Goal: Contribute content: Add original content to the website for others to see

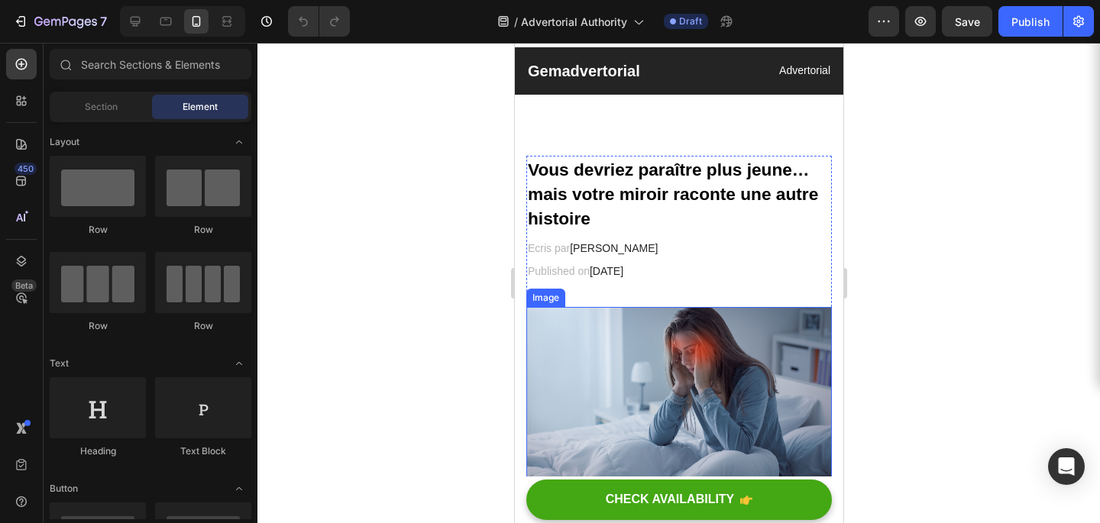
scroll to position [24, 0]
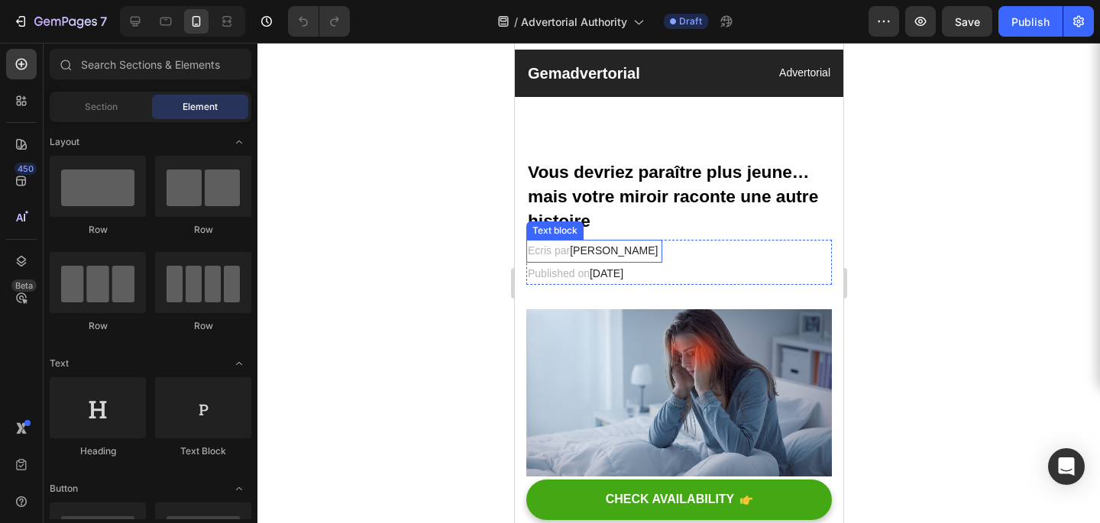
click at [602, 254] on span "[PERSON_NAME]" at bounding box center [613, 251] width 88 height 12
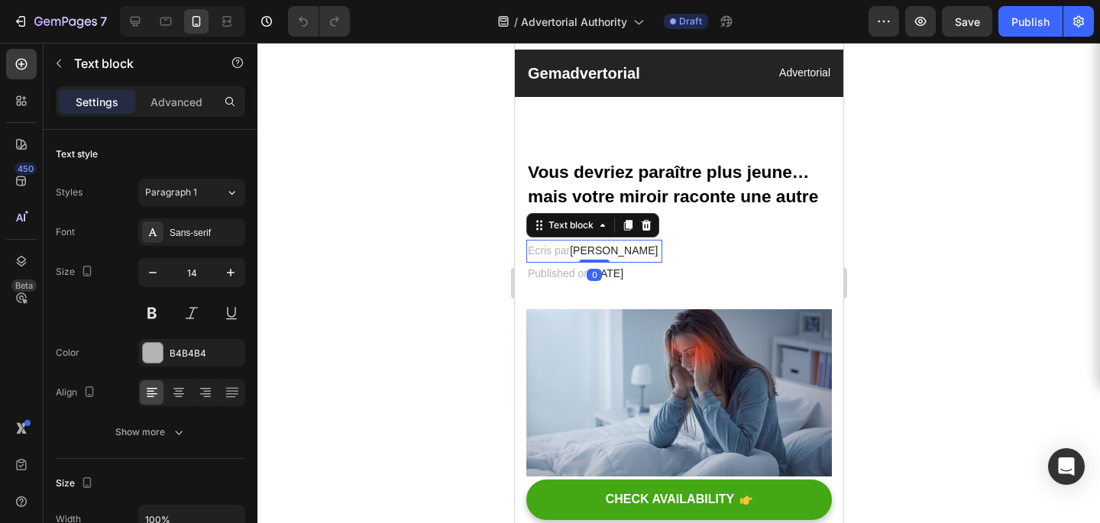
click at [617, 254] on span "[PERSON_NAME]" at bounding box center [613, 251] width 88 height 12
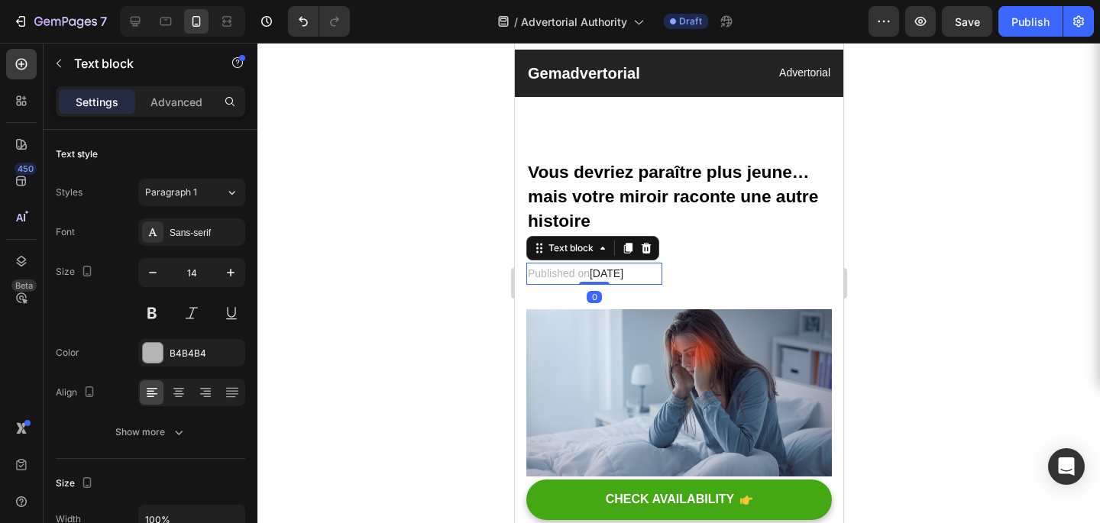
click at [565, 271] on p "Published on [DATE]" at bounding box center [593, 273] width 133 height 19
click at [545, 275] on p "Published on [DATE]" at bounding box center [593, 273] width 133 height 19
click at [598, 271] on span "[DATE]" at bounding box center [586, 273] width 34 height 12
click at [576, 270] on span "FVendredi 28, 2023" at bounding box center [615, 273] width 93 height 12
click at [628, 273] on span "[DATE] 28, 2023" at bounding box center [608, 273] width 78 height 12
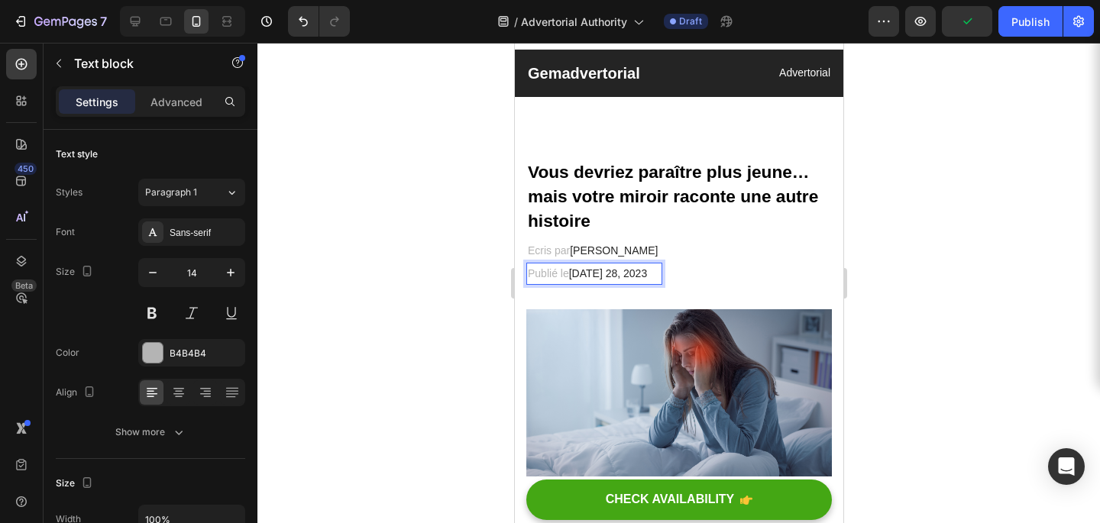
click at [647, 280] on span "[DATE] 28, 2023" at bounding box center [608, 273] width 78 height 12
click at [627, 277] on span "[DATE] 28, 2025" at bounding box center [608, 273] width 78 height 12
click at [602, 274] on span "[DATE]" at bounding box center [586, 273] width 34 height 12
click at [602, 275] on span "[DATE]" at bounding box center [586, 273] width 34 height 12
click at [617, 271] on span "[DATE] 21, 2025" at bounding box center [608, 273] width 78 height 12
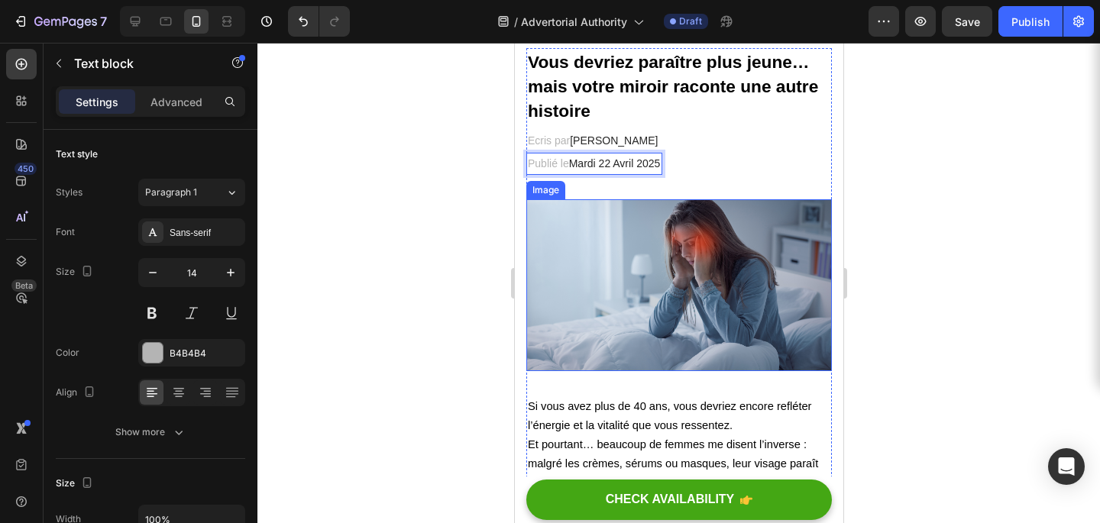
scroll to position [135, 0]
click at [659, 280] on img at bounding box center [679, 285] width 306 height 172
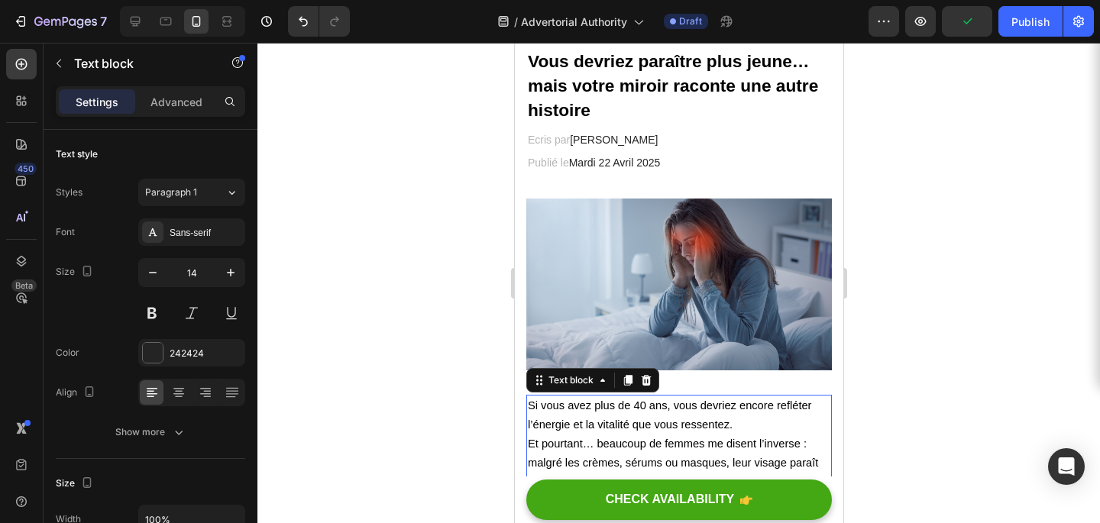
click at [662, 429] on span "Si vous avez plus de 40 ans, vous devriez encore refléter l’énergie et la vital…" at bounding box center [669, 415] width 284 height 31
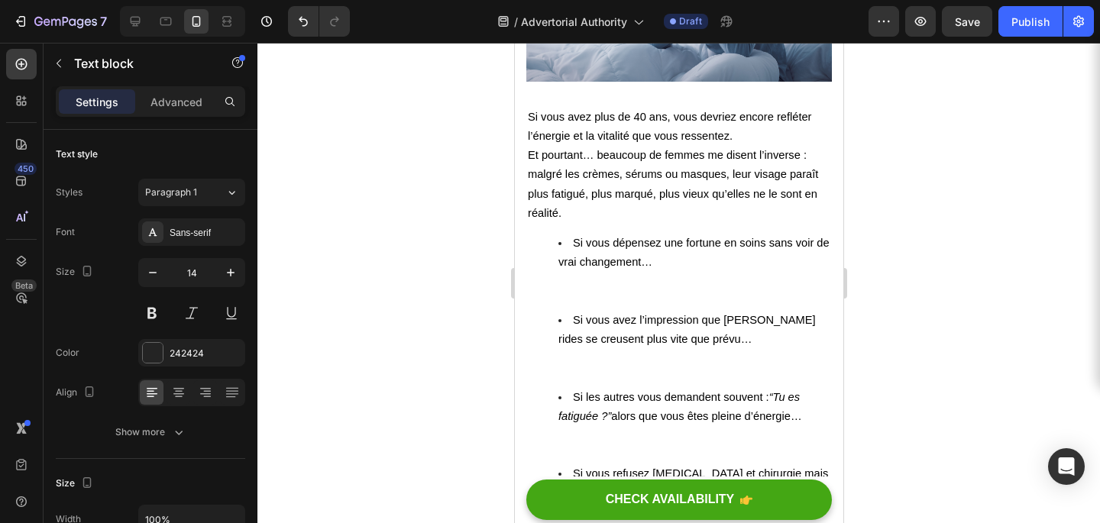
scroll to position [426, 0]
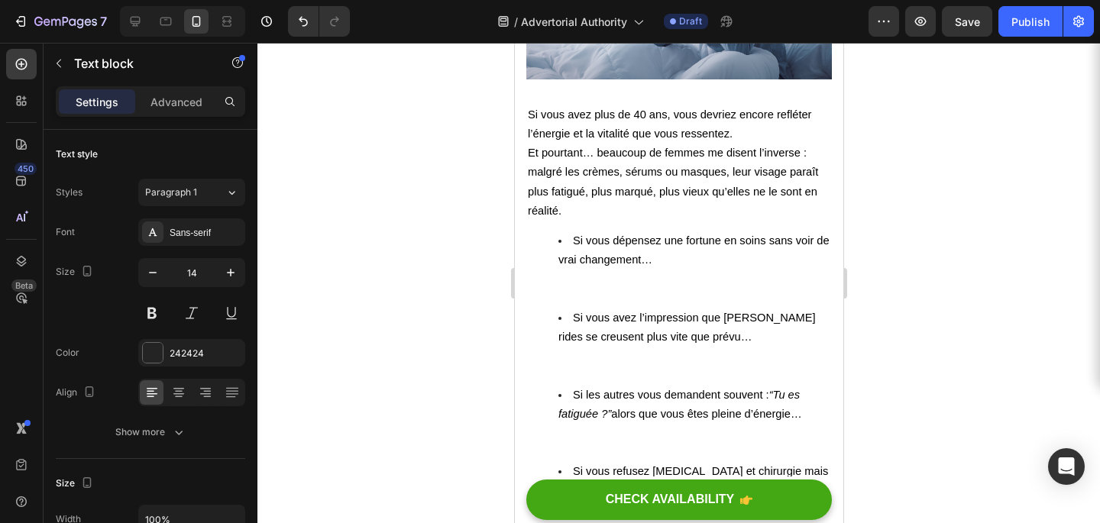
click at [585, 279] on li "Si vous dépensez une fortune en soins sans voir de vrai changement…" at bounding box center [694, 270] width 272 height 77
click at [545, 316] on ul "Si vous dépensez une fortune en soins sans voir de vrai changement… ⁠⁠⁠⁠⁠⁠⁠ Si …" at bounding box center [678, 386] width 303 height 308
click at [556, 319] on ul "Si vous dépensez une fortune en soins sans voir de vrai changement… Si vous ave…" at bounding box center [678, 386] width 303 height 308
click at [554, 322] on ul "Si vous dépensez une fortune en soins sans voir de vrai changement… Si vous ave…" at bounding box center [678, 386] width 303 height 308
click at [578, 294] on p "Rich Text Editor. Editing area: main" at bounding box center [678, 289] width 303 height 19
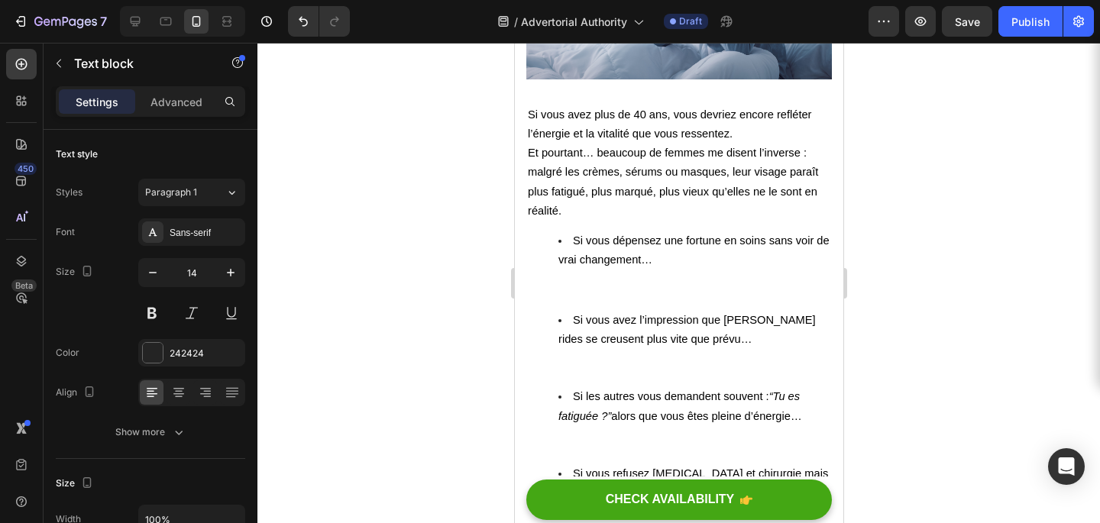
click at [562, 316] on li "Si vous avez l’impression que [PERSON_NAME] rides se creusent plus vite que pré…" at bounding box center [694, 349] width 272 height 77
click at [579, 307] on div "Si vous avez plus de 40 ans, vous devriez encore refléter l’énergie et la vital…" at bounding box center [679, 377] width 306 height 546
click at [579, 301] on div "Si vous avez plus de 40 ans, vous devriez encore refléter l’énergie et la vital…" at bounding box center [679, 377] width 306 height 546
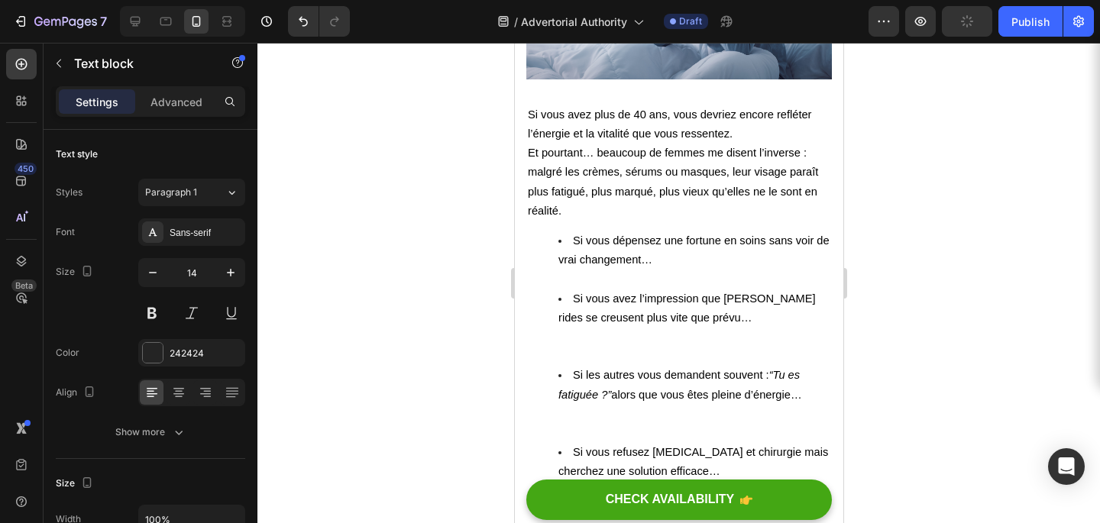
click at [555, 385] on ul "Si vous dépensez une fortune en soins sans voir de vrai changement… Si vous ave…" at bounding box center [678, 376] width 303 height 289
click at [556, 364] on ul "Si vous dépensez une fortune en soins sans voir de vrai changement… Si vous ave…" at bounding box center [678, 376] width 303 height 289
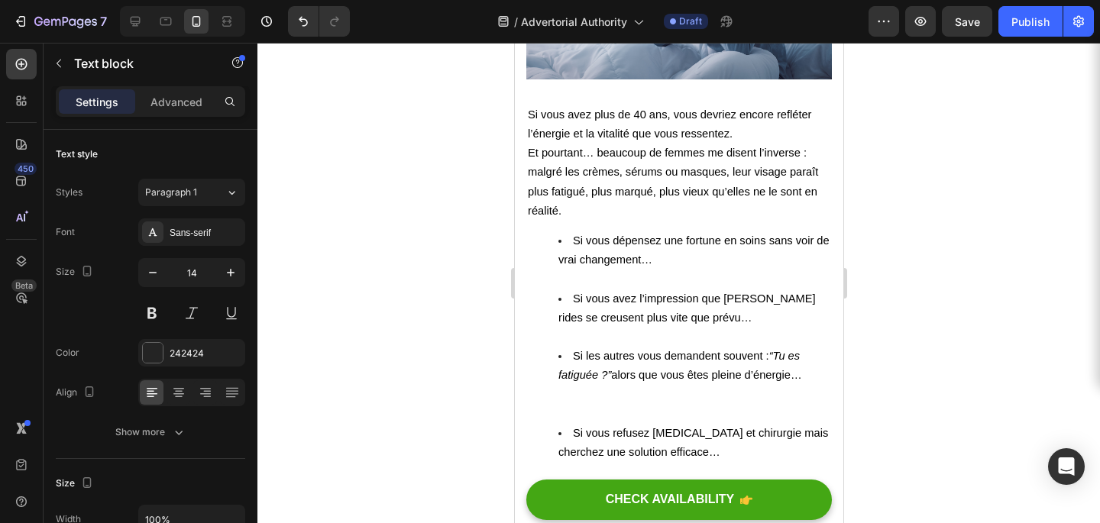
click at [564, 413] on li "Si les autres vous demandent souvent : “Tu es fatiguée ?” alors que vous êtes p…" at bounding box center [694, 385] width 272 height 77
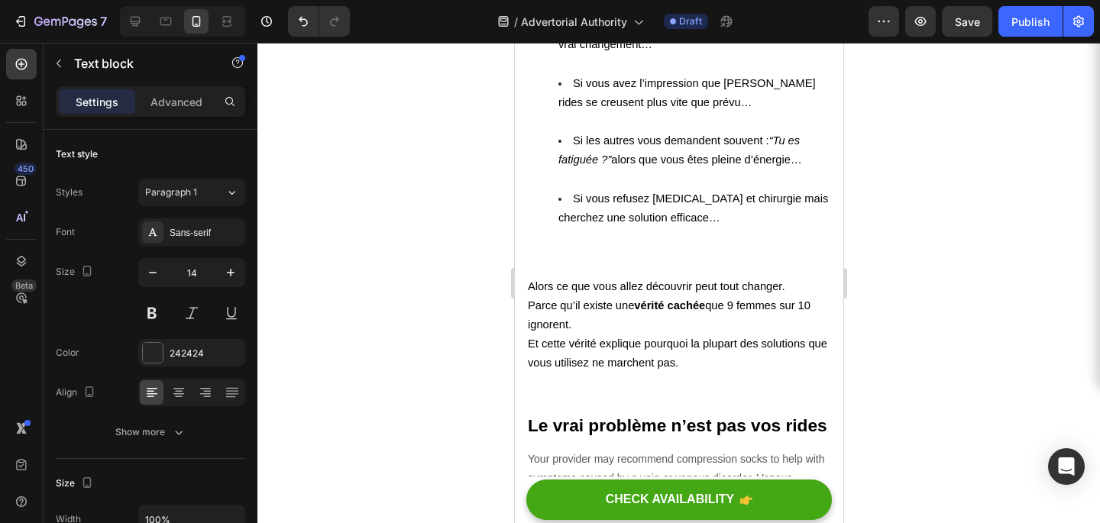
scroll to position [657, 0]
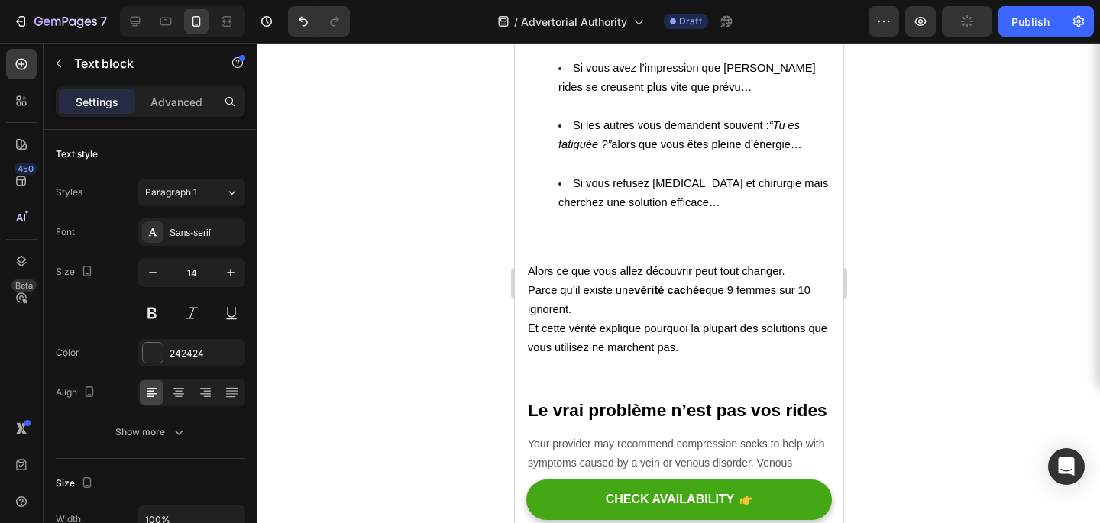
click at [527, 279] on p "Alors ce que vous allez découvrir peut tout changer." at bounding box center [678, 271] width 303 height 19
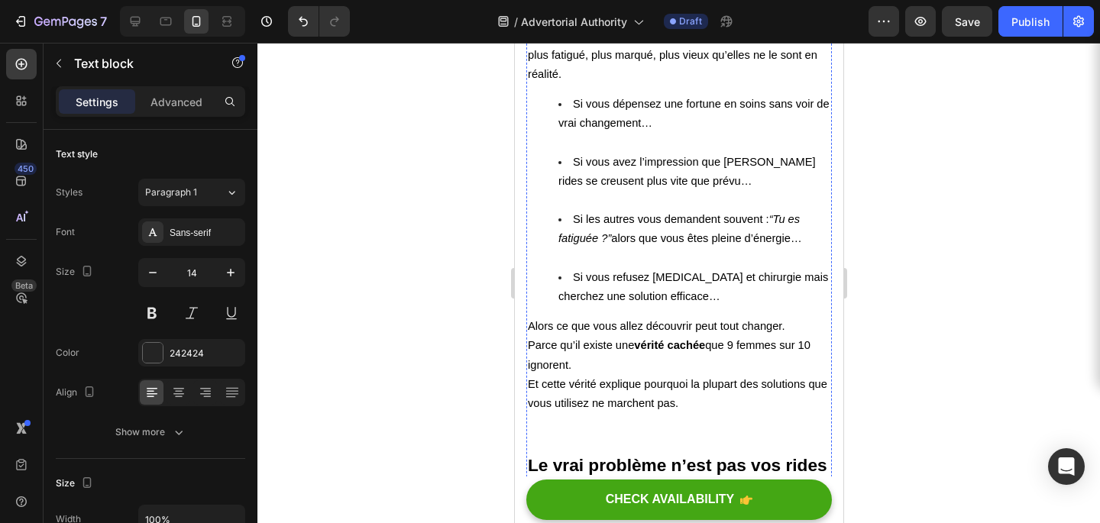
scroll to position [572, 0]
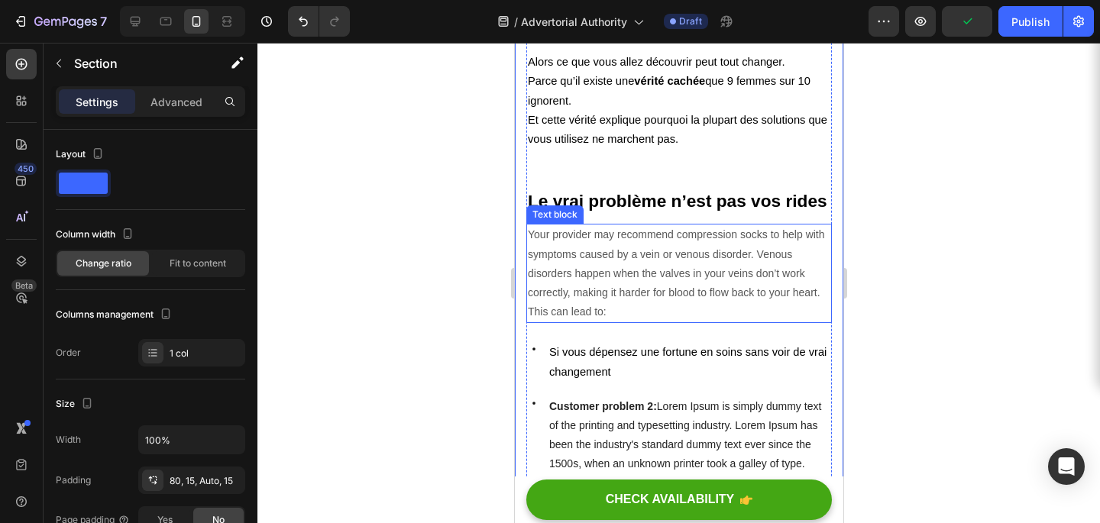
scroll to position [835, 0]
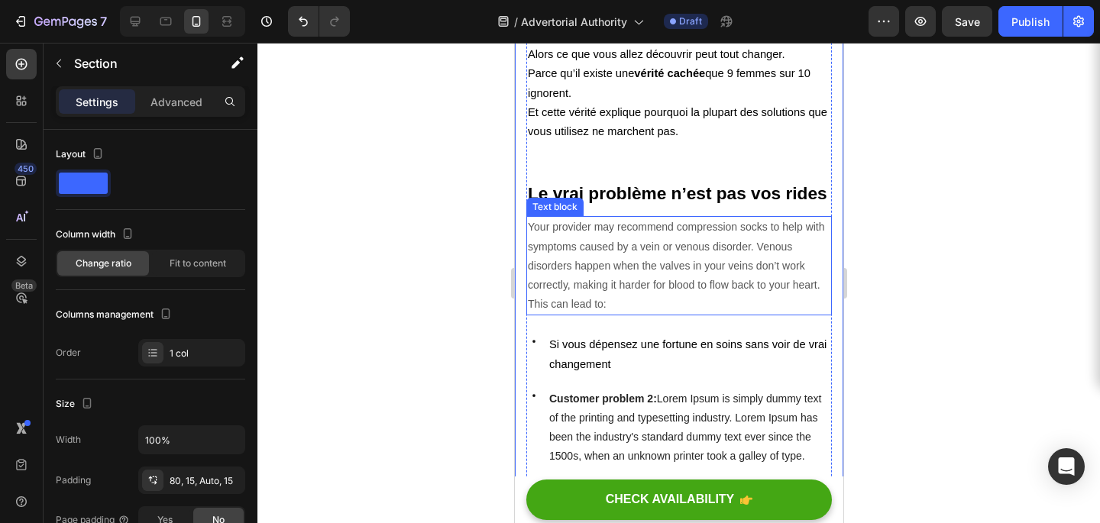
click at [539, 258] on p "Your provider may recommend compression socks to help with symptoms caused by a…" at bounding box center [678, 266] width 303 height 96
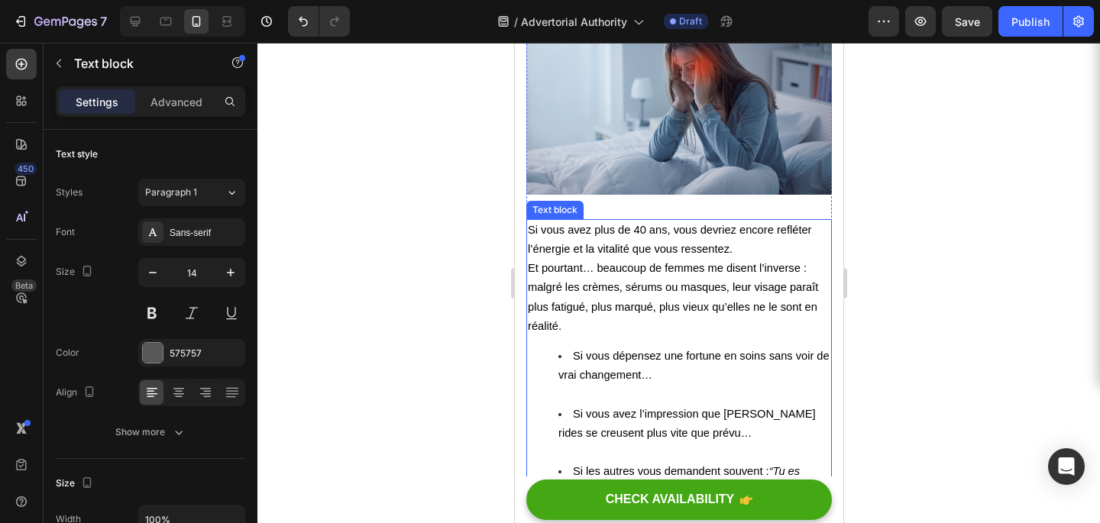
scroll to position [306, 0]
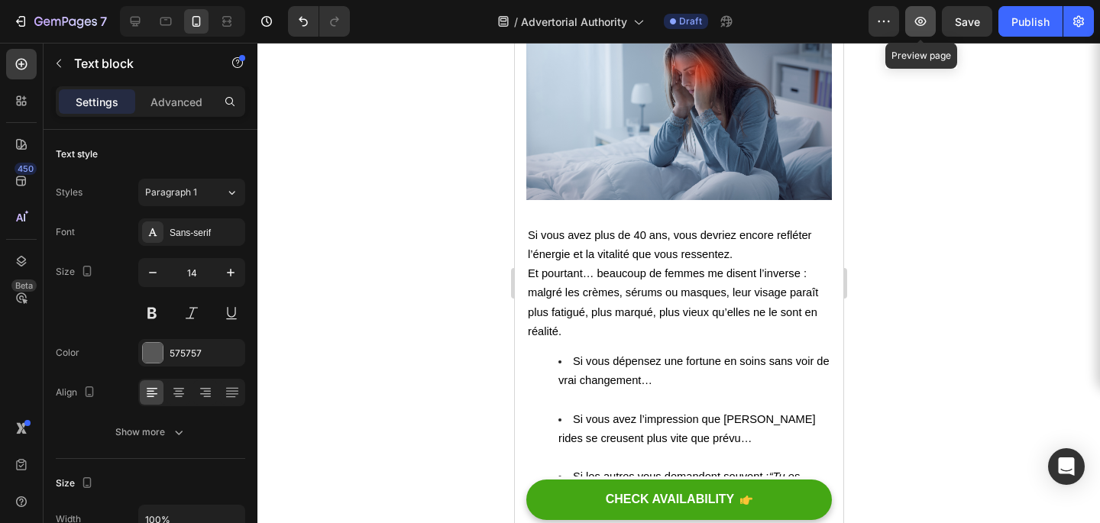
click at [925, 36] on button "button" at bounding box center [921, 21] width 31 height 31
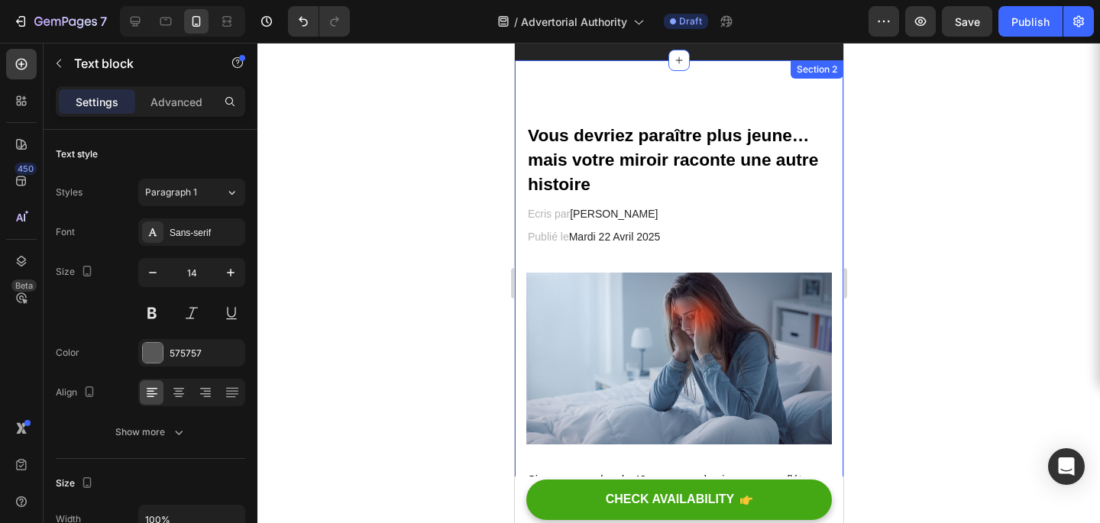
scroll to position [0, 0]
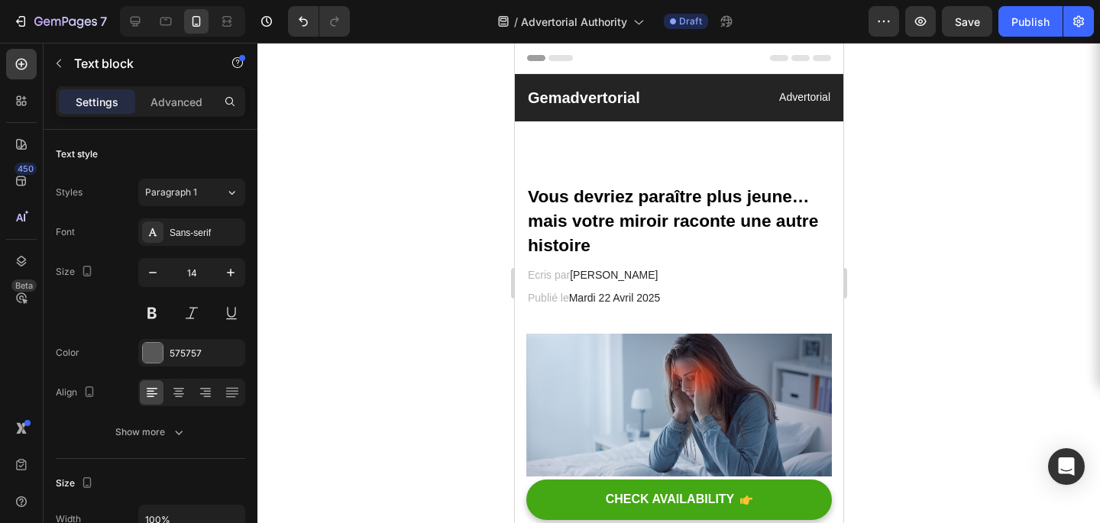
click at [550, 57] on span "Header" at bounding box center [560, 57] width 34 height 15
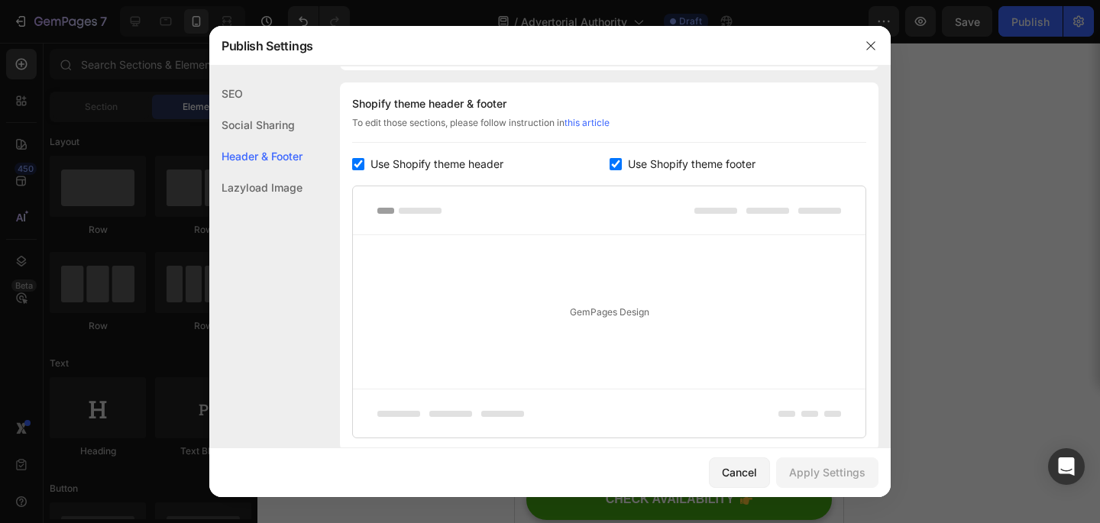
scroll to position [713, 0]
click at [362, 157] on div "Use Shopify theme header" at bounding box center [481, 166] width 258 height 18
checkbox input "false"
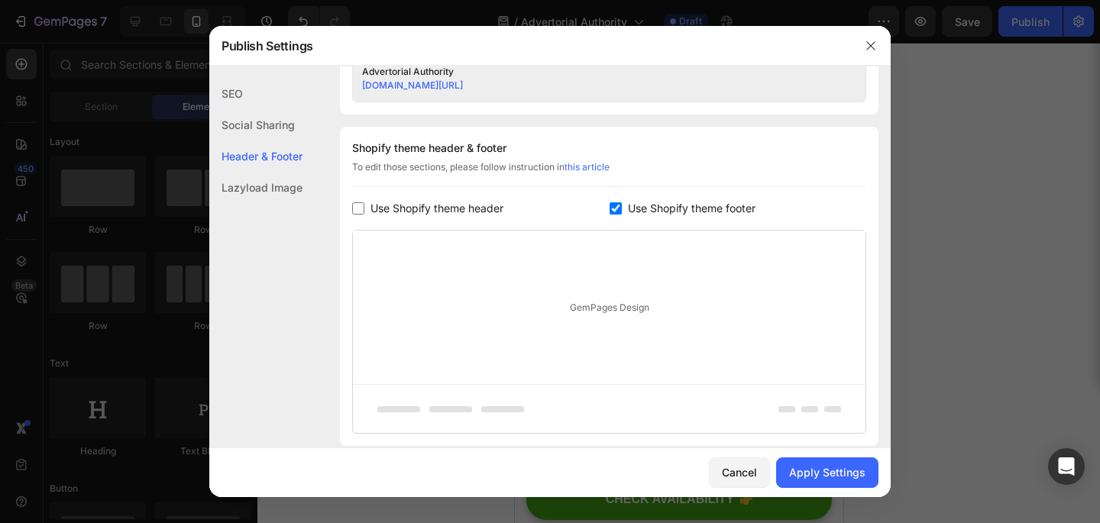
scroll to position [653, 0]
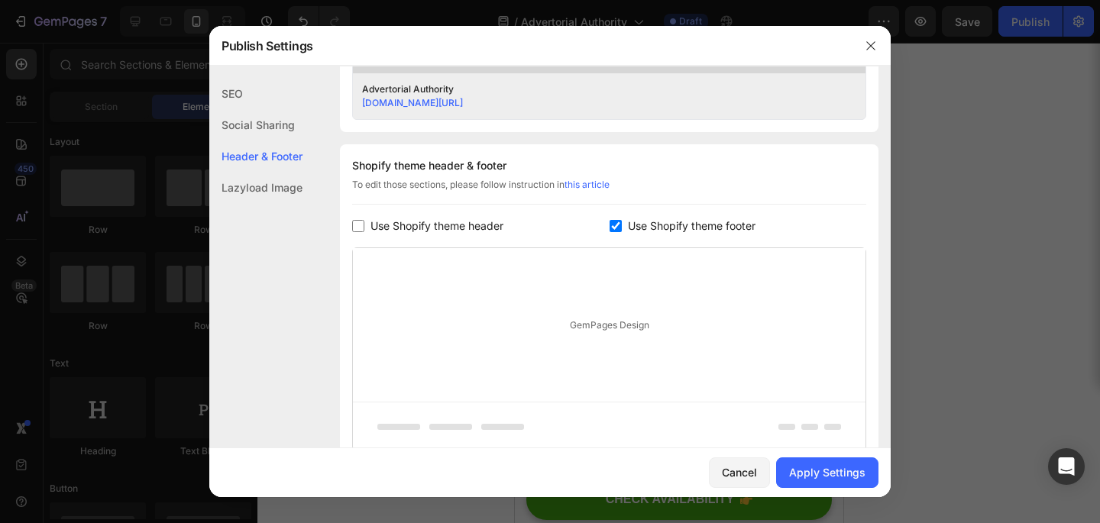
click at [611, 229] on input "checkbox" at bounding box center [616, 226] width 12 height 12
checkbox input "false"
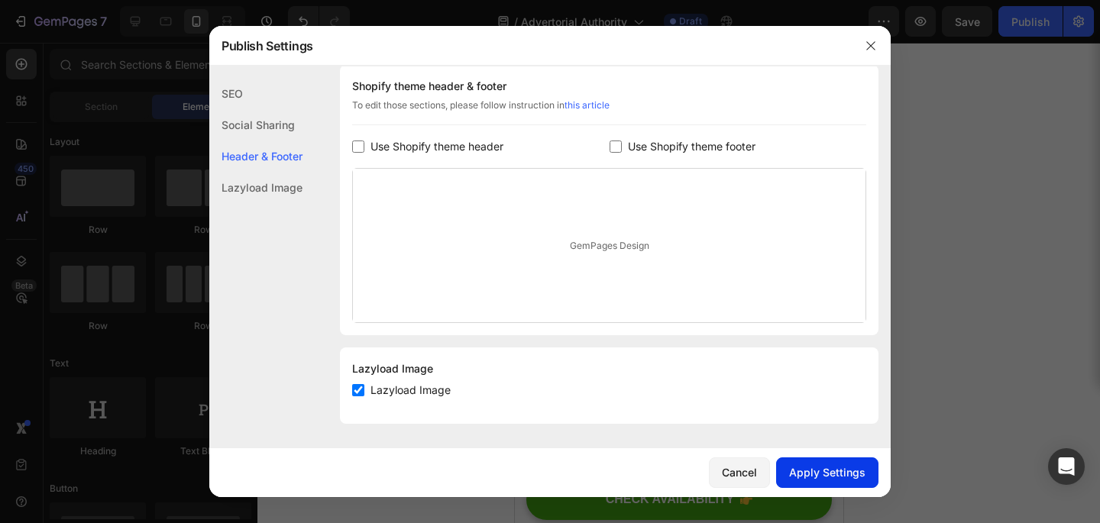
click at [827, 475] on div "Apply Settings" at bounding box center [827, 473] width 76 height 16
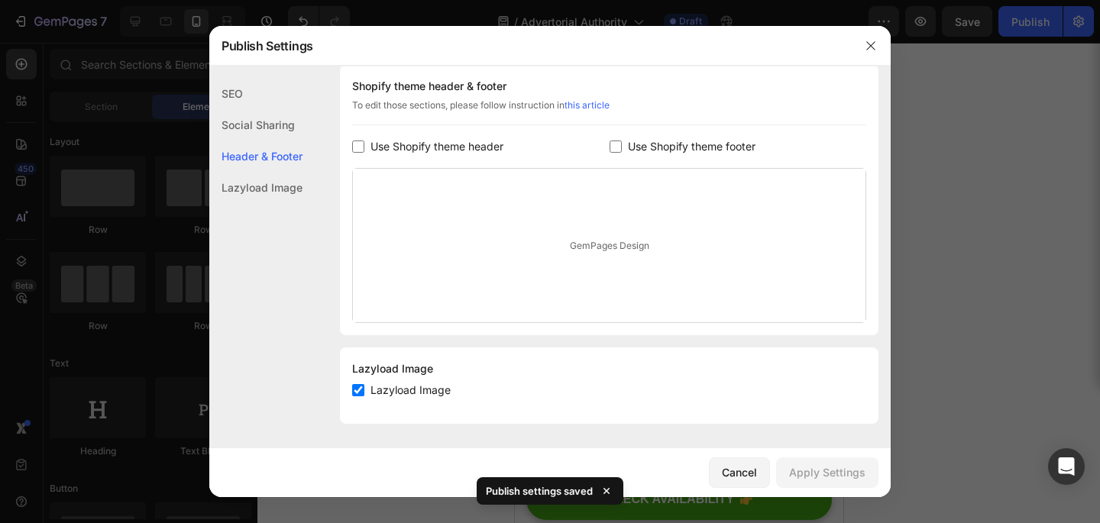
click at [918, 334] on div at bounding box center [550, 261] width 1100 height 523
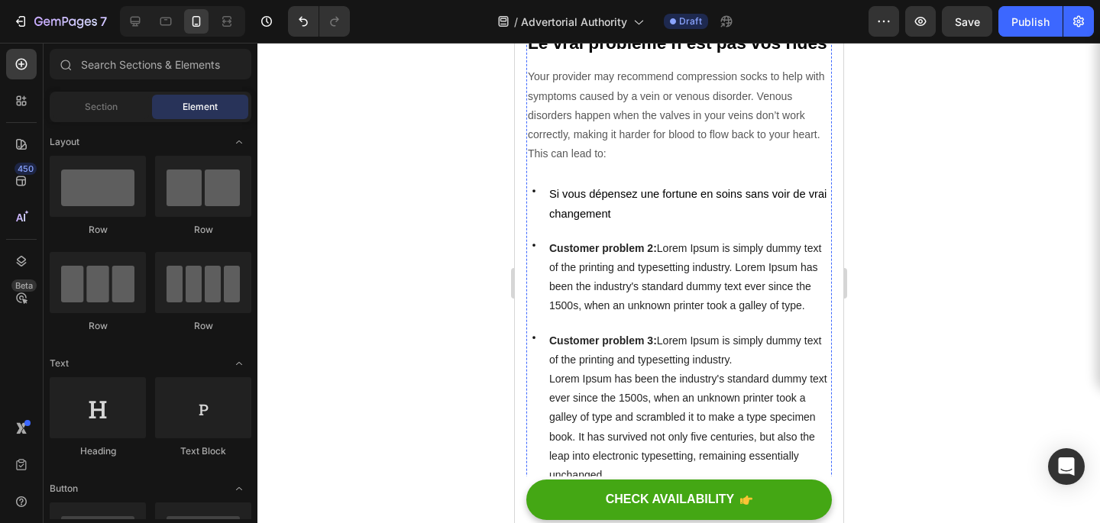
scroll to position [996, 0]
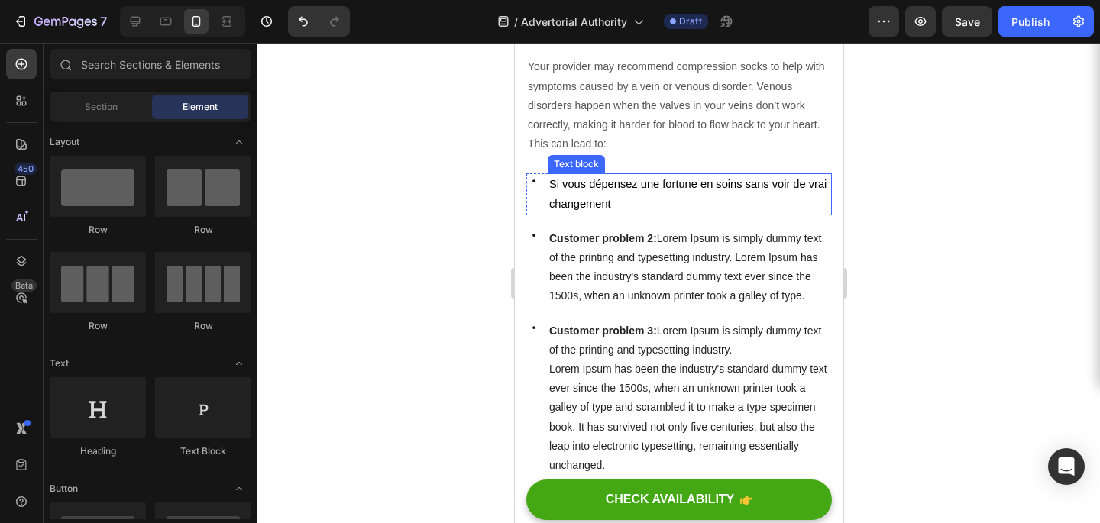
click at [637, 205] on p "Si vous dépensez une fortune en soins sans voir de vrai changement" at bounding box center [689, 194] width 281 height 38
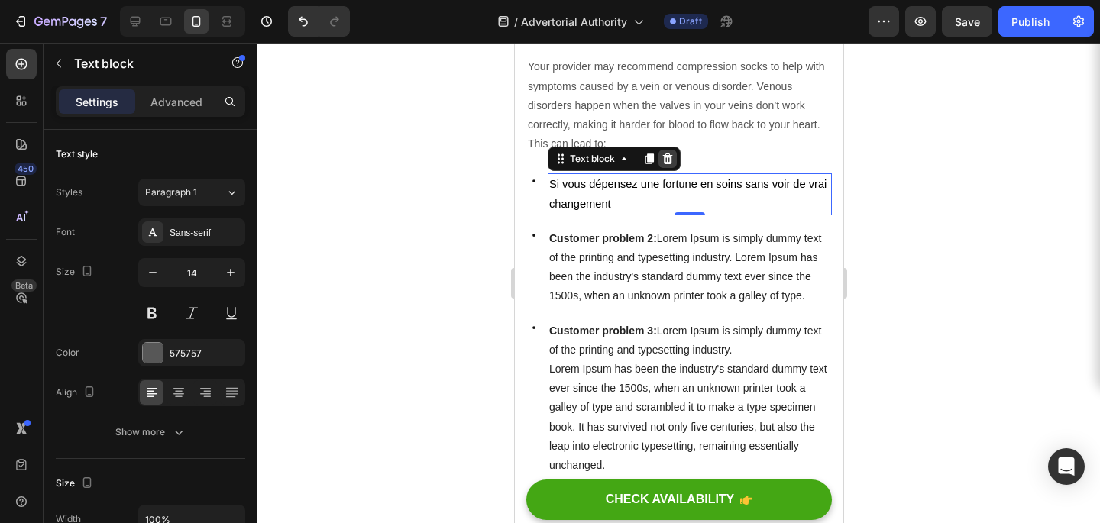
click at [669, 159] on icon at bounding box center [668, 159] width 10 height 11
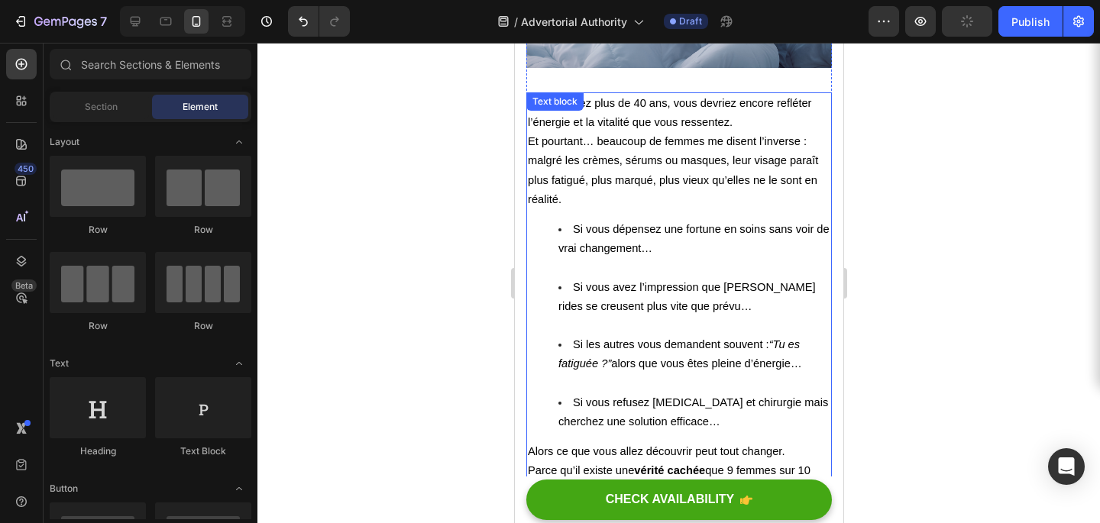
scroll to position [428, 0]
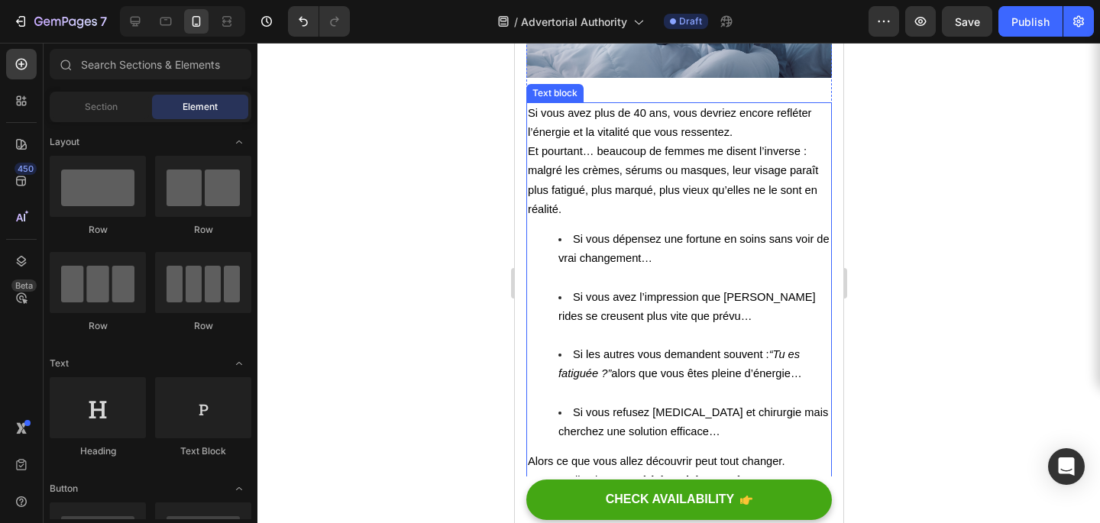
click at [538, 115] on span "Si vous avez plus de 40 ans, vous devriez encore refléter l’énergie et la vital…" at bounding box center [669, 122] width 284 height 31
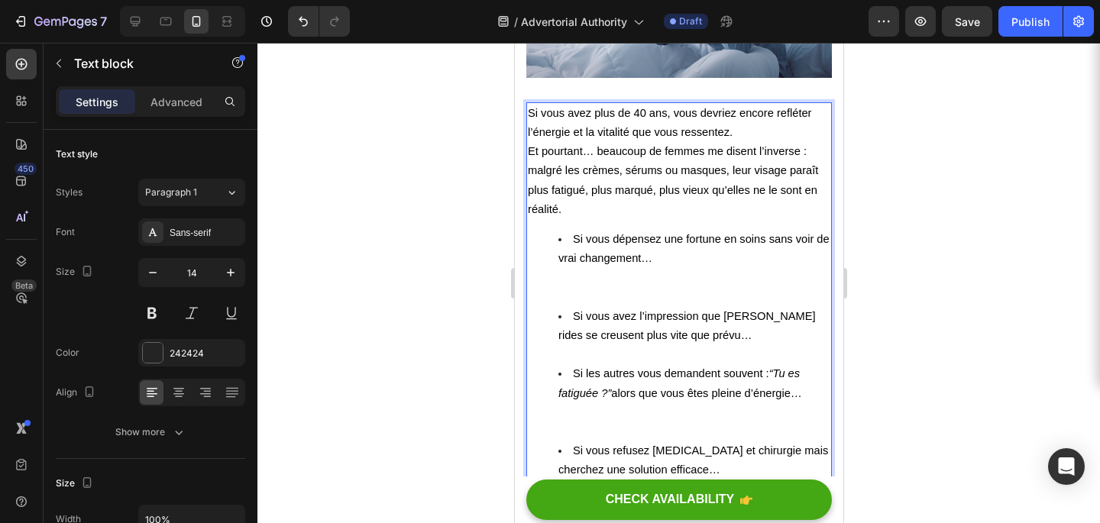
drag, startPoint x: 527, startPoint y: 112, endPoint x: 676, endPoint y: 177, distance: 163.3
click at [628, 170] on span "Et pourtant… beaucoup de femmes me disent l’inverse : malgré les crèmes, sérums…" at bounding box center [672, 180] width 290 height 70
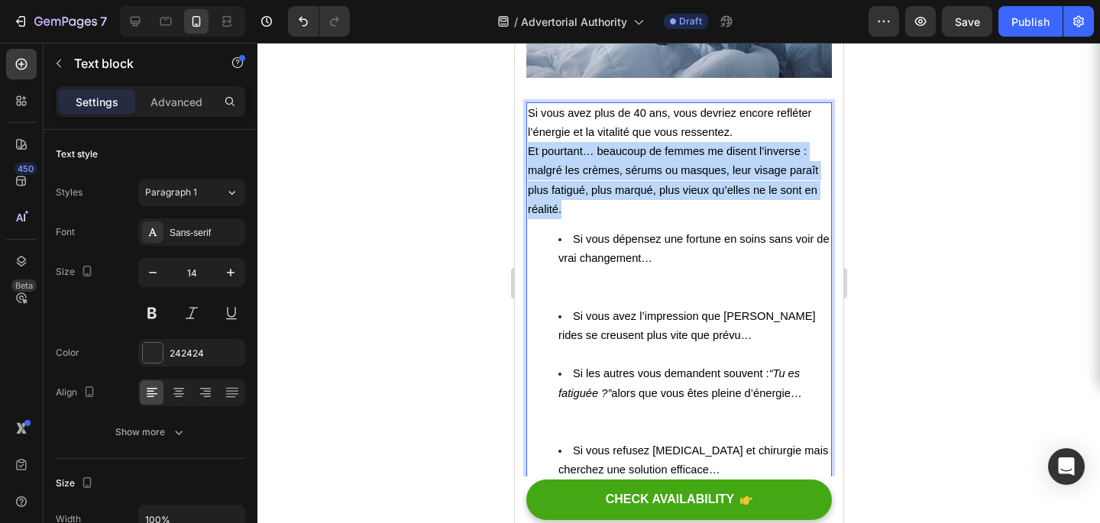
click at [628, 170] on span "Et pourtant… beaucoup de femmes me disent l’inverse : malgré les crèmes, sérums…" at bounding box center [672, 180] width 290 height 70
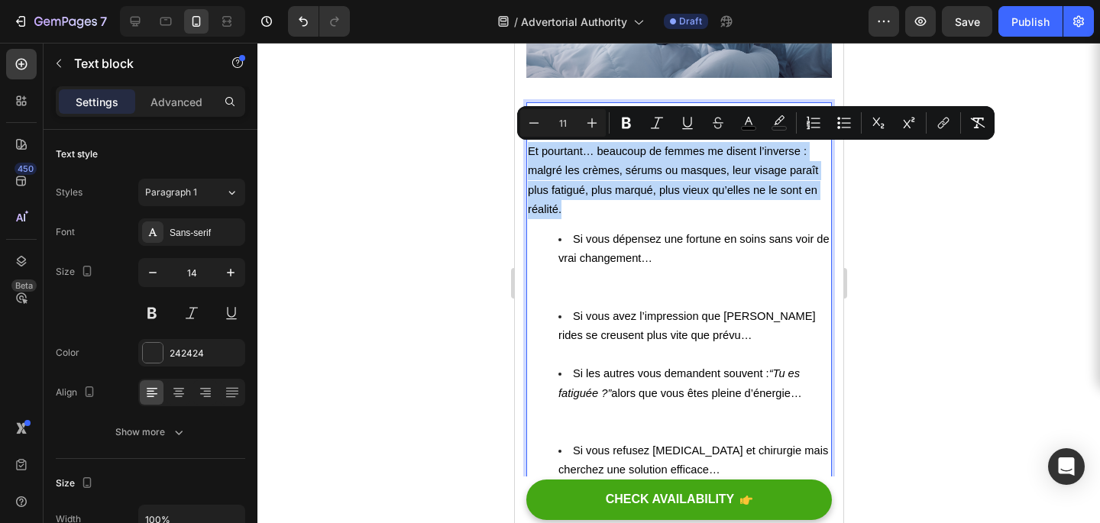
click at [614, 199] on p "Si vous avez plus de 40 ans, vous devriez encore refléter l’énergie et la vital…" at bounding box center [678, 161] width 303 height 115
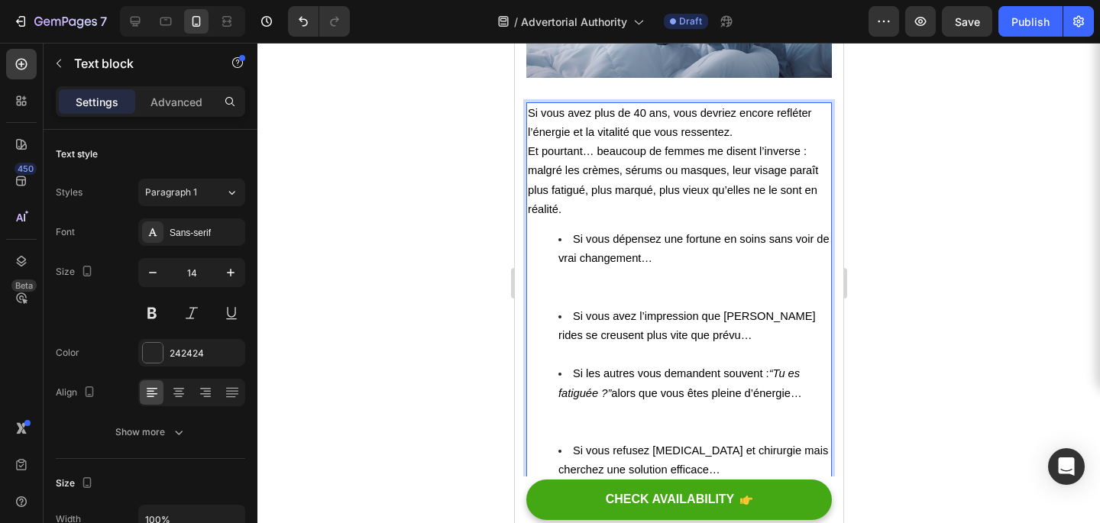
click at [590, 147] on span "Et pourtant… beaucoup de femmes me disent l’inverse : malgré les crèmes, sérums…" at bounding box center [672, 180] width 290 height 70
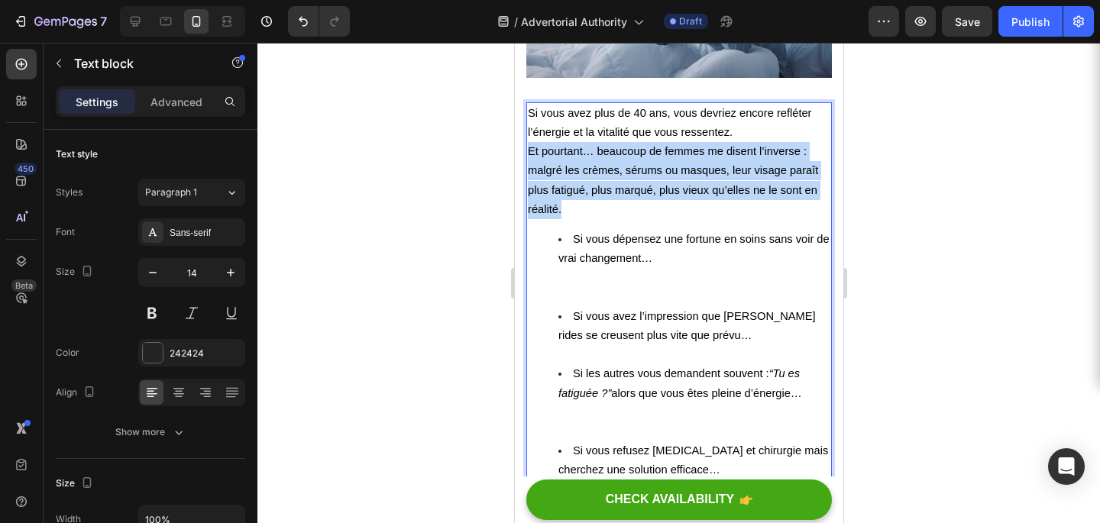
click at [590, 147] on span "Et pourtant… beaucoup de femmes me disent l’inverse : malgré les crèmes, sérums…" at bounding box center [672, 180] width 290 height 70
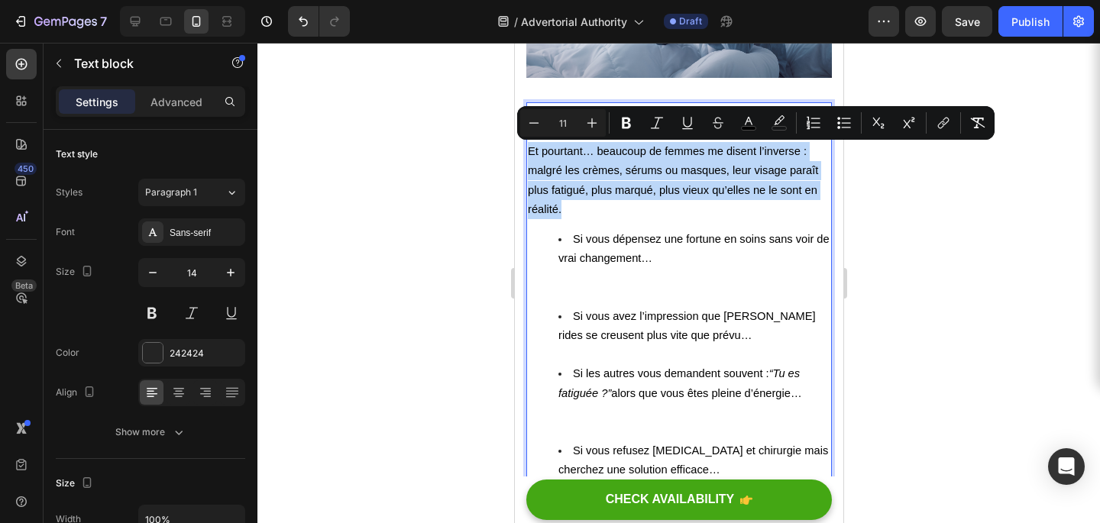
click at [801, 190] on span "Et pourtant… beaucoup de femmes me disent l’inverse : malgré les crèmes, sérums…" at bounding box center [672, 180] width 290 height 70
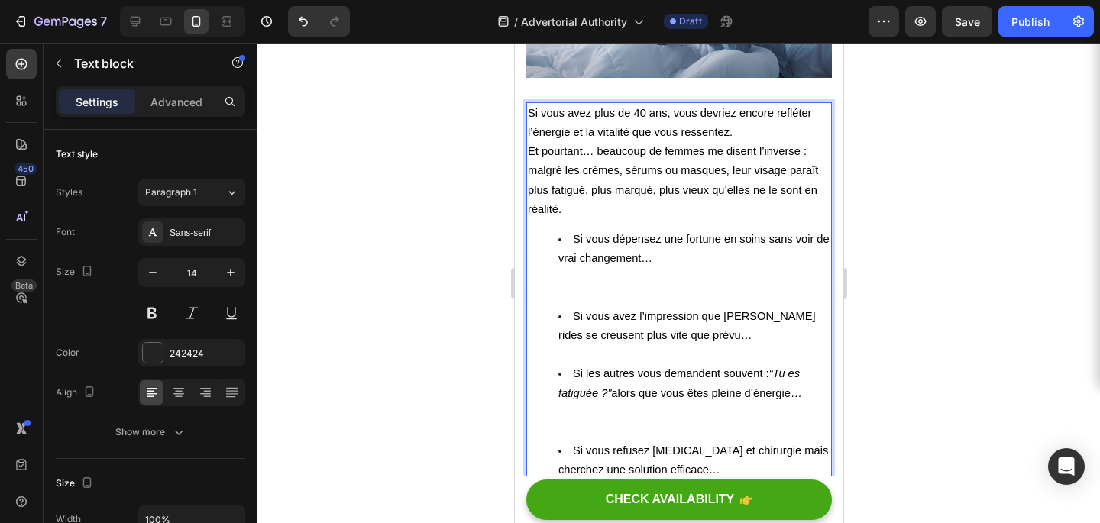
click at [646, 117] on span "Si vous avez plus de 40 ans, vous devriez encore refléter l’énergie et la vital…" at bounding box center [669, 122] width 284 height 31
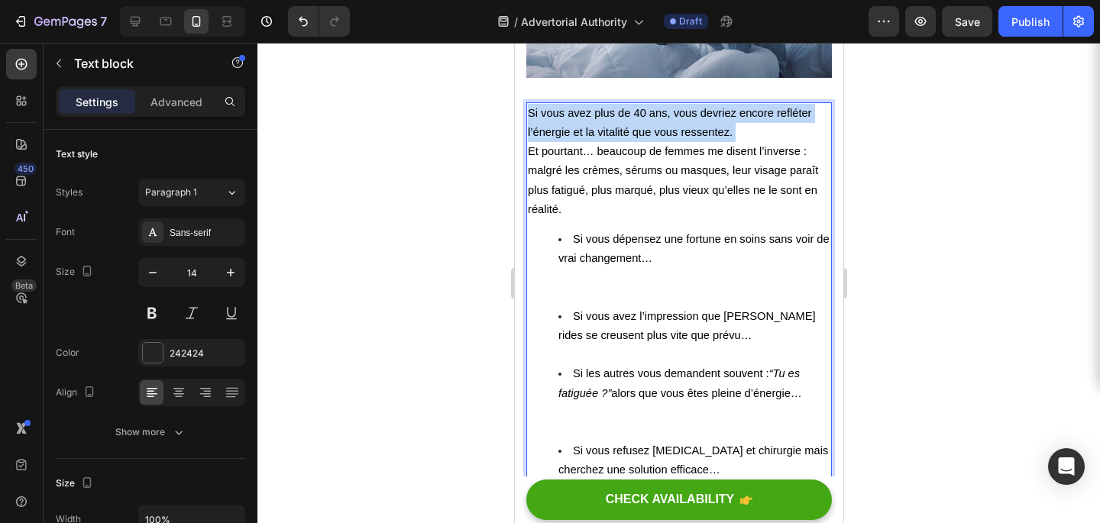
click at [646, 117] on span "Si vous avez plus de 40 ans, vous devriez encore refléter l’énergie et la vital…" at bounding box center [669, 122] width 284 height 31
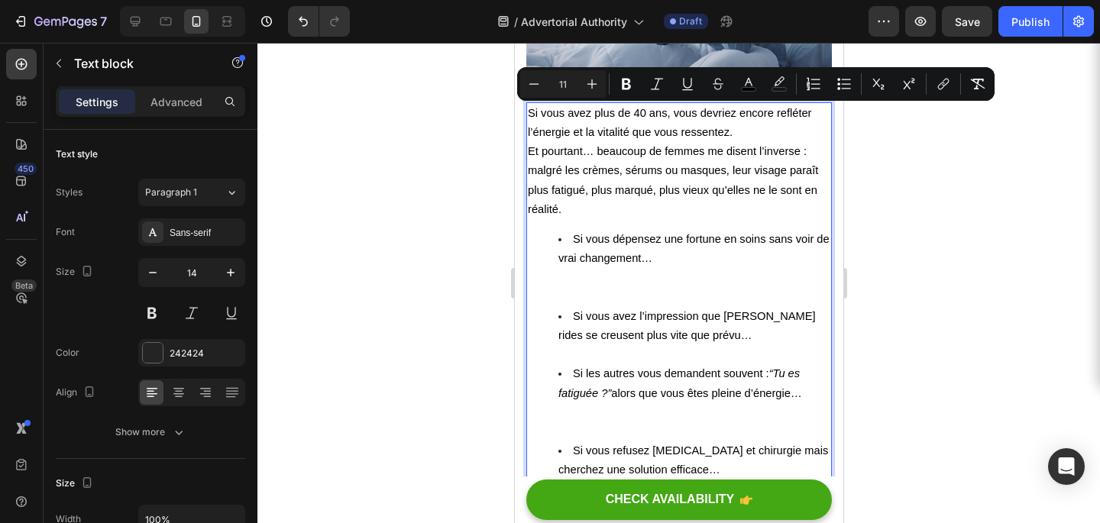
click at [708, 144] on p "Si vous avez plus de 40 ans, vous devriez encore refléter l’énergie et la vital…" at bounding box center [678, 161] width 303 height 115
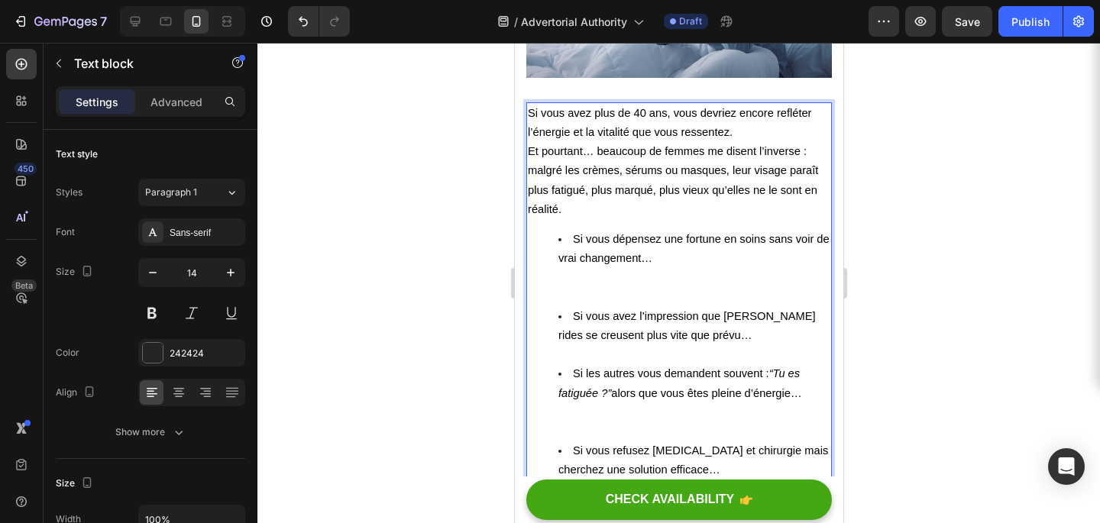
click at [698, 128] on span "Si vous avez plus de 40 ans, vous devriez encore refléter l’énergie et la vital…" at bounding box center [669, 122] width 284 height 31
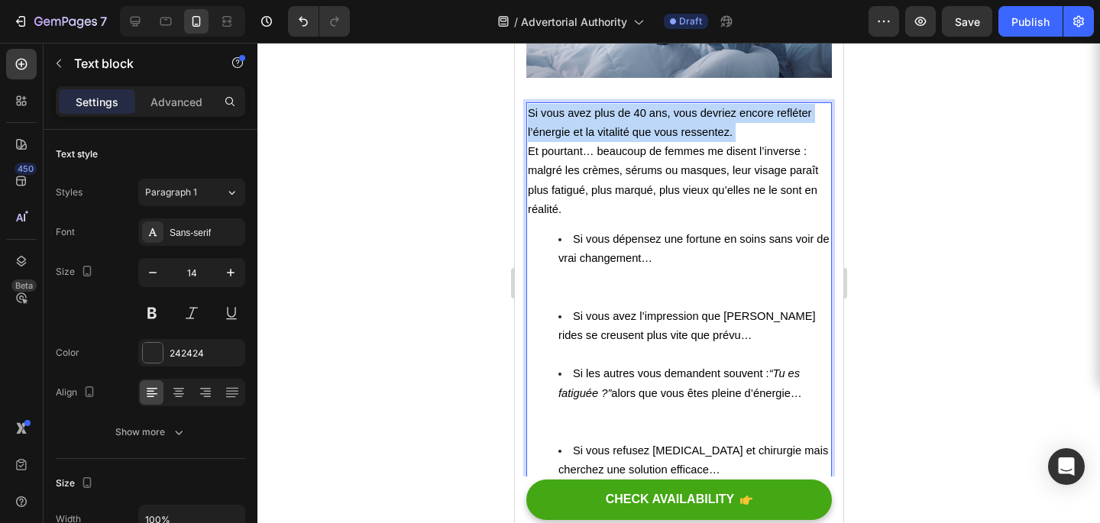
click at [698, 128] on span "Si vous avez plus de 40 ans, vous devriez encore refléter l’énergie et la vital…" at bounding box center [669, 122] width 284 height 31
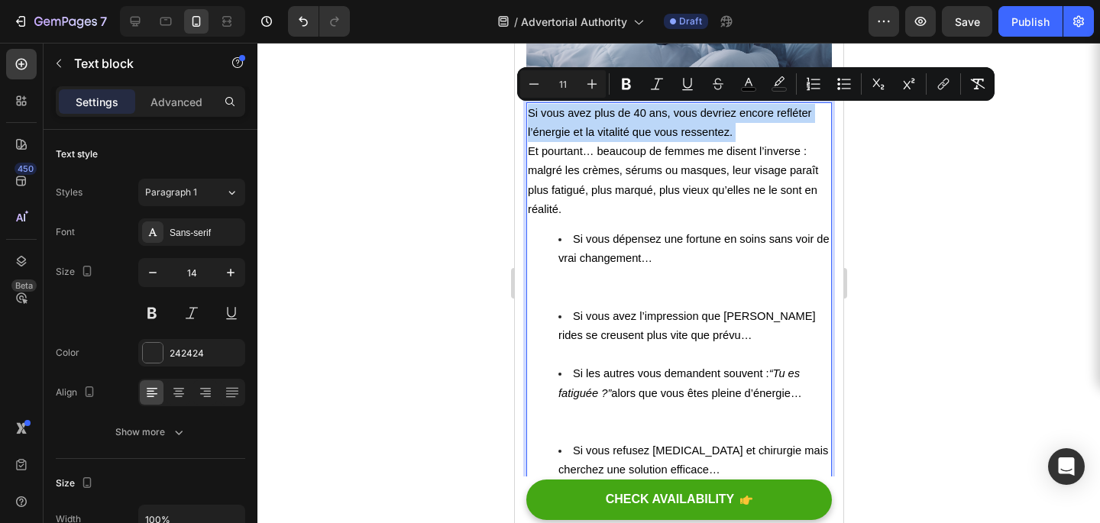
copy span "Si vous avez plus de 40 ans, vous devriez encore refléter l’énergie et la vital…"
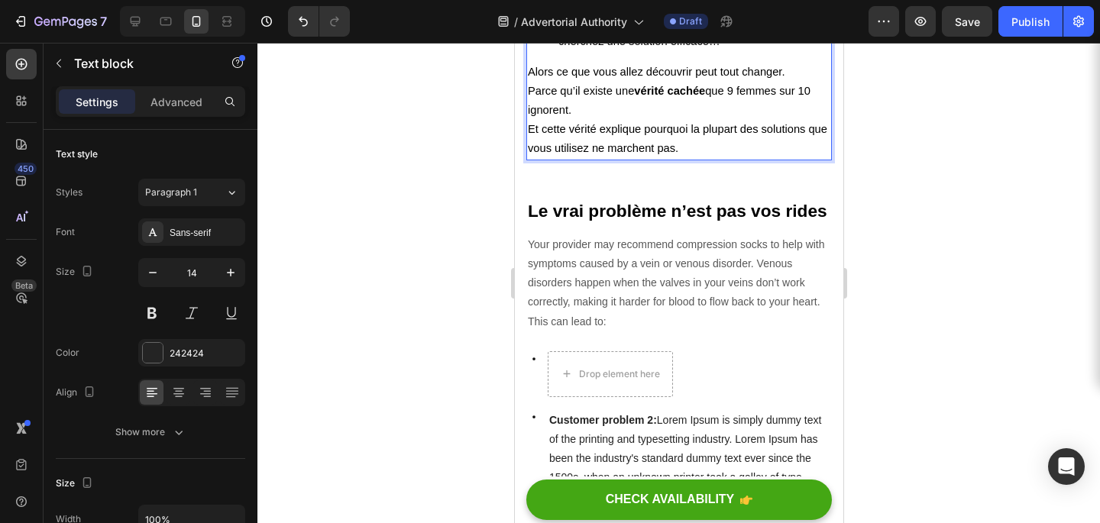
scroll to position [878, 0]
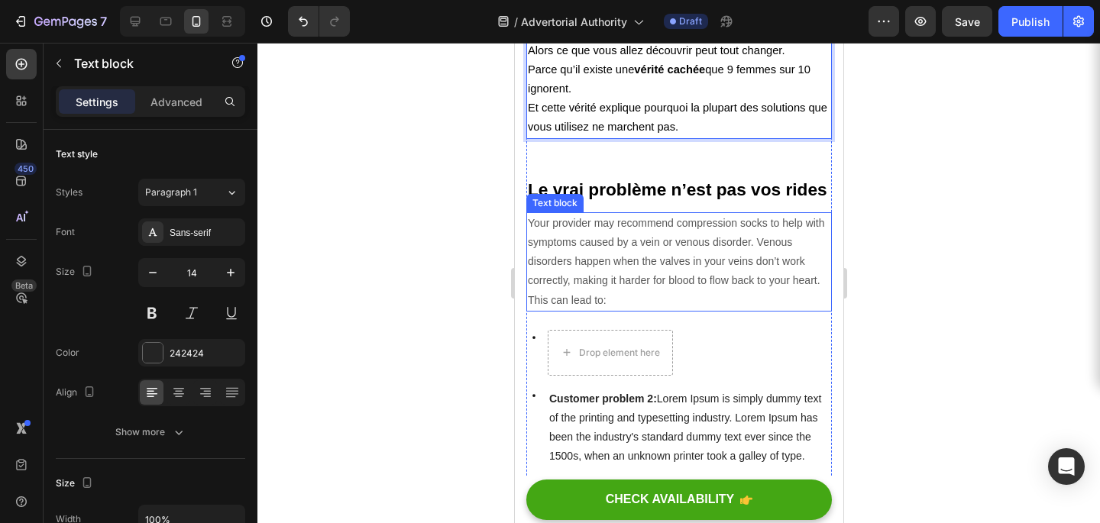
click at [639, 242] on p "Your provider may recommend compression socks to help with symptoms caused by a…" at bounding box center [678, 262] width 303 height 96
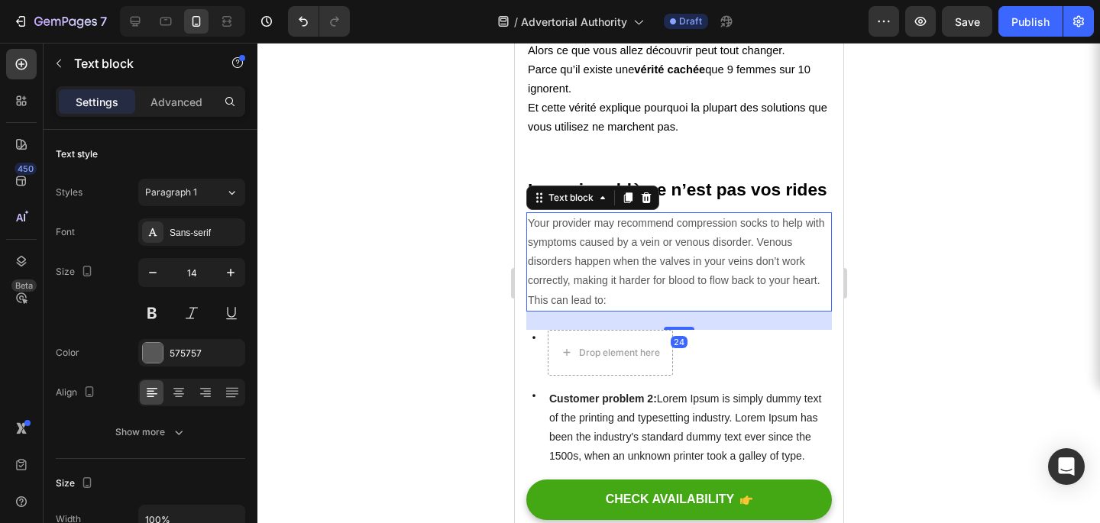
click at [639, 242] on p "Your provider may recommend compression socks to help with symptoms caused by a…" at bounding box center [678, 262] width 303 height 96
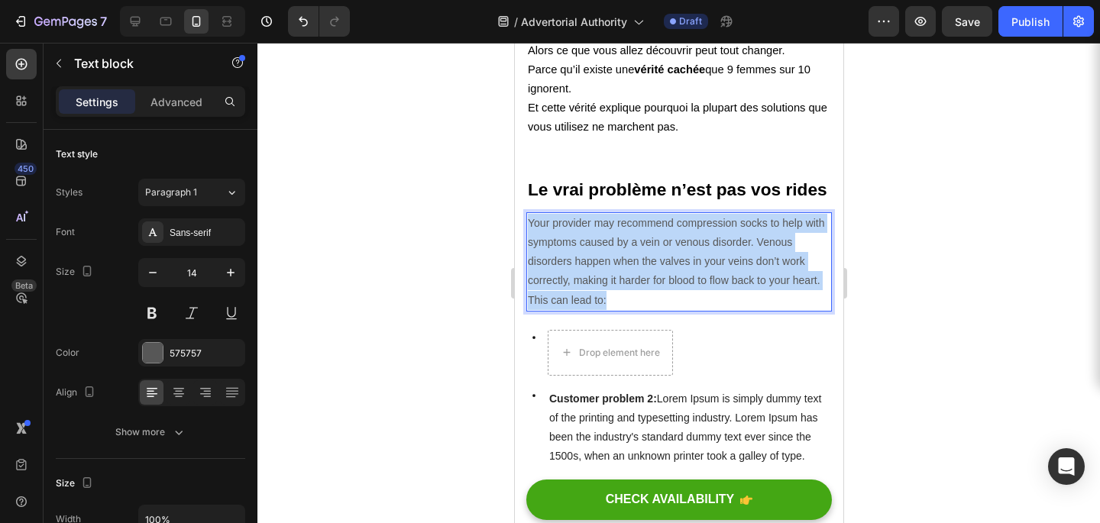
click at [639, 242] on p "Your provider may recommend compression socks to help with symptoms caused by a…" at bounding box center [678, 262] width 303 height 96
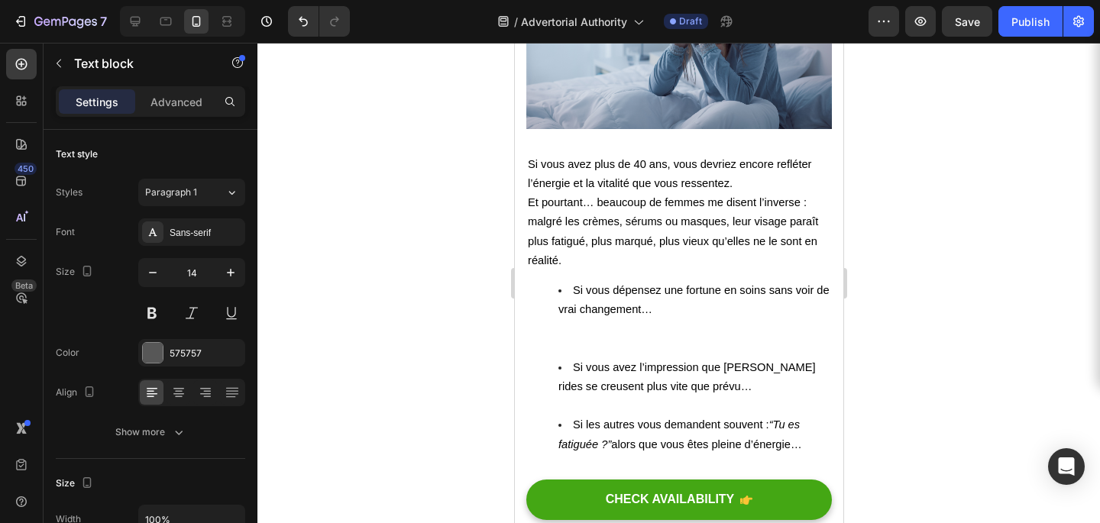
scroll to position [373, 0]
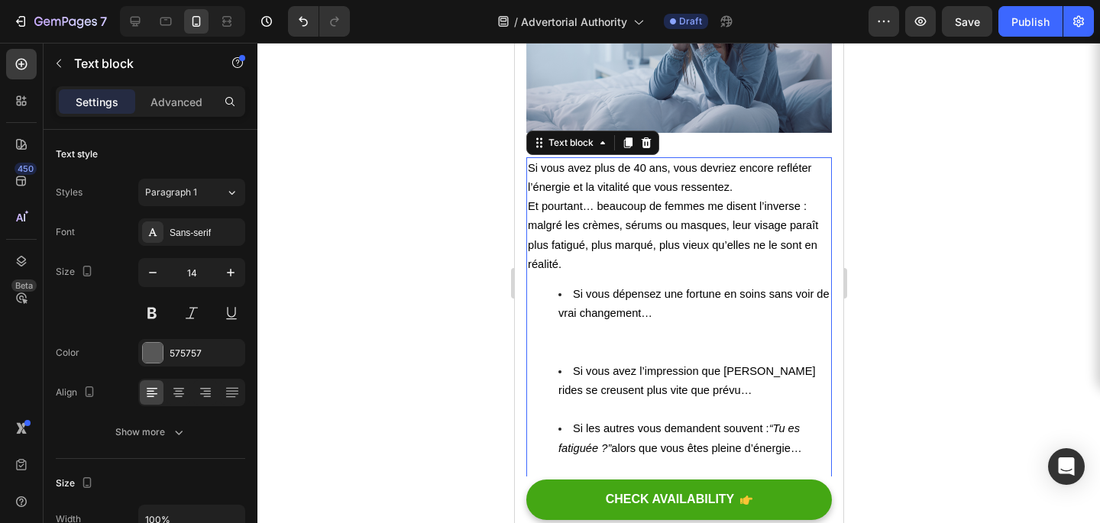
click at [601, 219] on span "Et pourtant… beaucoup de femmes me disent l’inverse : malgré les crèmes, sérums…" at bounding box center [672, 235] width 290 height 70
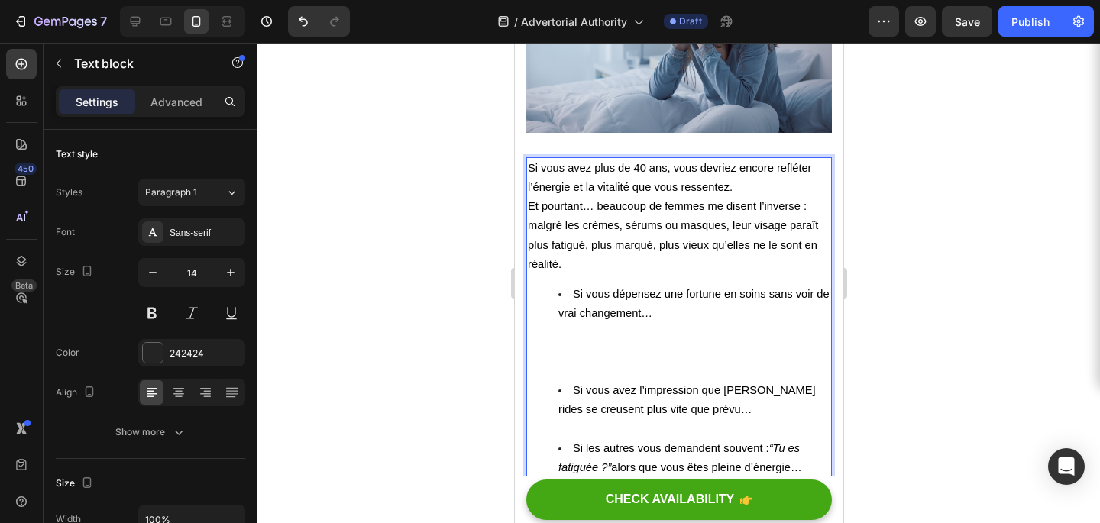
click at [601, 223] on span "Et pourtant… beaucoup de femmes me disent l’inverse : malgré les crèmes, sérums…" at bounding box center [672, 235] width 290 height 70
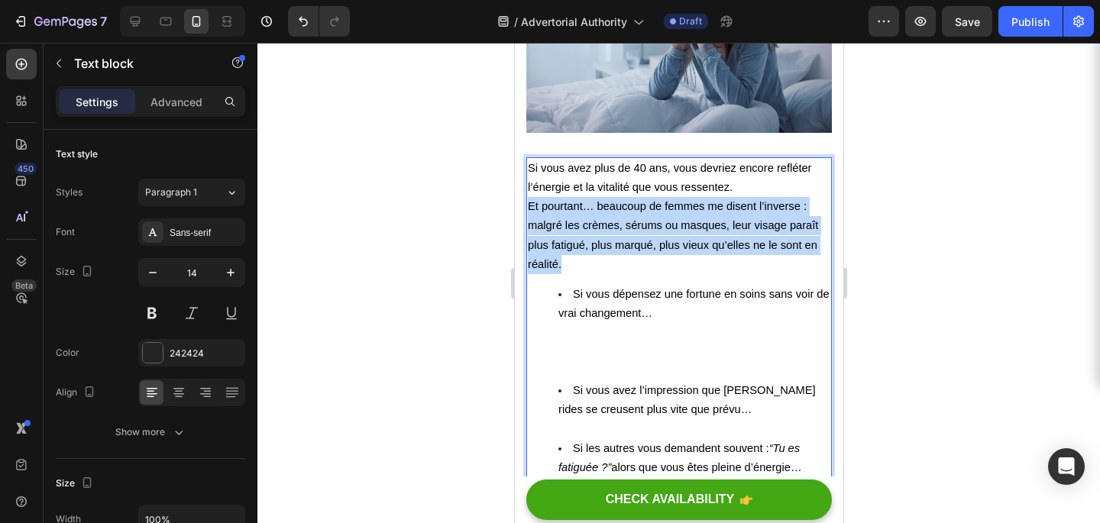
click at [601, 223] on span "Et pourtant… beaucoup de femmes me disent l’inverse : malgré les crèmes, sérums…" at bounding box center [672, 235] width 290 height 70
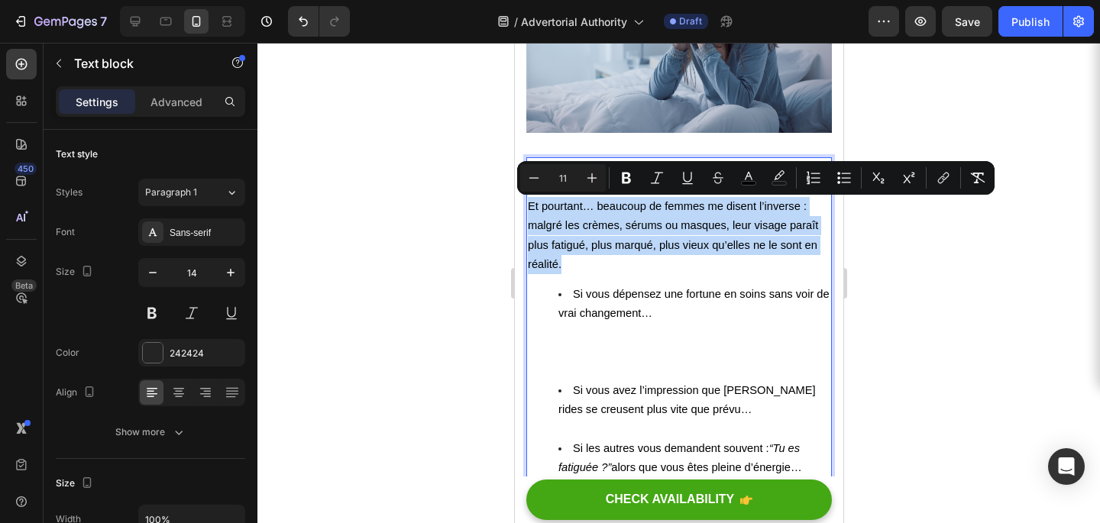
copy span "Et pourtant… beaucoup de femmes me disent l’inverse : malgré les crèmes, sérums…"
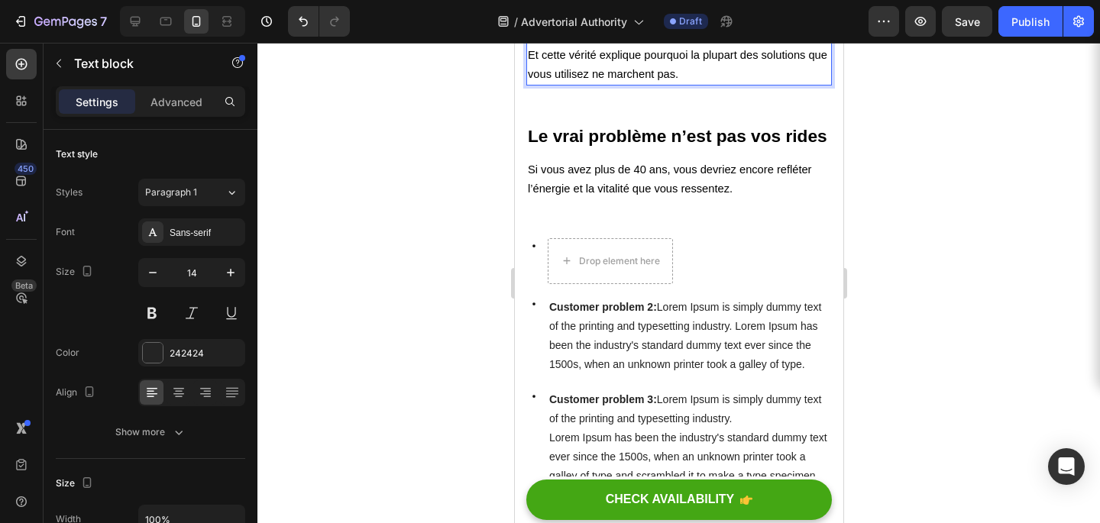
scroll to position [961, 0]
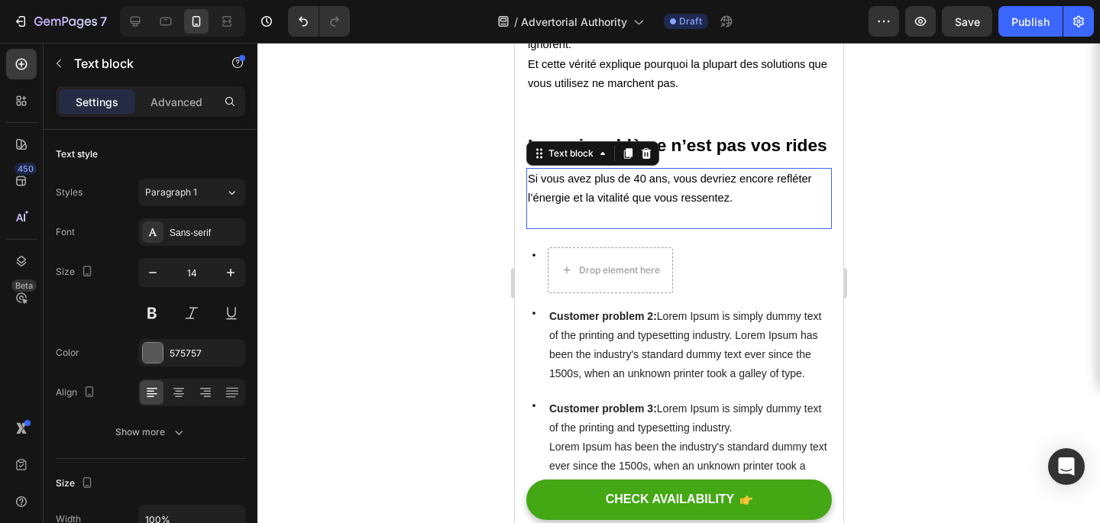
click at [748, 180] on span "Si vous avez plus de 40 ans, vous devriez encore refléter l’énergie et la vital…" at bounding box center [669, 188] width 284 height 31
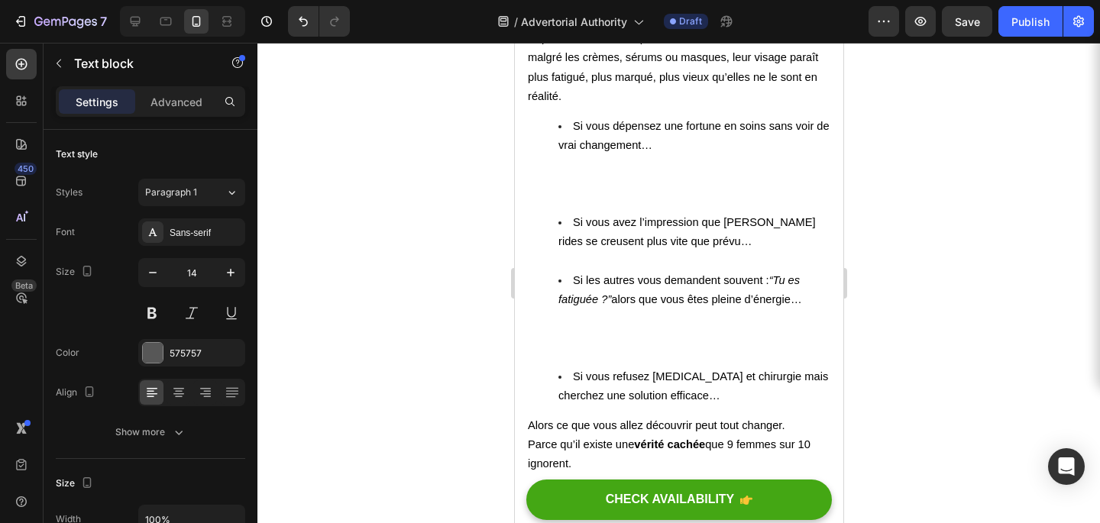
scroll to position [494, 0]
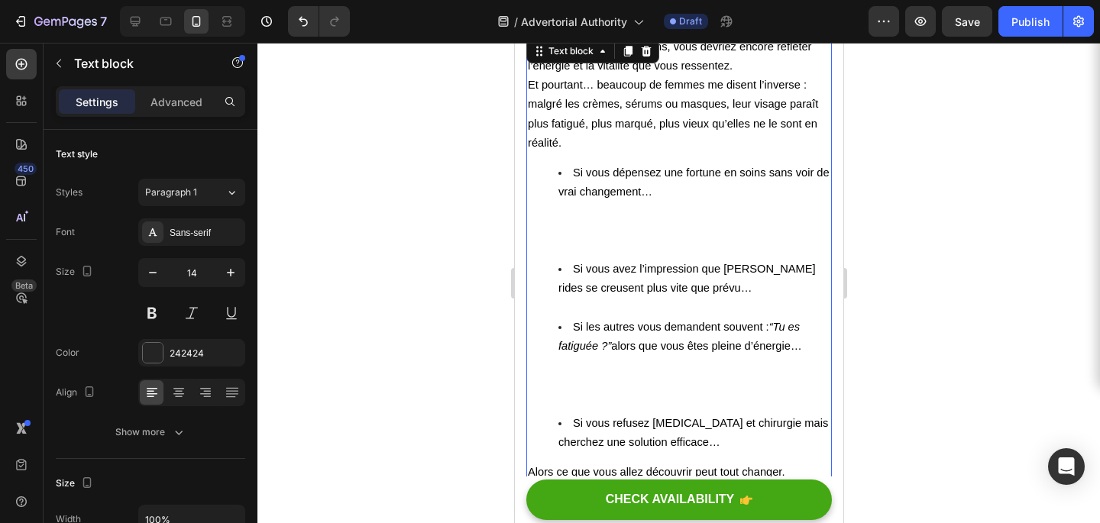
click at [634, 171] on span "Si vous dépensez une fortune en soins sans voir de vrai changement…" at bounding box center [693, 182] width 271 height 31
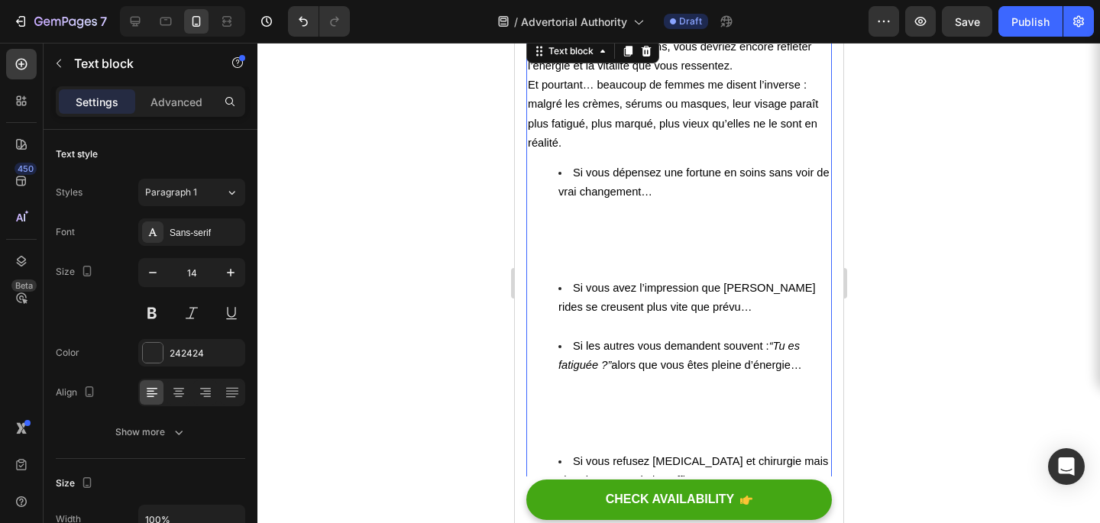
scroll to position [492, 0]
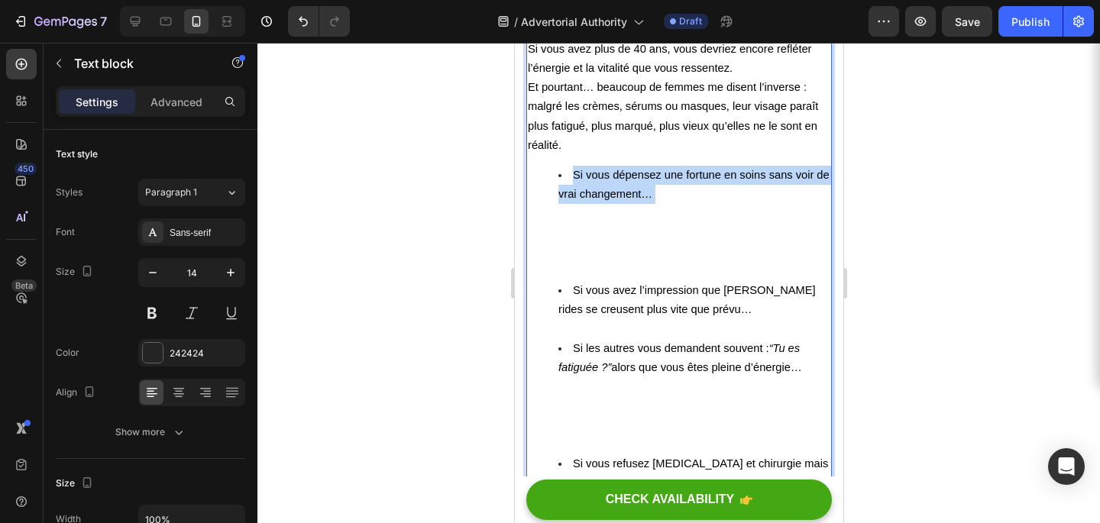
click at [634, 171] on span "Si vous dépensez une fortune en soins sans voir de vrai changement…" at bounding box center [693, 184] width 271 height 31
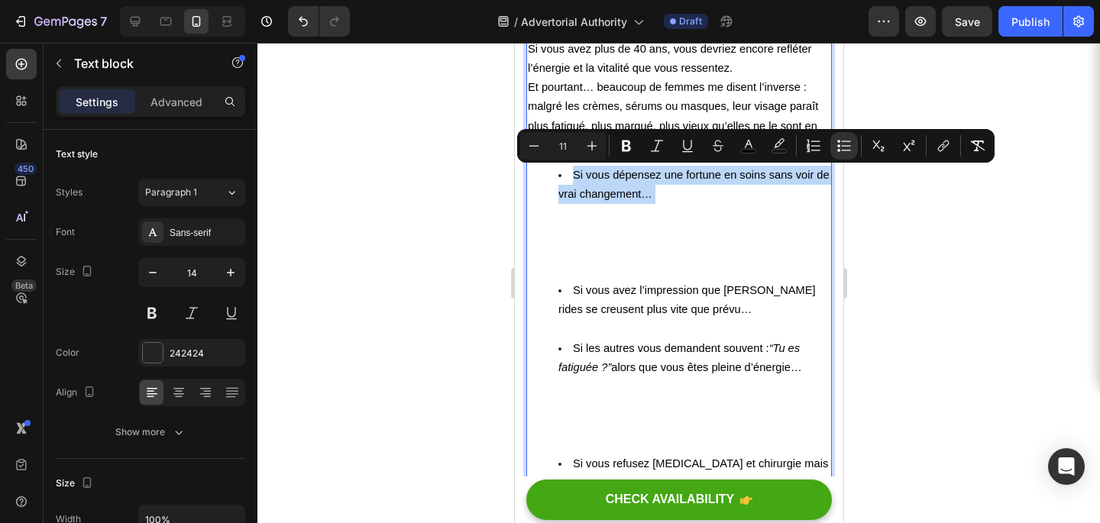
copy span "Si vous dépensez une fortune en soins sans voir de vrai changement…"
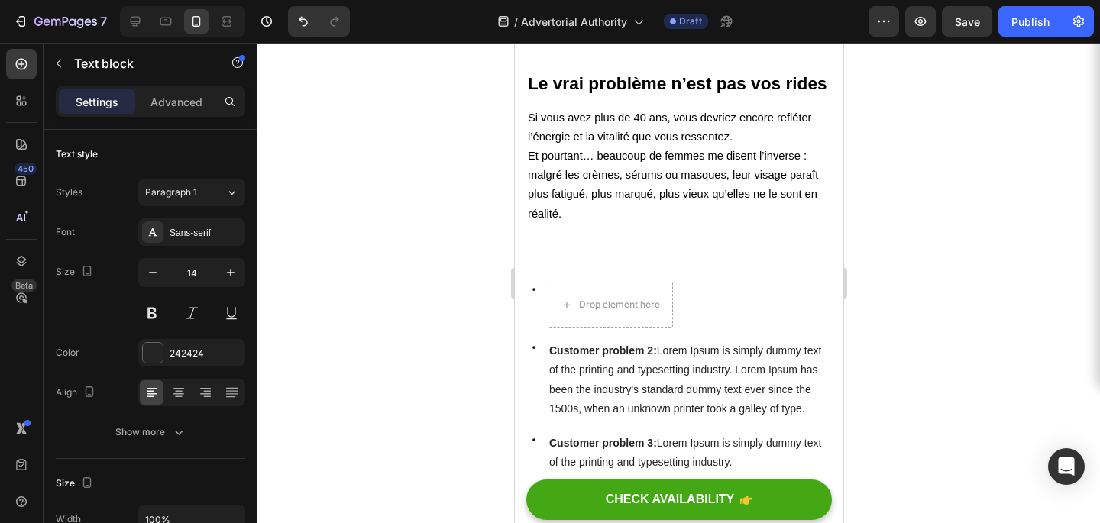
scroll to position [1068, 0]
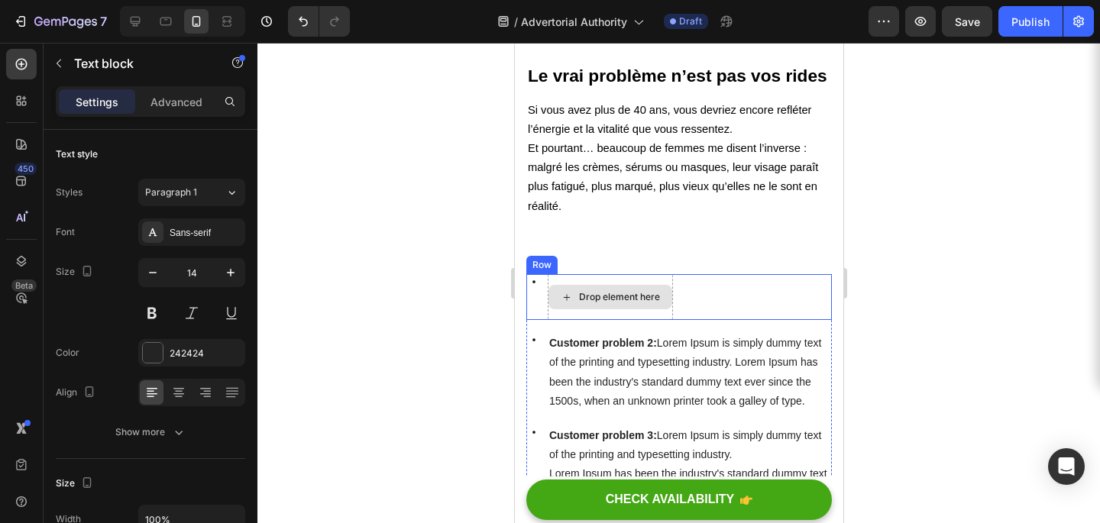
click at [591, 291] on div "Drop element here" at bounding box center [618, 297] width 81 height 12
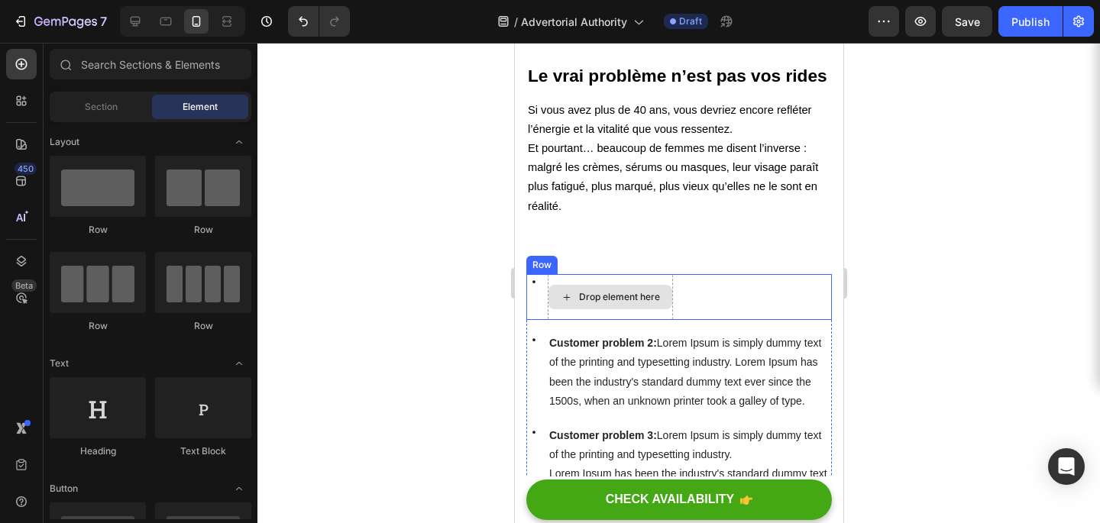
click at [625, 291] on div "Drop element here" at bounding box center [618, 297] width 81 height 12
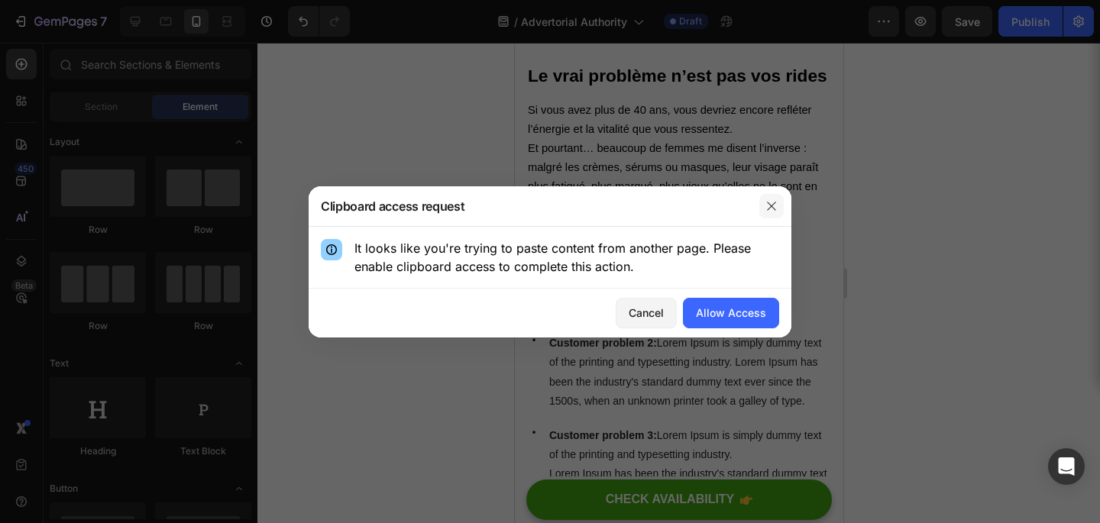
click at [776, 206] on icon "button" at bounding box center [772, 206] width 12 height 12
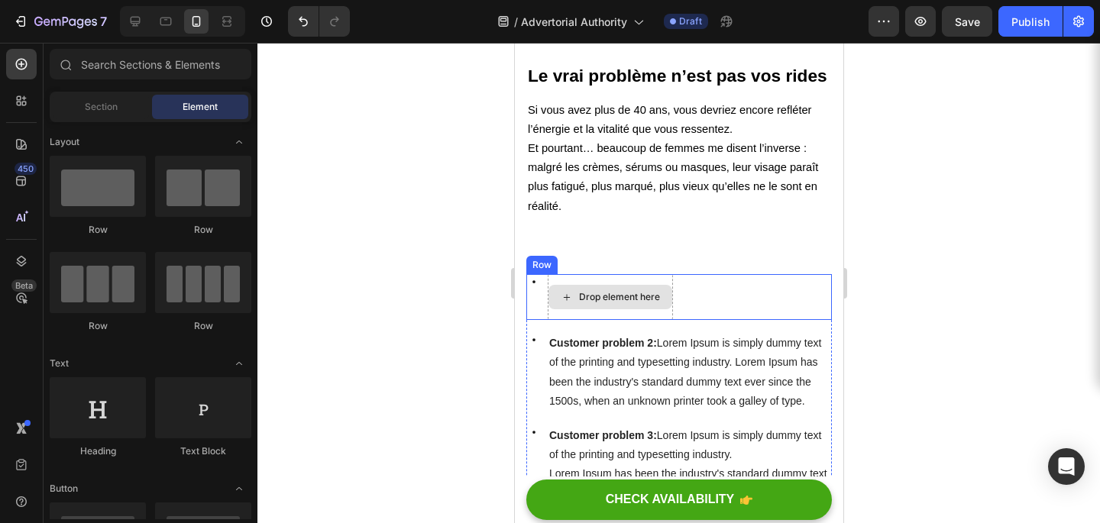
click at [642, 300] on div "Drop element here" at bounding box center [618, 297] width 81 height 12
click at [726, 306] on div "Icon Drop element here Row" at bounding box center [679, 297] width 306 height 46
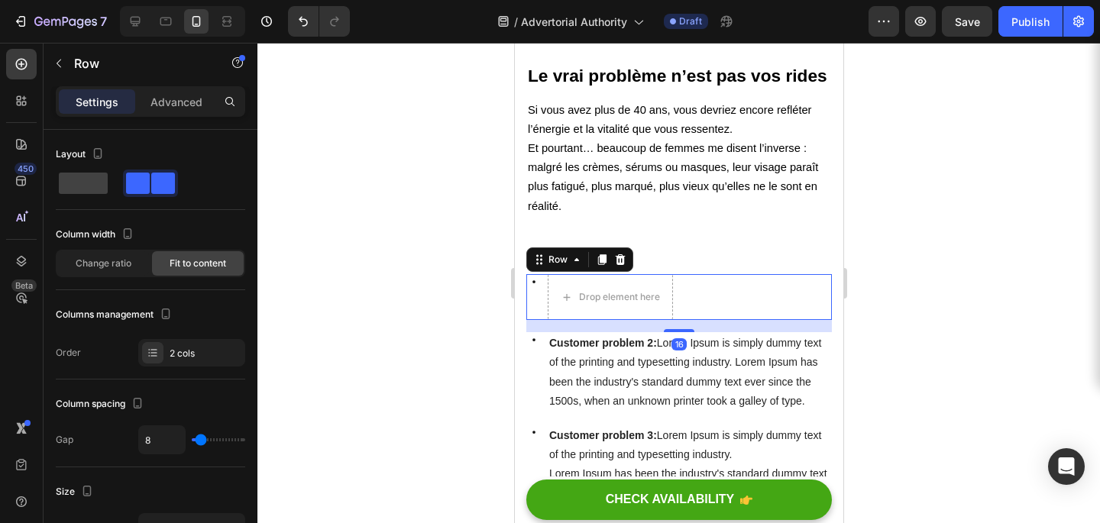
click at [722, 292] on div "Icon Drop element here Row 16" at bounding box center [679, 297] width 306 height 46
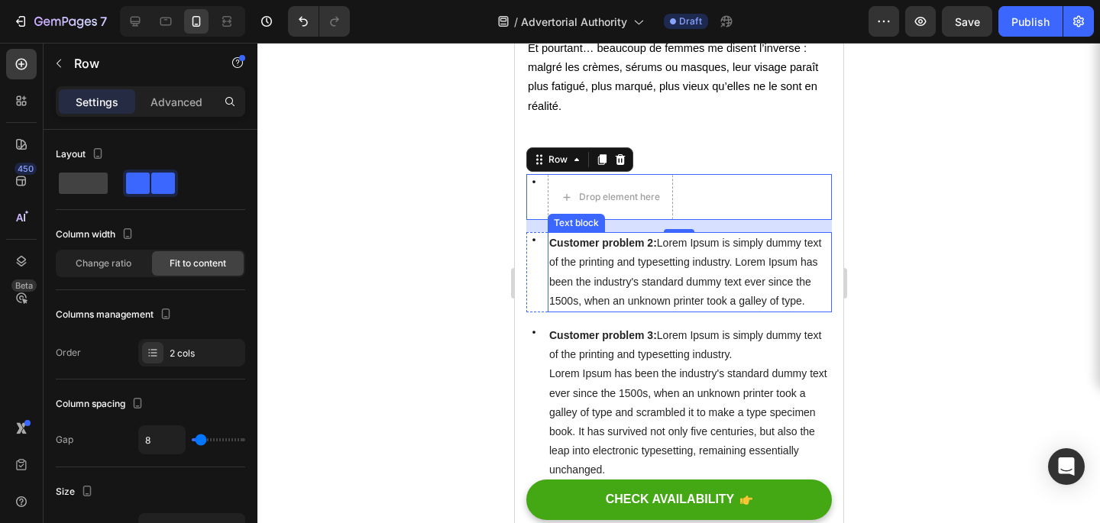
scroll to position [1165, 0]
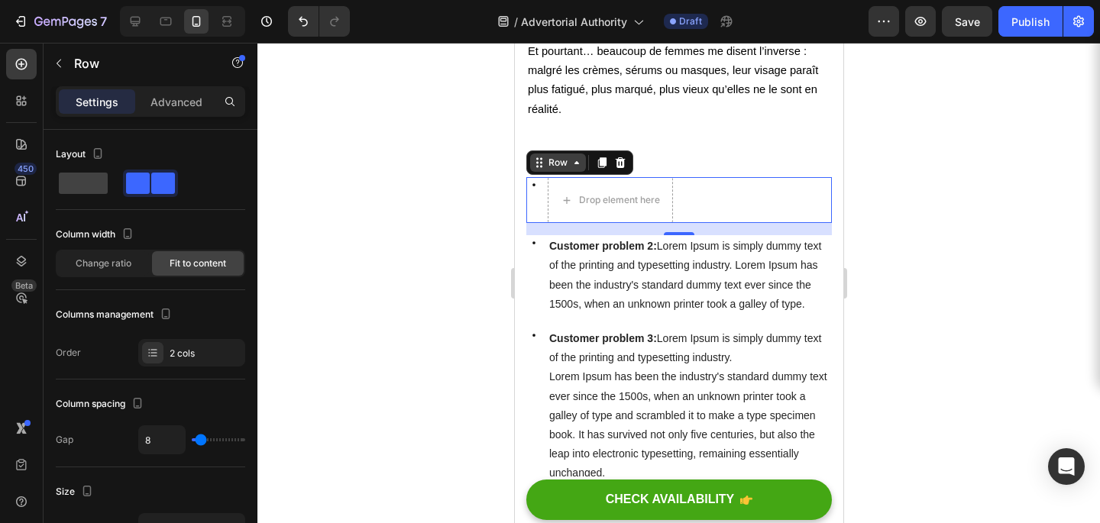
click at [575, 159] on icon at bounding box center [576, 163] width 12 height 12
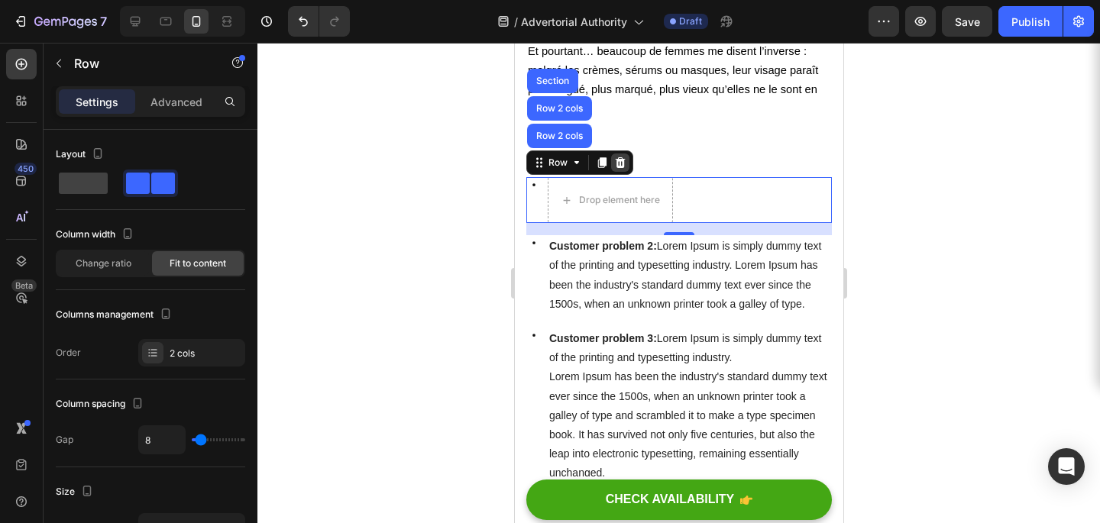
click at [622, 164] on icon at bounding box center [620, 162] width 10 height 11
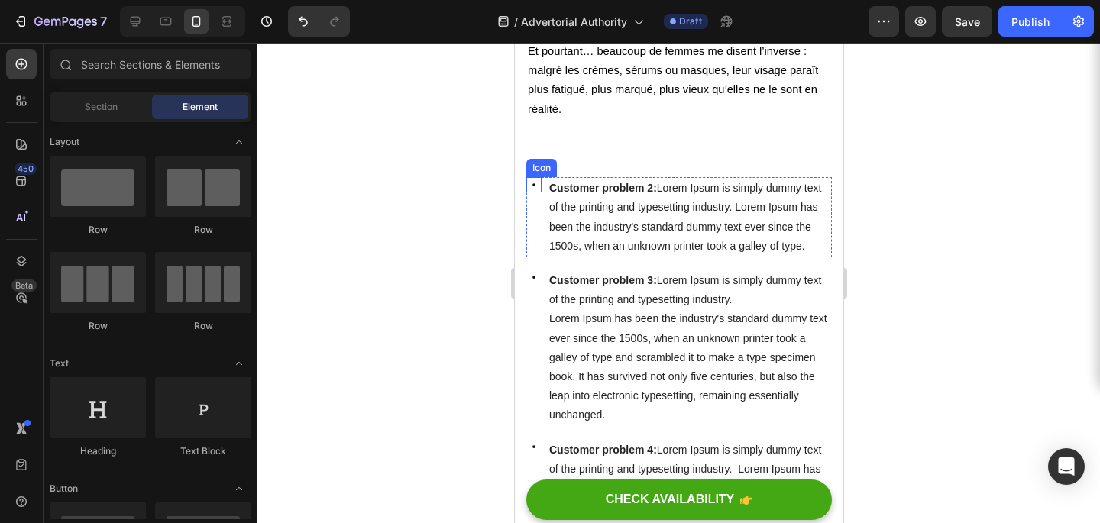
click at [539, 183] on icon at bounding box center [533, 184] width 15 height 15
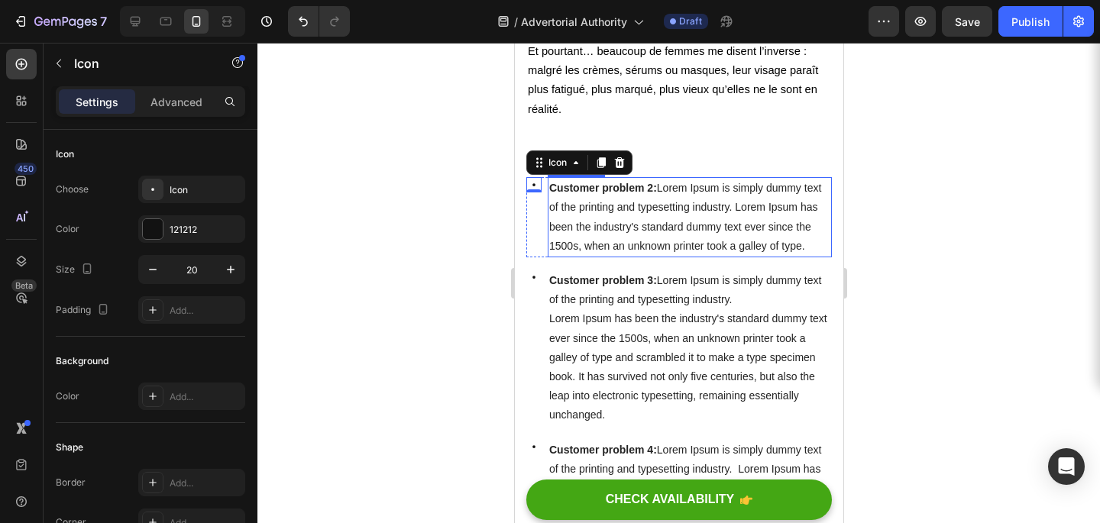
click at [550, 210] on span "Customer problem 2: Lorem Ipsum is simply dummy text of the printing and typese…" at bounding box center [685, 217] width 272 height 70
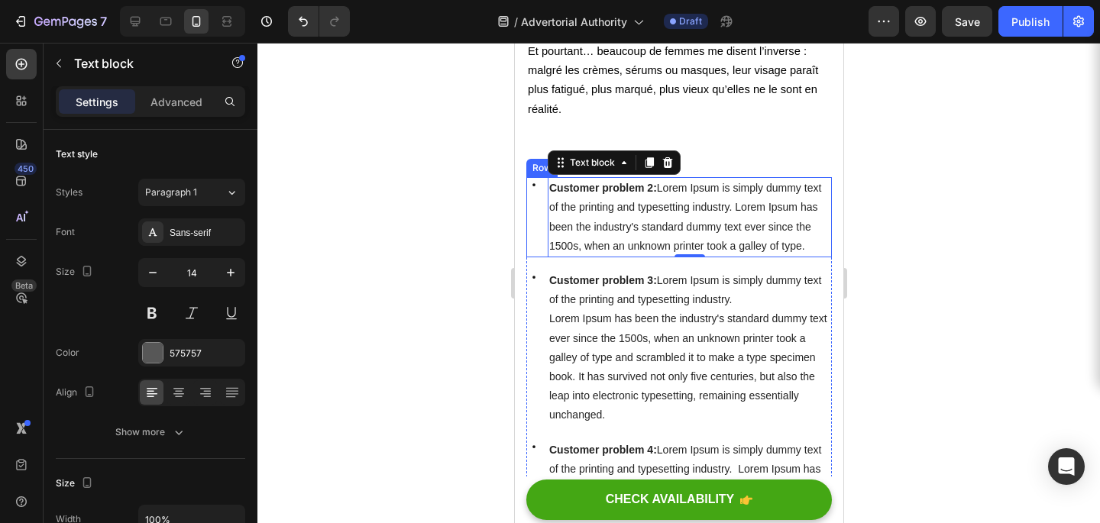
click at [538, 207] on div "Icon" at bounding box center [533, 217] width 15 height 80
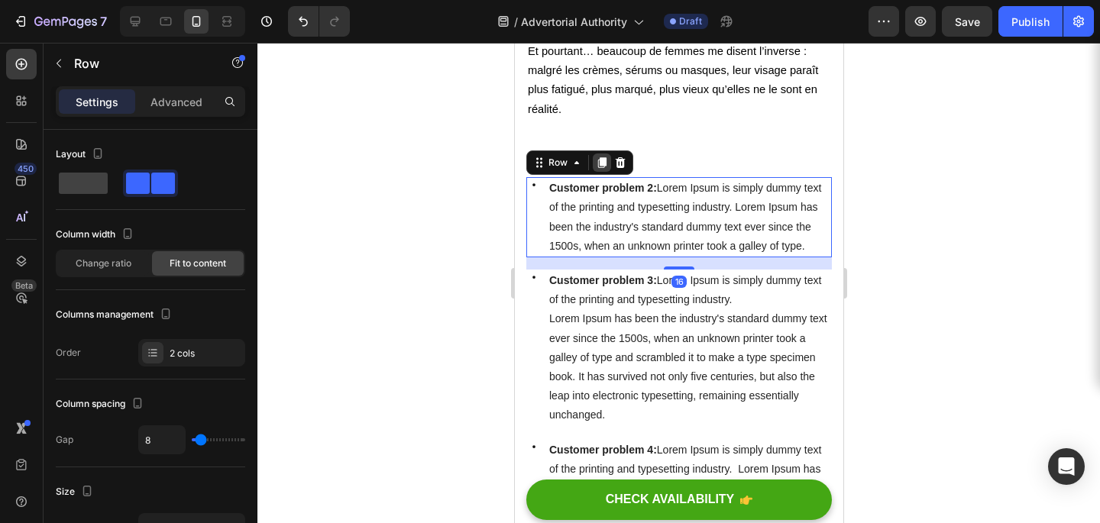
click at [601, 160] on icon at bounding box center [602, 162] width 8 height 11
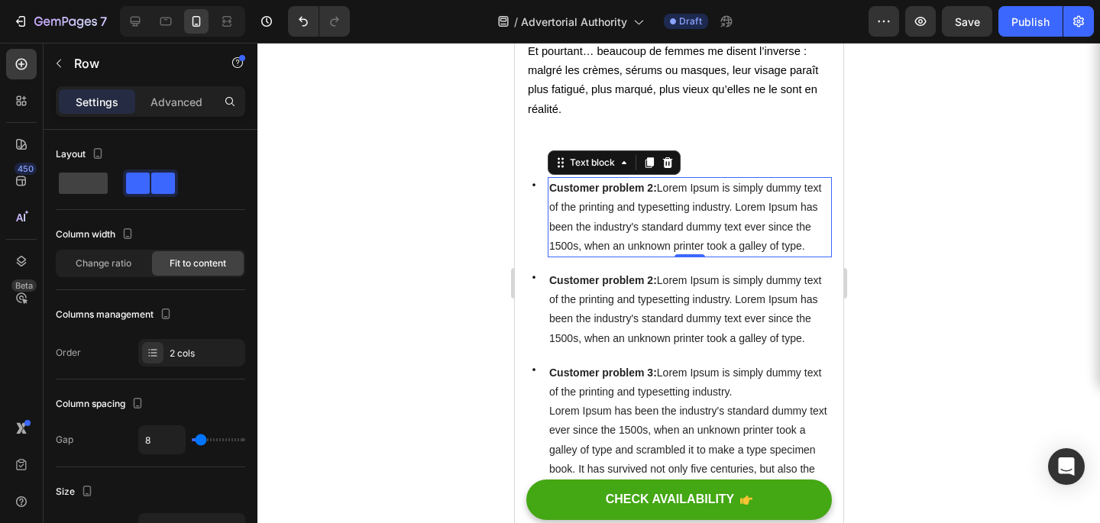
click at [603, 209] on span "Customer problem 2: Lorem Ipsum is simply dummy text of the printing and typese…" at bounding box center [685, 217] width 272 height 70
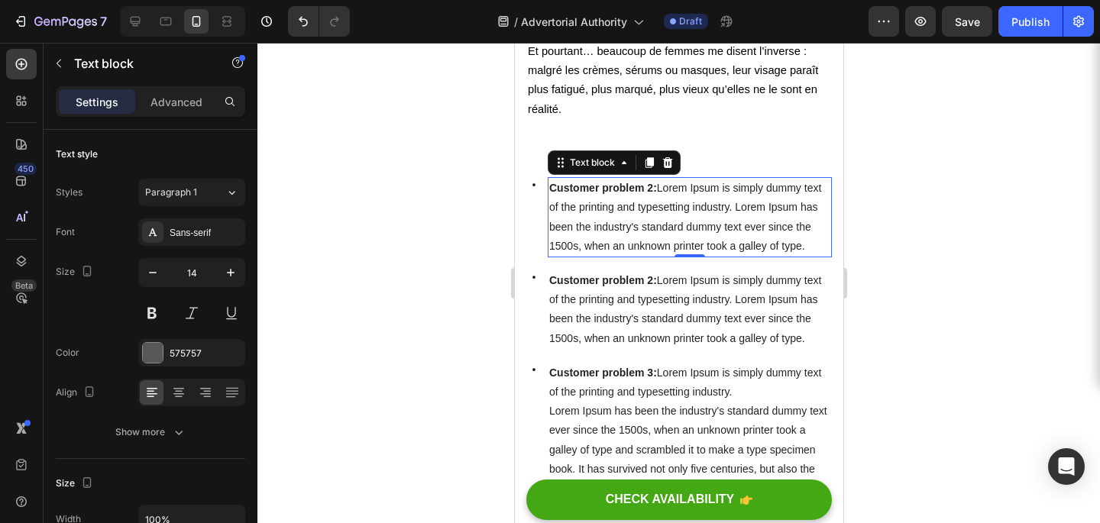
click at [640, 203] on span "Customer problem 2: Lorem Ipsum is simply dummy text of the printing and typese…" at bounding box center [685, 217] width 272 height 70
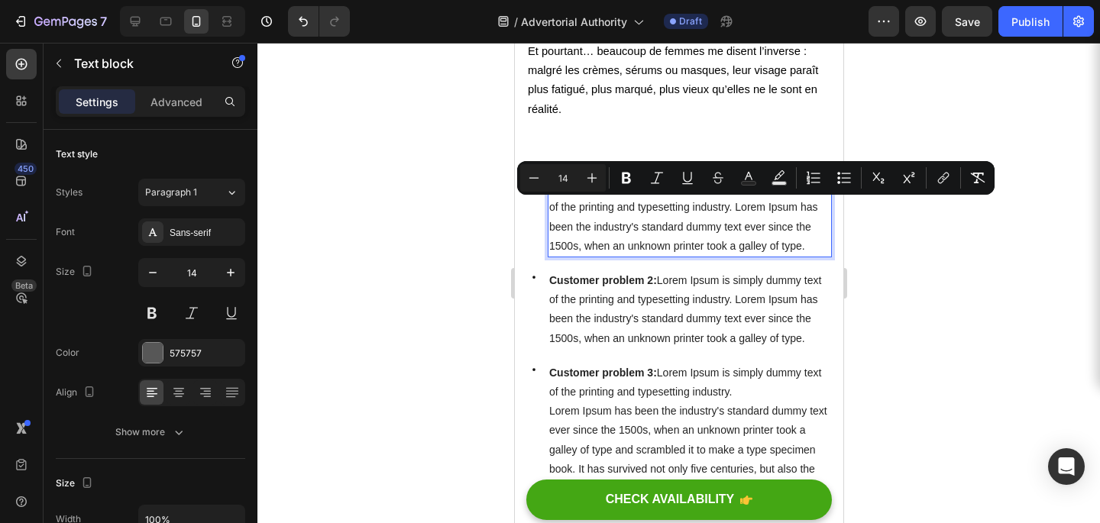
click at [647, 220] on p "Customer problem 2: Lorem Ipsum is simply dummy text of the printing and typese…" at bounding box center [689, 217] width 281 height 77
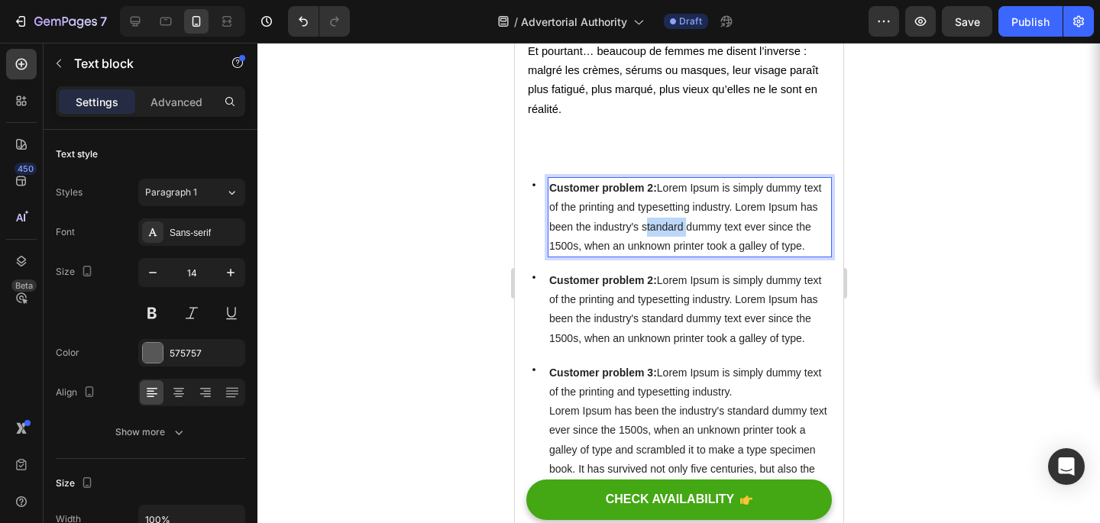
click at [647, 220] on p "Customer problem 2: Lorem Ipsum is simply dummy text of the printing and typese…" at bounding box center [689, 217] width 281 height 77
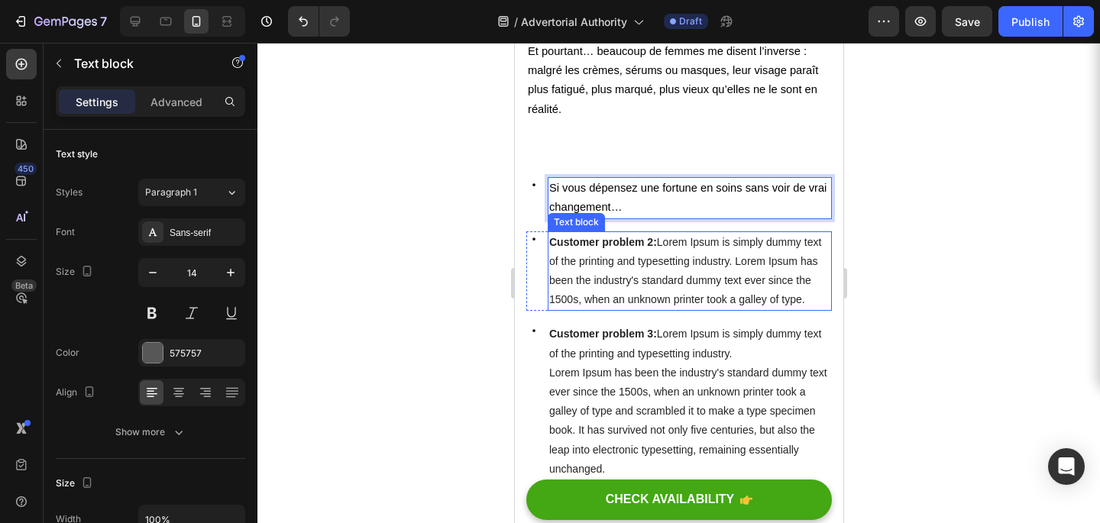
click at [639, 258] on span "Customer problem 2: Lorem Ipsum is simply dummy text of the printing and typese…" at bounding box center [685, 271] width 272 height 70
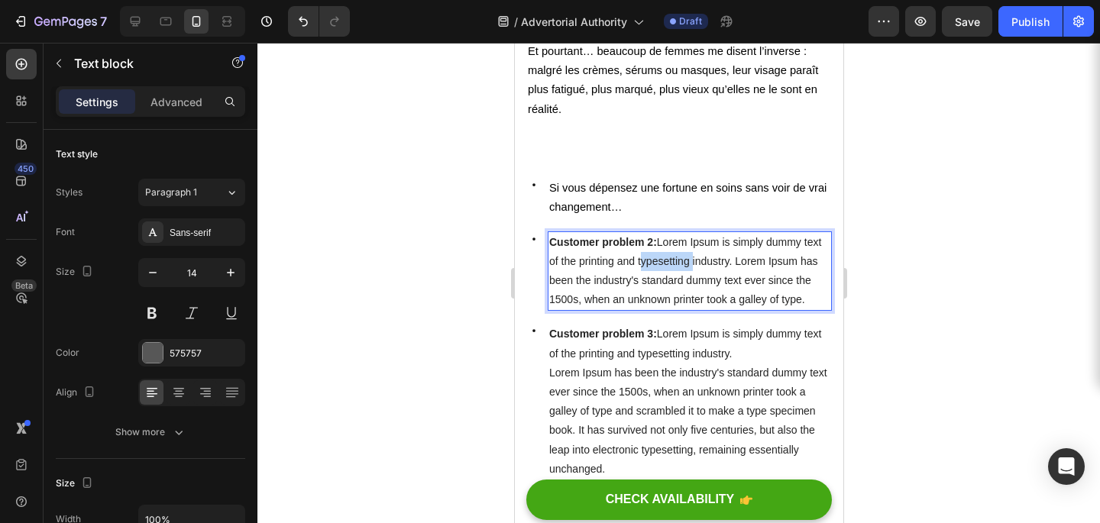
click at [639, 258] on span "Customer problem 2: Lorem Ipsum is simply dummy text of the printing and typese…" at bounding box center [685, 271] width 272 height 70
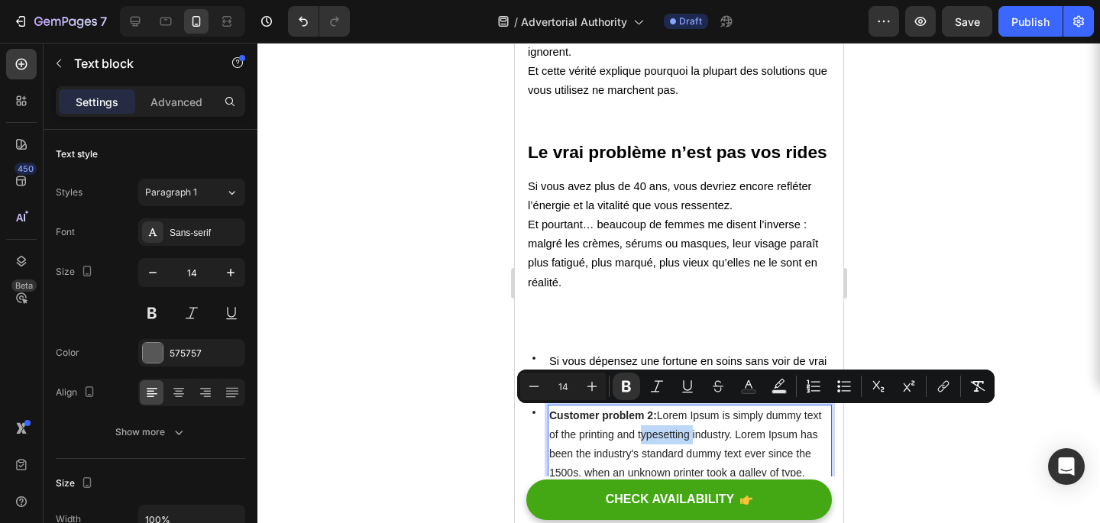
scroll to position [991, 0]
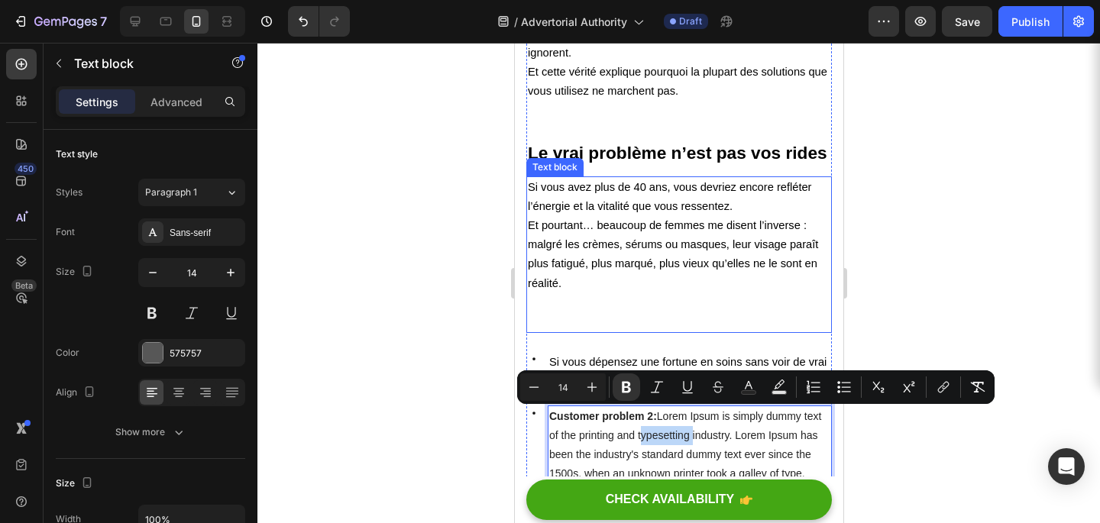
click at [734, 306] on p "Et pourtant… beaucoup de femmes me disent l’inverse : malgré les crèmes, sérums…" at bounding box center [678, 273] width 303 height 115
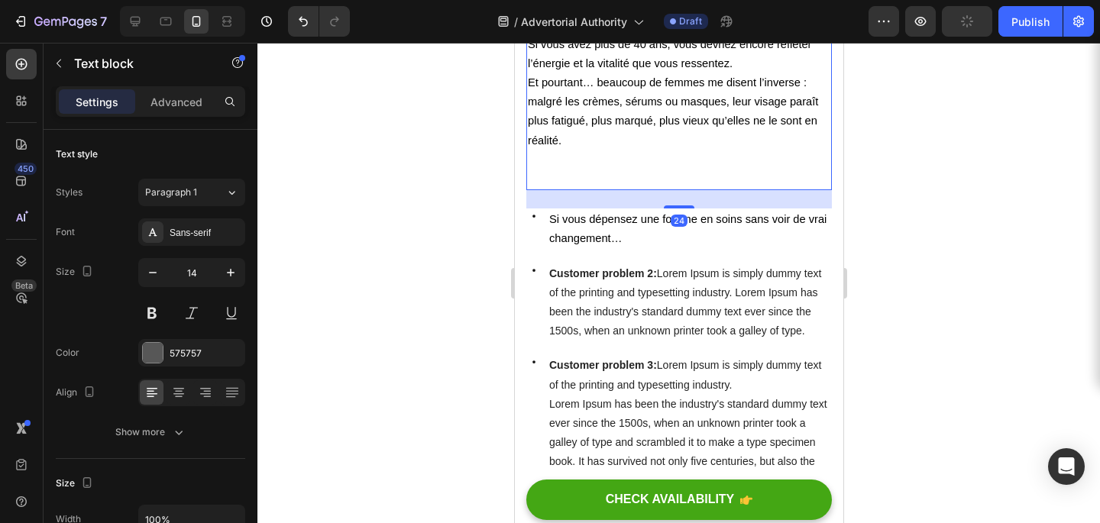
scroll to position [1136, 0]
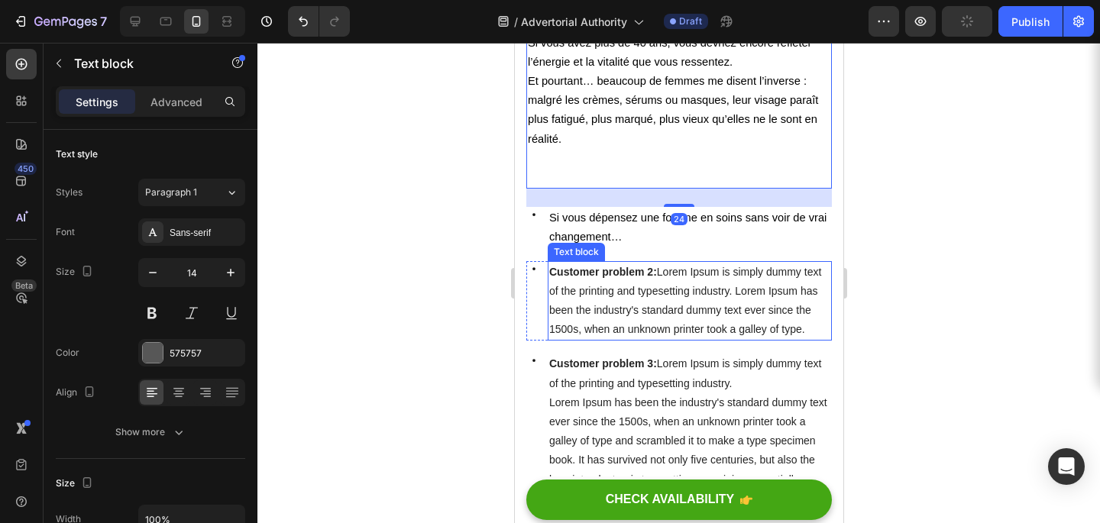
click at [710, 274] on span "Customer problem 2: Lorem Ipsum is simply dummy text of the printing and typese…" at bounding box center [685, 301] width 272 height 70
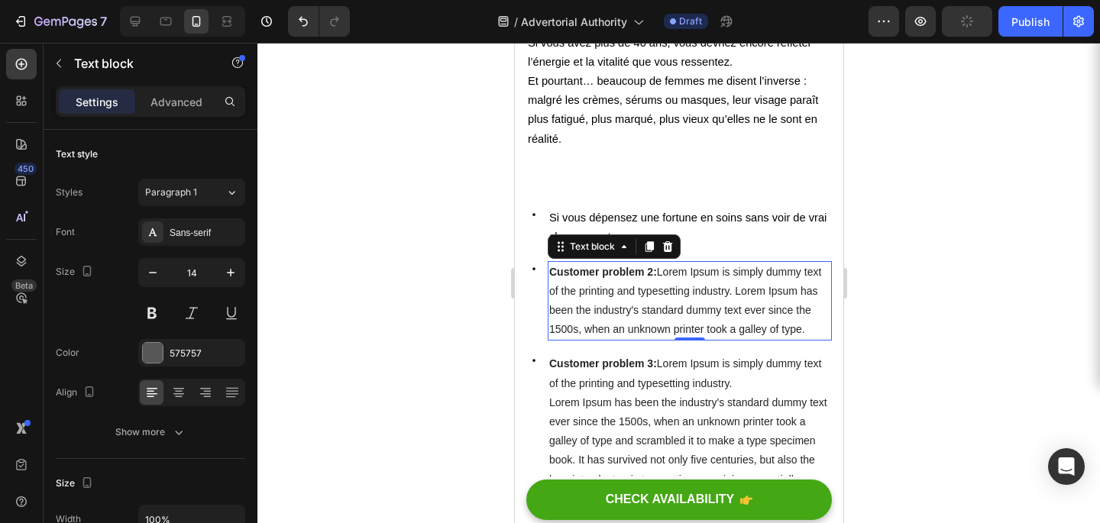
click at [902, 274] on div at bounding box center [679, 283] width 843 height 481
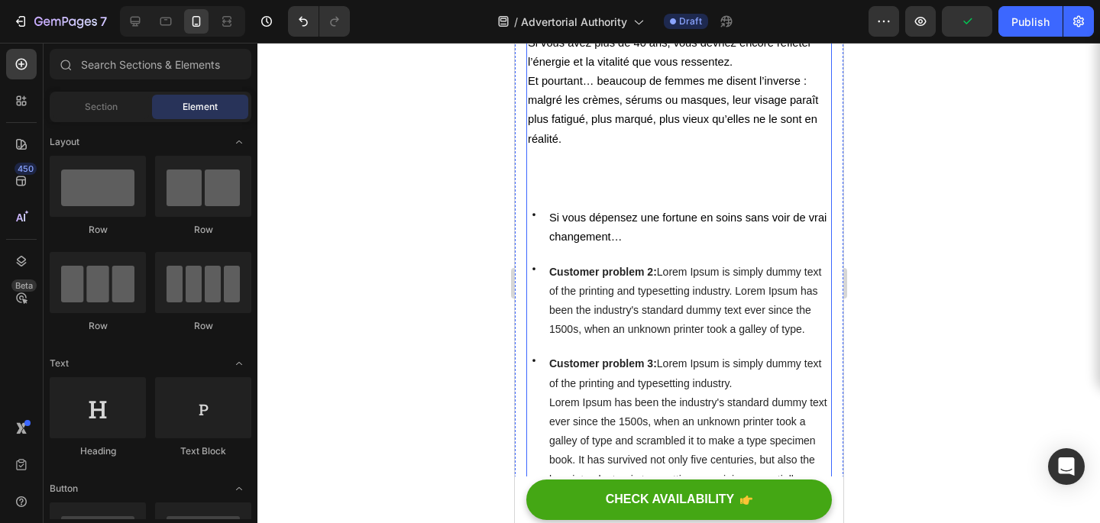
click at [548, 167] on p "Et pourtant… beaucoup de femmes me disent l’inverse : malgré les crèmes, sérums…" at bounding box center [678, 129] width 303 height 115
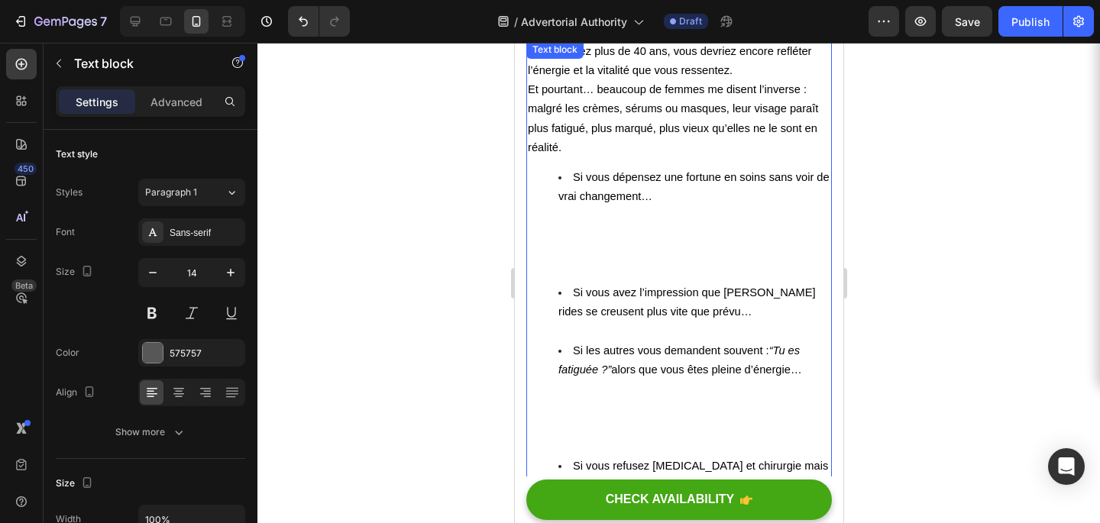
scroll to position [459, 0]
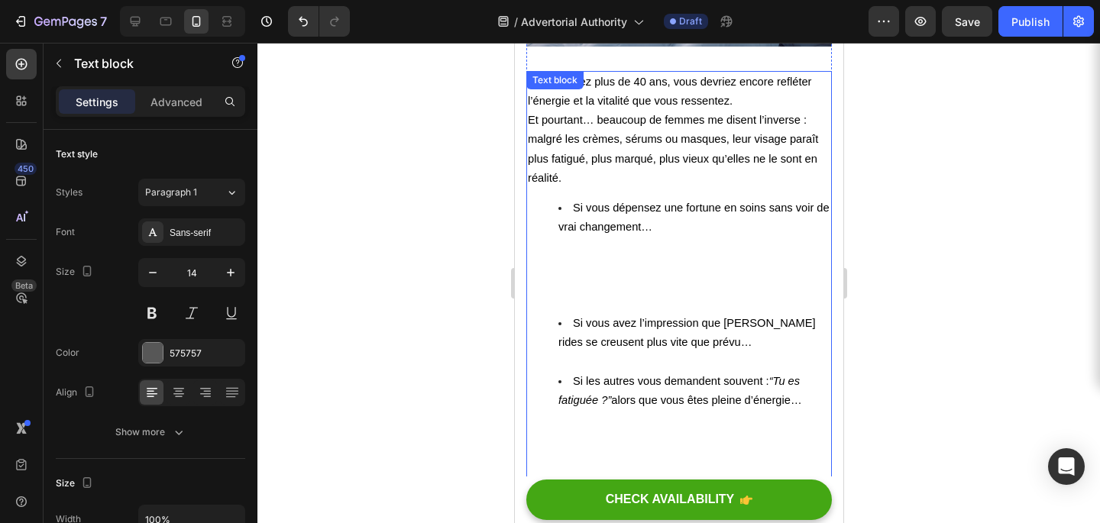
click at [588, 327] on span "Si vous avez l’impression que [PERSON_NAME] rides se creusent plus vite que pré…" at bounding box center [687, 332] width 258 height 31
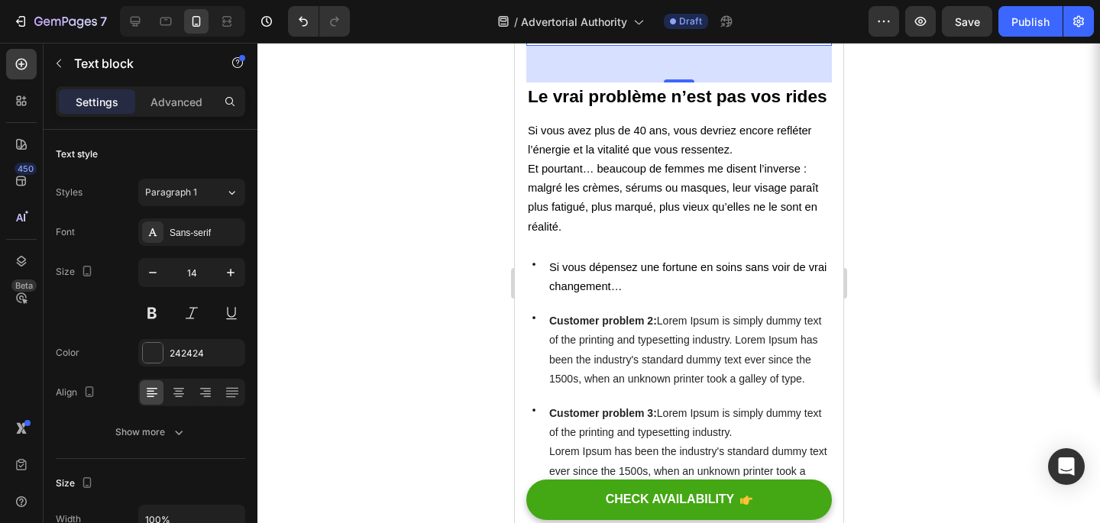
scroll to position [1049, 0]
click at [633, 319] on strong "Customer problem 2:" at bounding box center [603, 319] width 108 height 12
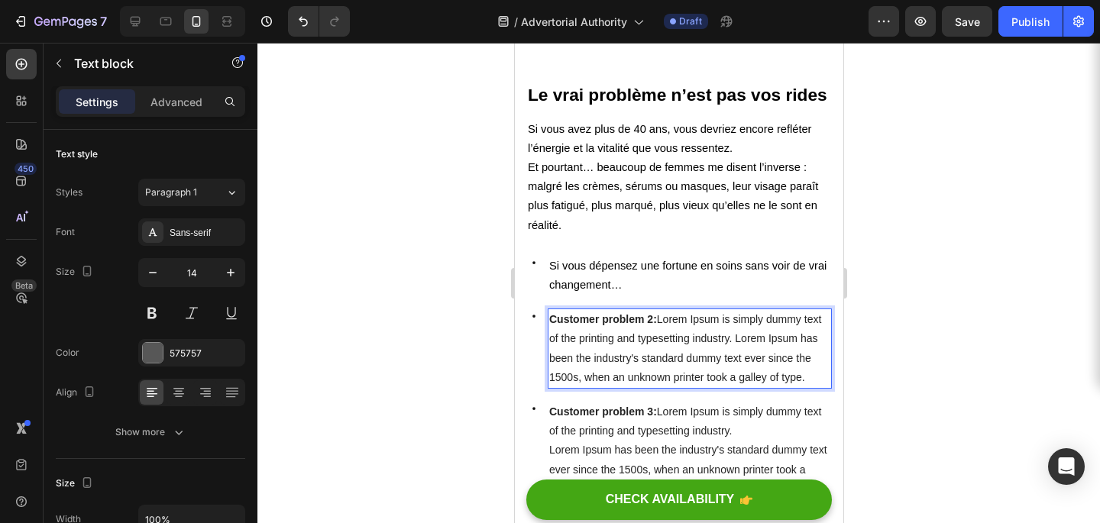
click at [633, 319] on strong "Customer problem 2:" at bounding box center [603, 319] width 108 height 12
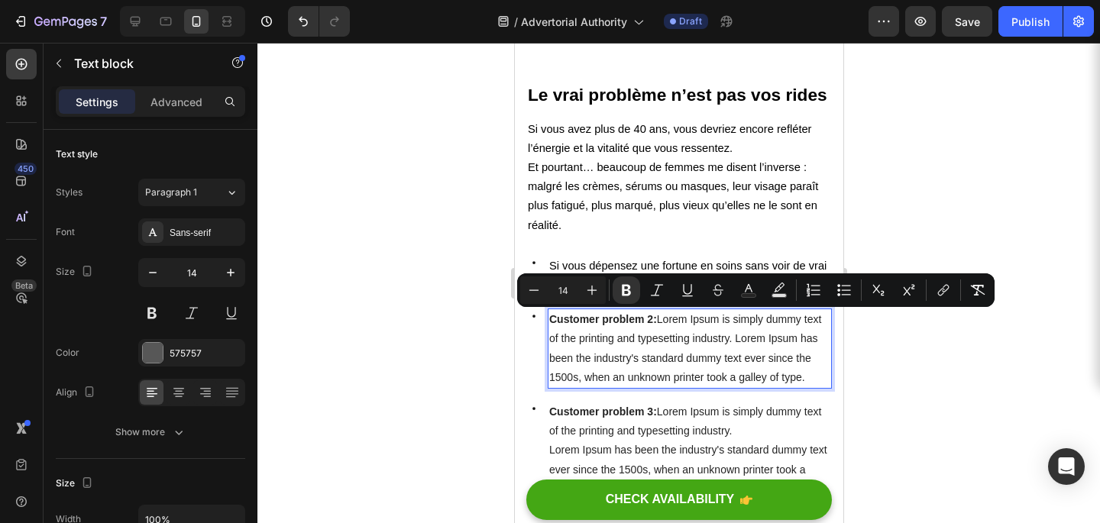
type input "11"
click at [647, 335] on span "Customer problem 2: Lorem Ipsum is simply dummy text of the printing and typese…" at bounding box center [685, 348] width 272 height 70
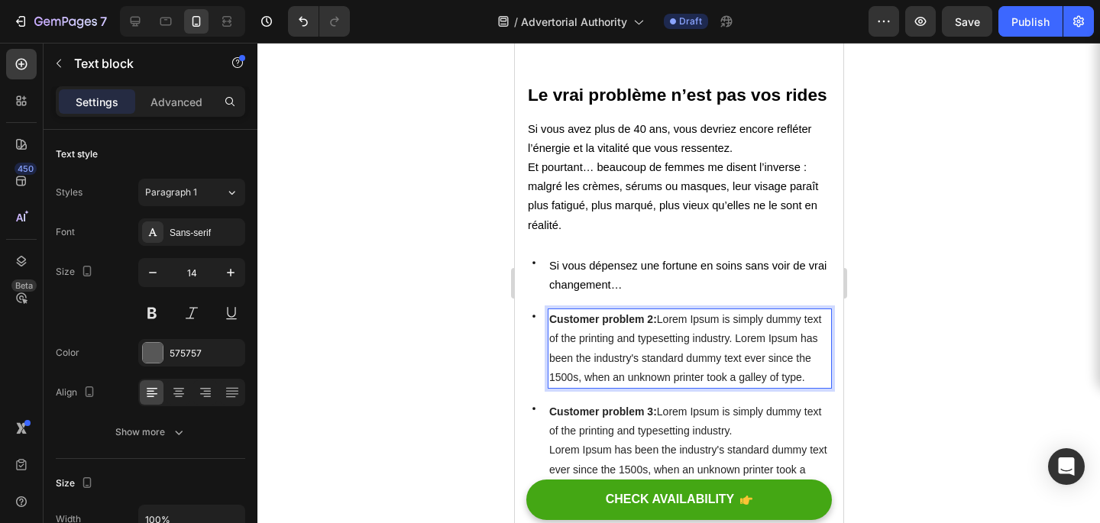
click at [676, 335] on span "Customer problem 2: Lorem Ipsum is simply dummy text of the printing and typese…" at bounding box center [685, 348] width 272 height 70
click at [715, 348] on p "Customer problem 2: Lorem Ipsum is simply dummy text of the printing and typese…" at bounding box center [689, 348] width 281 height 77
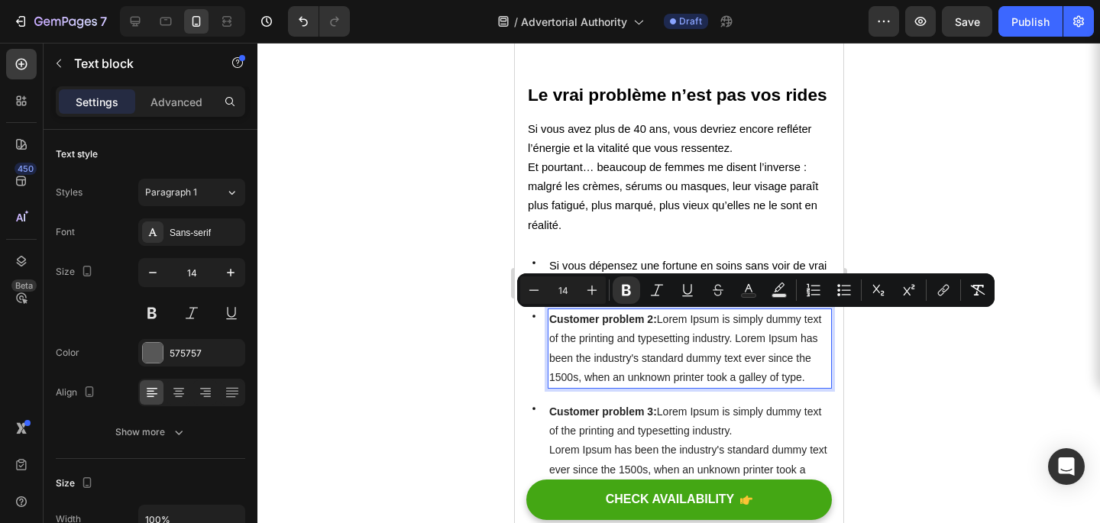
drag, startPoint x: 810, startPoint y: 381, endPoint x: 548, endPoint y: 318, distance: 269.5
click at [548, 318] on div "Customer problem 2: Lorem Ipsum is simply dummy text of the printing and typese…" at bounding box center [689, 349] width 284 height 80
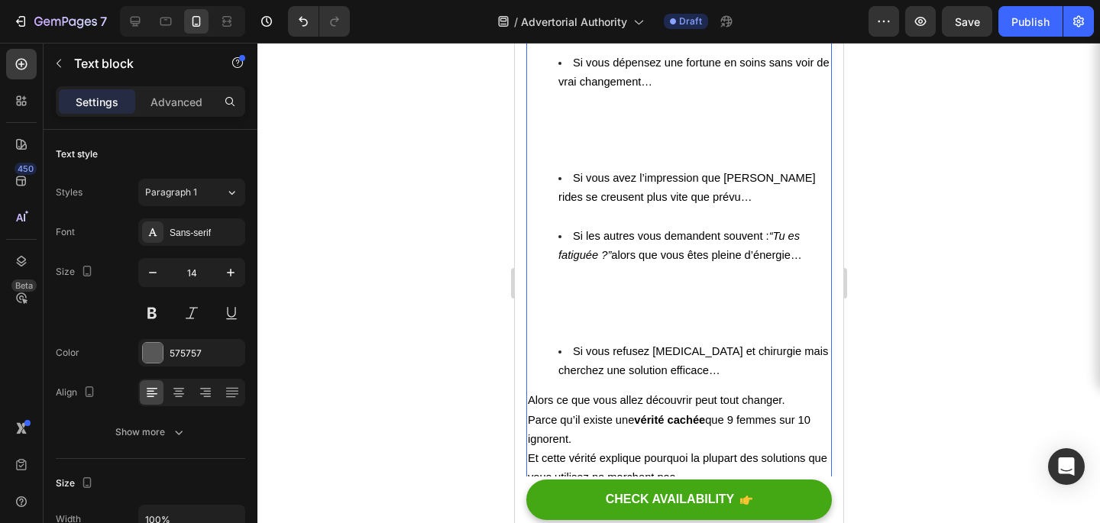
scroll to position [565, 0]
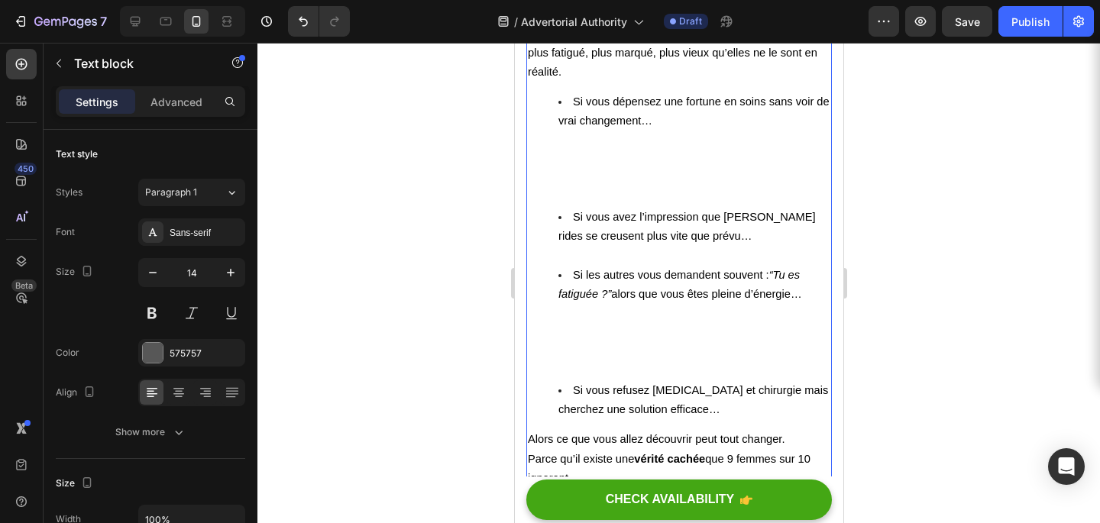
click at [622, 219] on span "Si vous avez l’impression que [PERSON_NAME] rides se creusent plus vite que pré…" at bounding box center [687, 226] width 258 height 31
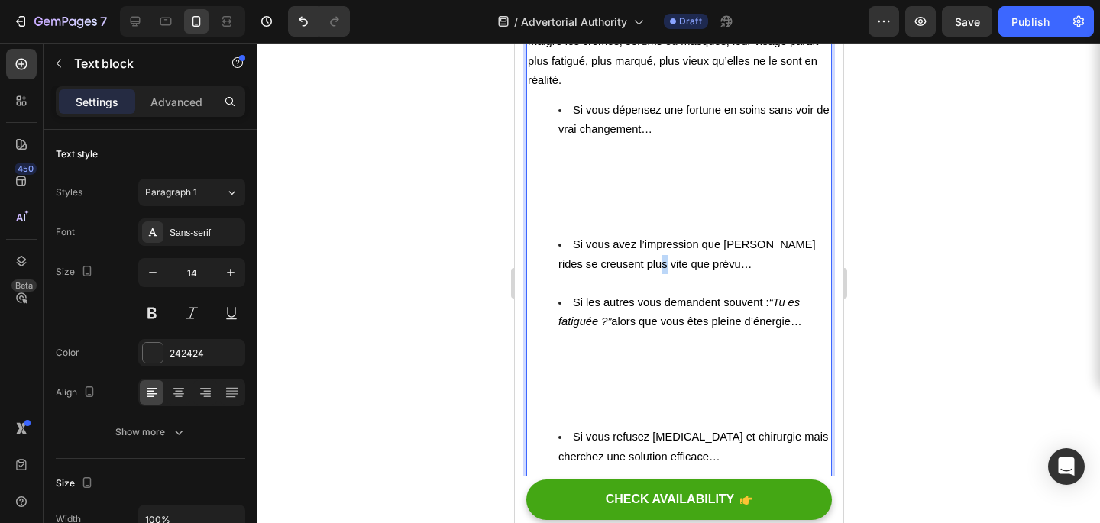
click at [619, 261] on ul "Si vous dépensez une fortune en soins sans voir de vrai changement… Si vous ave…" at bounding box center [678, 284] width 303 height 366
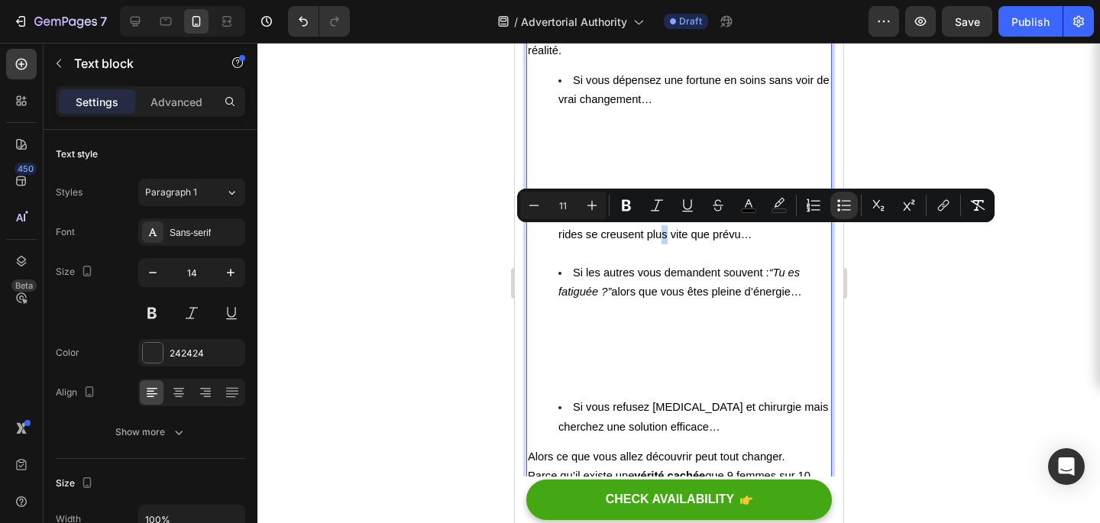
scroll to position [598, 0]
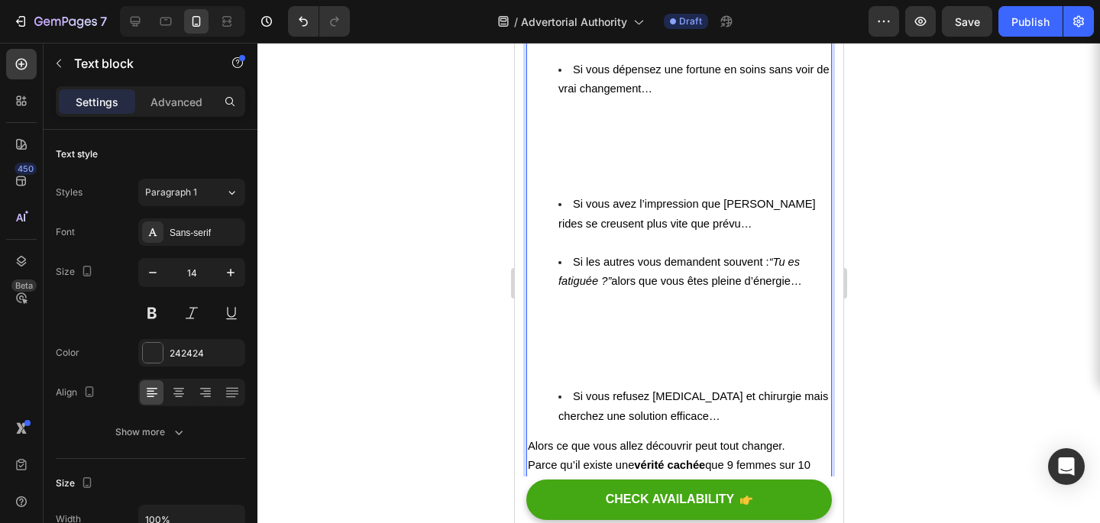
click at [622, 277] on span "Si les autres vous demandent souvent : “Tu es fatiguée ?” alors que vous êtes p…" at bounding box center [680, 271] width 244 height 31
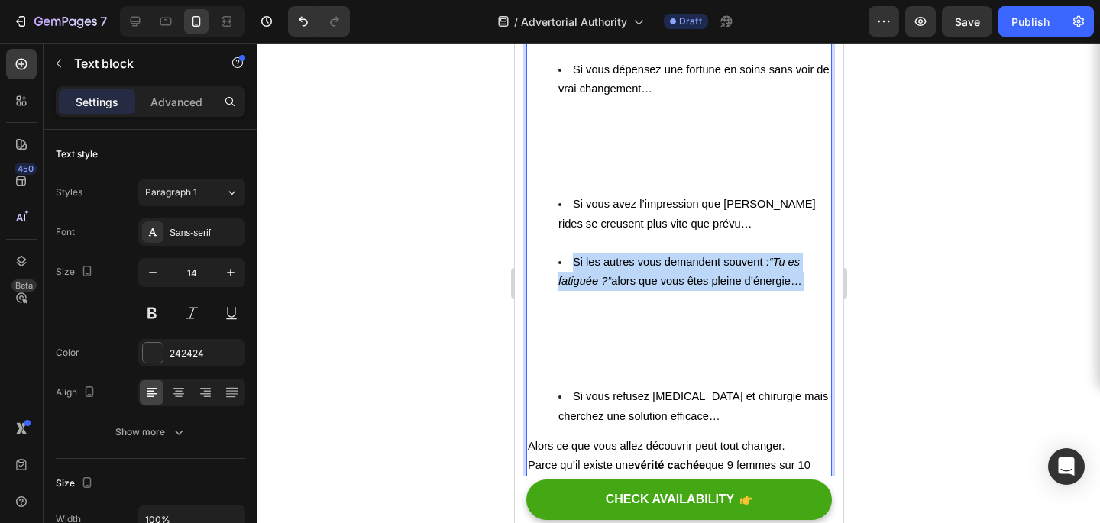
click at [622, 277] on span "Si les autres vous demandent souvent : “Tu es fatiguée ?” alors que vous êtes p…" at bounding box center [680, 271] width 244 height 31
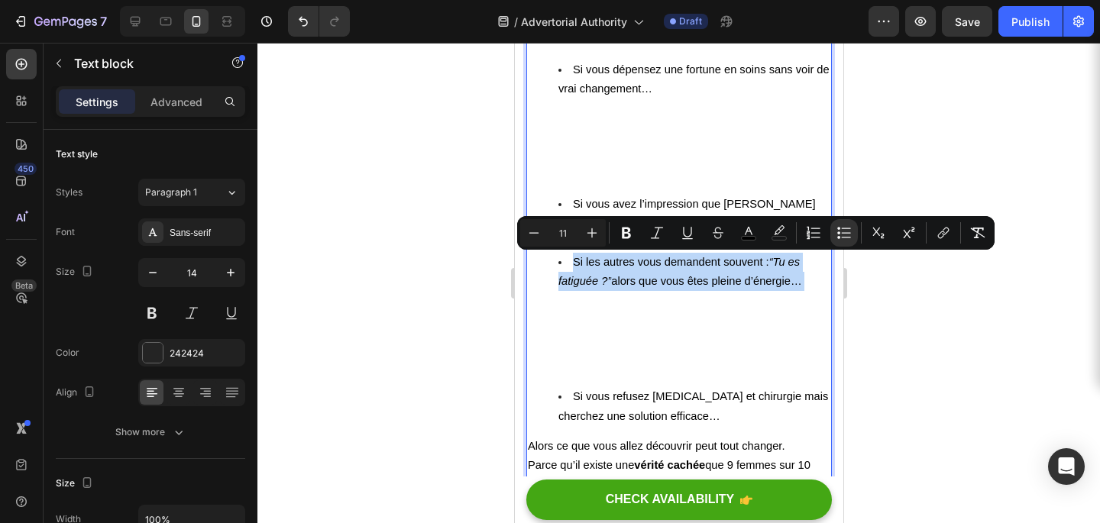
copy span "Si les autres vous demandent souvent : “Tu es fatiguée ?” alors que vous êtes p…"
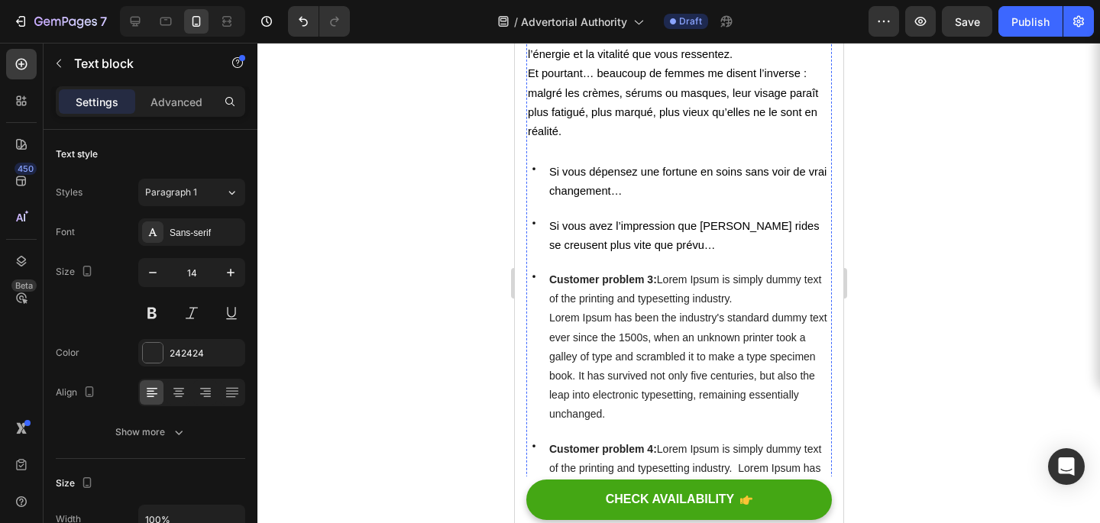
scroll to position [1189, 0]
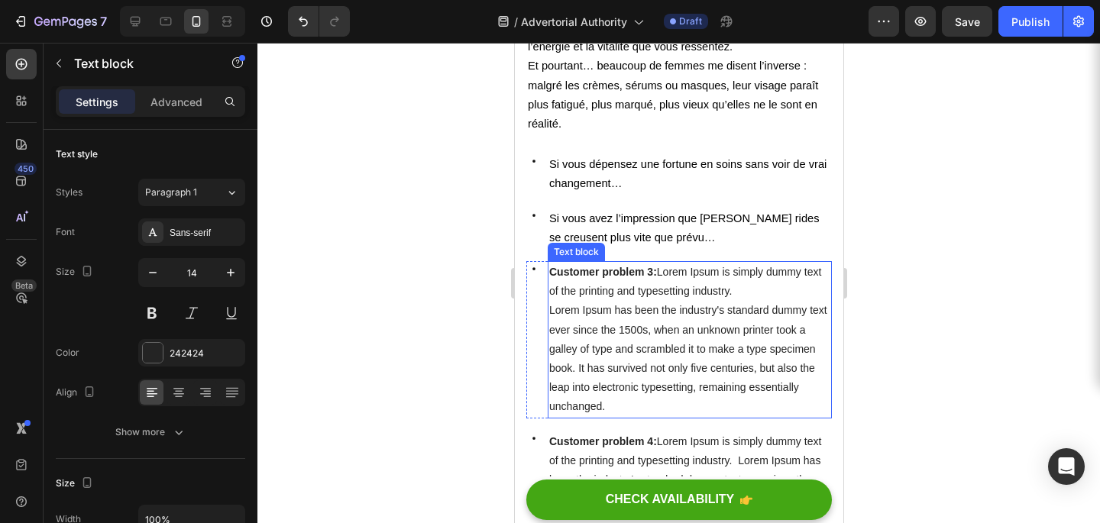
click at [682, 346] on span "Lorem Ipsum has been the industry's standard dummy text ever since the 1500s, w…" at bounding box center [688, 358] width 278 height 109
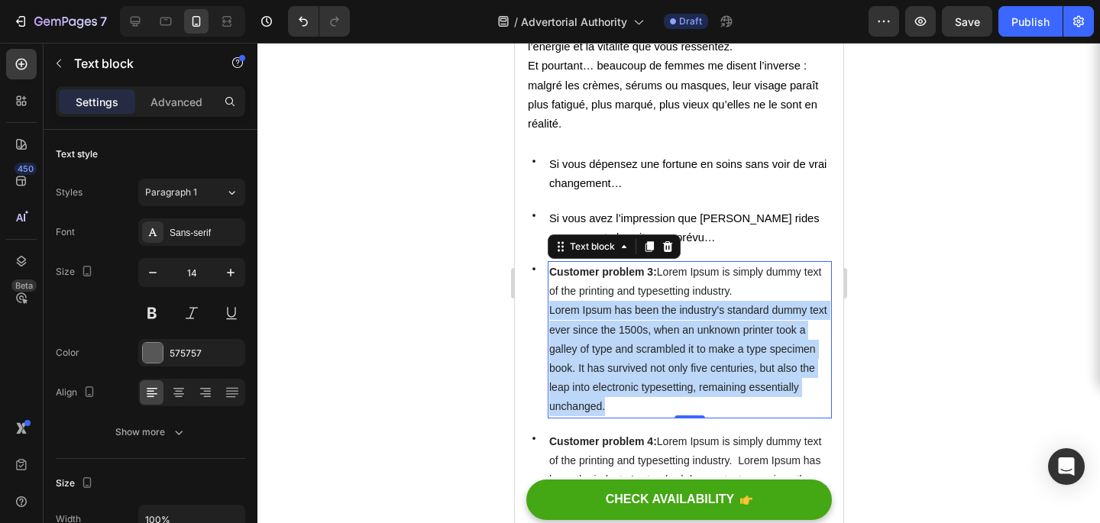
click at [682, 346] on span "Lorem Ipsum has been the industry's standard dummy text ever since the 1500s, w…" at bounding box center [688, 358] width 278 height 109
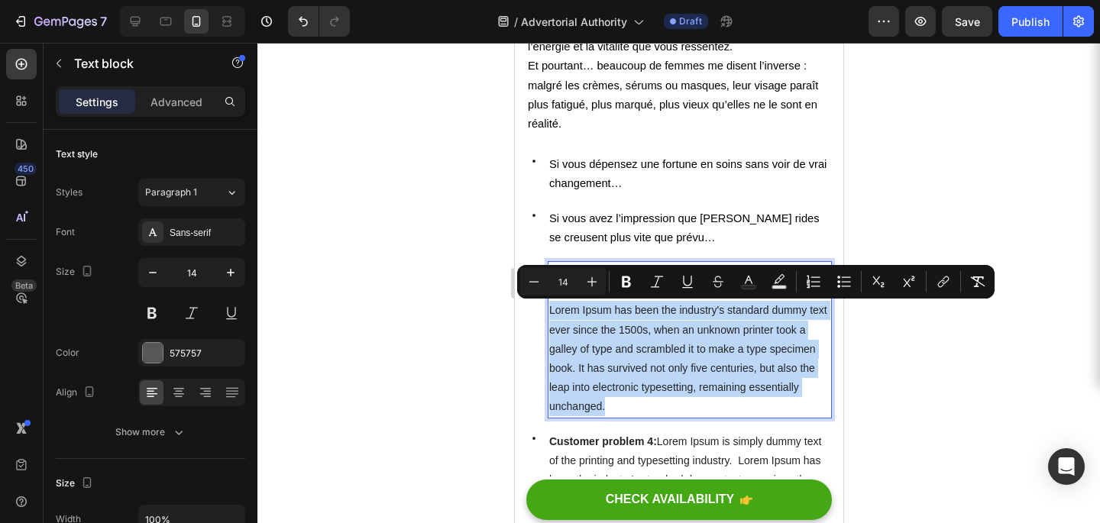
click at [689, 348] on span "Lorem Ipsum has been the industry's standard dummy text ever since the 1500s, w…" at bounding box center [688, 358] width 278 height 109
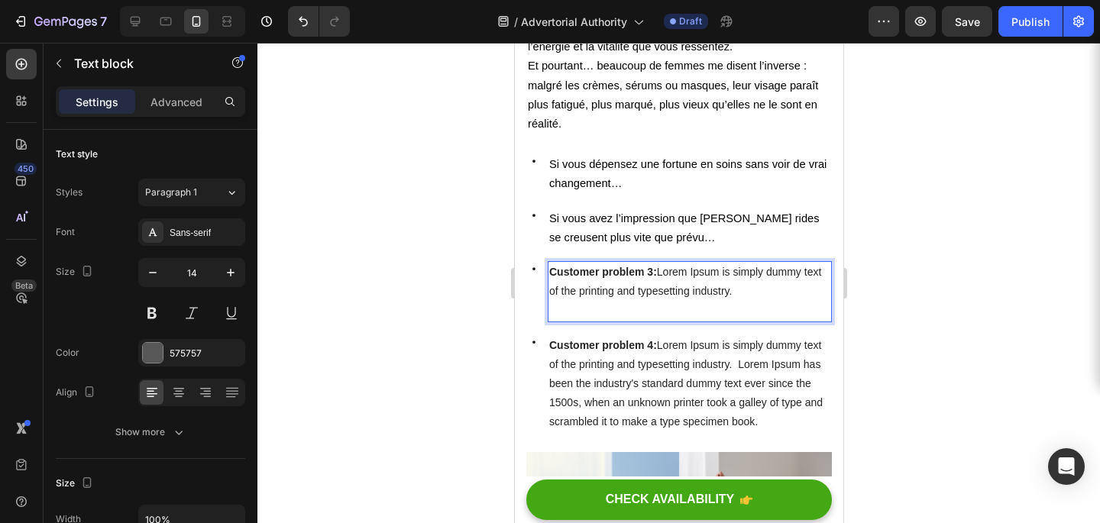
click at [710, 276] on span "Customer problem 3: Lorem Ipsum is simply dummy text of the printing and typese…" at bounding box center [685, 281] width 272 height 31
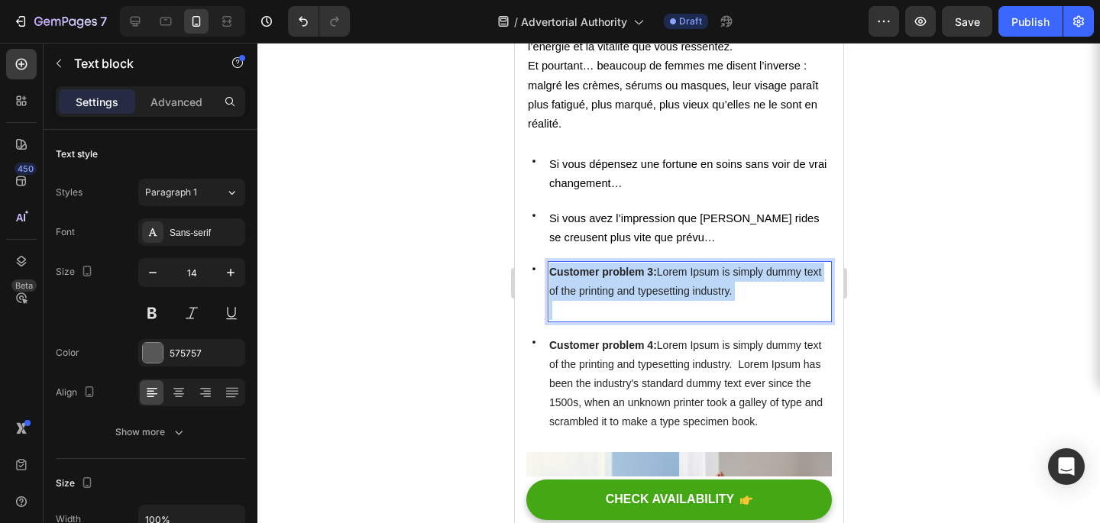
click at [710, 276] on span "Customer problem 3: Lorem Ipsum is simply dummy text of the printing and typese…" at bounding box center [685, 281] width 272 height 31
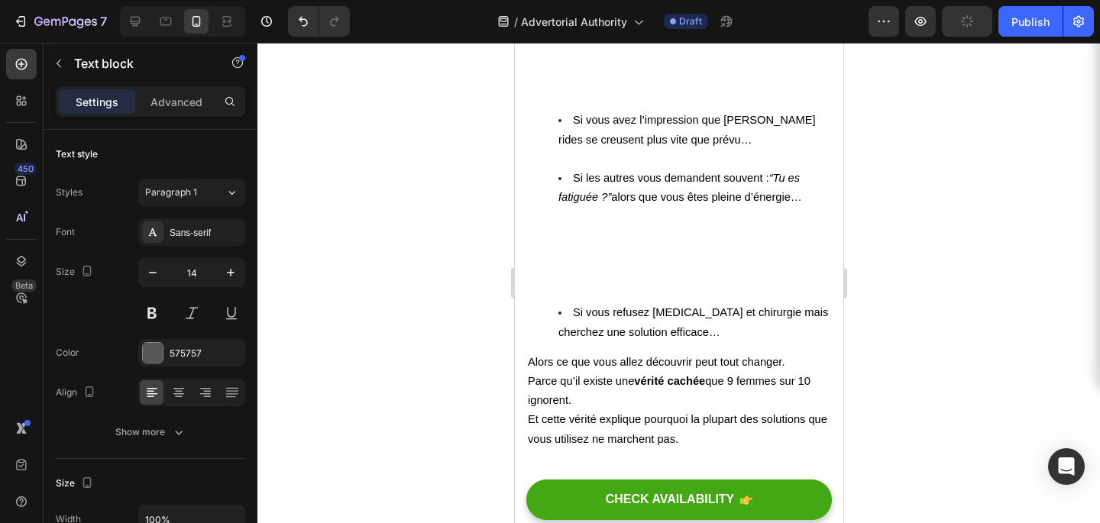
scroll to position [679, 0]
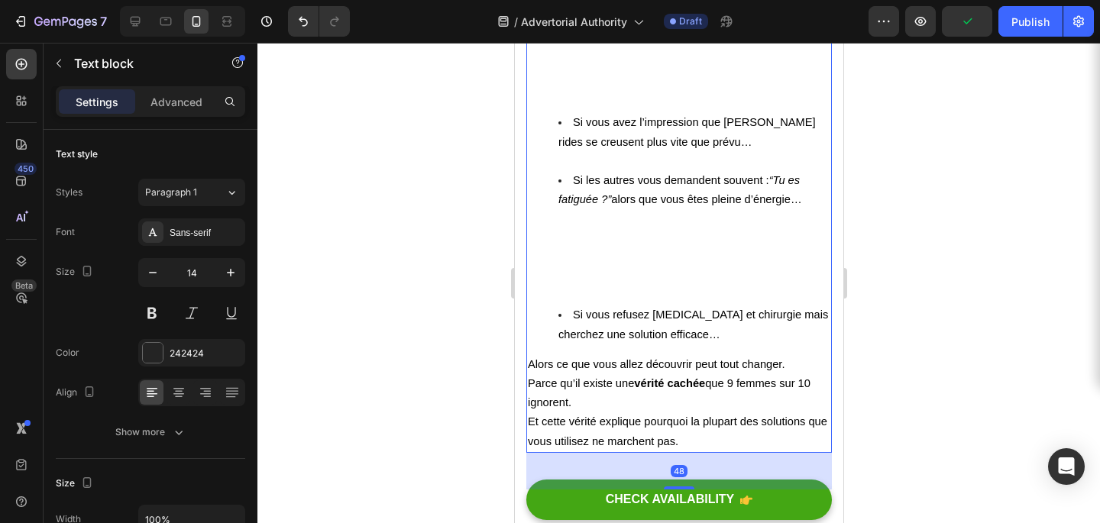
click at [608, 323] on li "Si vous refusez [MEDICAL_DATA] et chirurgie mais cherchez une solution efficace…" at bounding box center [694, 325] width 272 height 38
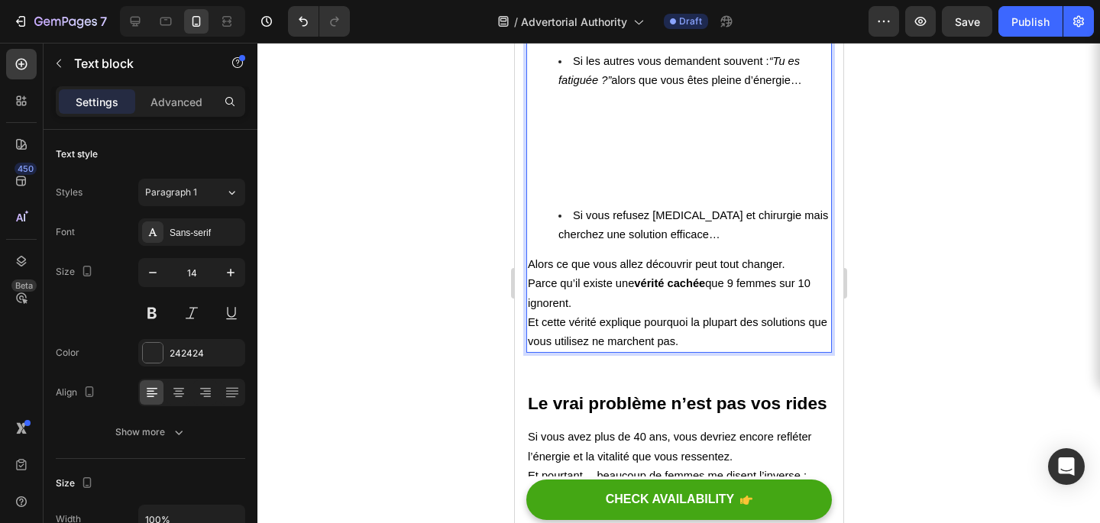
scroll to position [825, 0]
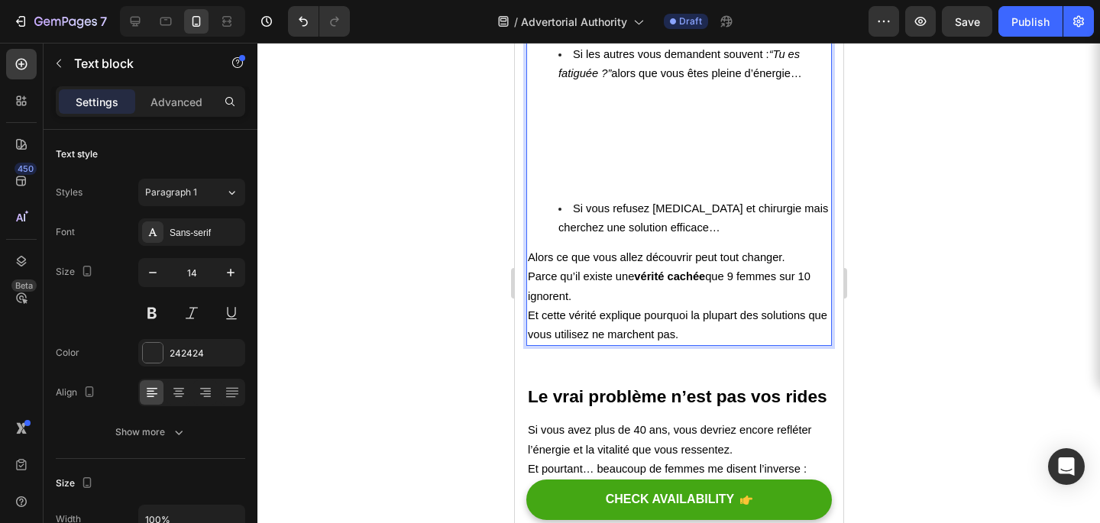
click at [618, 220] on li "Si vous refusez [MEDICAL_DATA] et chirurgie mais cherchez une solution efficace…" at bounding box center [694, 218] width 272 height 38
click at [627, 223] on span "Si vous refusez [MEDICAL_DATA] et chirurgie mais cherchez une solution efficace…" at bounding box center [693, 218] width 270 height 31
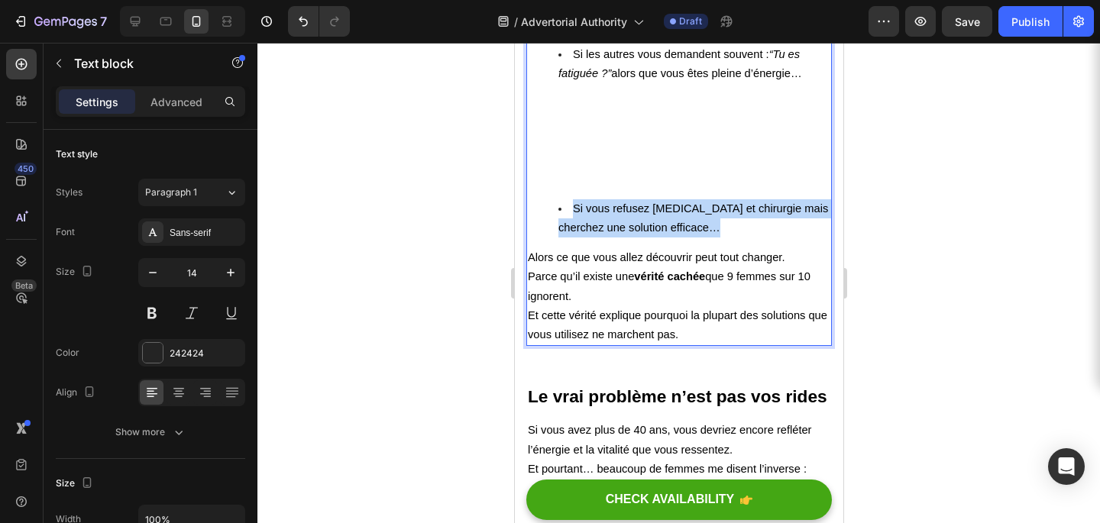
click at [627, 223] on span "Si vous refusez [MEDICAL_DATA] et chirurgie mais cherchez une solution efficace…" at bounding box center [693, 218] width 270 height 31
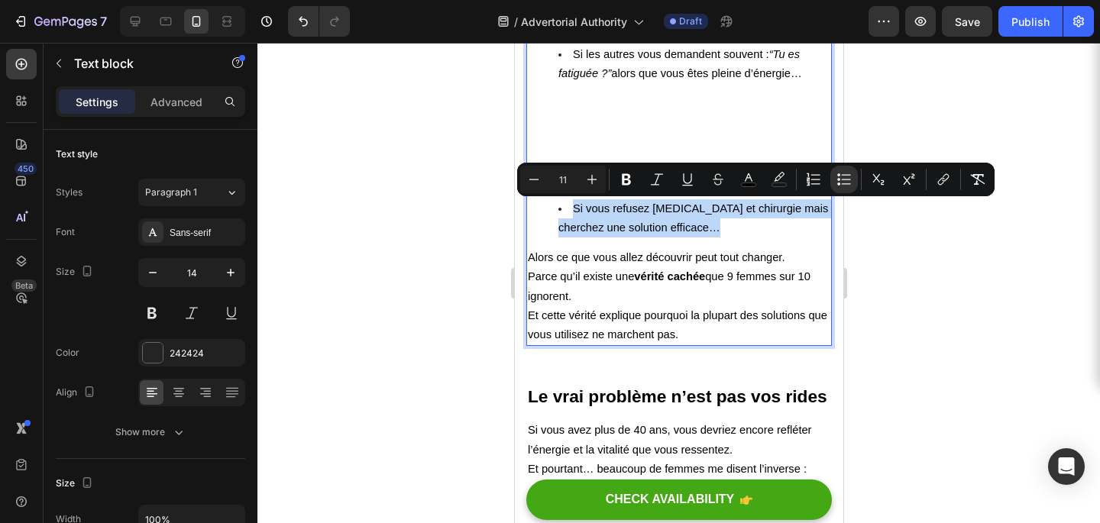
copy span "Si vous refusez [MEDICAL_DATA] et chirurgie mais cherchez une solution efficace…"
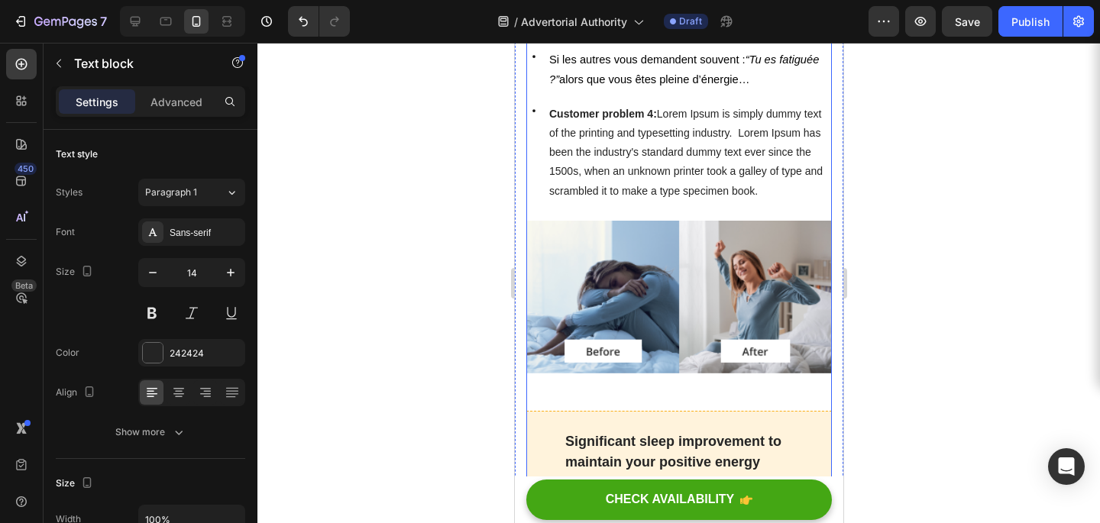
scroll to position [1398, 0]
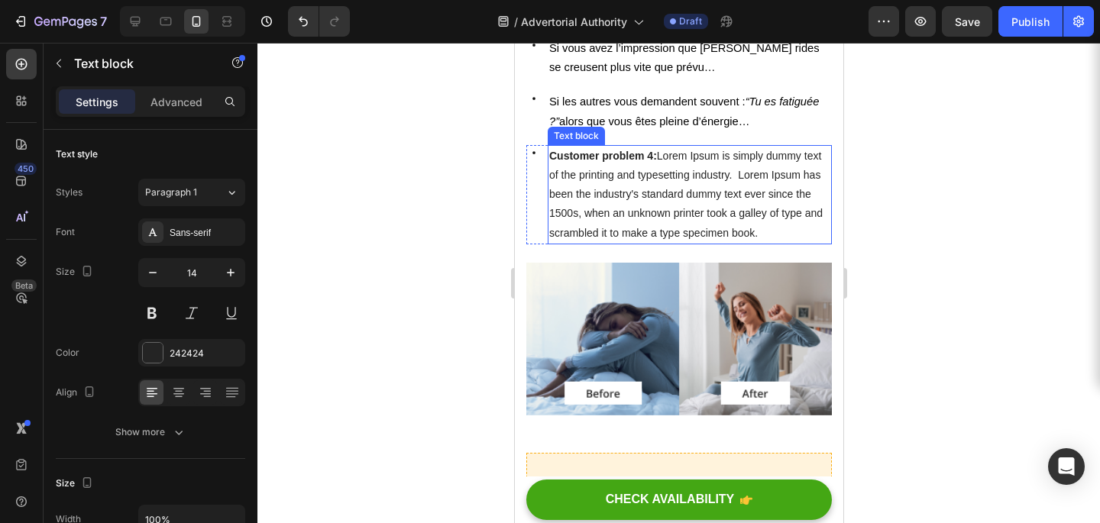
click at [679, 205] on p "Customer problem 4: Lorem Ipsum is simply dummy text of the printing and typese…" at bounding box center [689, 195] width 281 height 96
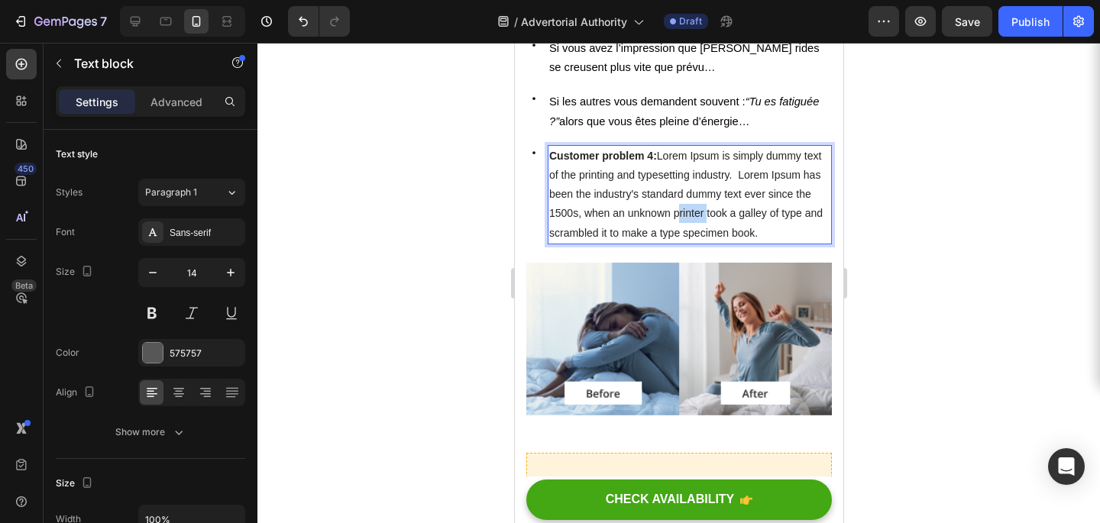
click at [679, 205] on p "Customer problem 4: Lorem Ipsum is simply dummy text of the printing and typese…" at bounding box center [689, 195] width 281 height 96
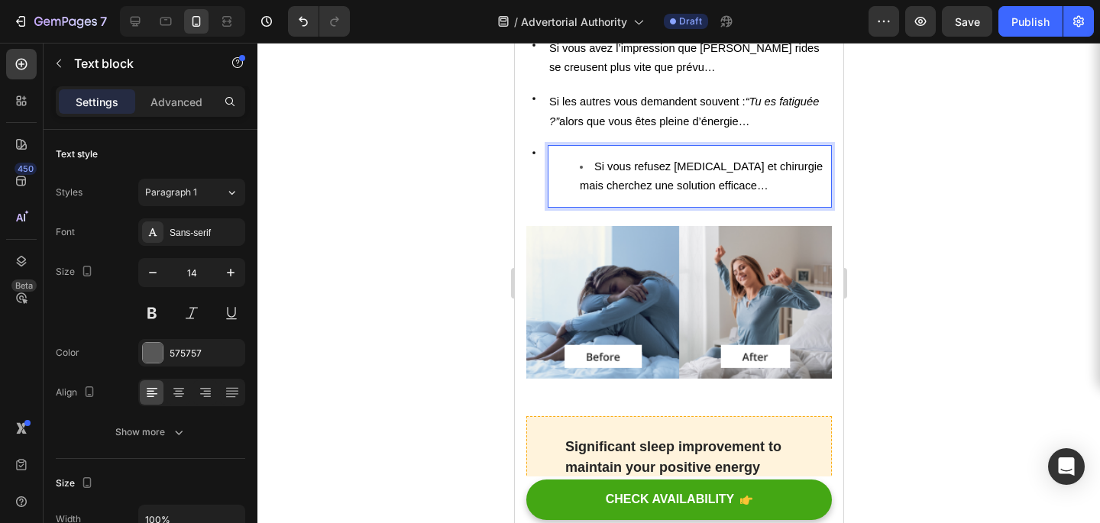
click at [584, 165] on li "Si vous refusez [MEDICAL_DATA] et chirurgie mais cherchez une solution efficace…" at bounding box center [704, 176] width 251 height 38
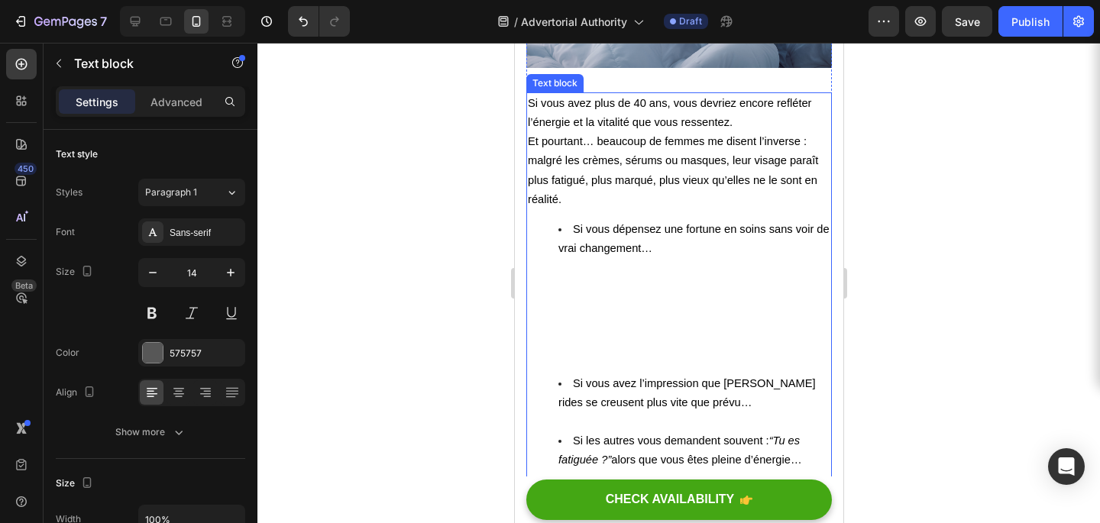
scroll to position [392, 0]
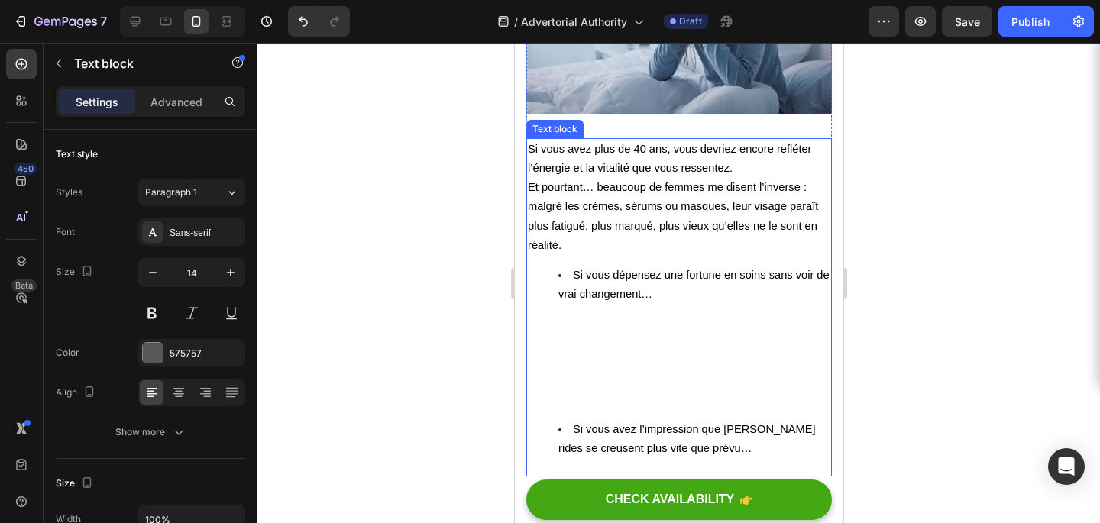
click at [566, 130] on div "Text block" at bounding box center [554, 129] width 51 height 14
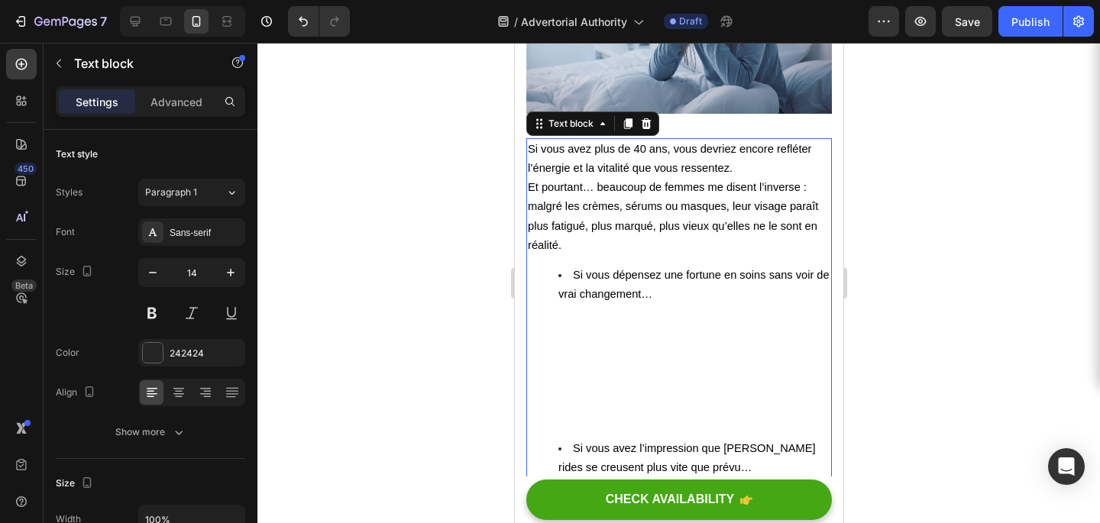
click at [564, 145] on span "Si vous avez plus de 40 ans, vous devriez encore refléter l’énergie et la vital…" at bounding box center [669, 158] width 284 height 31
click at [650, 124] on icon at bounding box center [646, 124] width 12 height 12
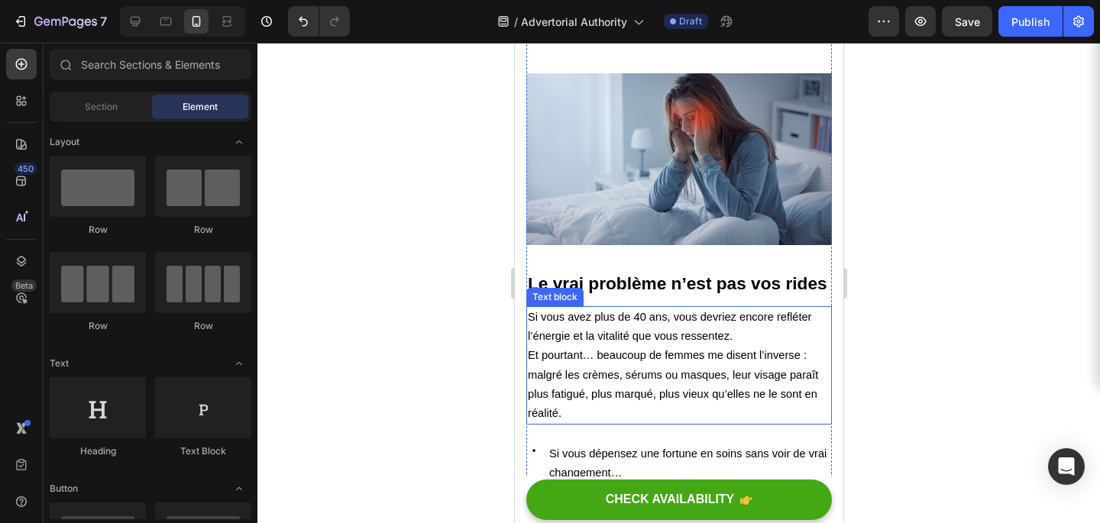
scroll to position [264, 0]
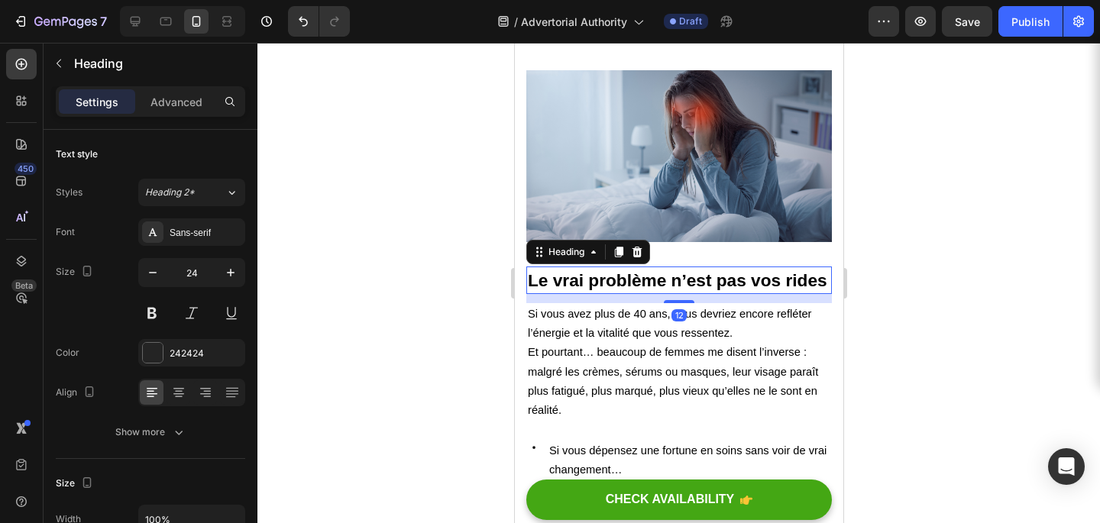
click at [648, 274] on strong "Le vrai problème n’est pas vos rides" at bounding box center [677, 281] width 300 height 20
click at [638, 248] on icon at bounding box center [636, 252] width 12 height 12
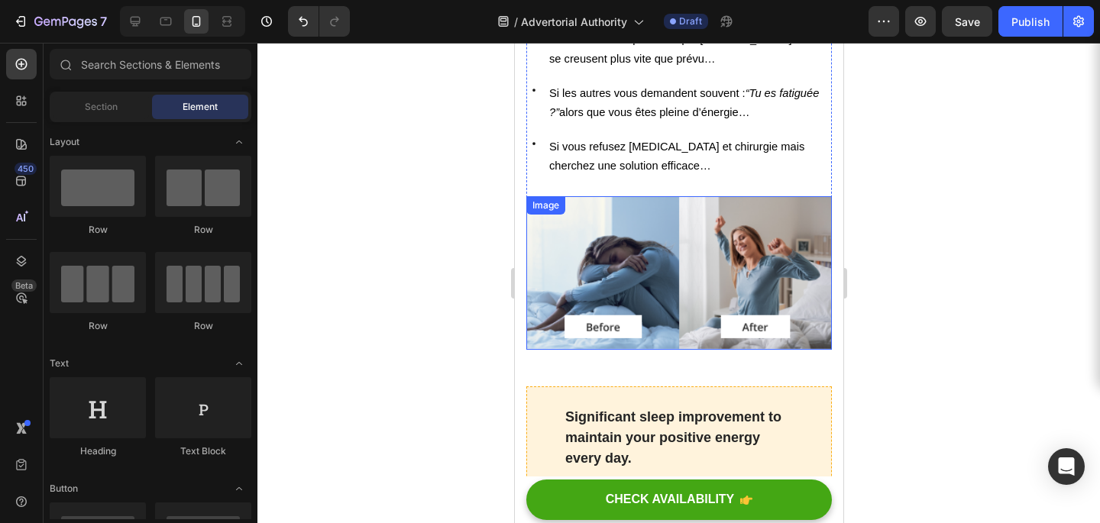
scroll to position [689, 0]
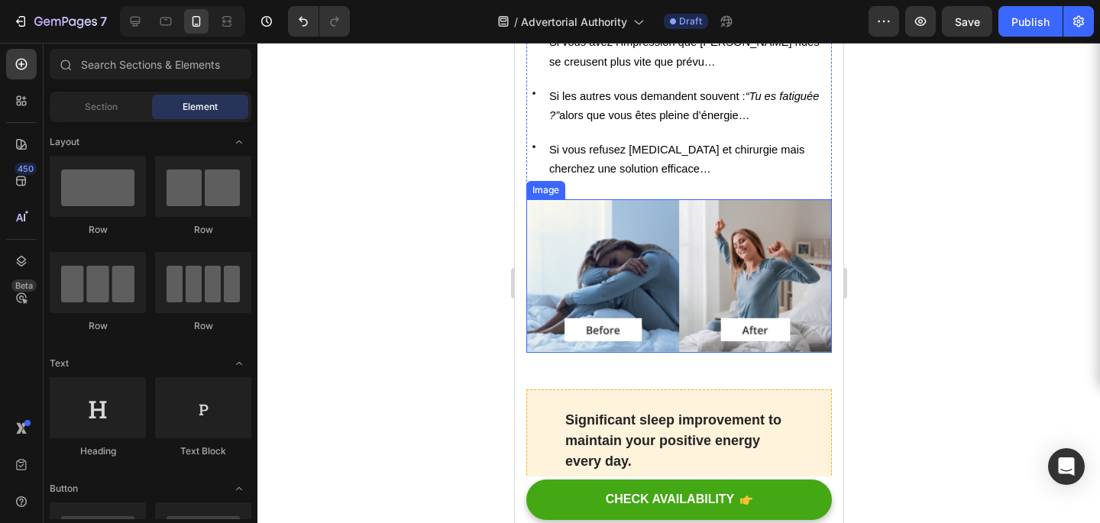
click at [688, 255] on img at bounding box center [679, 276] width 306 height 154
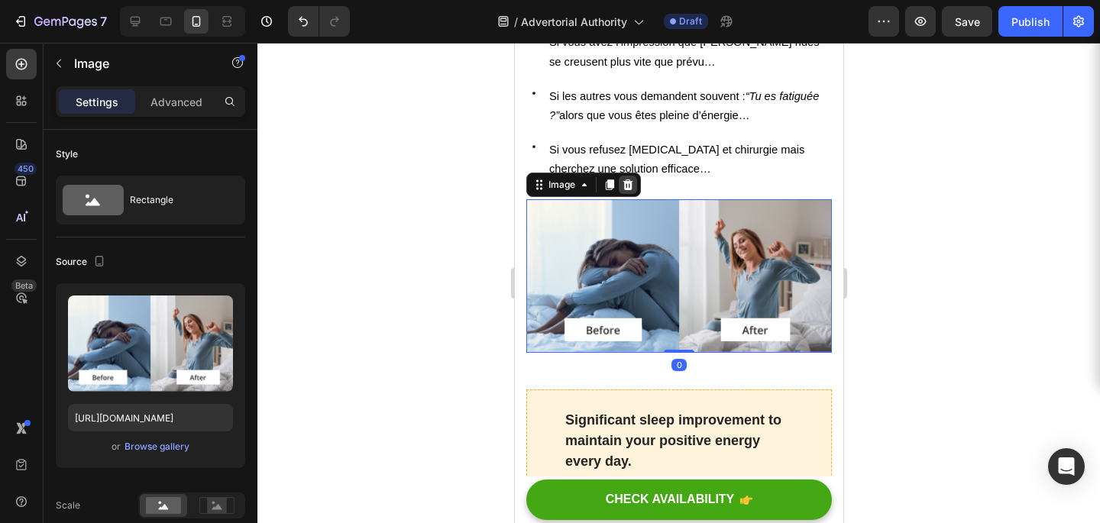
click at [631, 185] on icon at bounding box center [627, 185] width 12 height 12
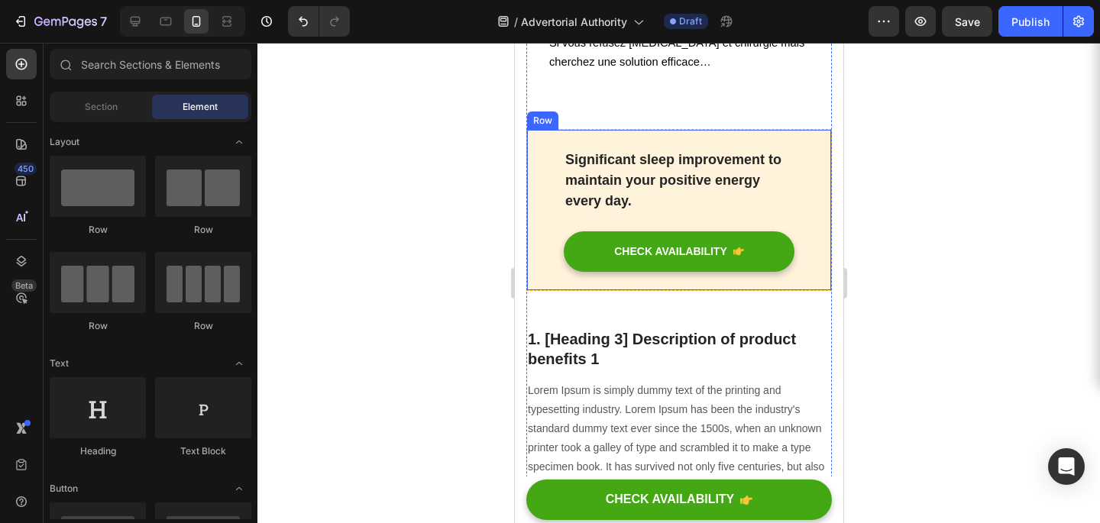
scroll to position [797, 0]
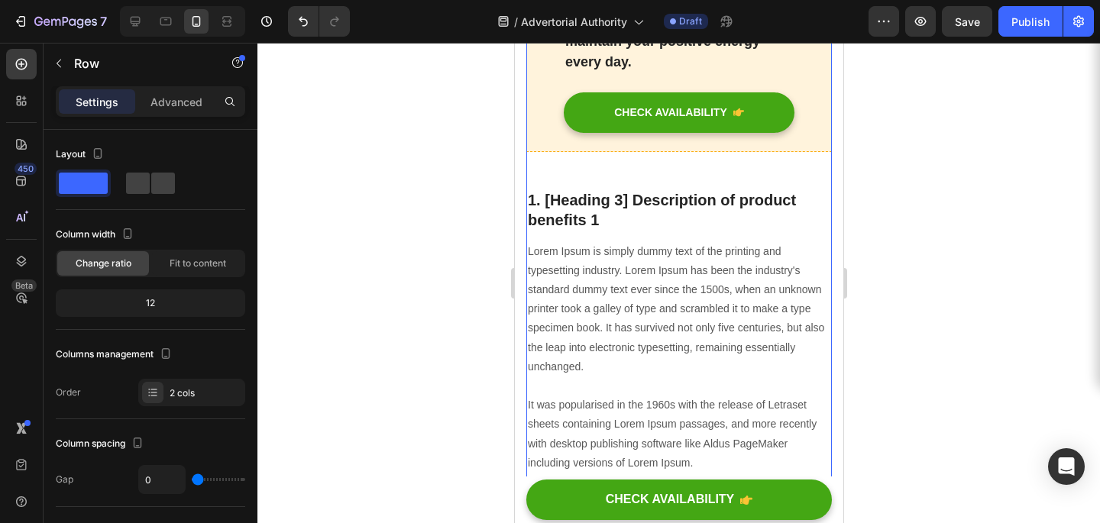
scroll to position [936, 0]
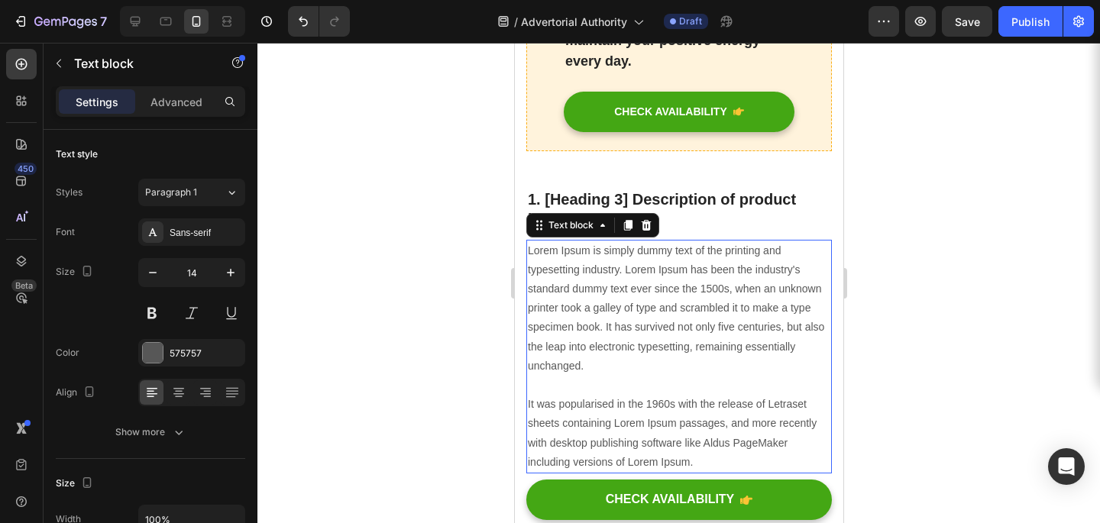
click at [646, 288] on p "Lorem Ipsum is simply dummy text of the printing and typesetting industry. Lore…" at bounding box center [678, 356] width 303 height 231
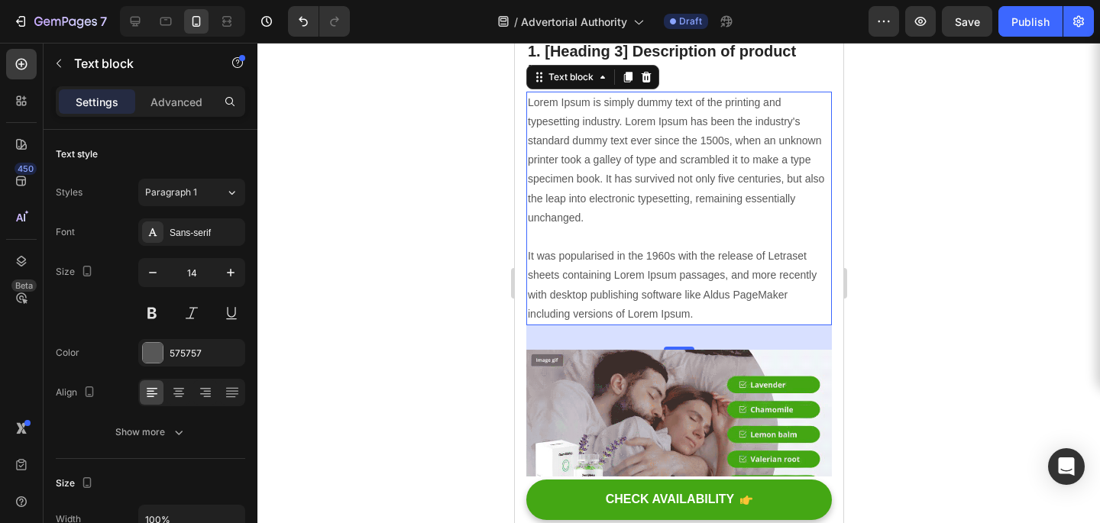
scroll to position [1081, 0]
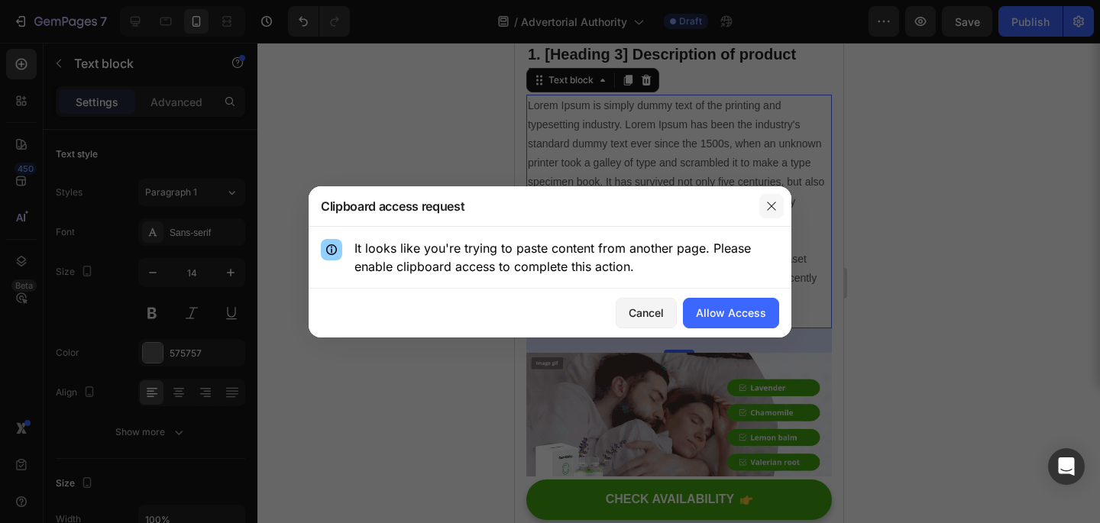
click at [773, 210] on icon "button" at bounding box center [772, 206] width 12 height 12
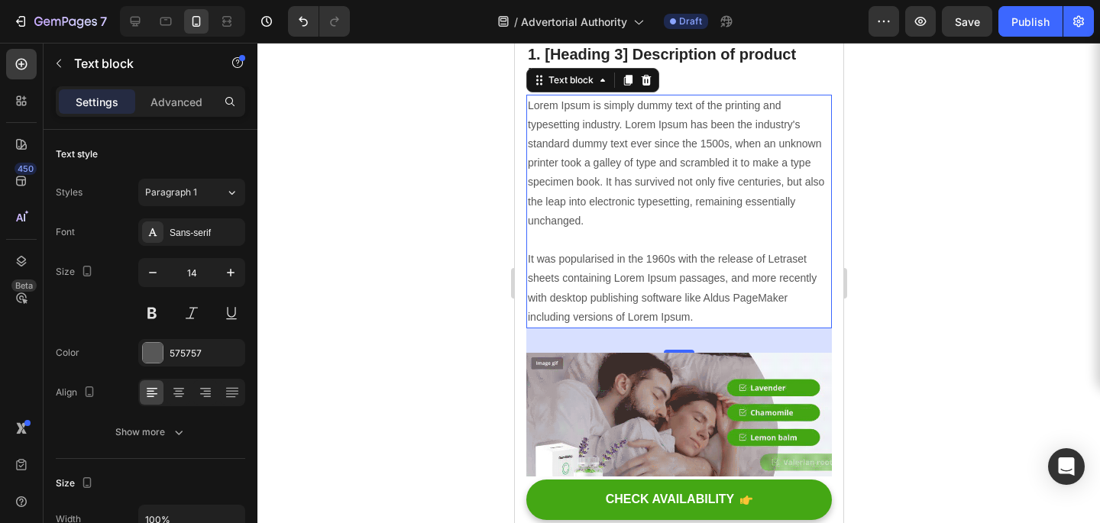
click at [724, 207] on p "Lorem Ipsum is simply dummy text of the printing and typesetting industry. Lore…" at bounding box center [678, 211] width 303 height 231
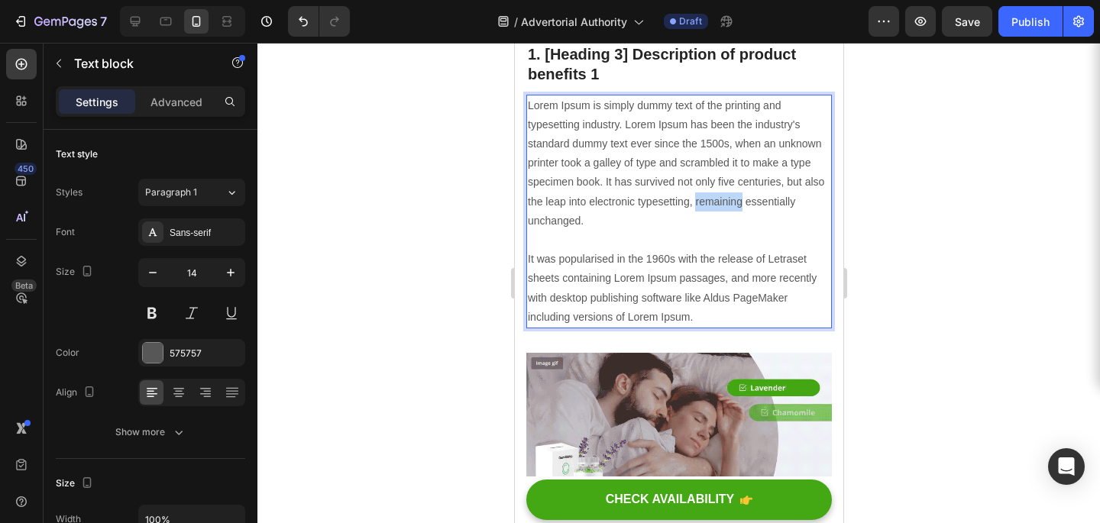
click at [724, 207] on p "Lorem Ipsum is simply dummy text of the printing and typesetting industry. Lore…" at bounding box center [678, 211] width 303 height 231
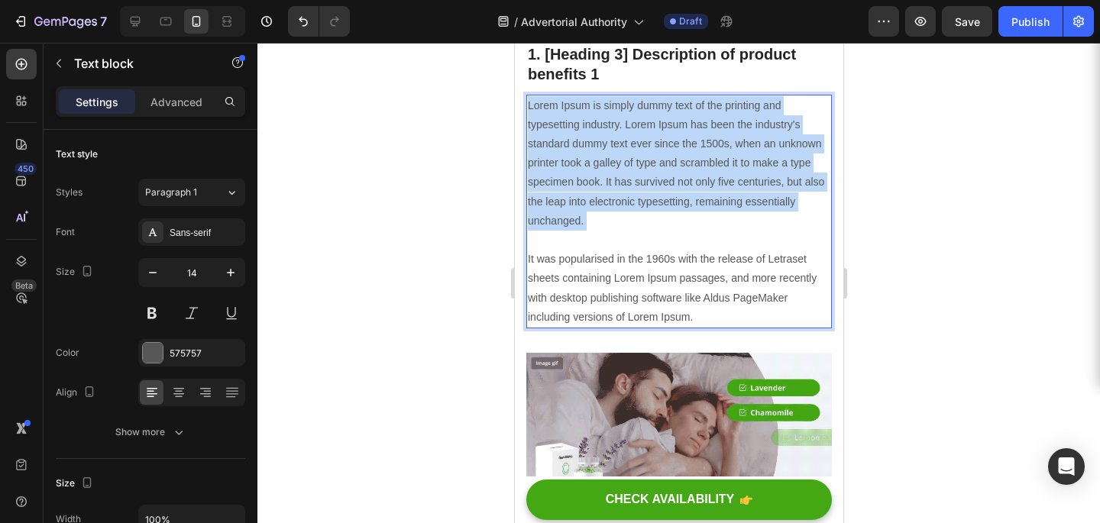
click at [724, 207] on p "Lorem Ipsum is simply dummy text of the printing and typesetting industry. Lore…" at bounding box center [678, 211] width 303 height 231
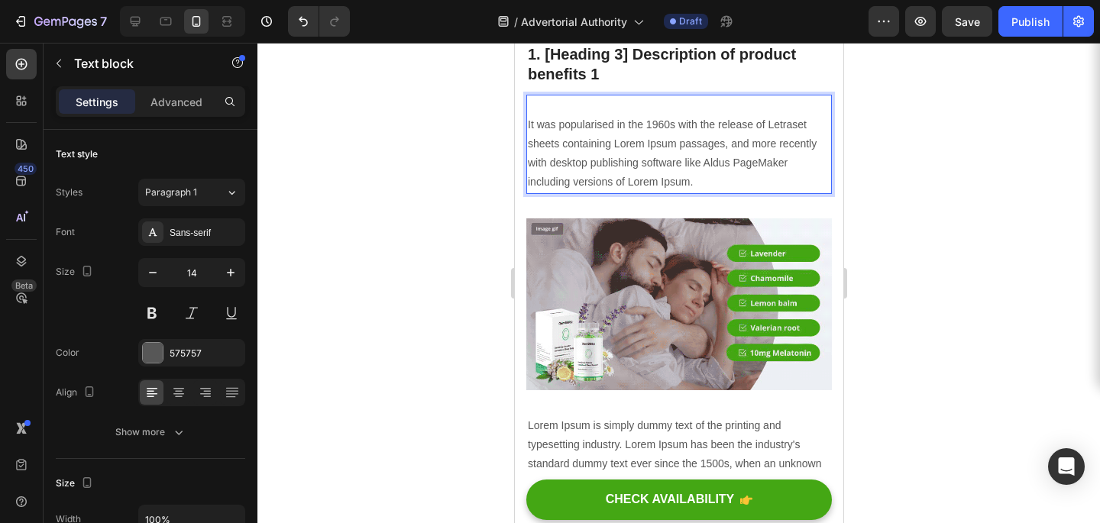
click at [690, 175] on p "⁠⁠⁠⁠⁠⁠⁠ It was popularised in the 1960s with the release of Letraset sheets con…" at bounding box center [678, 144] width 303 height 96
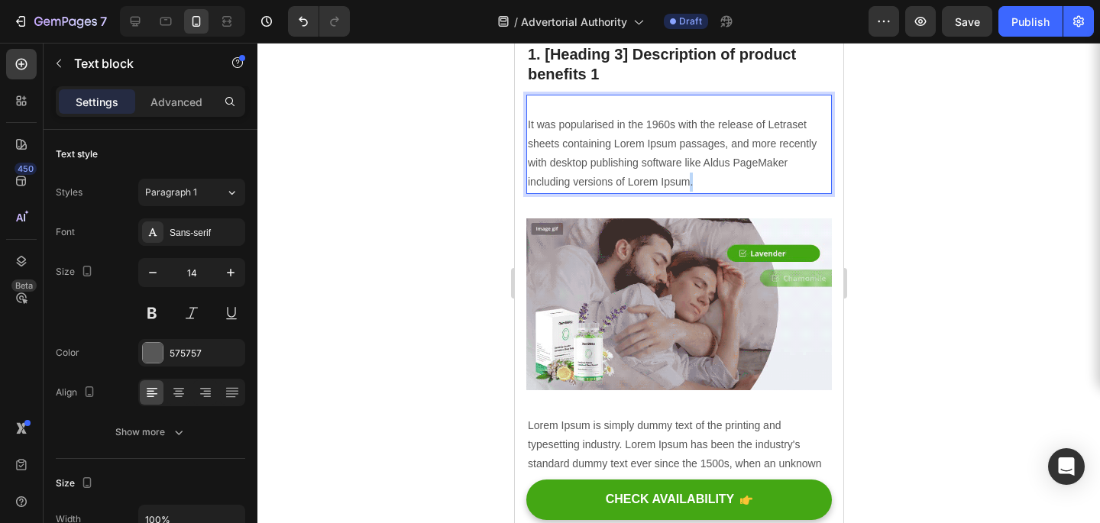
click at [690, 175] on p "It was popularised in the 1960s with the release of Letraset sheets containing …" at bounding box center [678, 144] width 303 height 96
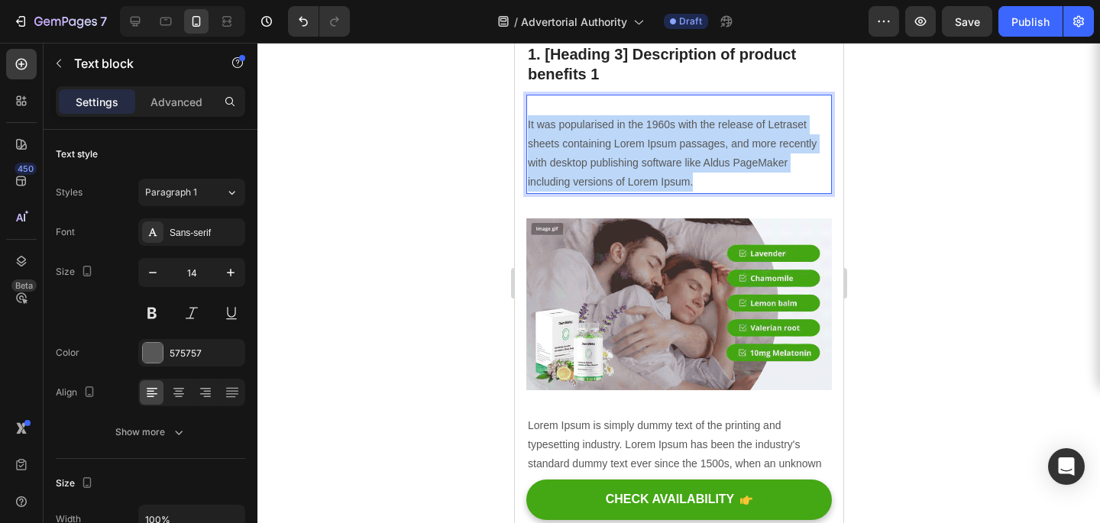
click at [690, 175] on p "It was popularised in the 1960s with the release of Letraset sheets containing …" at bounding box center [678, 144] width 303 height 96
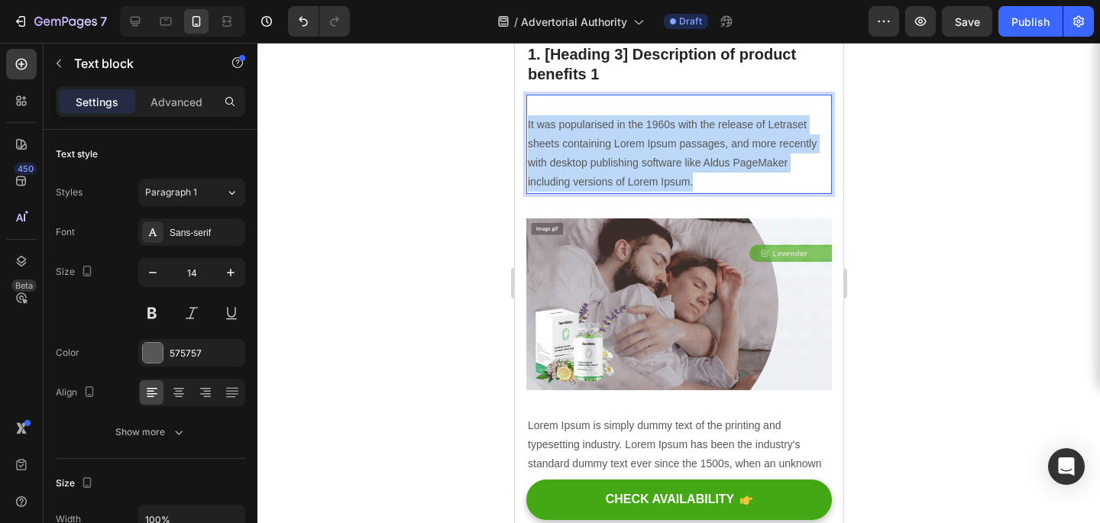
click at [690, 175] on p "It was popularised in the 1960s with the release of Letraset sheets containing …" at bounding box center [678, 144] width 303 height 96
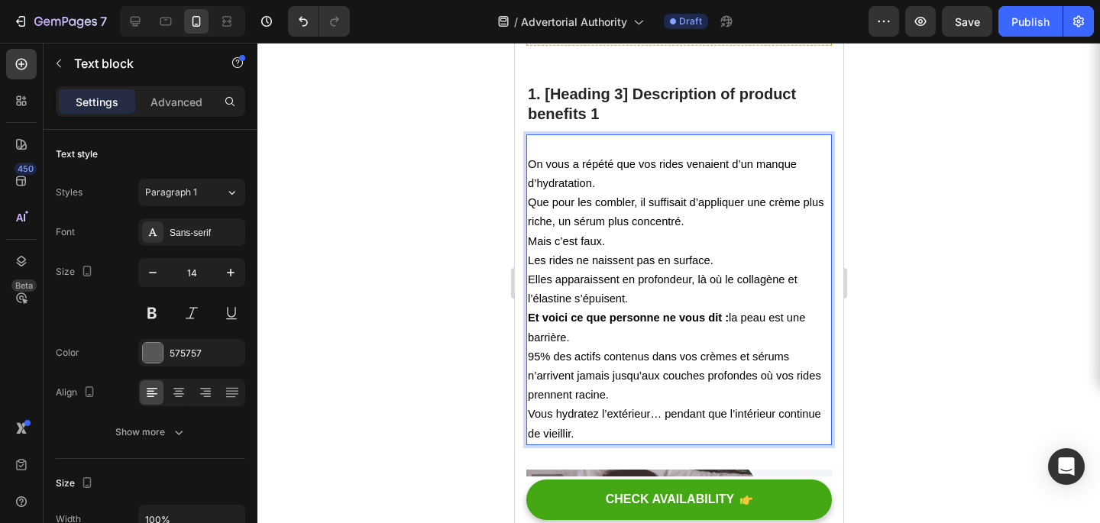
scroll to position [1032, 0]
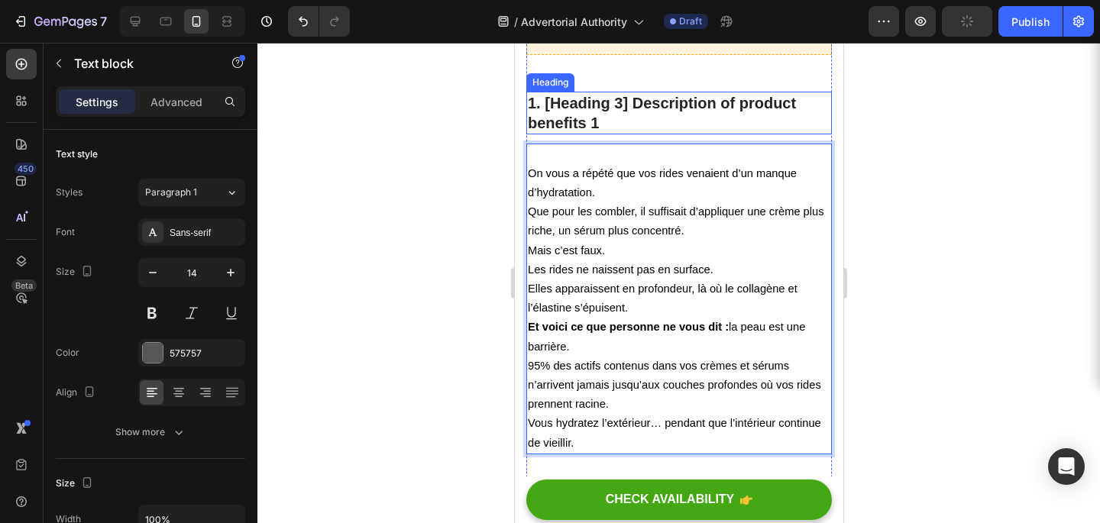
click at [588, 121] on p "1. [Heading 3] Description of product benefits 1" at bounding box center [678, 113] width 303 height 40
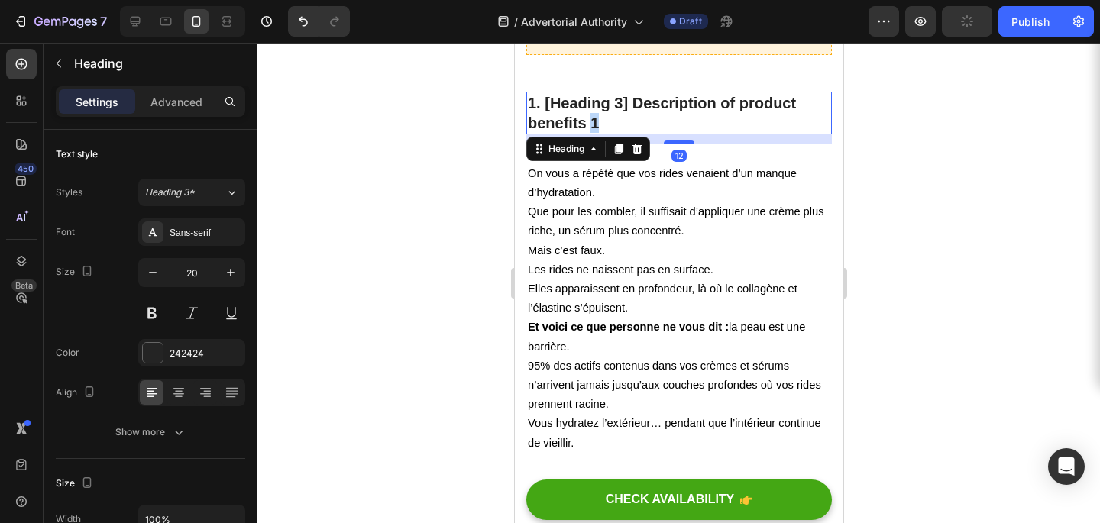
click at [588, 121] on p "1. [Heading 3] Description of product benefits 1" at bounding box center [678, 113] width 303 height 40
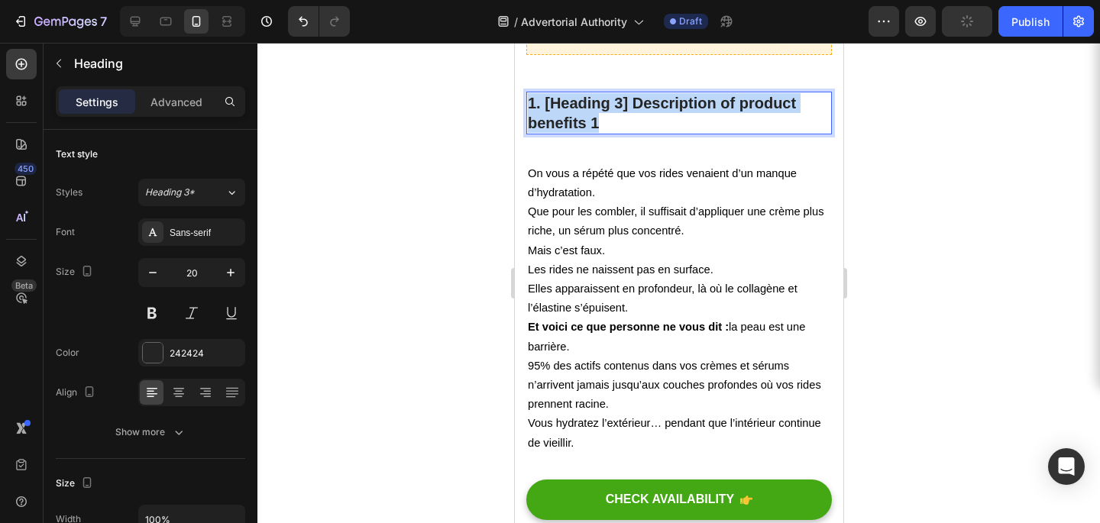
click at [588, 121] on p "1. [Heading 3] Description of product benefits 1" at bounding box center [678, 113] width 303 height 40
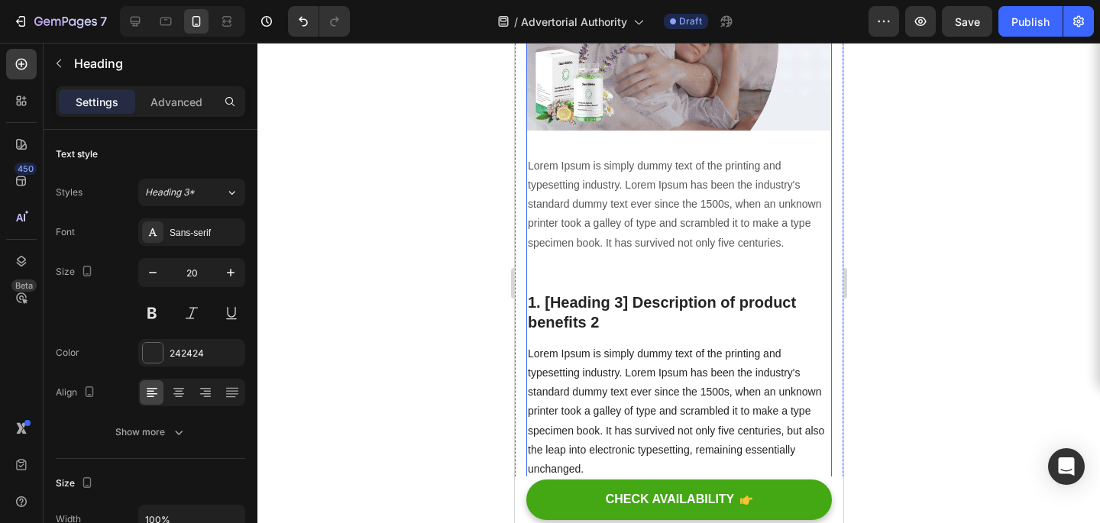
scroll to position [1548, 0]
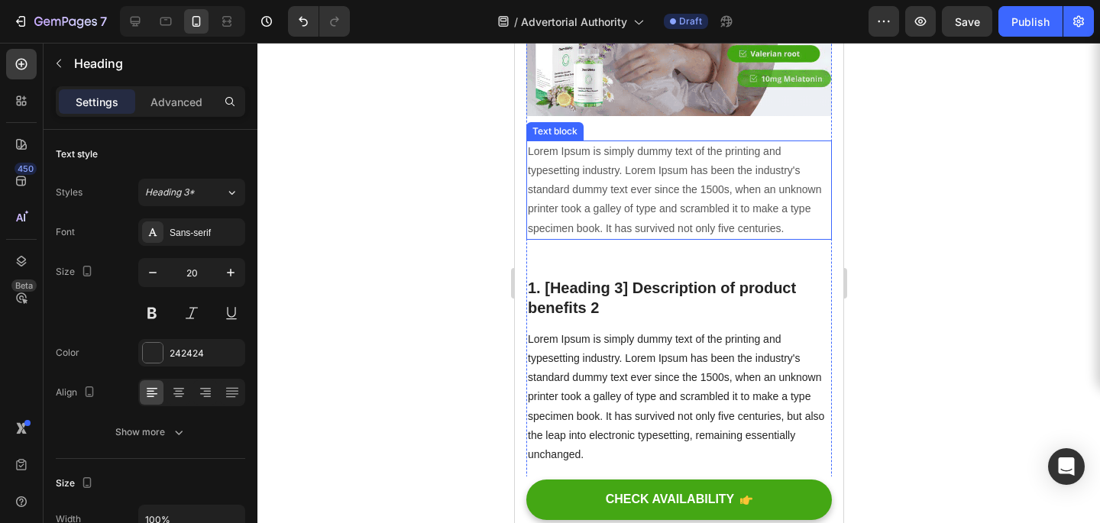
click at [677, 194] on p "Lorem Ipsum is simply dummy text of the printing and typesetting industry. Lore…" at bounding box center [678, 190] width 303 height 96
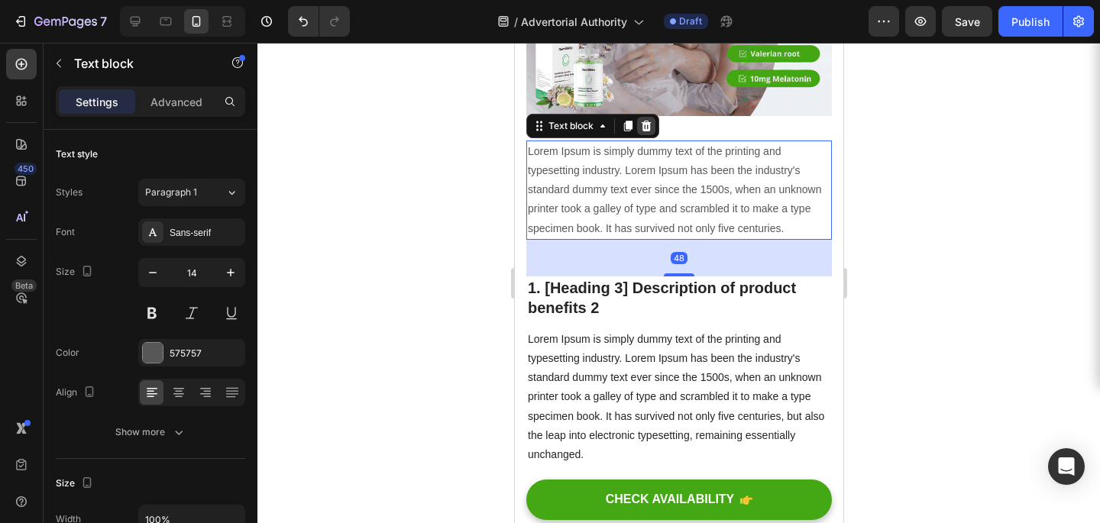
click at [644, 127] on icon at bounding box center [646, 126] width 12 height 12
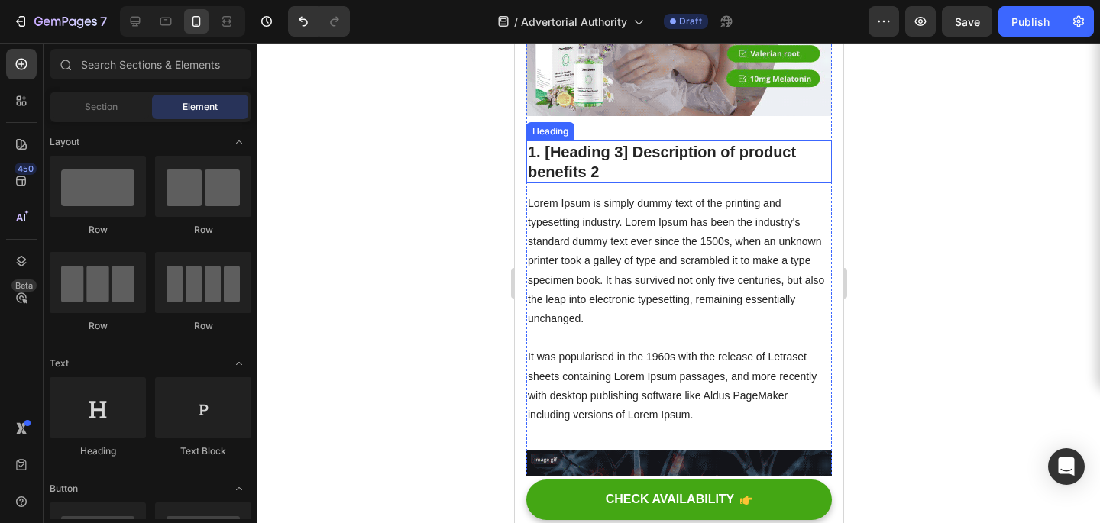
click at [571, 152] on p "1. [Heading 3] Description of product benefits 2" at bounding box center [678, 162] width 303 height 40
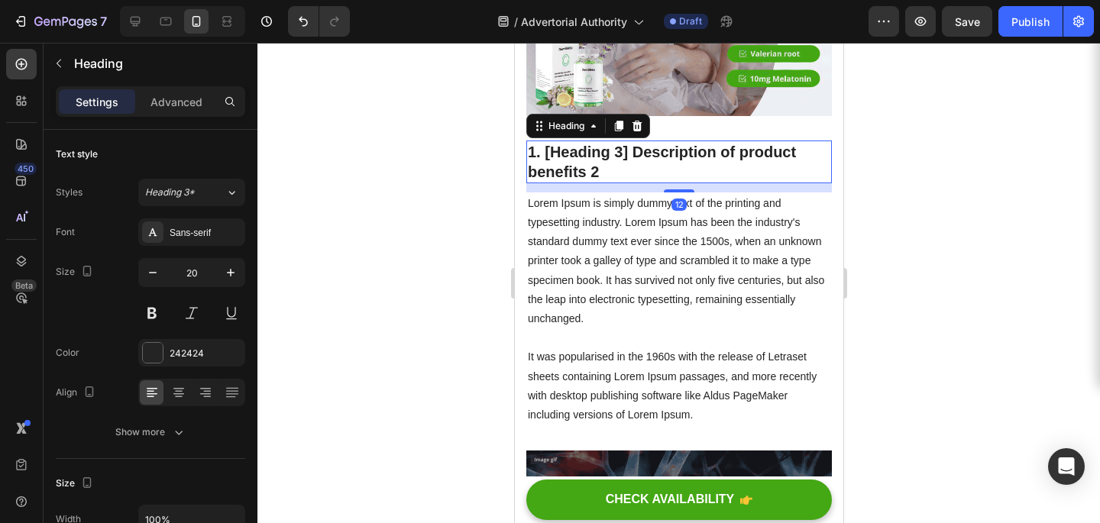
click at [571, 152] on p "1. [Heading 3] Description of product benefits 2" at bounding box center [678, 162] width 303 height 40
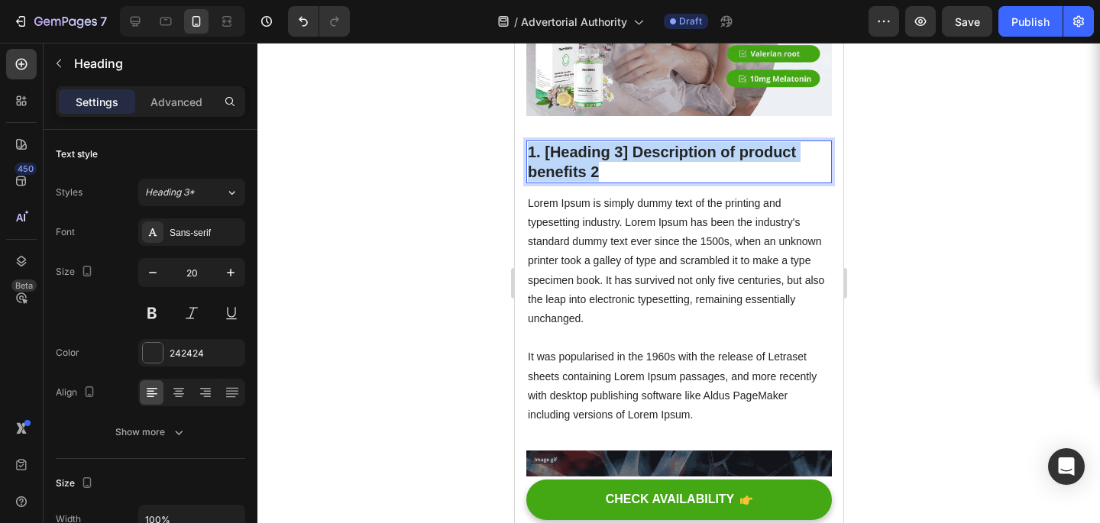
click at [571, 152] on p "1. [Heading 3] Description of product benefits 2" at bounding box center [678, 162] width 303 height 40
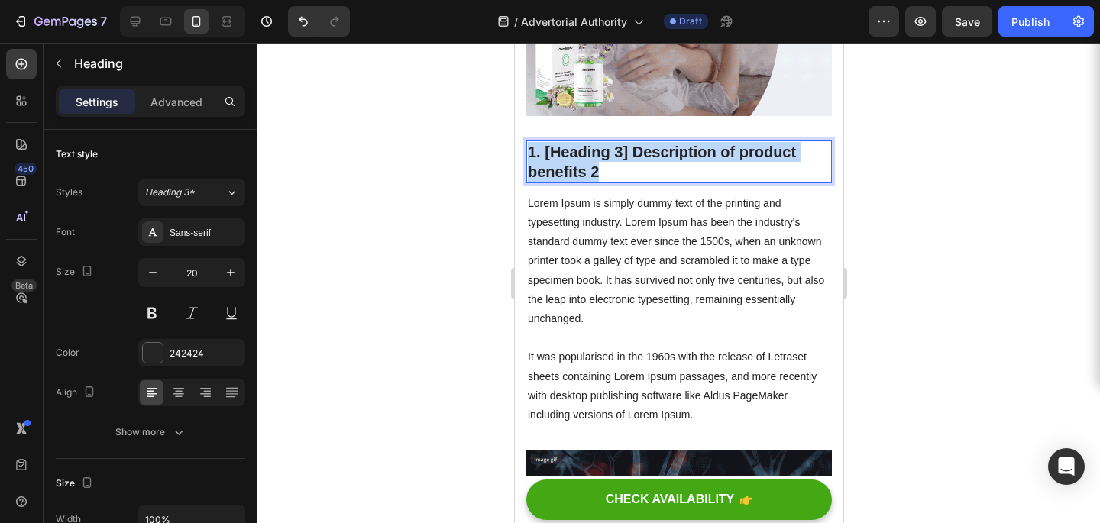
click at [571, 152] on p "1. [Heading 3] Description of product benefits 2" at bounding box center [678, 162] width 303 height 40
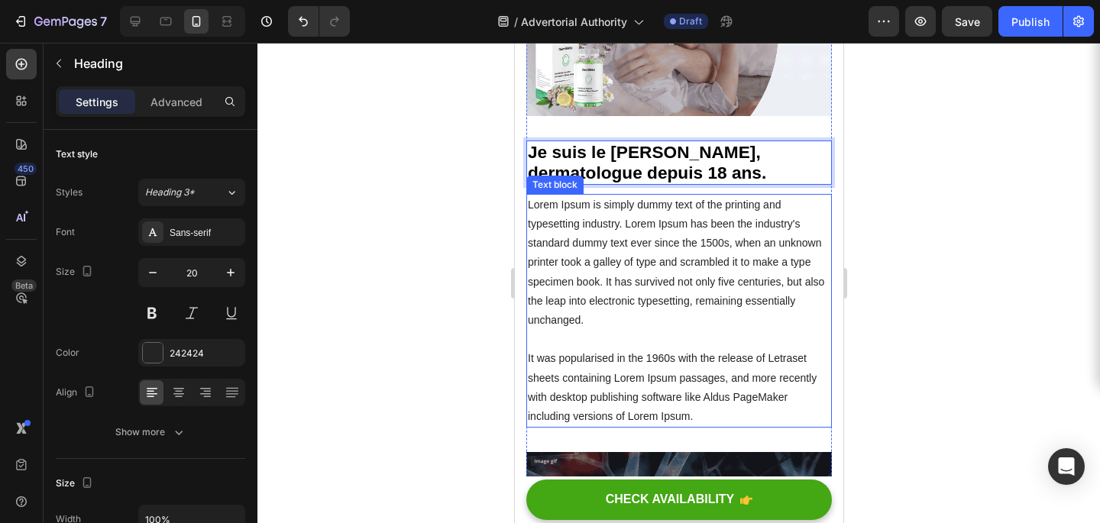
click at [669, 281] on p "Lorem Ipsum is simply dummy text of the printing and typesetting industry. Lore…" at bounding box center [678, 311] width 303 height 231
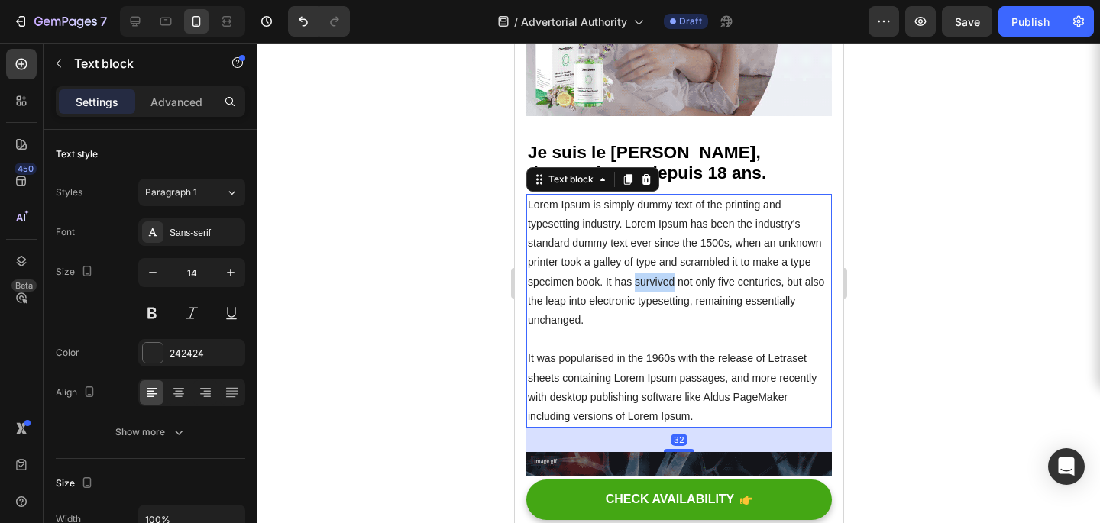
click at [669, 281] on p "Lorem Ipsum is simply dummy text of the printing and typesetting industry. Lore…" at bounding box center [678, 311] width 303 height 231
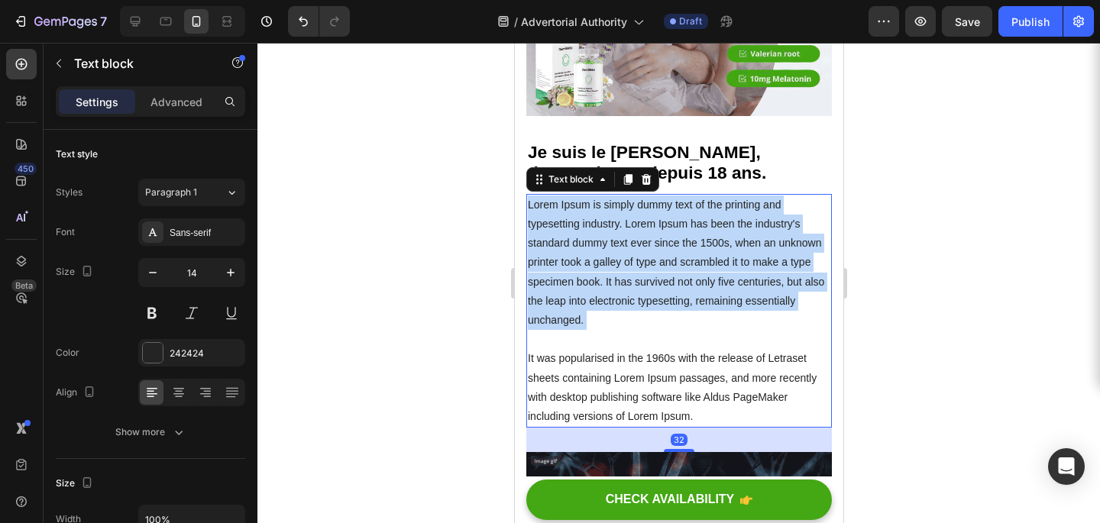
click at [669, 281] on p "Lorem Ipsum is simply dummy text of the printing and typesetting industry. Lore…" at bounding box center [678, 311] width 303 height 231
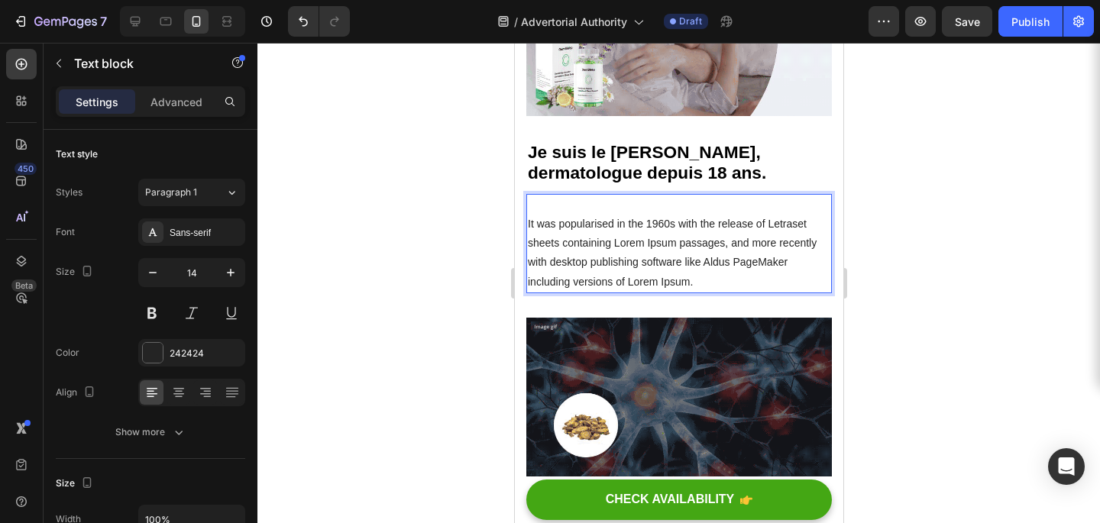
click at [666, 254] on p "⁠⁠⁠⁠⁠⁠⁠ It was popularised in the 1960s with the release of Letraset sheets con…" at bounding box center [678, 244] width 303 height 96
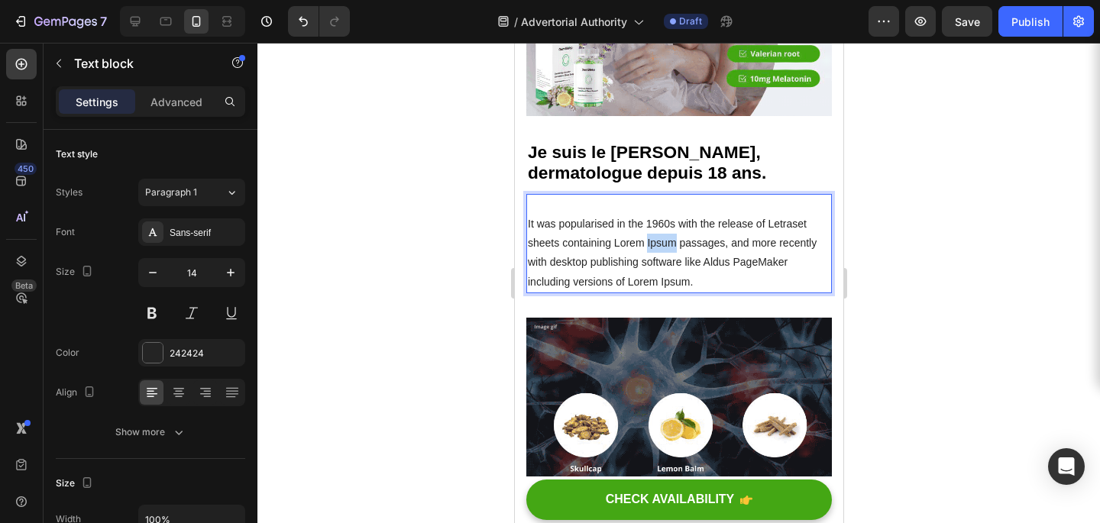
click at [666, 254] on p "It was popularised in the 1960s with the release of Letraset sheets containing …" at bounding box center [678, 244] width 303 height 96
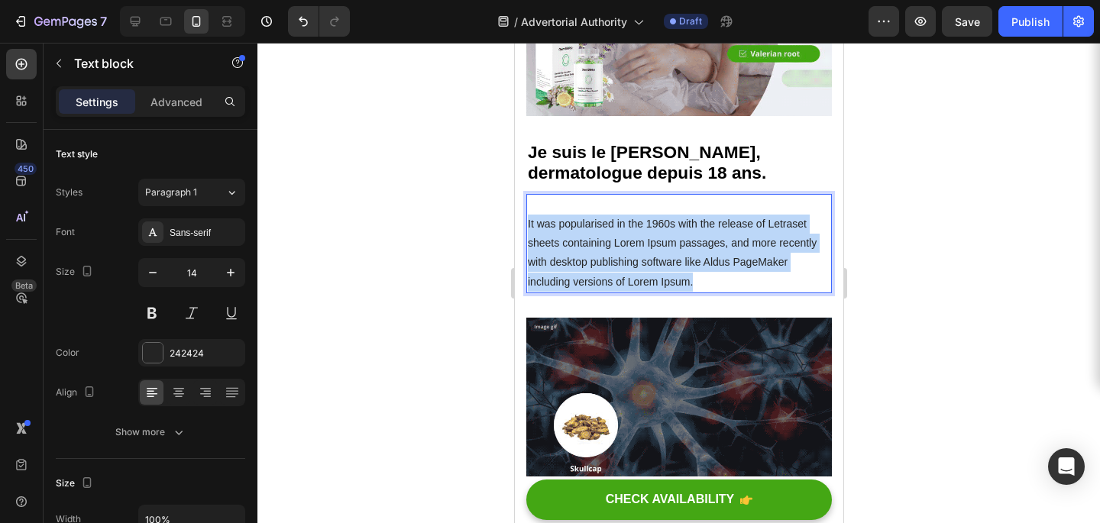
click at [666, 254] on p "It was popularised in the 1960s with the release of Letraset sheets containing …" at bounding box center [678, 244] width 303 height 96
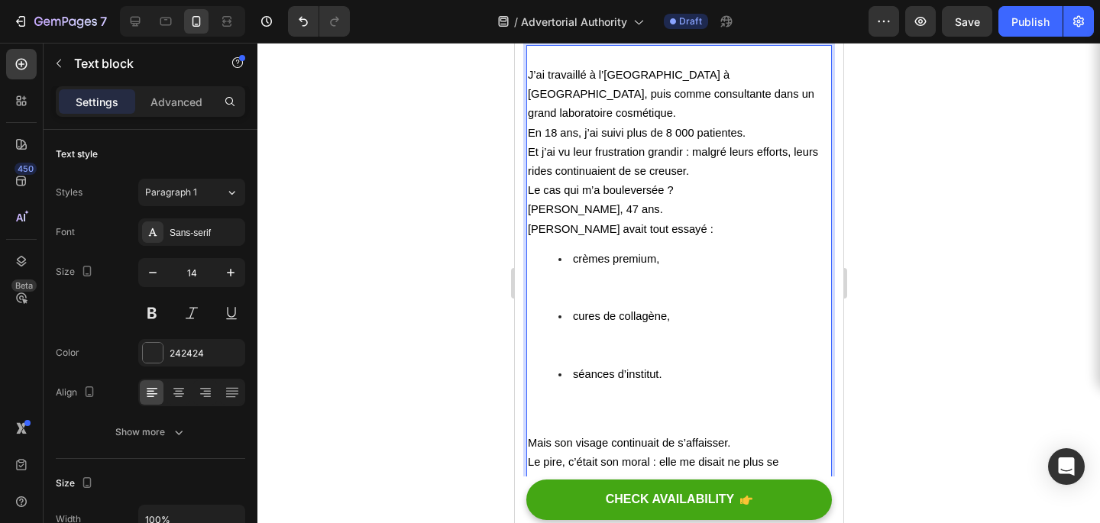
scroll to position [1717, 0]
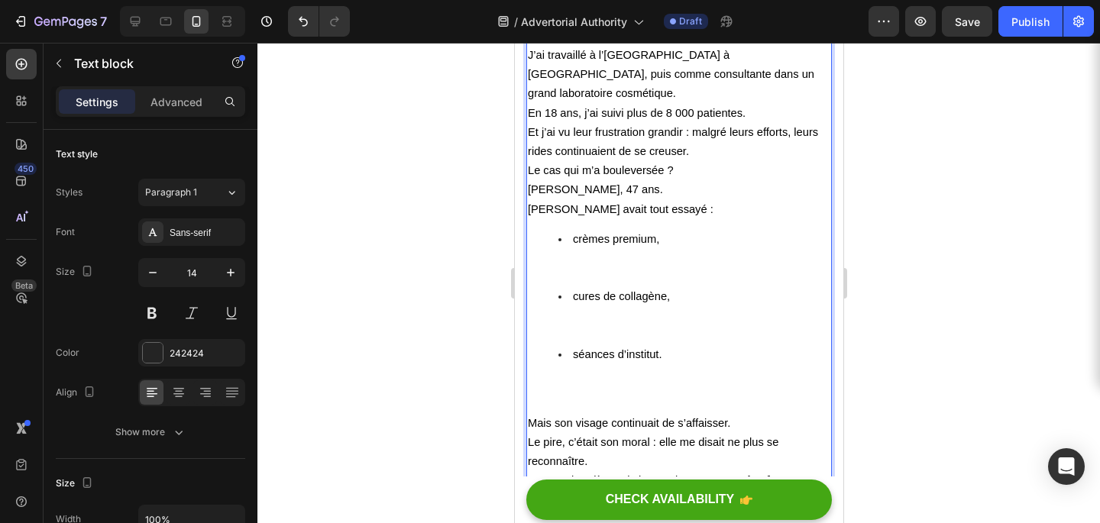
click at [561, 345] on li "séances d’institut." at bounding box center [694, 374] width 272 height 58
click at [553, 340] on ul "crèmes premium, cures de collagène, séances d’institut." at bounding box center [678, 316] width 303 height 173
click at [552, 370] on ul "crèmes premium, cures de collagène, séances d’institut." at bounding box center [678, 316] width 303 height 173
click at [533, 417] on span "Mais son visage continuait de s’affaisser." at bounding box center [628, 423] width 203 height 12
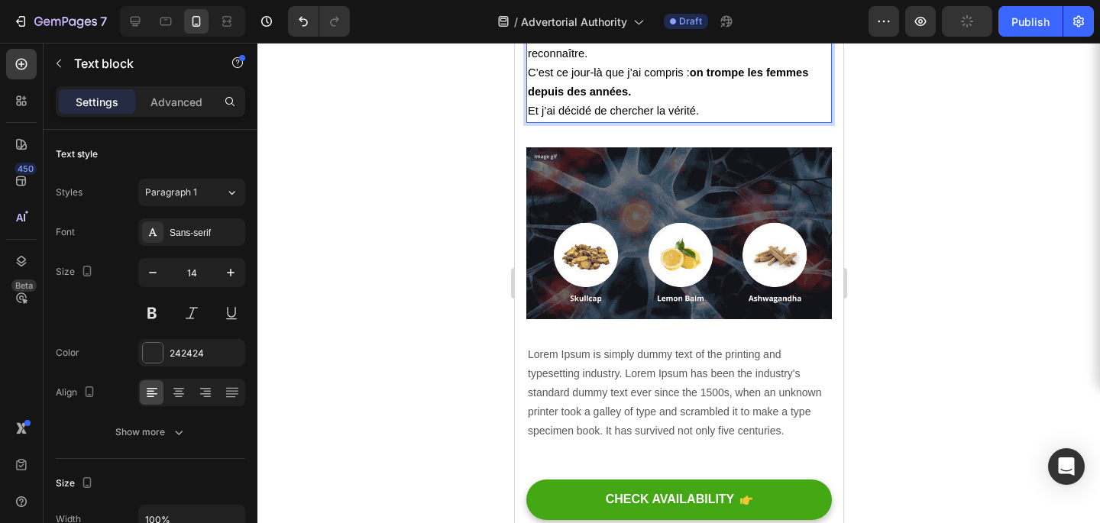
scroll to position [2011, 0]
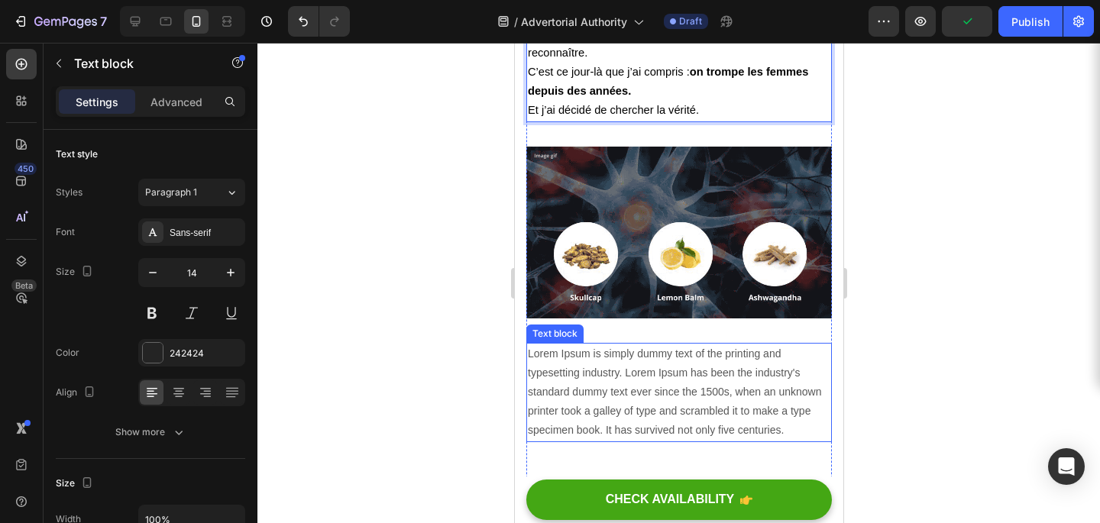
click at [607, 345] on p "Lorem Ipsum is simply dummy text of the printing and typesetting industry. Lore…" at bounding box center [678, 393] width 303 height 96
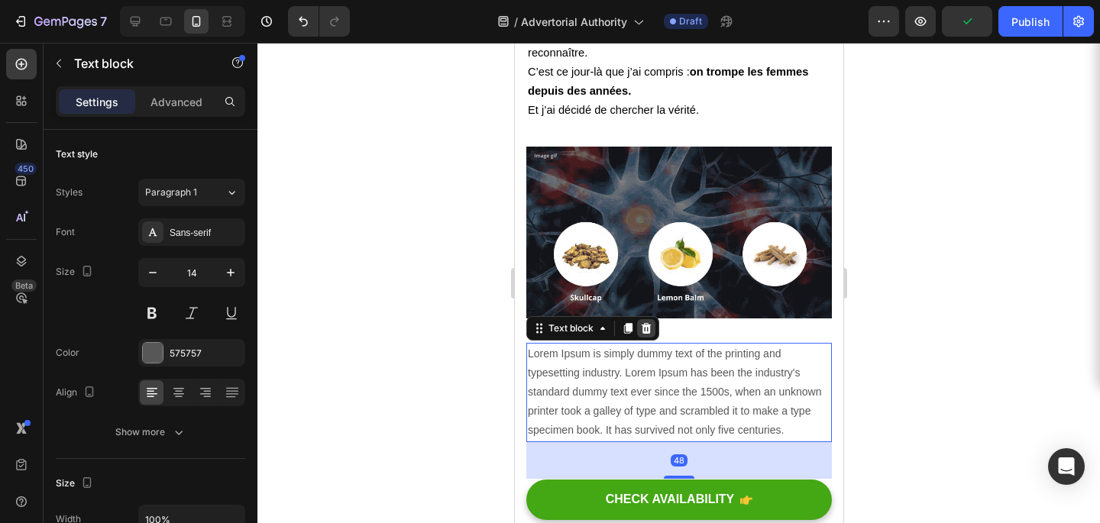
click at [649, 322] on icon at bounding box center [646, 328] width 12 height 12
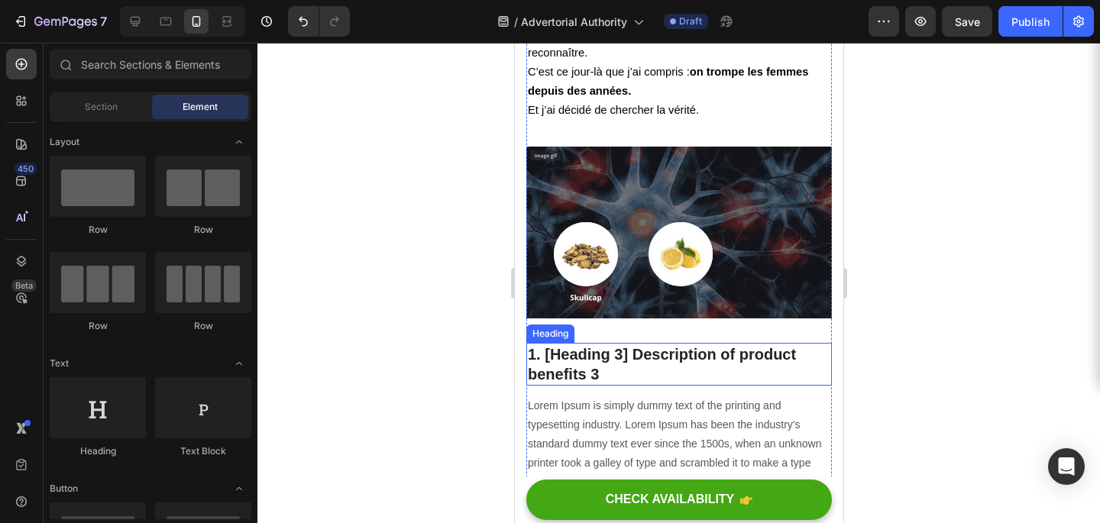
click at [634, 345] on p "1. [Heading 3] Description of product benefits 3" at bounding box center [678, 365] width 303 height 40
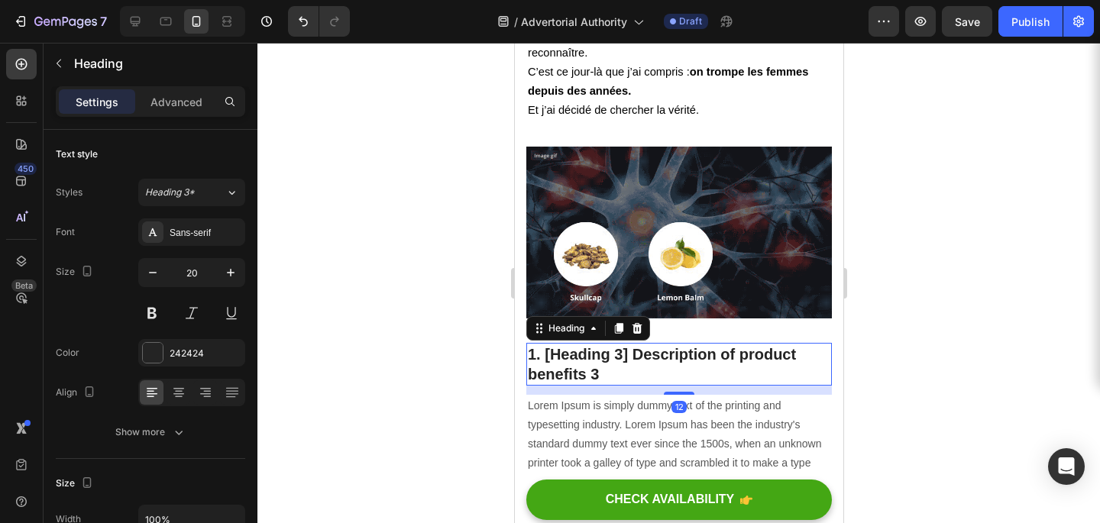
click at [632, 345] on p "1. [Heading 3] Description of product benefits 3" at bounding box center [678, 365] width 303 height 40
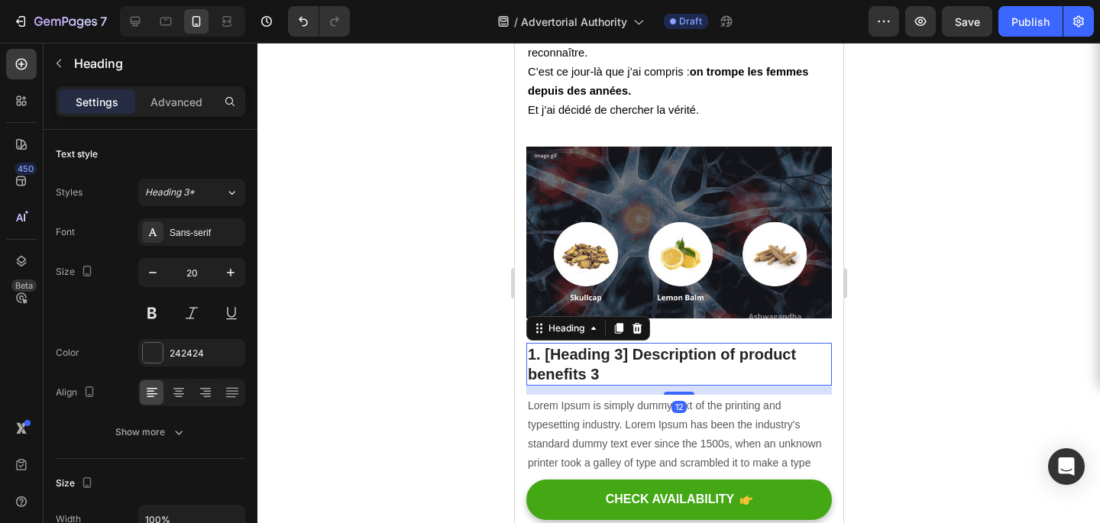
click at [632, 345] on p "1. [Heading 3] Description of product benefits 3" at bounding box center [678, 365] width 303 height 40
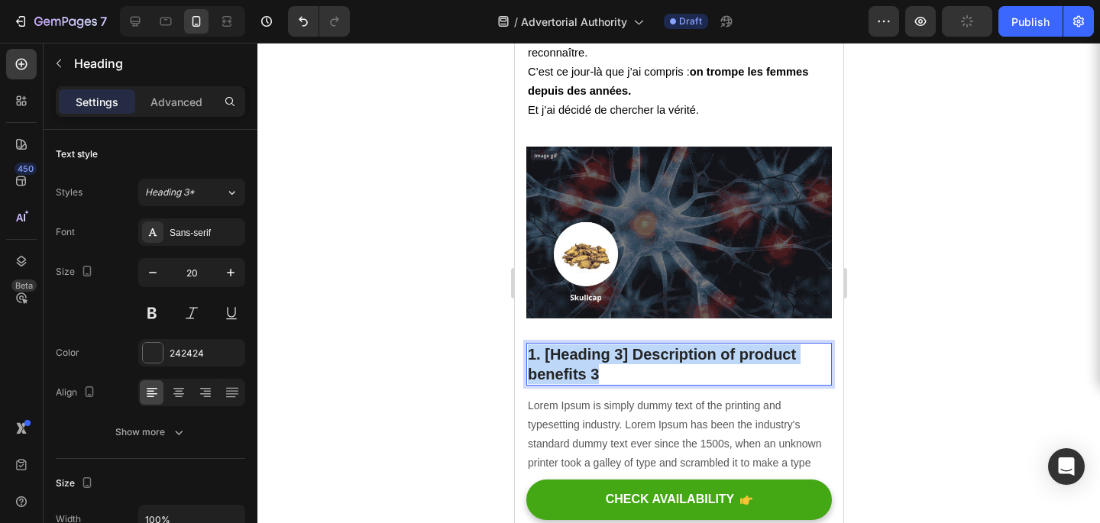
click at [632, 345] on p "1. [Heading 3] Description of product benefits 3" at bounding box center [678, 365] width 303 height 40
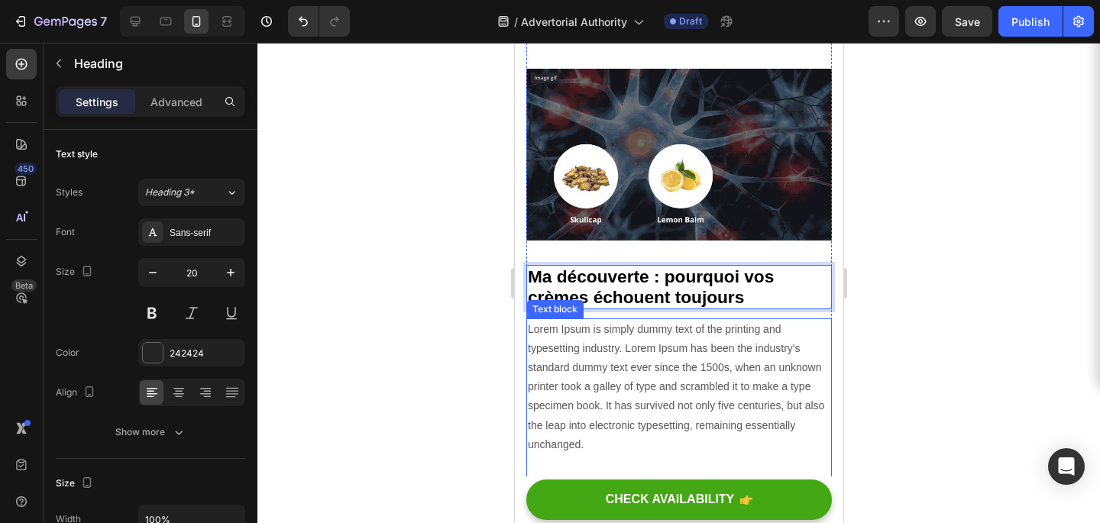
scroll to position [2093, 0]
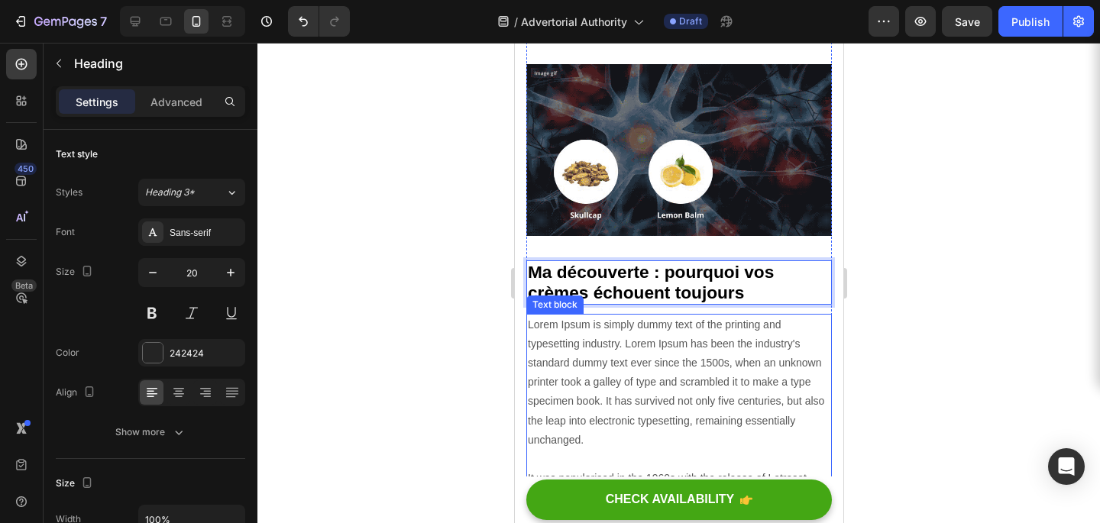
click at [616, 386] on p "Lorem Ipsum is simply dummy text of the printing and typesetting industry. Lore…" at bounding box center [678, 431] width 303 height 231
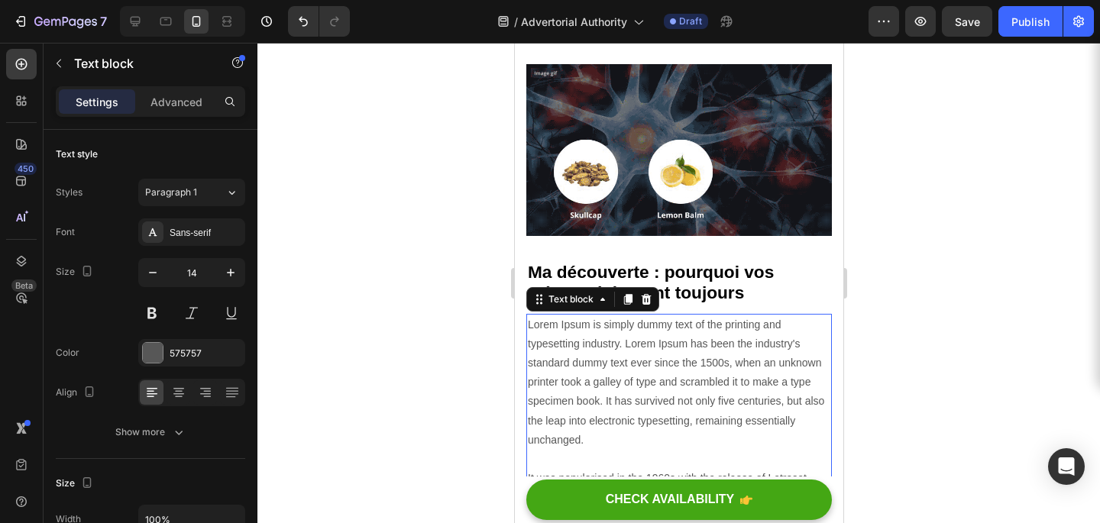
click at [616, 386] on p "Lorem Ipsum is simply dummy text of the printing and typesetting industry. Lore…" at bounding box center [678, 431] width 303 height 231
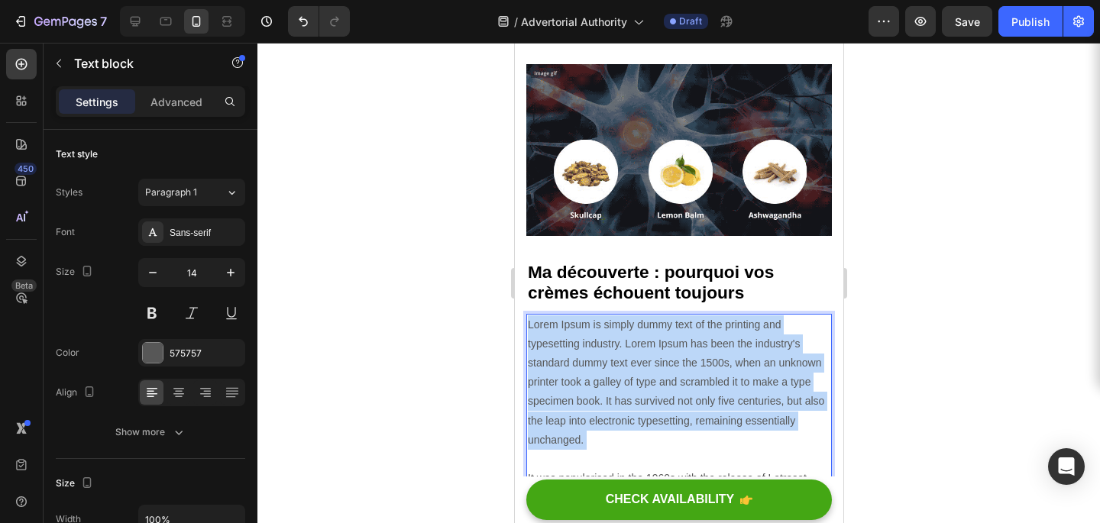
click at [616, 386] on p "Lorem Ipsum is simply dummy text of the printing and typesetting industry. Lore…" at bounding box center [678, 431] width 303 height 231
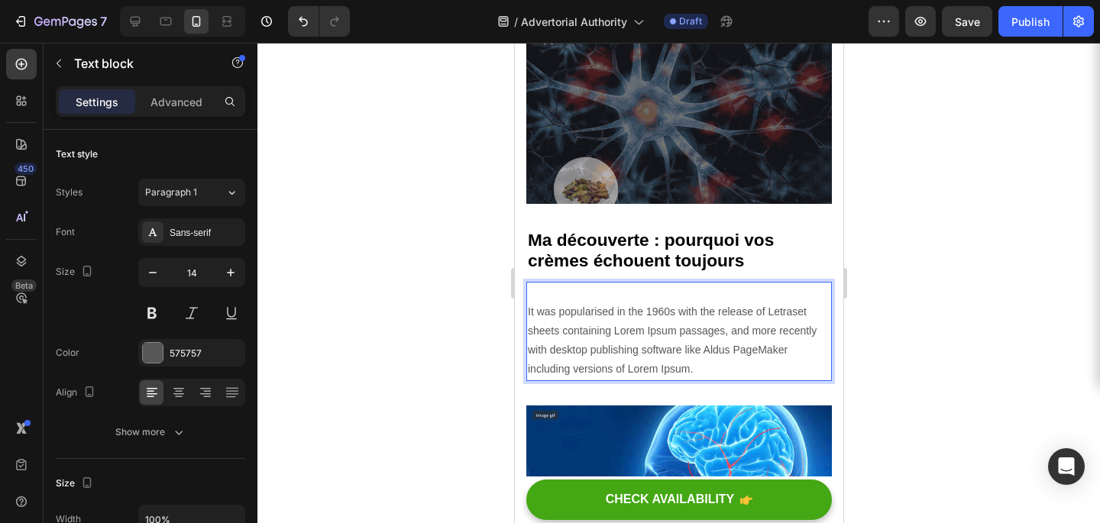
scroll to position [2131, 0]
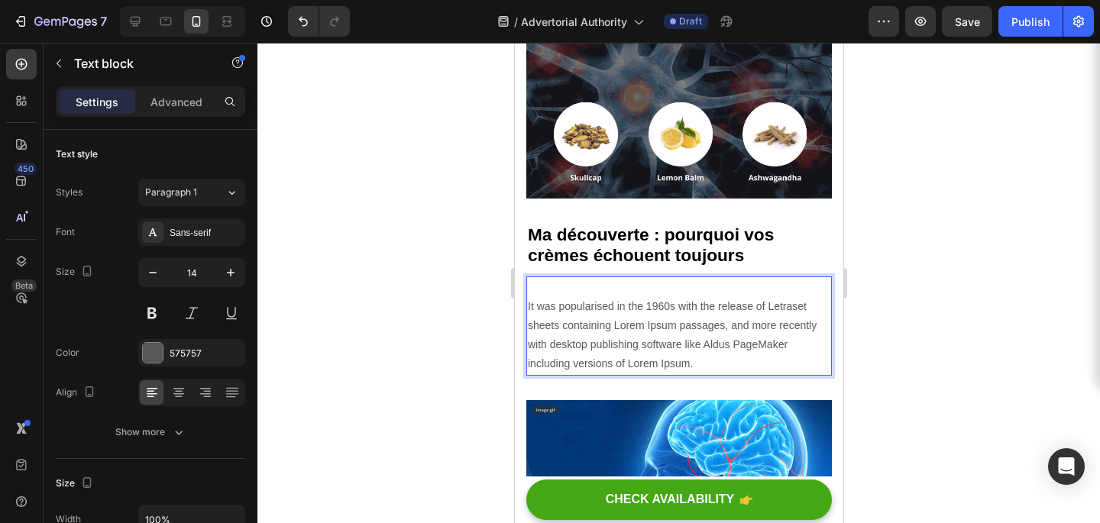
click at [601, 306] on p "⁠⁠⁠⁠⁠⁠⁠ It was popularised in the 1960s with the release of Letraset sheets con…" at bounding box center [678, 326] width 303 height 96
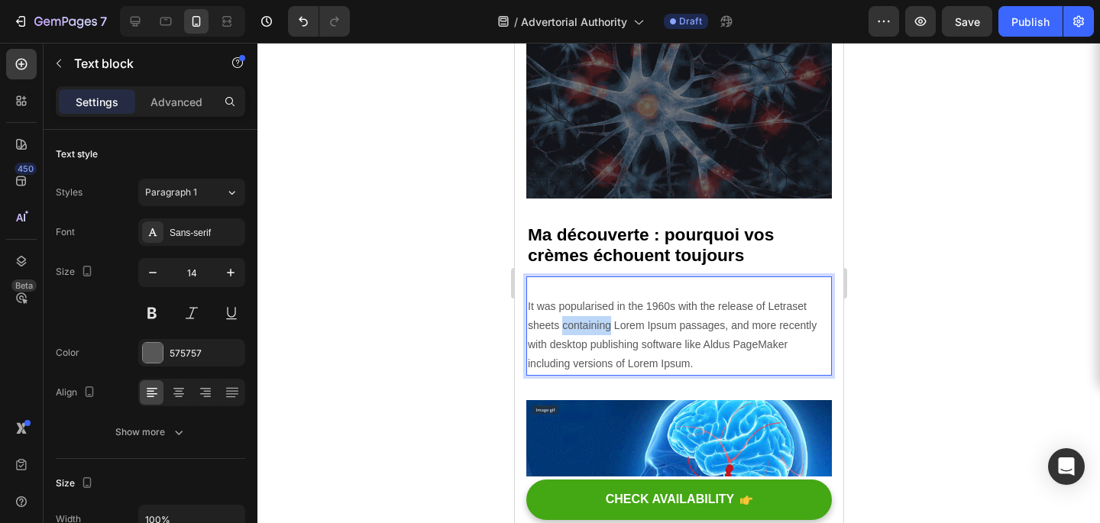
click at [601, 306] on p "⁠⁠⁠⁠⁠⁠⁠ It was popularised in the 1960s with the release of Letraset sheets con…" at bounding box center [678, 326] width 303 height 96
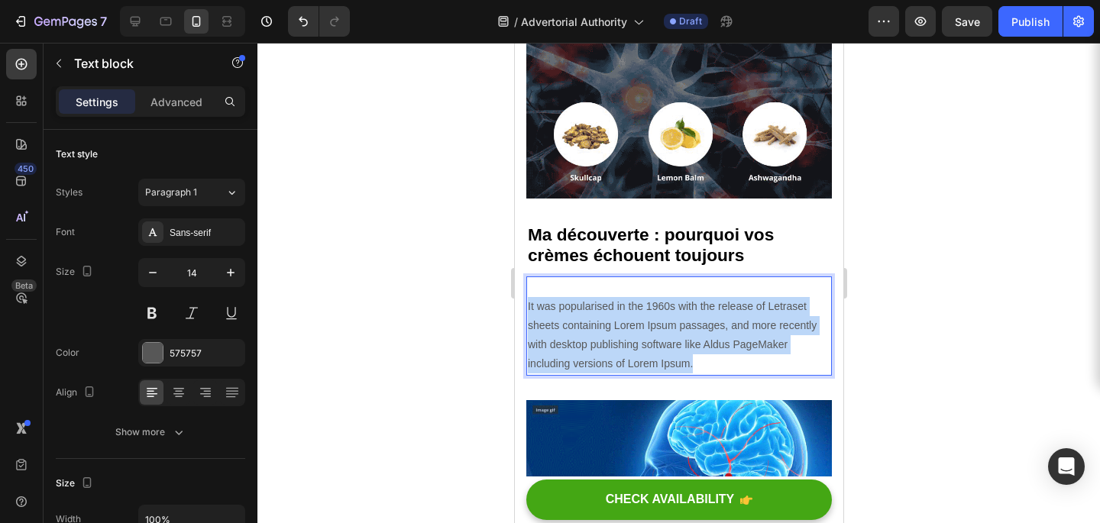
click at [601, 306] on p "It was popularised in the 1960s with the release of Letraset sheets containing …" at bounding box center [678, 326] width 303 height 96
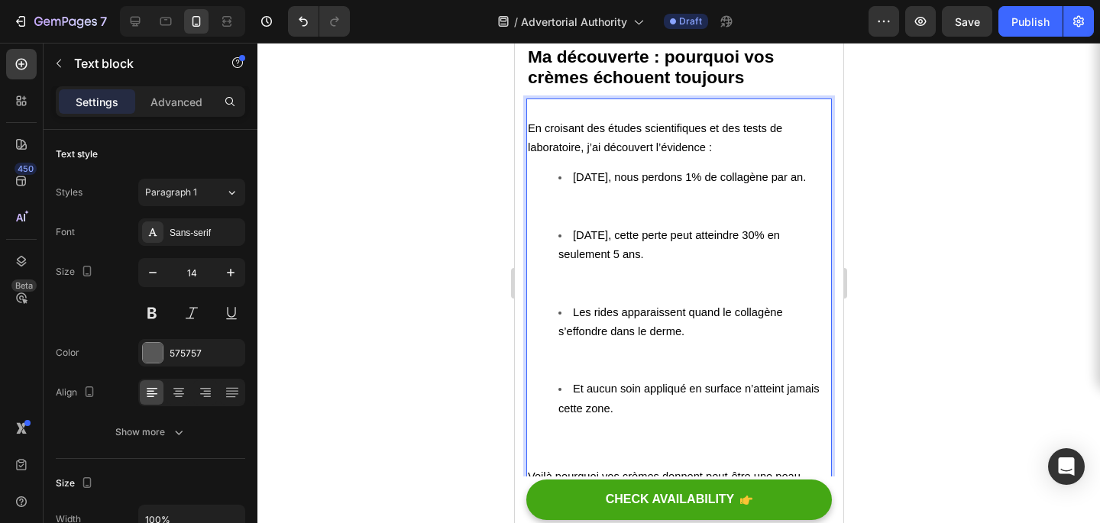
scroll to position [2343, 0]
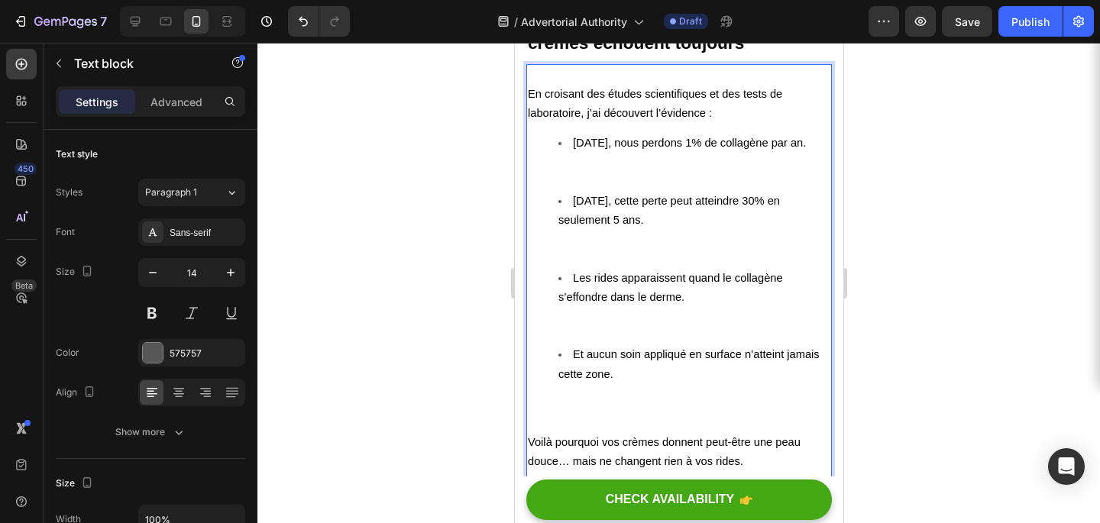
click at [564, 421] on li "Et aucun soin appliqué en surface n’atteint jamais cette zone." at bounding box center [694, 383] width 272 height 77
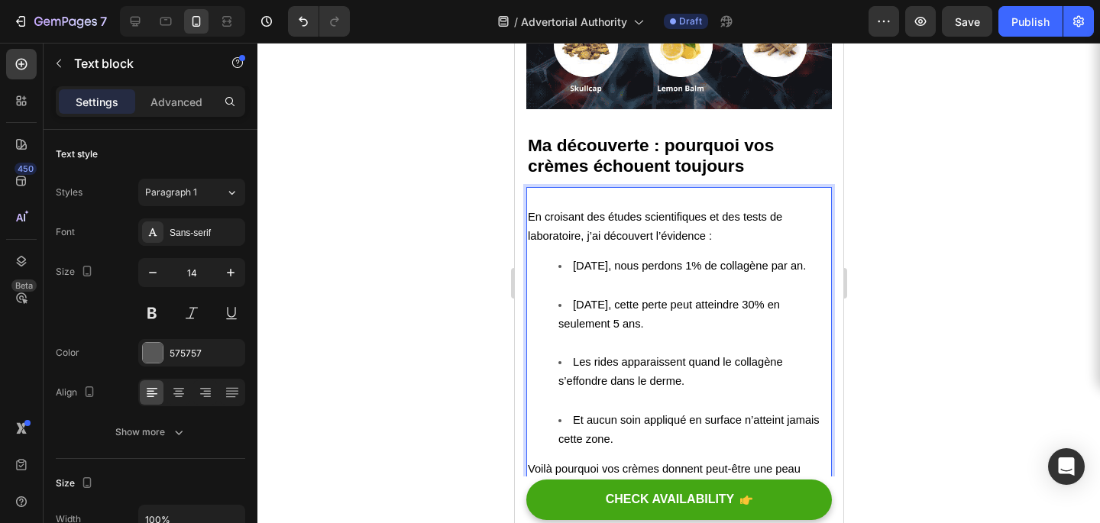
scroll to position [2223, 0]
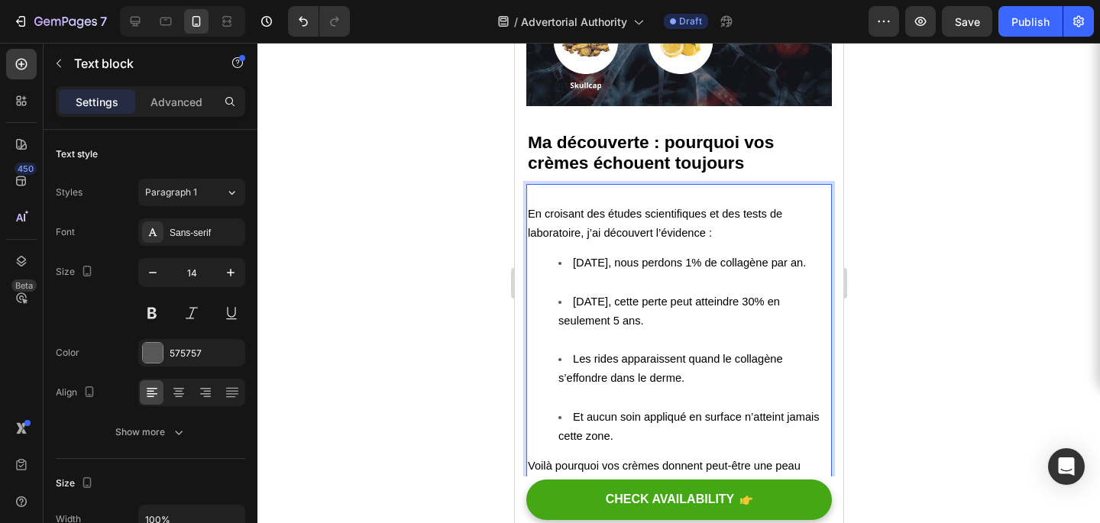
click at [598, 277] on li "[DATE], nous perdons 1% de collagène par an." at bounding box center [694, 273] width 272 height 38
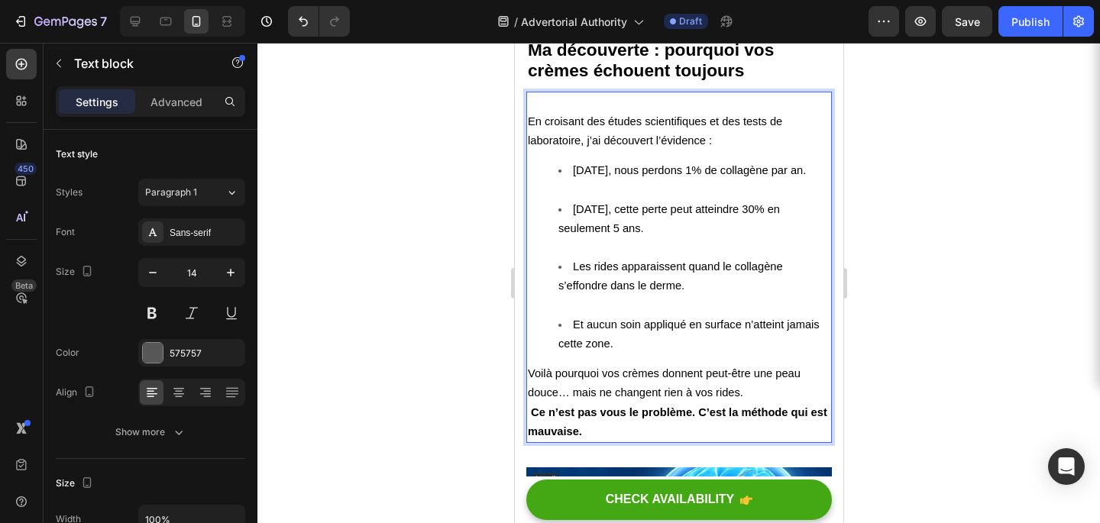
scroll to position [2307, 0]
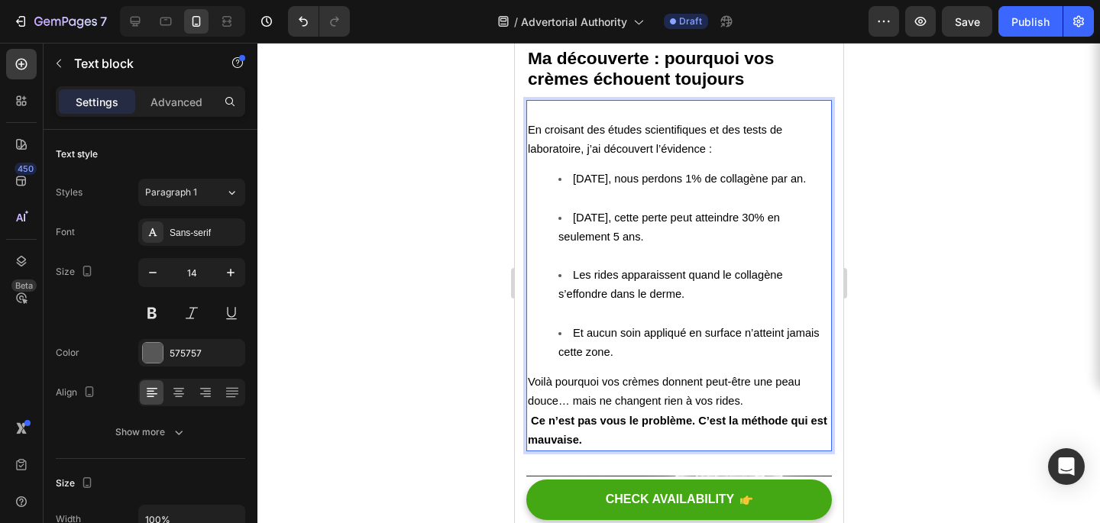
click at [616, 173] on span "[DATE], nous perdons 1% de collagène par an." at bounding box center [688, 179] width 233 height 12
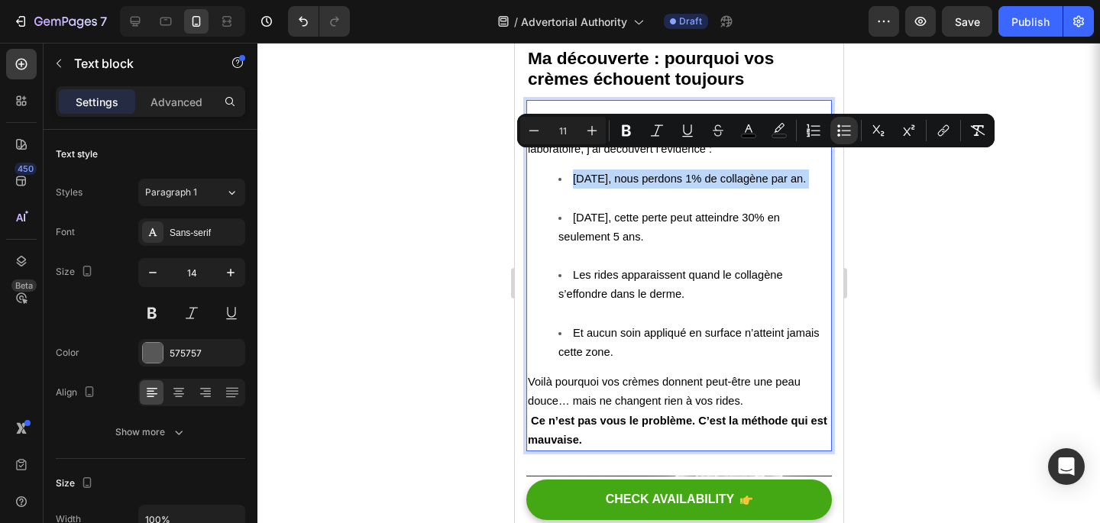
click at [616, 173] on span "[DATE], nous perdons 1% de collagène par an." at bounding box center [688, 179] width 233 height 12
click at [638, 170] on li "[DATE], nous perdons 1% de collagène par an." at bounding box center [694, 189] width 272 height 38
drag, startPoint x: 572, startPoint y: 159, endPoint x: 640, endPoint y: 164, distance: 68.2
click at [632, 130] on icon "Editor contextual toolbar" at bounding box center [626, 130] width 15 height 15
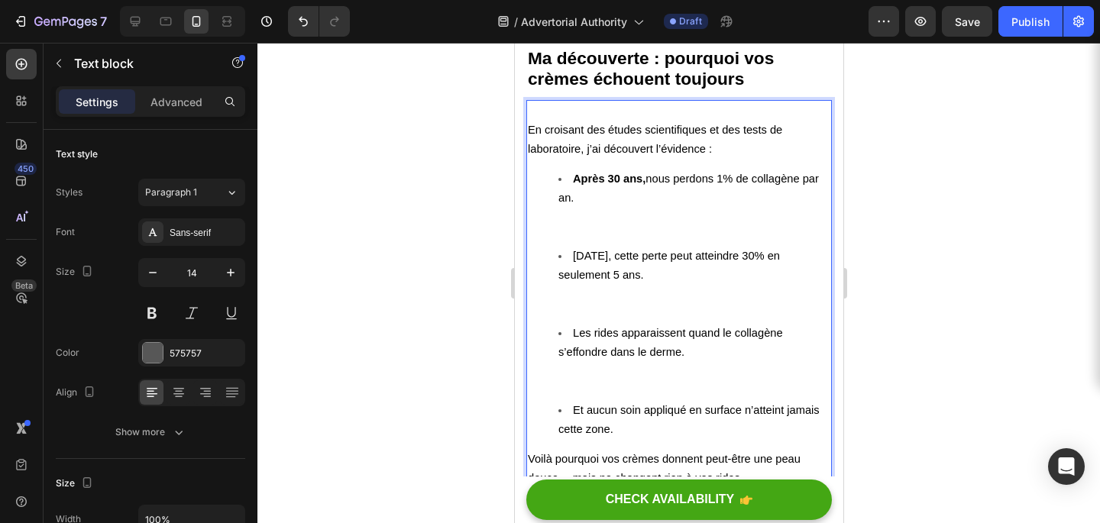
click at [581, 250] on span "[DATE], cette perte peut atteindre 30% en seulement 5 ans." at bounding box center [669, 265] width 222 height 31
click at [578, 250] on span "[DATE], cette perte peut atteindre 30% en seulement 5 ans." at bounding box center [669, 265] width 222 height 31
click at [591, 250] on span "[DATE], cette perte peut atteindre 30% en seulement 5 ans." at bounding box center [669, 265] width 222 height 31
click at [579, 210] on li "[DATE], nous perdons 1% de collagène par an." at bounding box center [694, 208] width 272 height 77
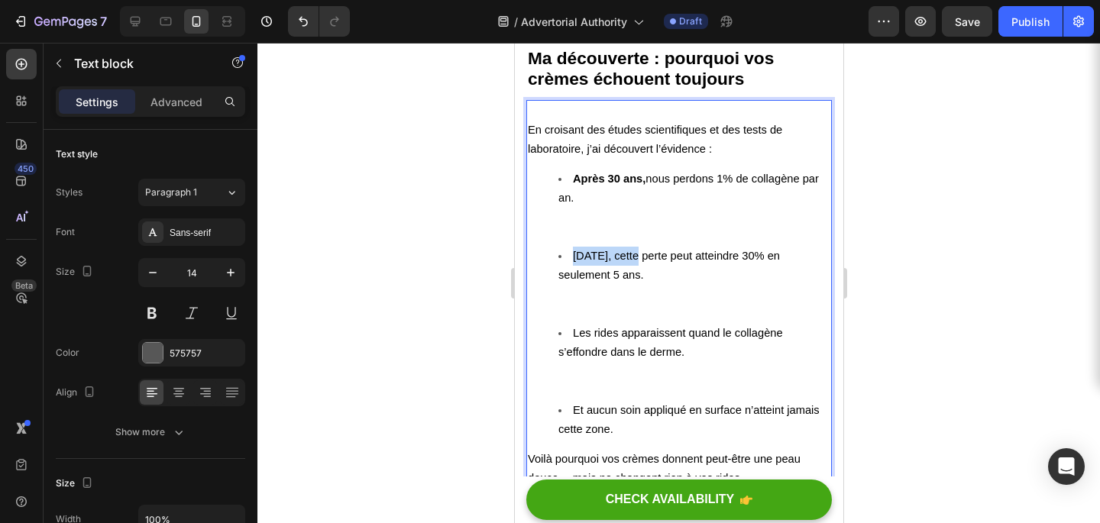
drag, startPoint x: 573, startPoint y: 233, endPoint x: 640, endPoint y: 238, distance: 67.5
click at [620, 250] on span "[DATE], cette perte peut atteindre 30% en seulement 5 ans." at bounding box center [669, 265] width 222 height 31
click at [592, 250] on span "[DATE], cette perte peut atteindre 30% en seulement 5 ans." at bounding box center [669, 265] width 222 height 31
click at [591, 250] on span "[DATE], cette perte peut atteindre 30% en seulement 5 ans." at bounding box center [669, 265] width 222 height 31
click at [588, 250] on span "[DATE], cette perte peut atteindre 30% en seulement 5 ans." at bounding box center [669, 265] width 222 height 31
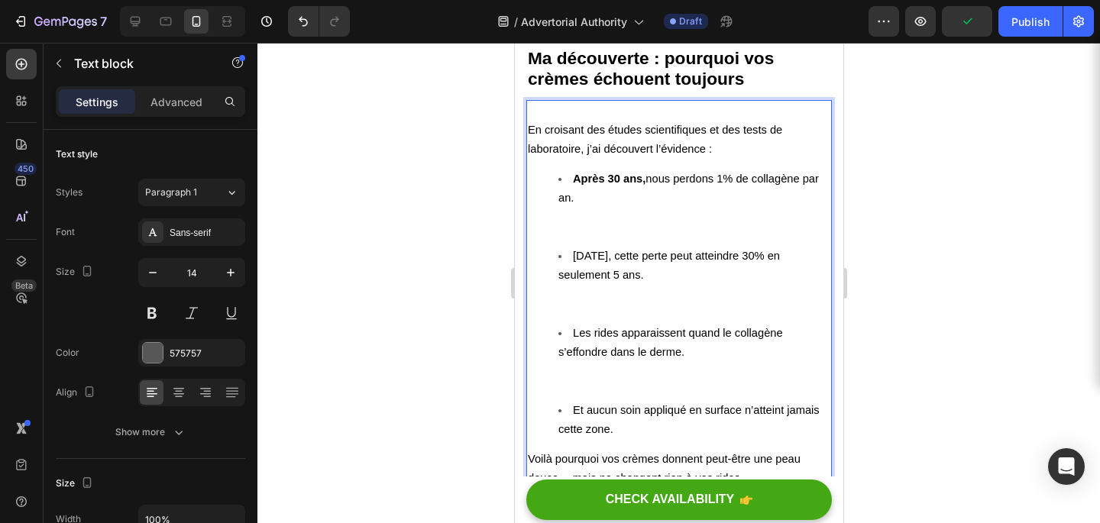
click at [604, 250] on span "[DATE], cette perte peut atteindre 30% en seulement 5 ans." at bounding box center [669, 265] width 222 height 31
click at [584, 150] on div "En croisant des études scientifiques et des tests de laboratoire, j’ai découver…" at bounding box center [679, 314] width 306 height 429
click at [605, 173] on strong "Après 30 ans," at bounding box center [608, 179] width 73 height 12
click at [672, 173] on span "[DATE], nous perdons 1% de collagène par an." at bounding box center [688, 188] width 261 height 31
click at [589, 250] on span "[DATE], cette perte peut atteindre 30% en seulement 5 ans." at bounding box center [669, 265] width 222 height 31
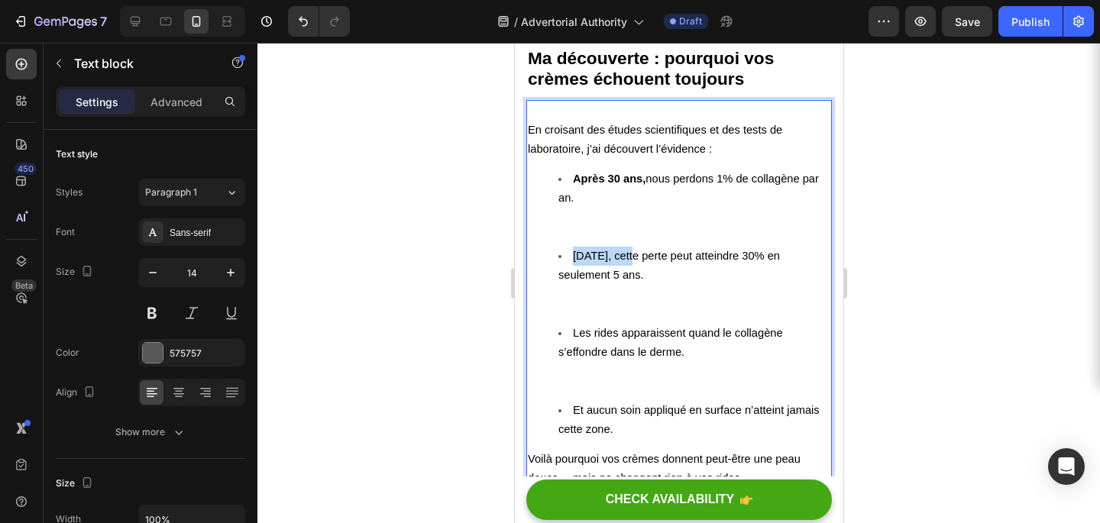
drag, startPoint x: 574, startPoint y: 233, endPoint x: 637, endPoint y: 236, distance: 63.5
click at [157, 320] on button at bounding box center [152, 314] width 28 height 28
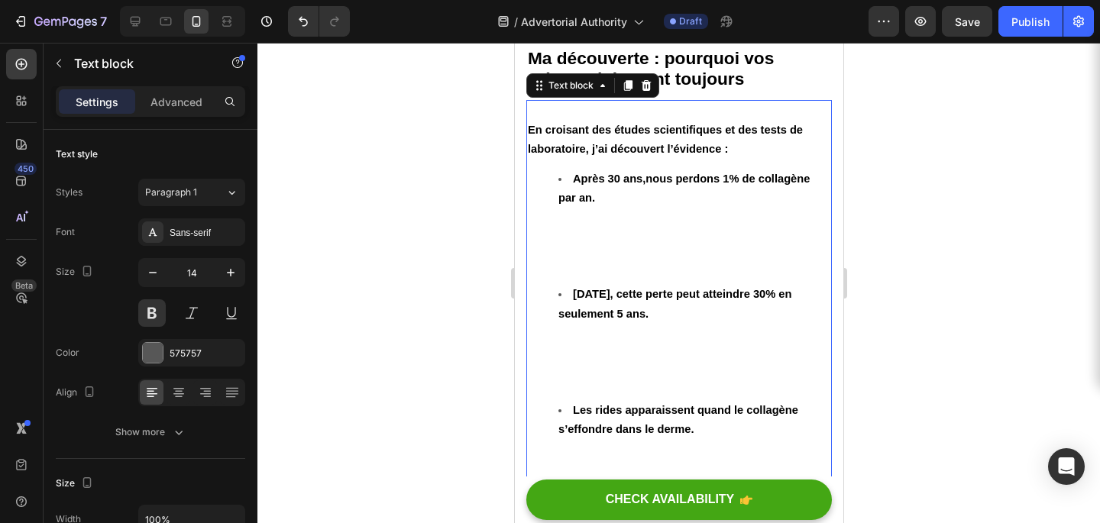
click at [640, 342] on li "[DATE], cette perte peut atteindre 30% en seulement 5 ans." at bounding box center [694, 342] width 272 height 115
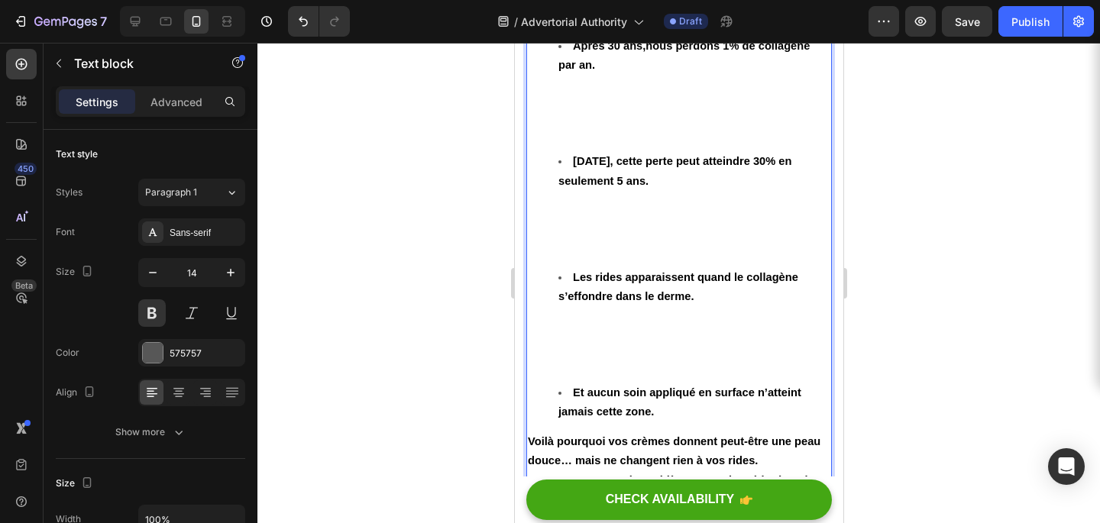
scroll to position [2428, 0]
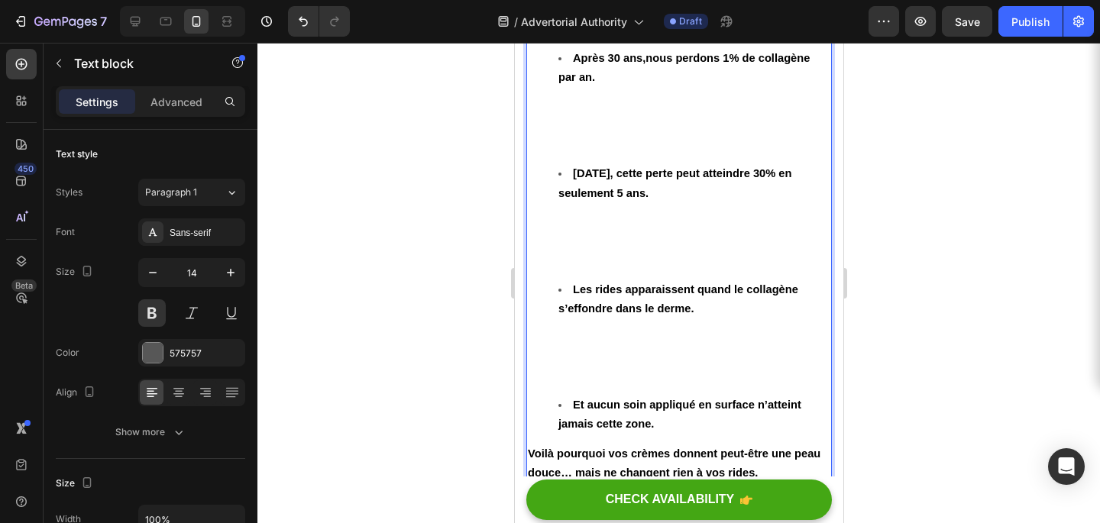
click at [647, 309] on li "Les rides apparaissent quand le collagène s’effondre dans le derme." at bounding box center [694, 337] width 272 height 115
click at [647, 309] on li "Les rides apparaissent quand le collagène s’effondre dans le derme. ⁠⁠⁠⁠⁠⁠⁠" at bounding box center [694, 337] width 272 height 115
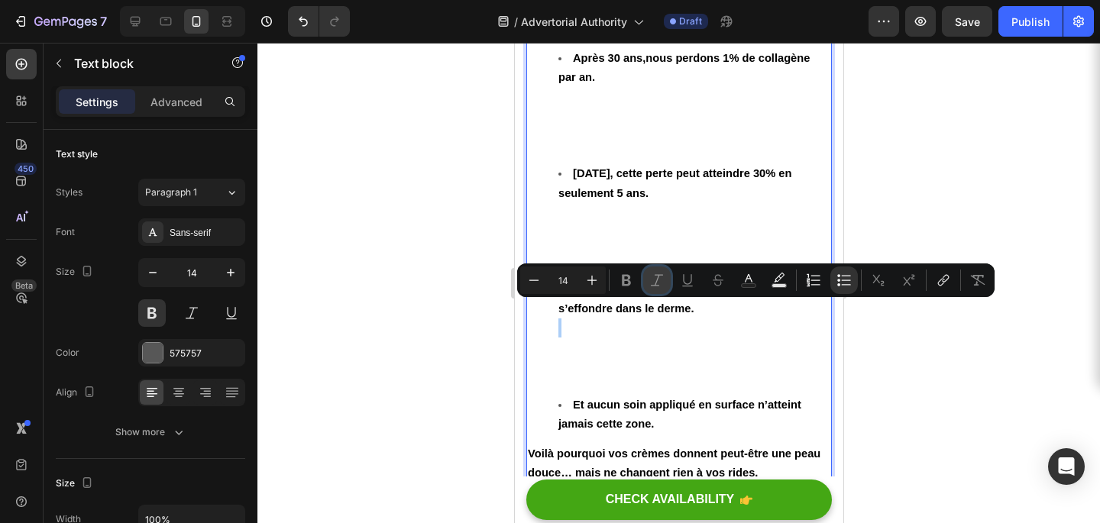
click at [647, 290] on button "Italic" at bounding box center [657, 281] width 28 height 28
click at [648, 342] on li "Les rides apparaissent quand le collagène s’effondre dans le derme." at bounding box center [694, 337] width 272 height 115
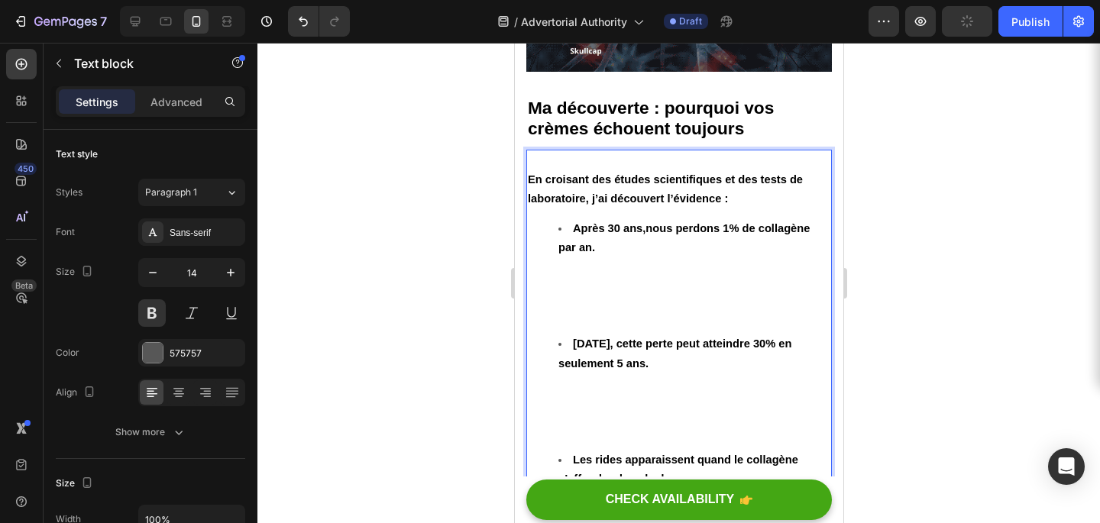
scroll to position [2198, 0]
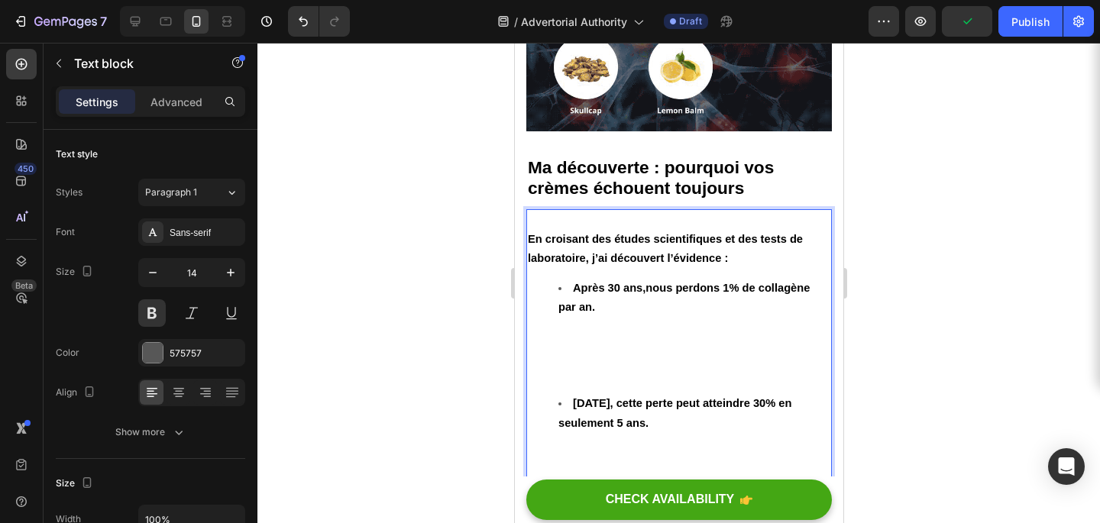
click at [595, 243] on span "En croisant des études scientifiques et des tests de laboratoire, j’ai découver…" at bounding box center [664, 248] width 275 height 31
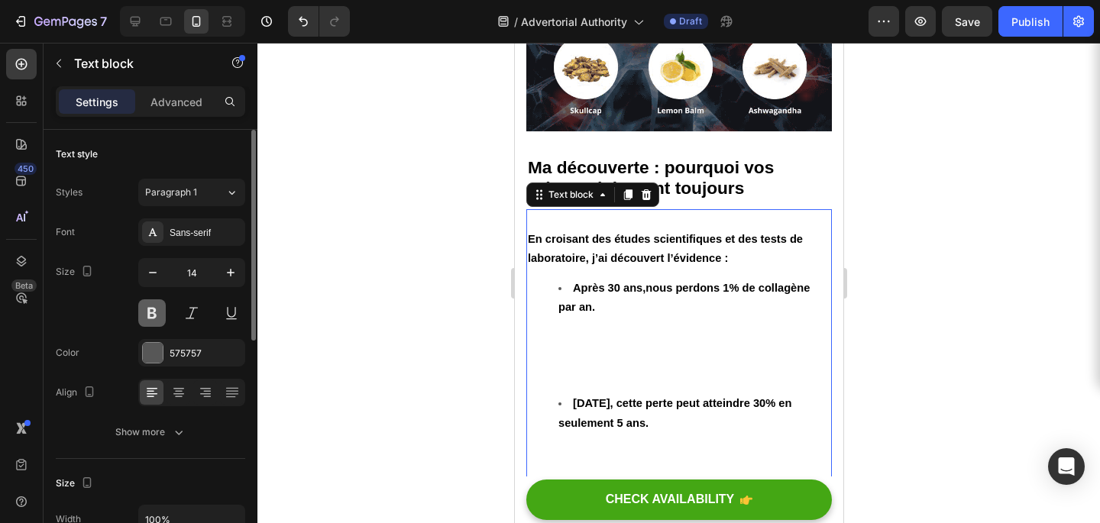
click at [154, 320] on button at bounding box center [152, 314] width 28 height 28
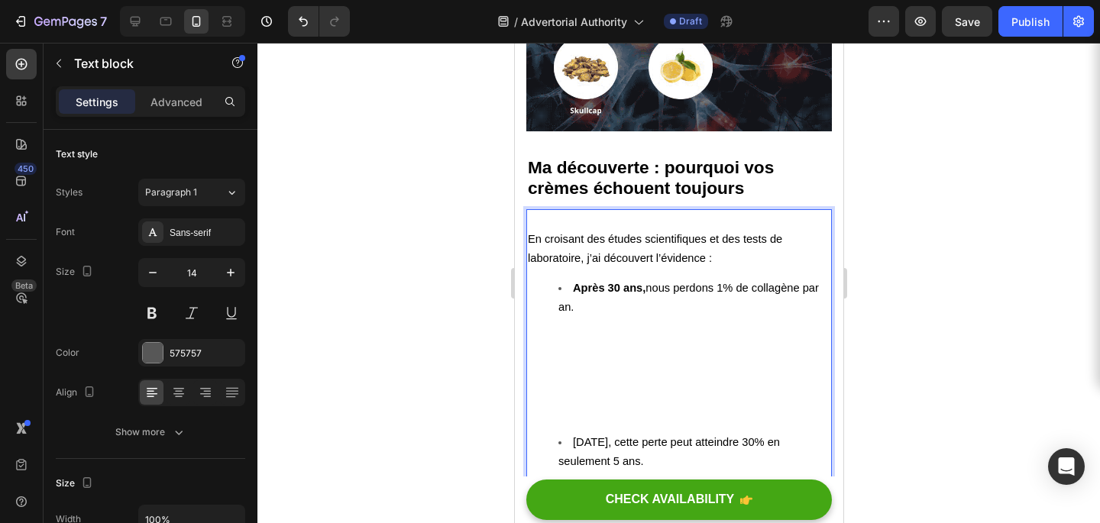
click at [561, 397] on li "[DATE], nous perdons 1% de collagène par an." at bounding box center [694, 356] width 272 height 154
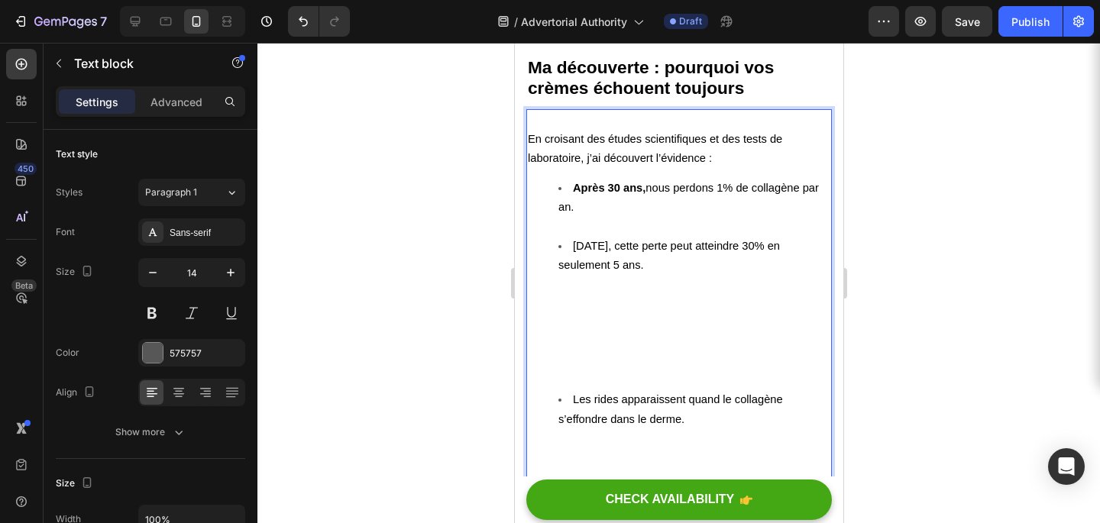
scroll to position [2329, 0]
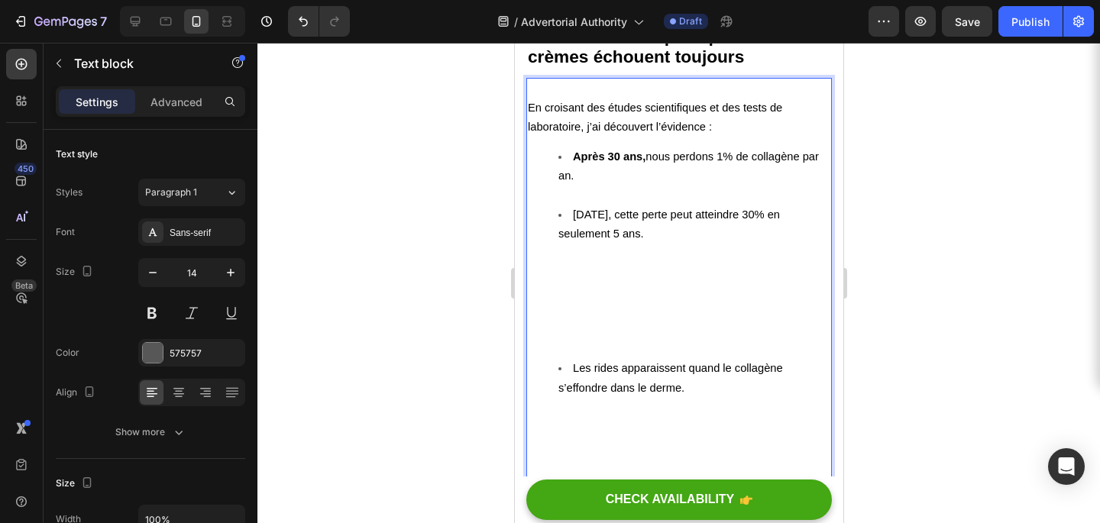
click at [576, 400] on li "Les rides apparaissent quand le collagène s’effondre dans le derme." at bounding box center [694, 436] width 272 height 154
click at [575, 340] on li "[DATE], cette perte peut atteindre 30% en seulement 5 ans." at bounding box center [694, 283] width 272 height 154
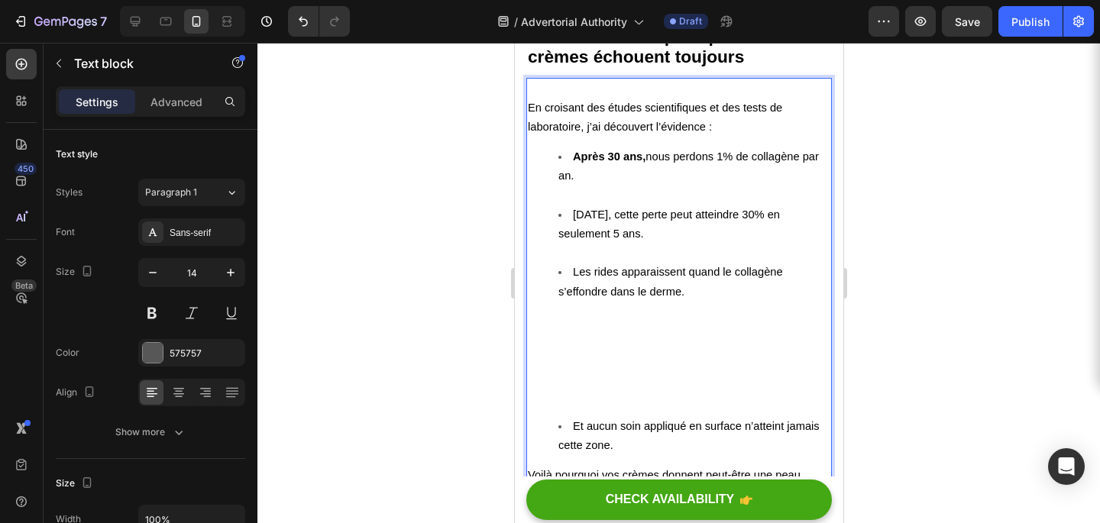
click at [559, 385] on li "Les rides apparaissent quand le collagène s’effondre dans le derme." at bounding box center [694, 340] width 272 height 154
click at [576, 388] on li "Les rides apparaissent quand le collagène s’effondre dans le derme." at bounding box center [694, 340] width 272 height 154
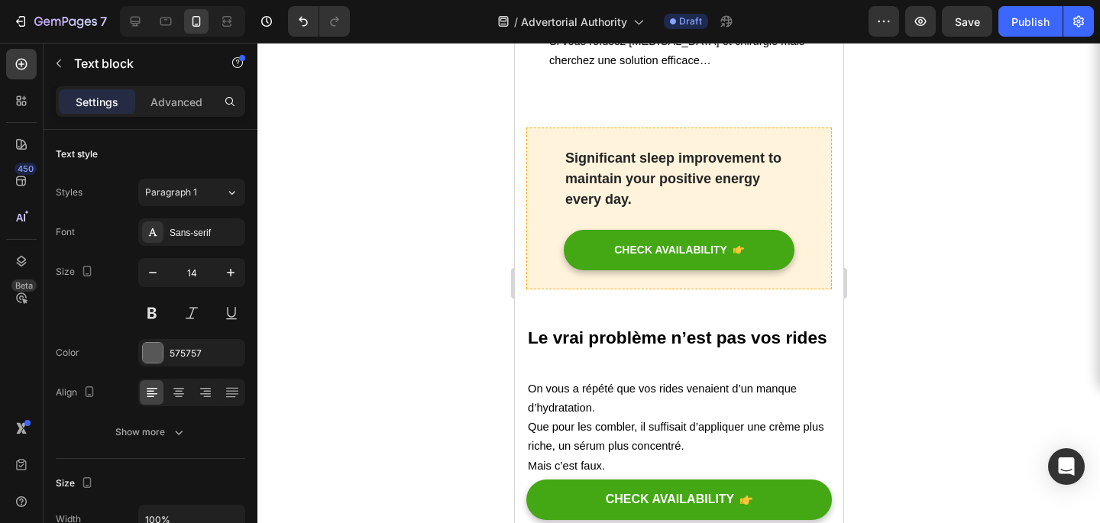
scroll to position [728, 0]
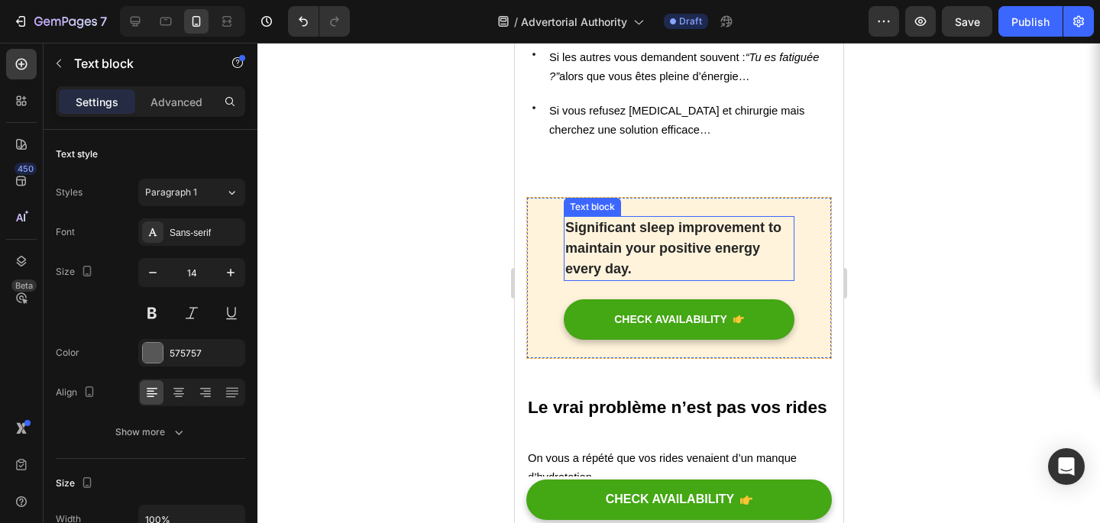
click at [647, 244] on p "Significant sleep improvement to maintain your positive energy every day." at bounding box center [679, 249] width 228 height 62
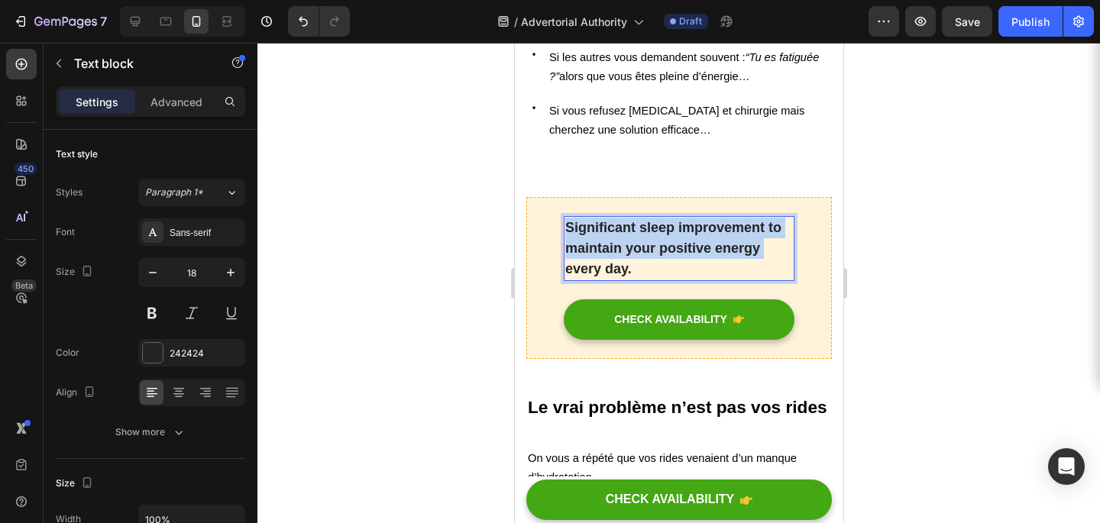
click at [647, 244] on p "Significant sleep improvement to maintain your positive energy every day." at bounding box center [679, 249] width 228 height 62
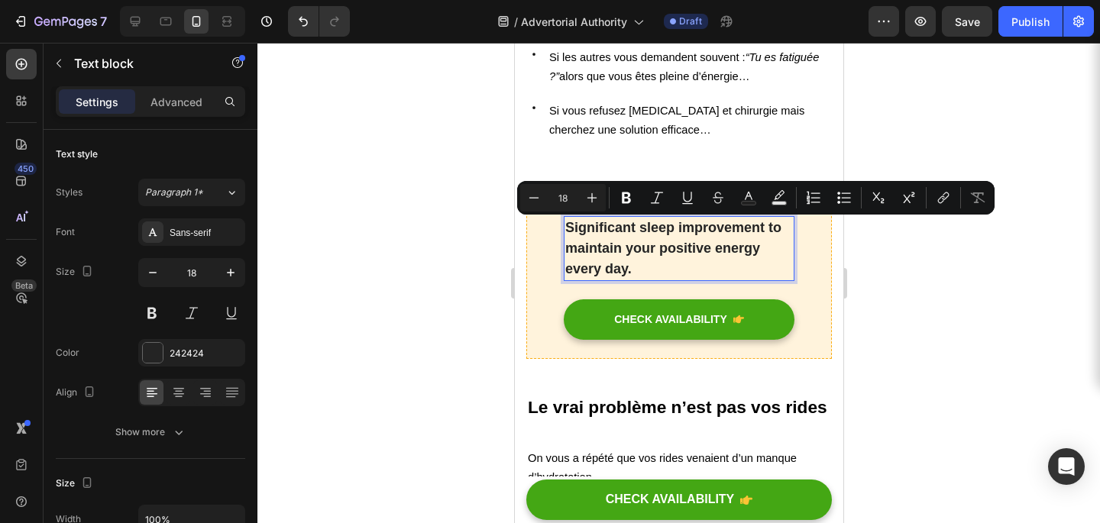
click at [644, 271] on p "Significant sleep improvement to maintain your positive energy every day." at bounding box center [679, 249] width 228 height 62
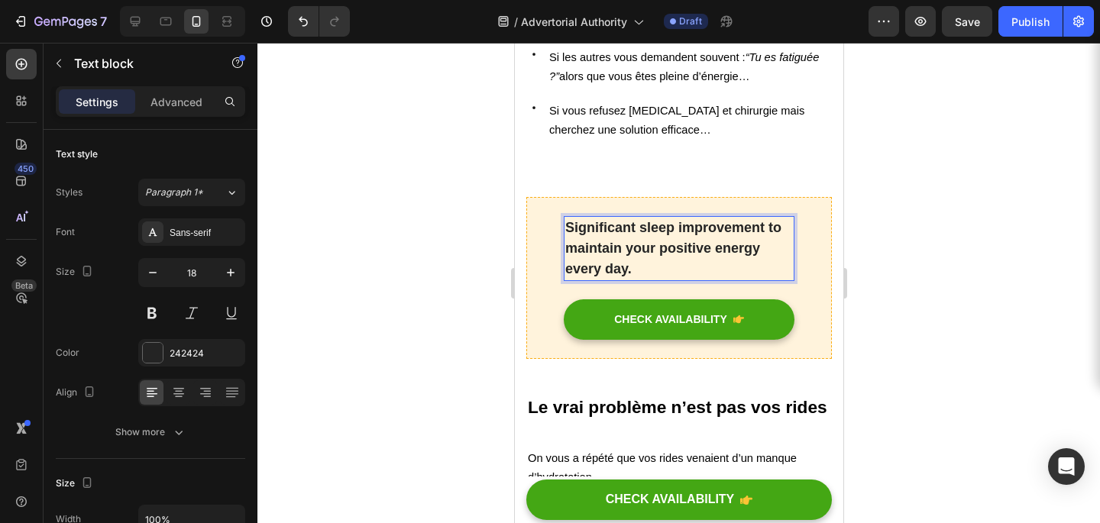
click at [644, 271] on p "Significant sleep improvement to maintain your positive energy every day." at bounding box center [679, 249] width 228 height 62
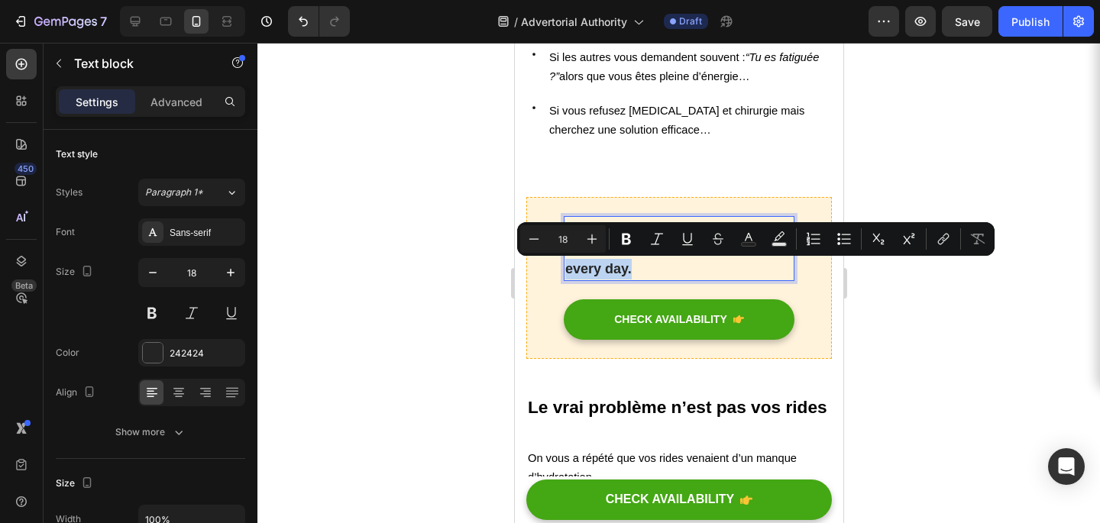
click at [644, 271] on p "Significant sleep improvement to maintain your positive energy every day." at bounding box center [679, 249] width 228 height 62
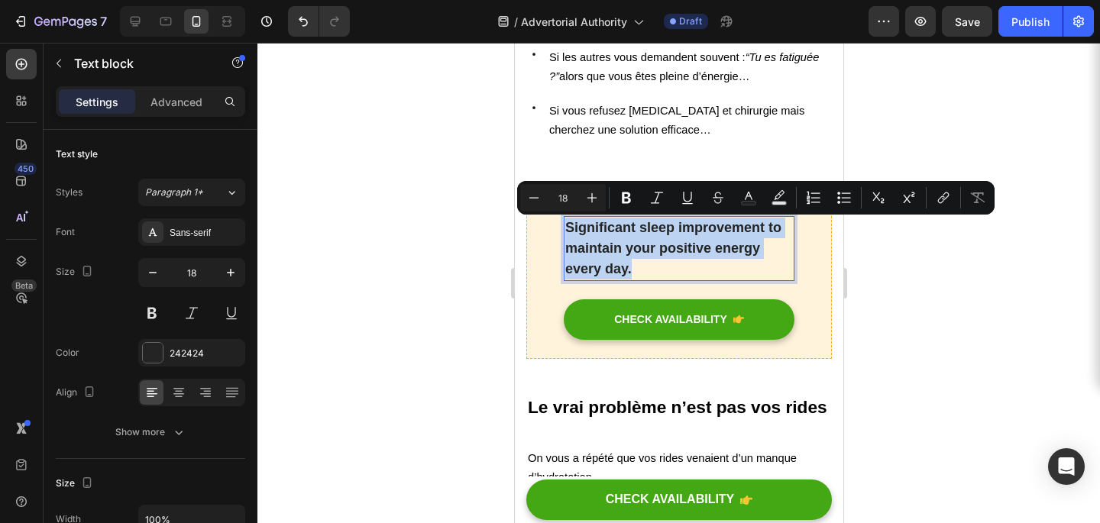
drag, startPoint x: 638, startPoint y: 267, endPoint x: 566, endPoint y: 223, distance: 84.0
click at [566, 223] on p "Significant sleep improvement to maintain your positive energy every day." at bounding box center [679, 249] width 228 height 62
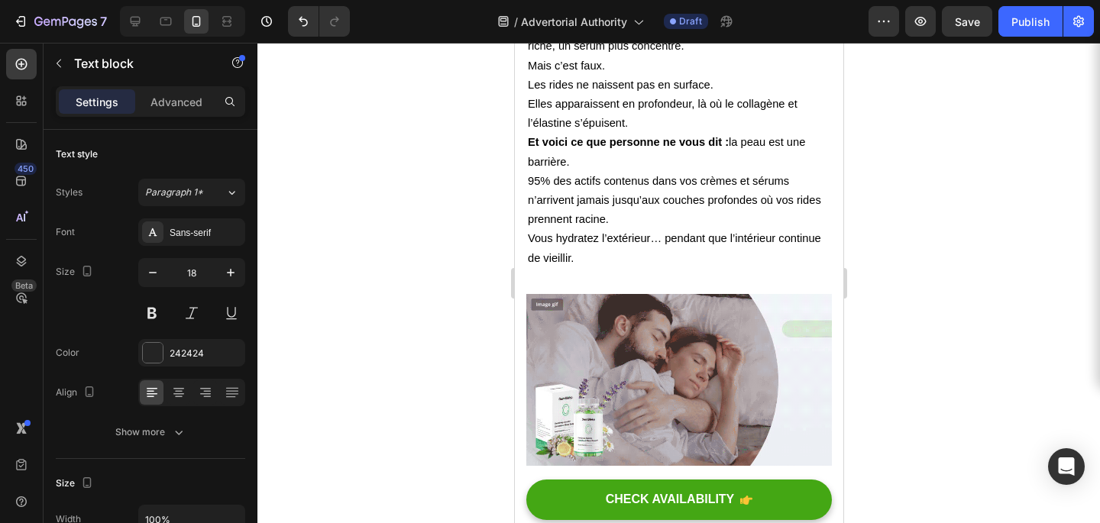
scroll to position [1184, 0]
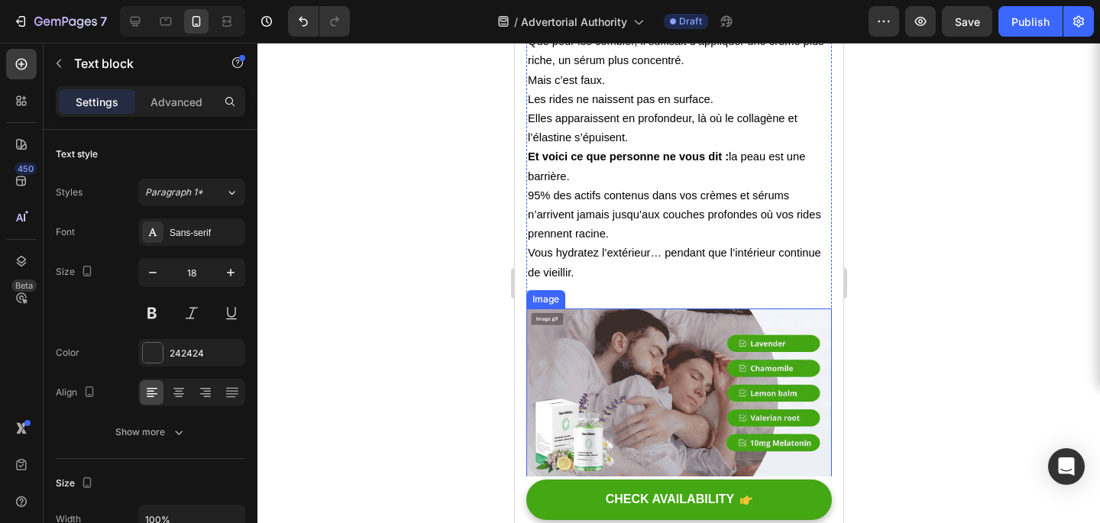
click at [662, 354] on img at bounding box center [679, 395] width 306 height 172
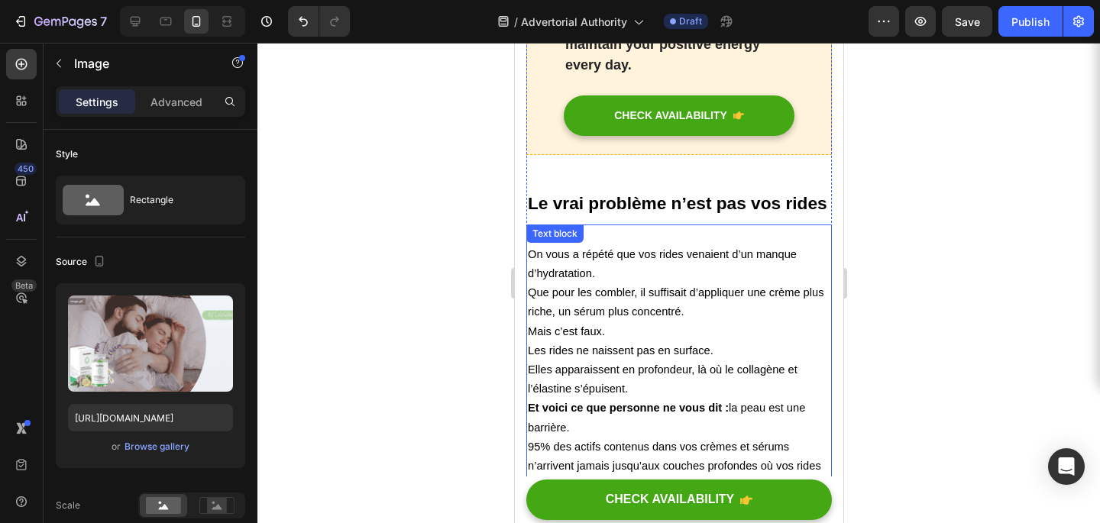
scroll to position [920, 0]
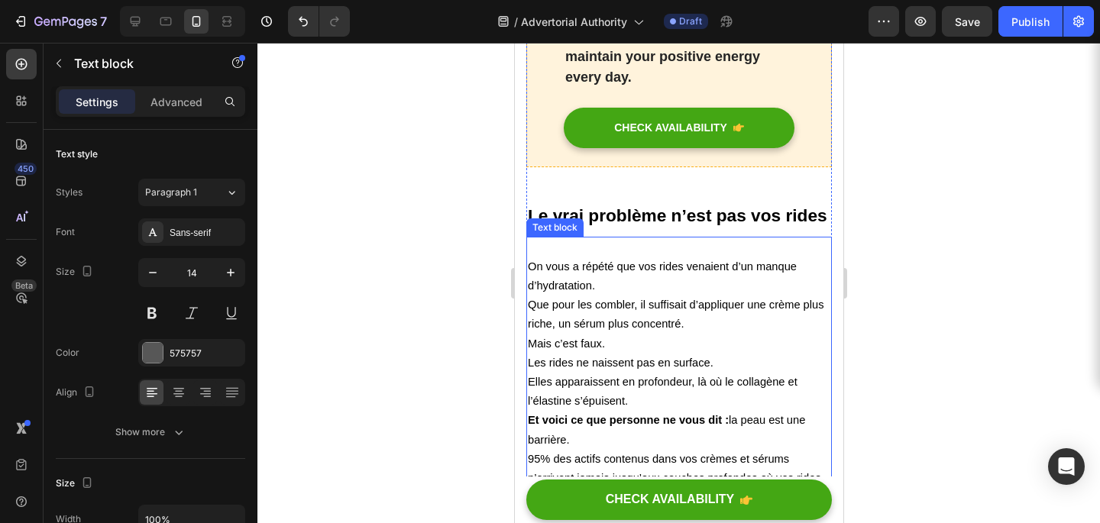
click at [624, 252] on p "On vous a répété que vos rides venaient d’un manque d’hydratation. Que pour les…" at bounding box center [678, 286] width 303 height 96
click at [96, 94] on p "Settings" at bounding box center [97, 102] width 43 height 16
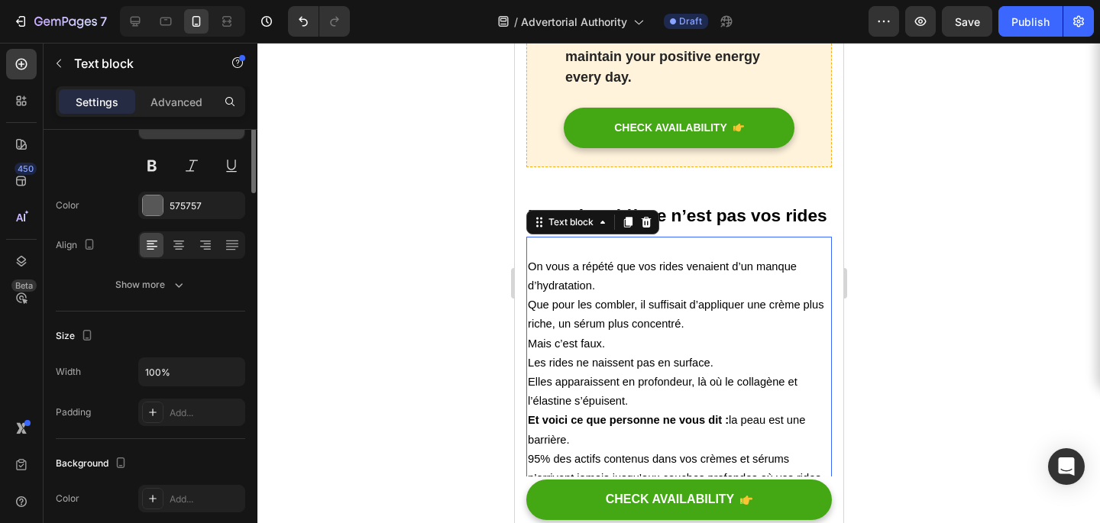
scroll to position [0, 0]
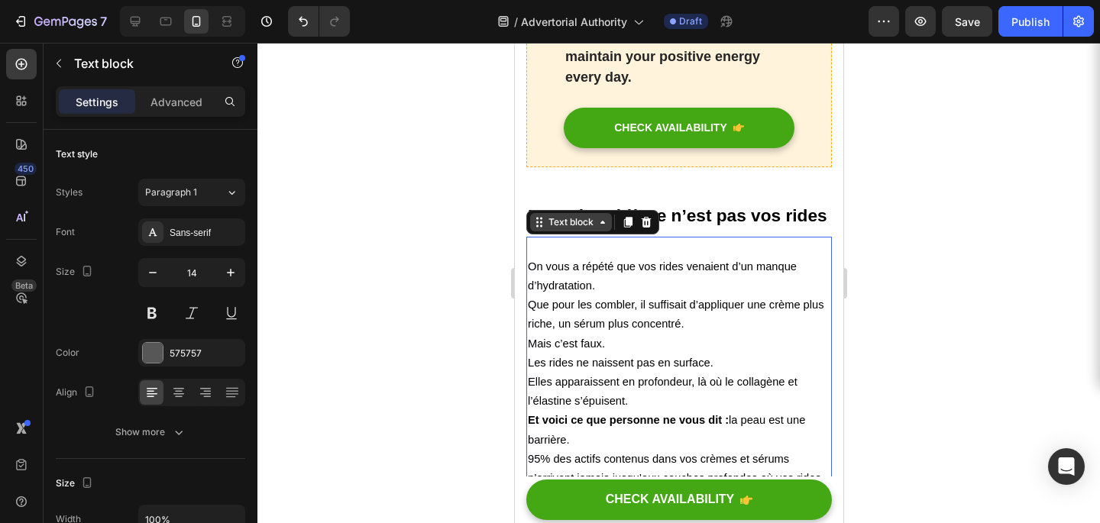
click at [594, 222] on div "Text block" at bounding box center [570, 223] width 51 height 14
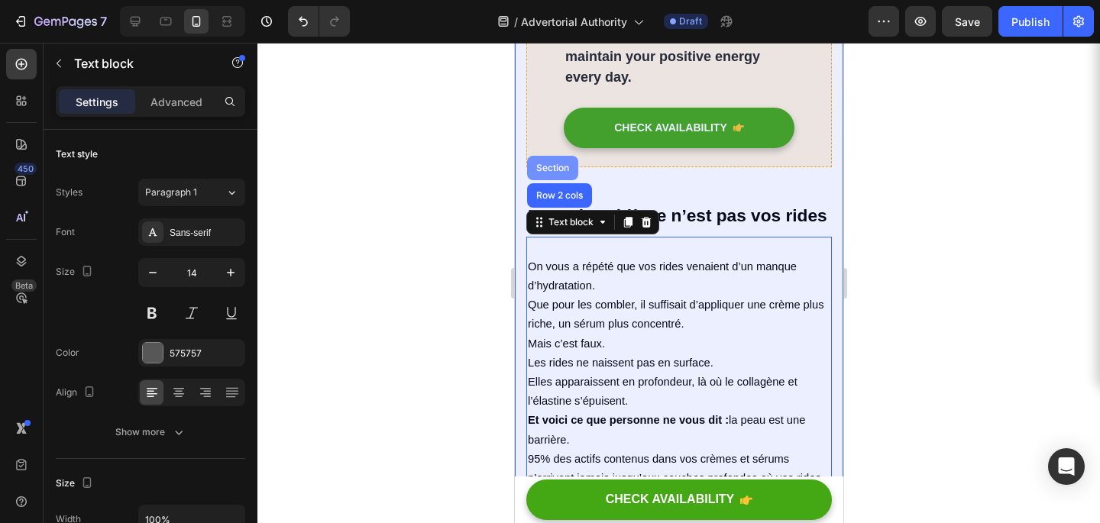
click at [562, 167] on div "Section" at bounding box center [552, 168] width 39 height 9
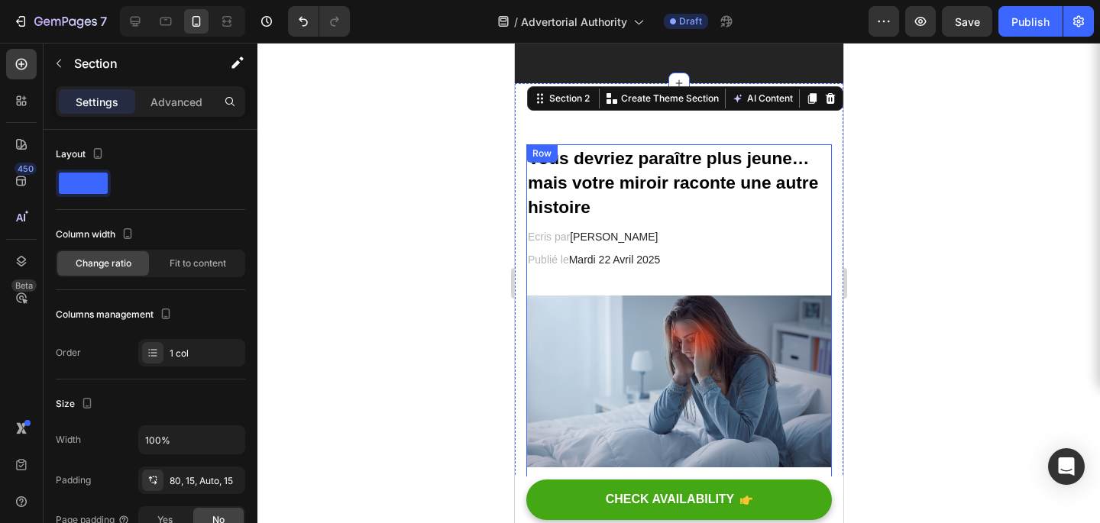
scroll to position [13, 0]
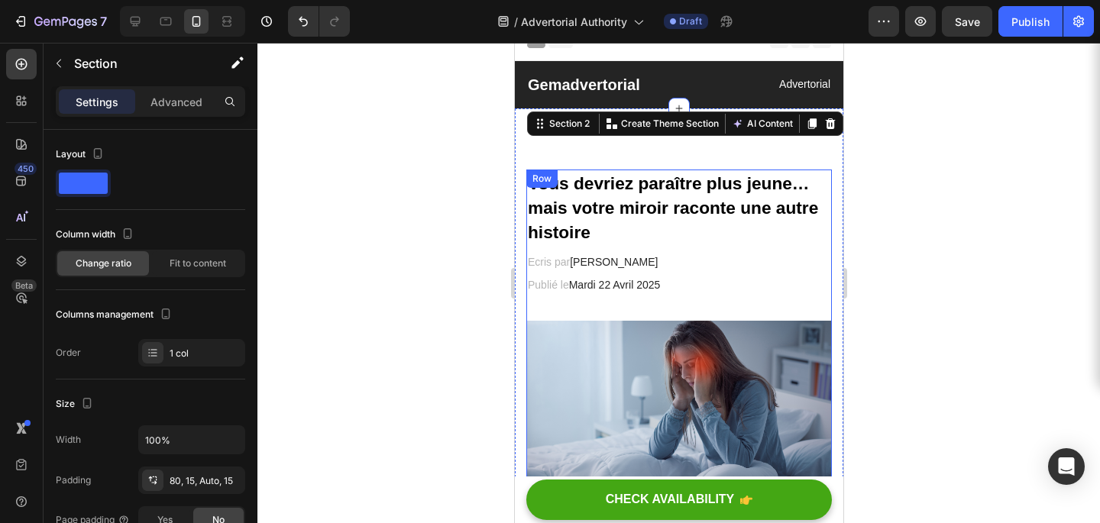
click at [557, 184] on strong "Vous devriez paraître plus jeune… mais votre miroir raconte une autre histoire" at bounding box center [672, 207] width 290 height 69
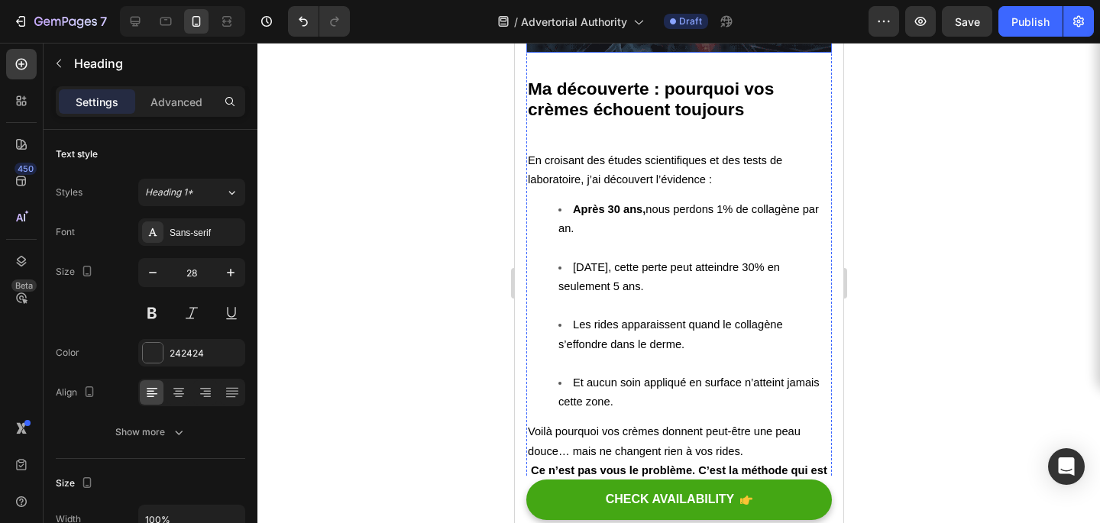
scroll to position [2291, 0]
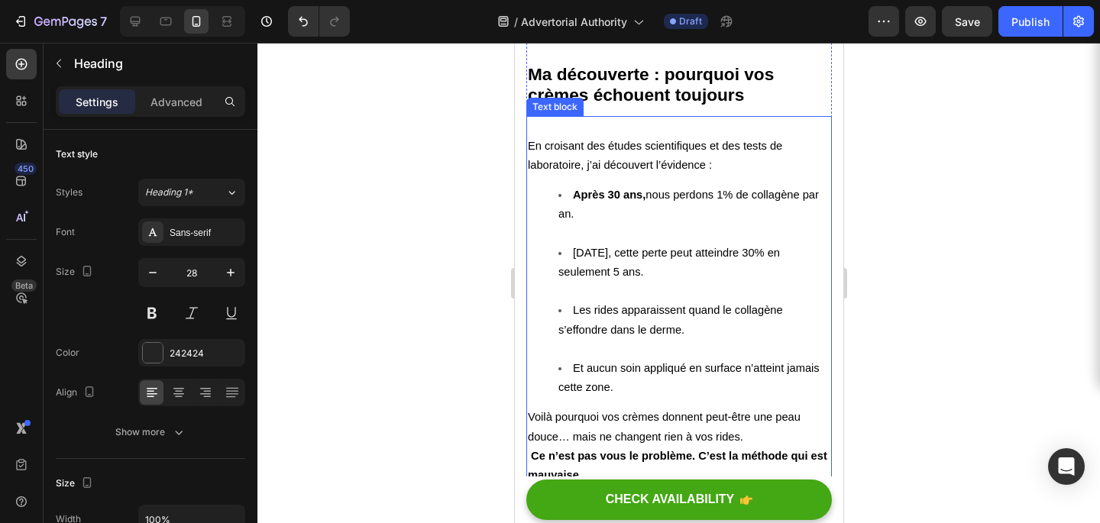
click at [549, 342] on ul "[DATE], nous perdons 1% de collagène par an. [DATE], cette perte peut atteindre…" at bounding box center [678, 292] width 303 height 212
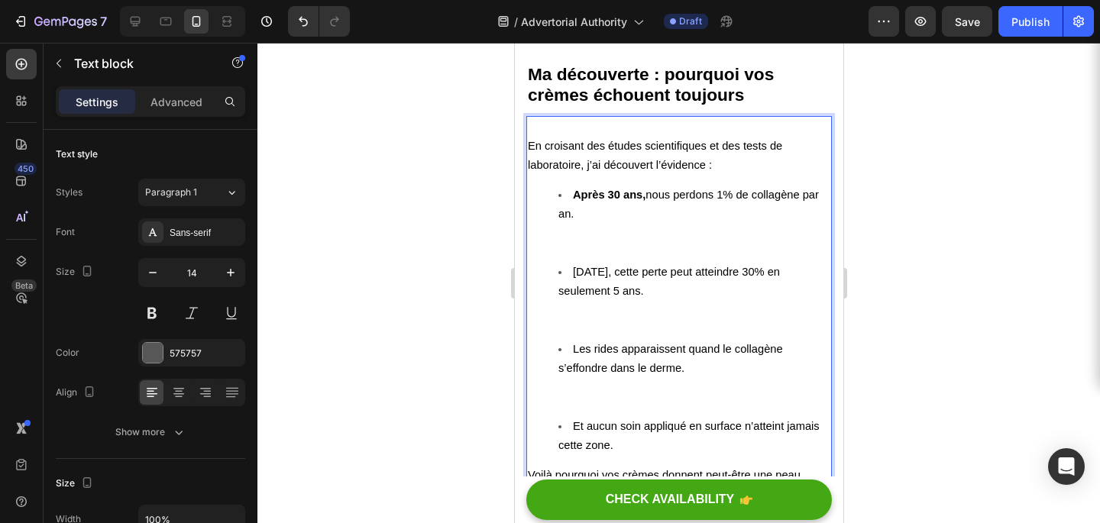
click at [566, 382] on li "Les rides apparaissent quand le collagène s’effondre dans le derme." at bounding box center [694, 378] width 272 height 77
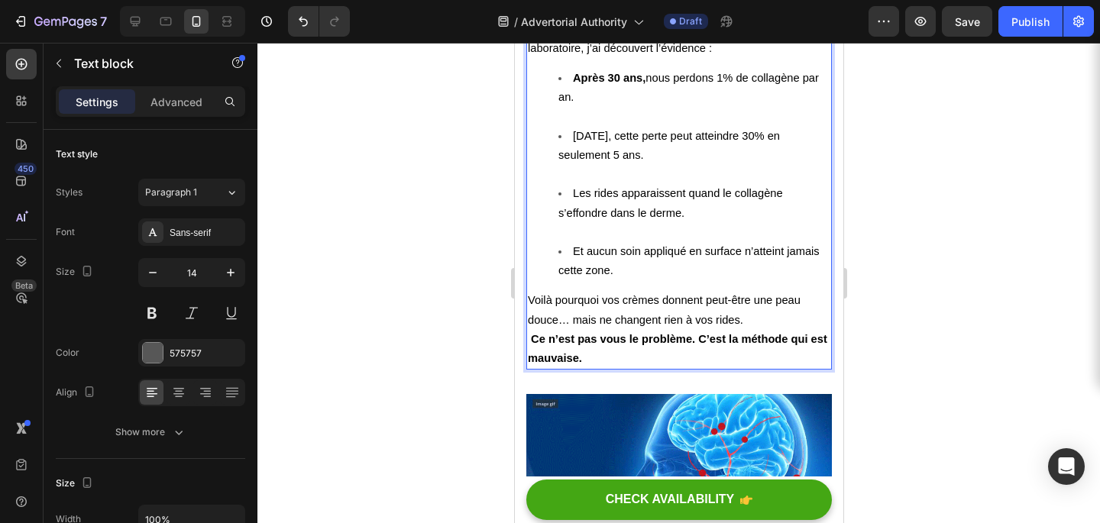
scroll to position [2413, 0]
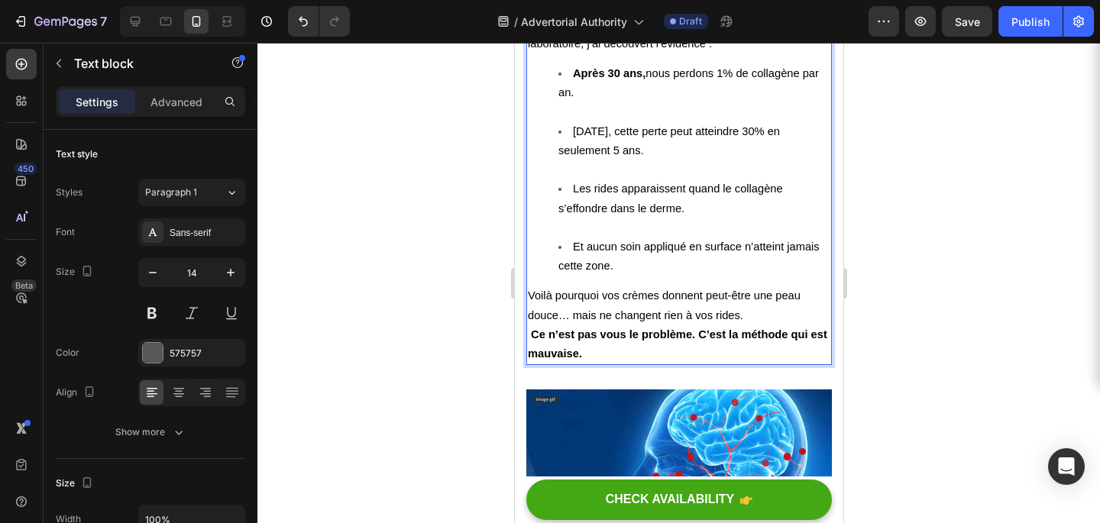
click at [691, 324] on p "Voilà pourquoi vos crèmes donnent peut-être une peau douce… mais ne changent ri…" at bounding box center [678, 325] width 303 height 77
click at [534, 307] on p "Voilà pourquoi vos crèmes donnent peut-être une peau douce… mais ne changent ri…" at bounding box center [678, 325] width 303 height 77
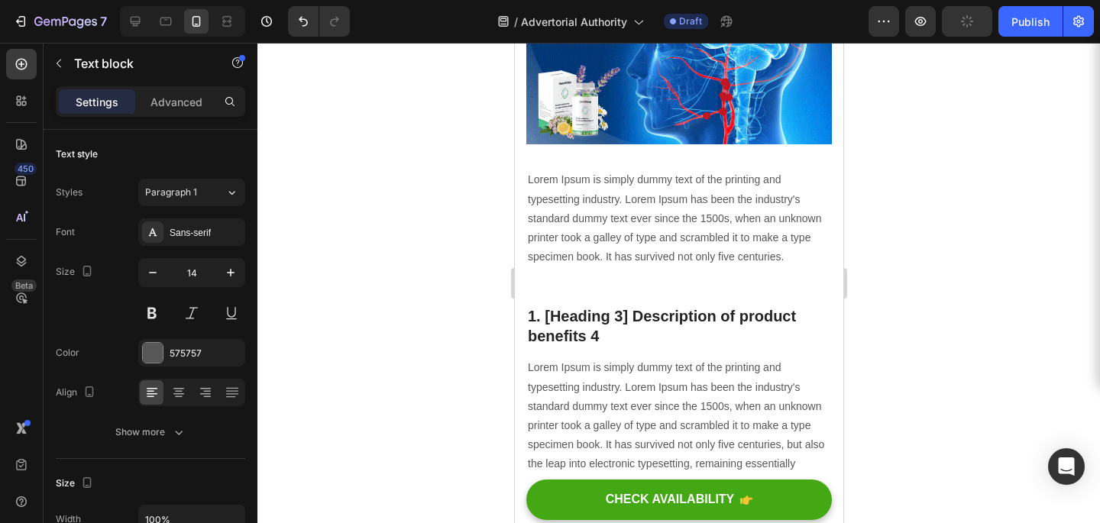
scroll to position [2852, 0]
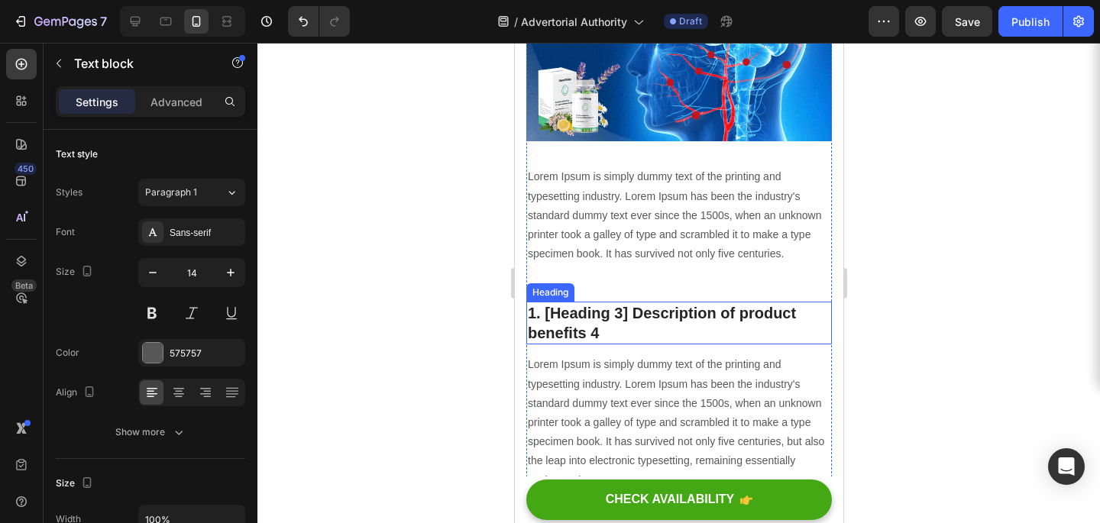
click at [627, 303] on p "1. [Heading 3] Description of product benefits 4" at bounding box center [678, 323] width 303 height 40
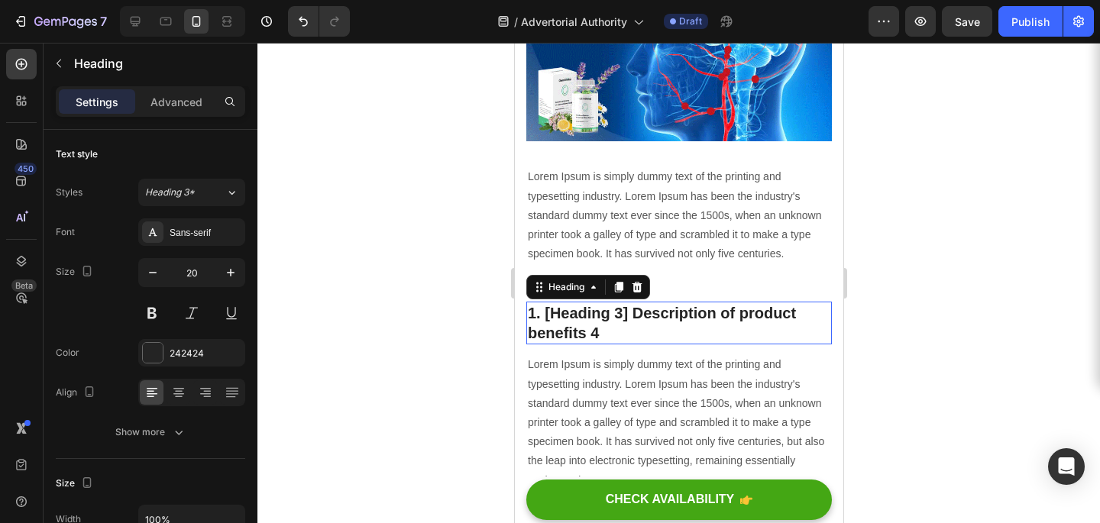
click at [627, 303] on p "1. [Heading 3] Description of product benefits 4" at bounding box center [678, 323] width 303 height 40
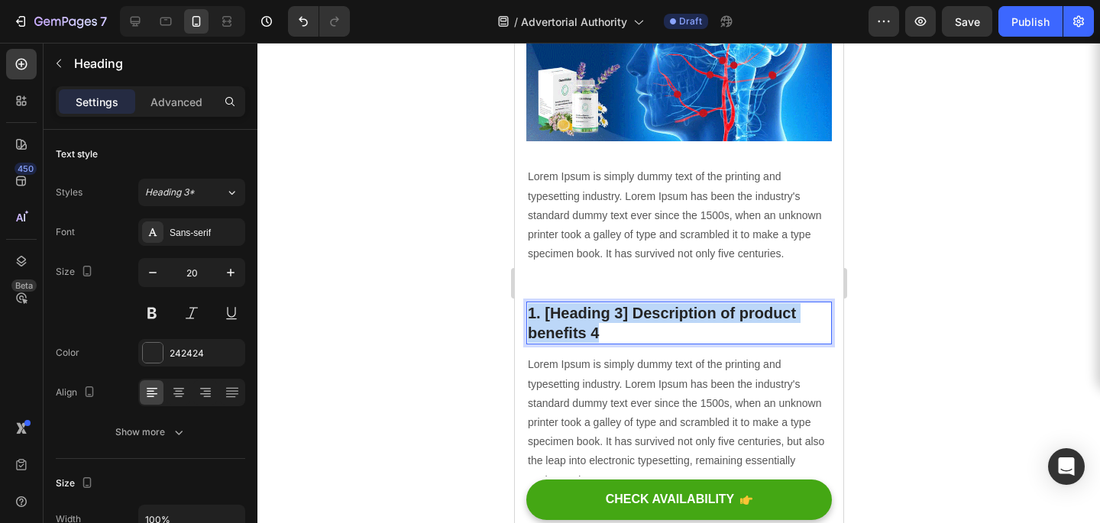
click at [627, 303] on p "1. [Heading 3] Description of product benefits 4" at bounding box center [678, 323] width 303 height 40
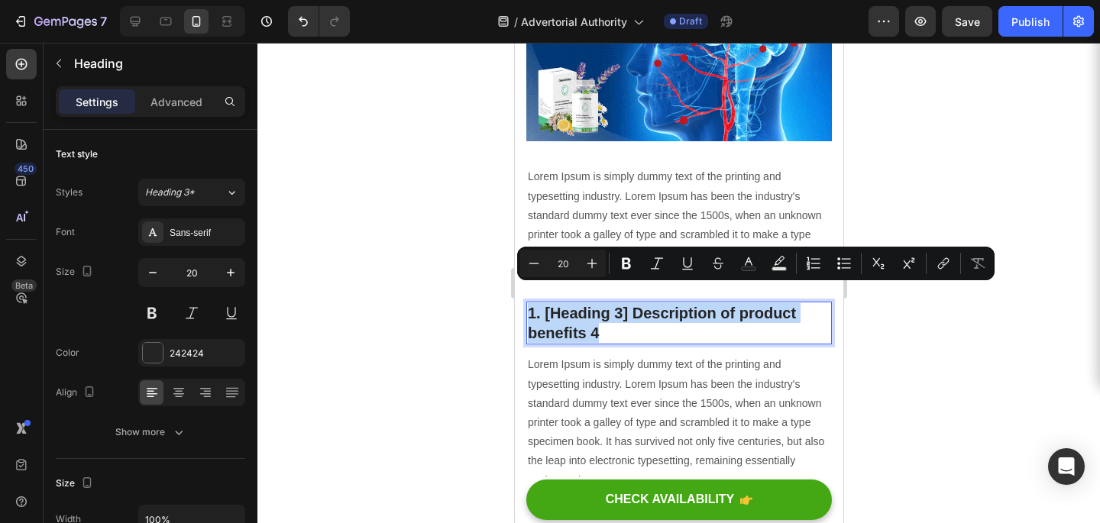
type input "11"
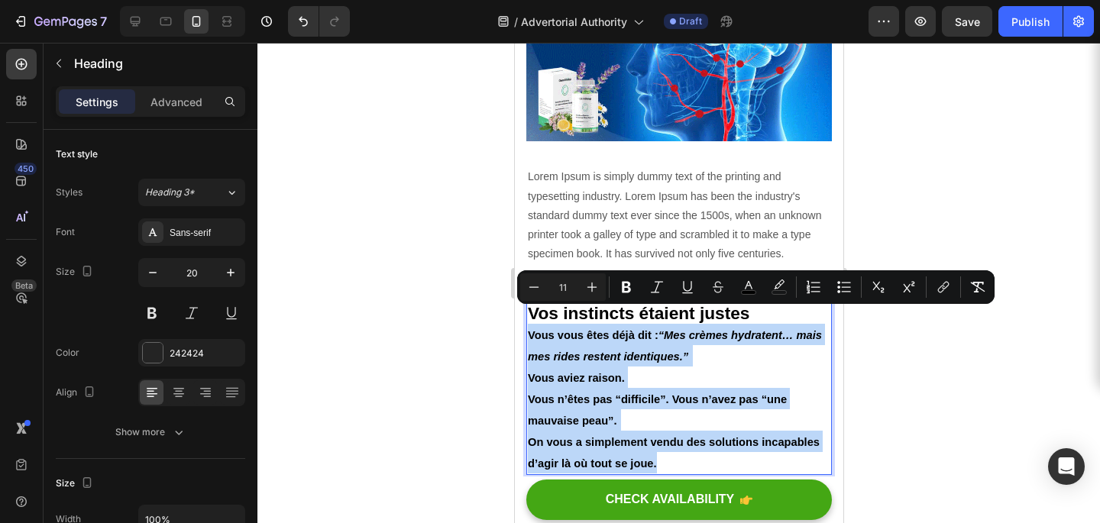
drag, startPoint x: 676, startPoint y: 442, endPoint x: 529, endPoint y: 326, distance: 187.1
click at [529, 326] on h2 "Vos instincts étaient justes Vous vous êtes déjà dit : “Mes crèmes hydratent… m…" at bounding box center [679, 388] width 306 height 173
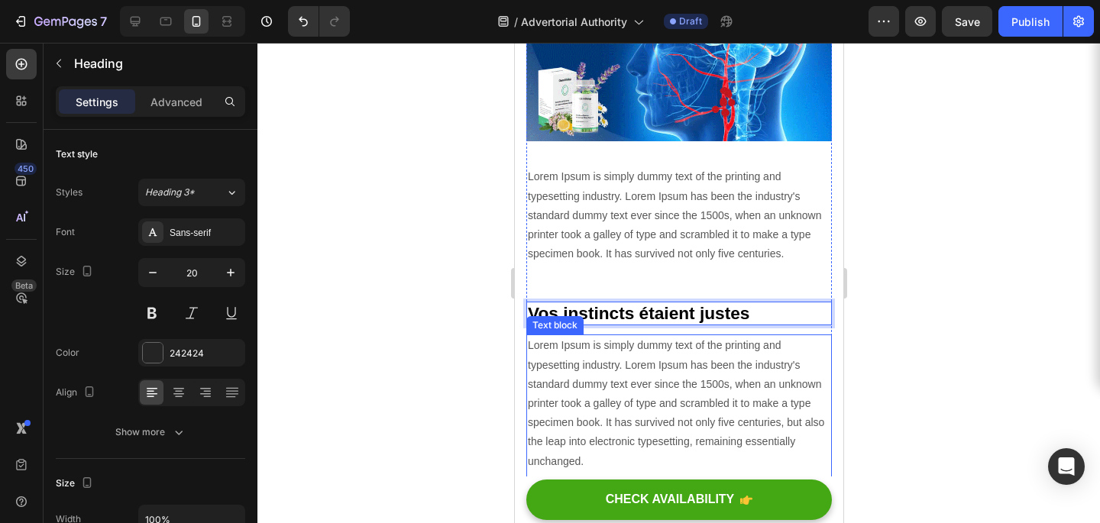
click at [562, 385] on p "Lorem Ipsum is simply dummy text of the printing and typesetting industry. Lore…" at bounding box center [678, 451] width 303 height 231
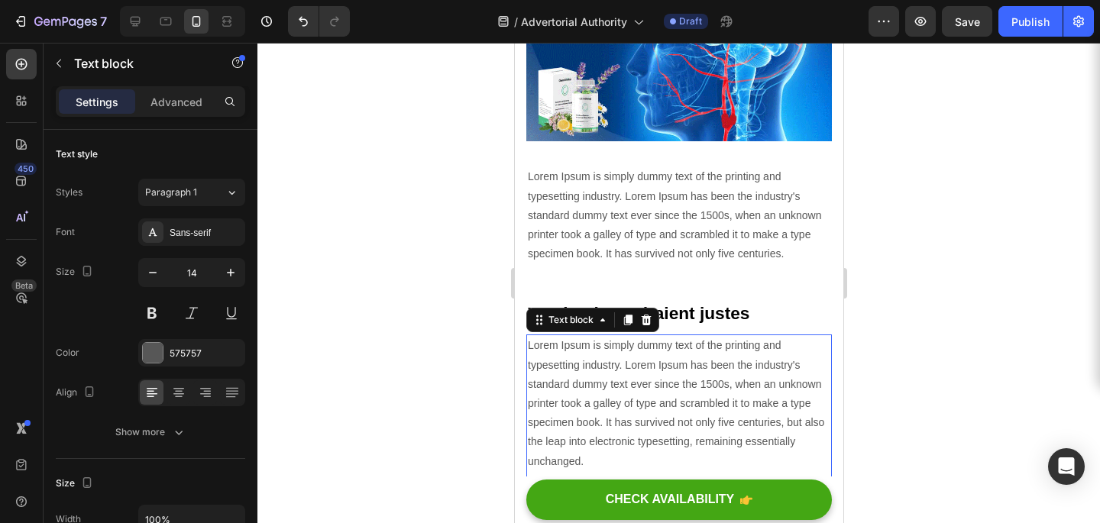
click at [563, 378] on p "Lorem Ipsum is simply dummy text of the printing and typesetting industry. Lore…" at bounding box center [678, 451] width 303 height 231
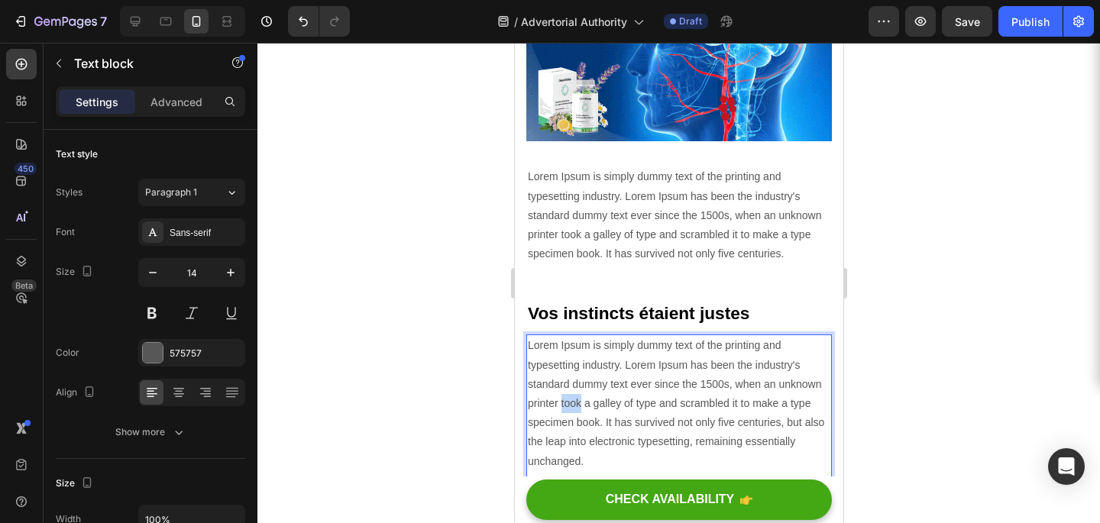
click at [563, 378] on p "Lorem Ipsum is simply dummy text of the printing and typesetting industry. Lore…" at bounding box center [678, 451] width 303 height 231
click at [626, 396] on p "Lorem Ipsum is simply dummy text of the printing and typesetting industry. Lore…" at bounding box center [678, 451] width 303 height 231
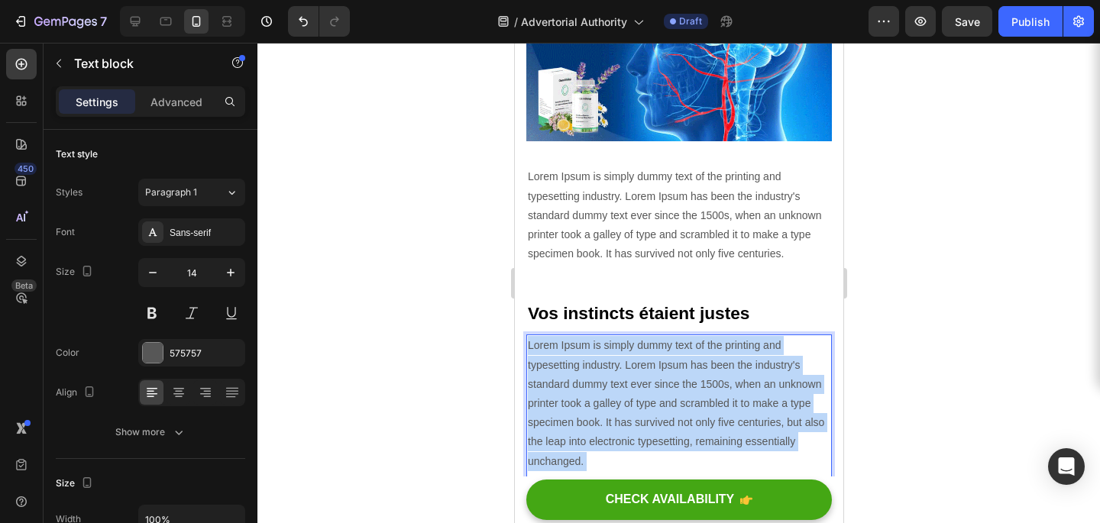
click at [626, 396] on p "Lorem Ipsum is simply dummy text of the printing and typesetting industry. Lore…" at bounding box center [678, 451] width 303 height 231
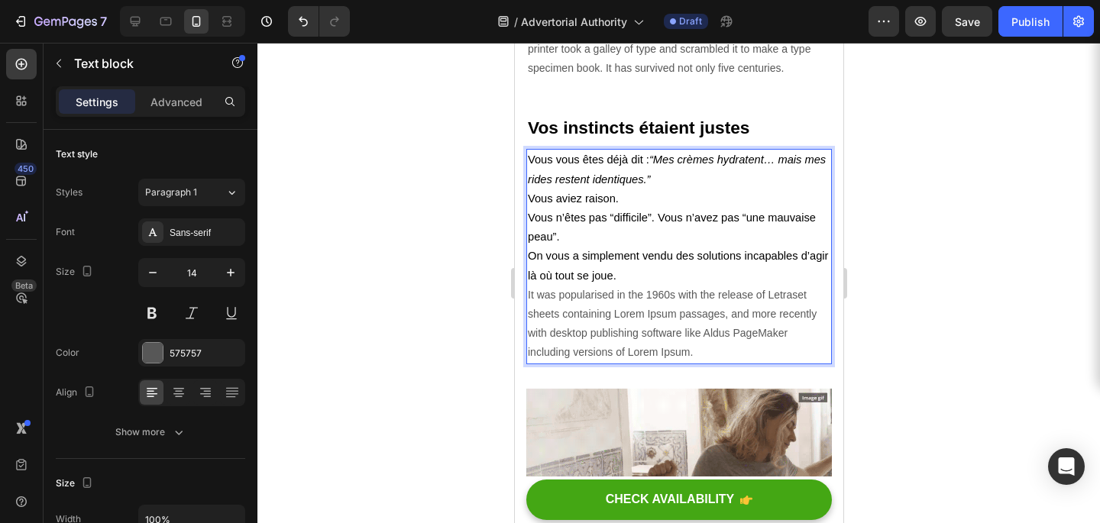
scroll to position [3039, 0]
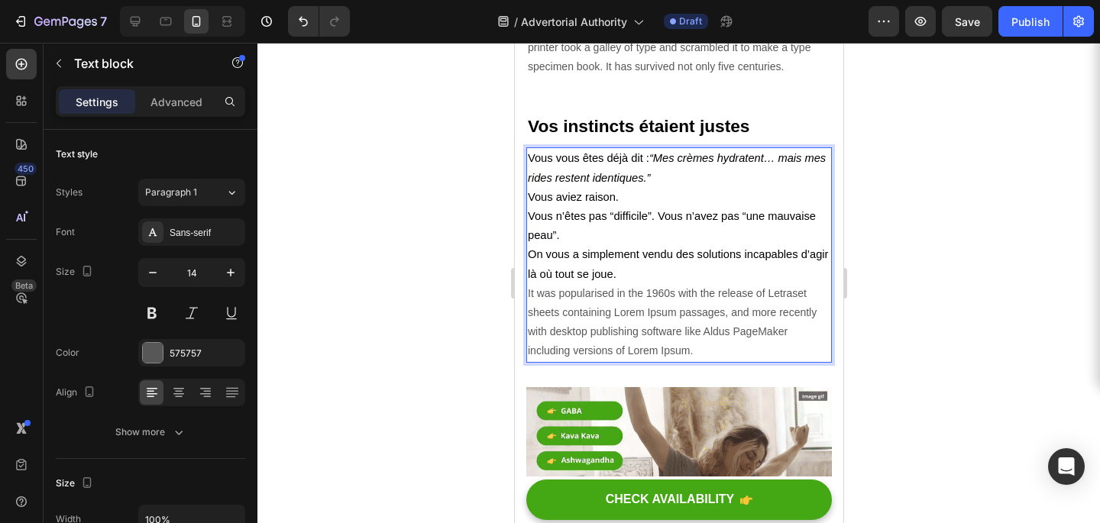
click at [578, 320] on p "Vous n’êtes pas “difficile”. Vous n’avez pas “une mauvaise peau”. On vous a sim…" at bounding box center [678, 284] width 303 height 154
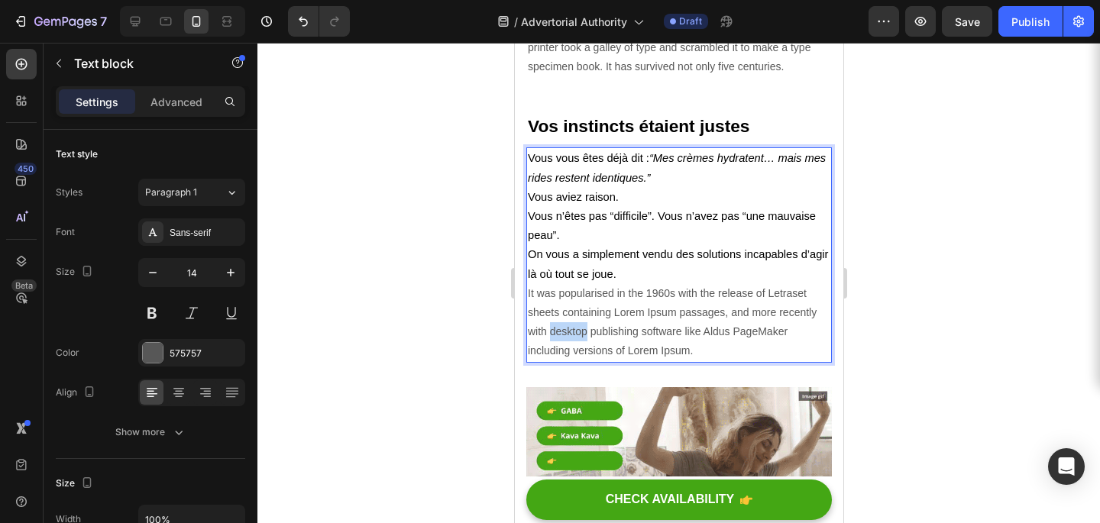
click at [578, 320] on p "Vous n’êtes pas “difficile”. Vous n’avez pas “une mauvaise peau”. On vous a sim…" at bounding box center [678, 284] width 303 height 154
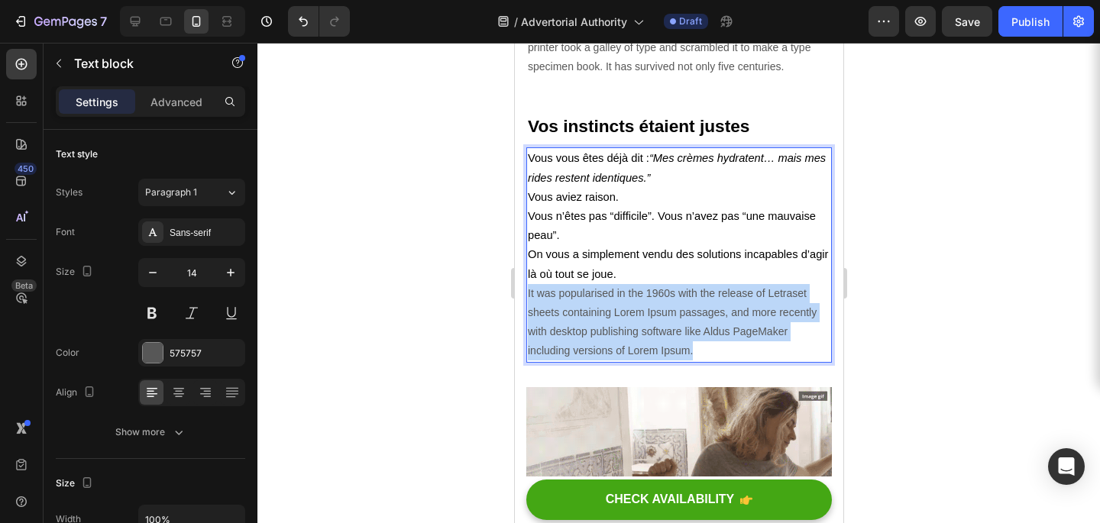
click at [578, 320] on p "Vous n’êtes pas “difficile”. Vous n’avez pas “une mauvaise peau”. On vous a sim…" at bounding box center [678, 284] width 303 height 154
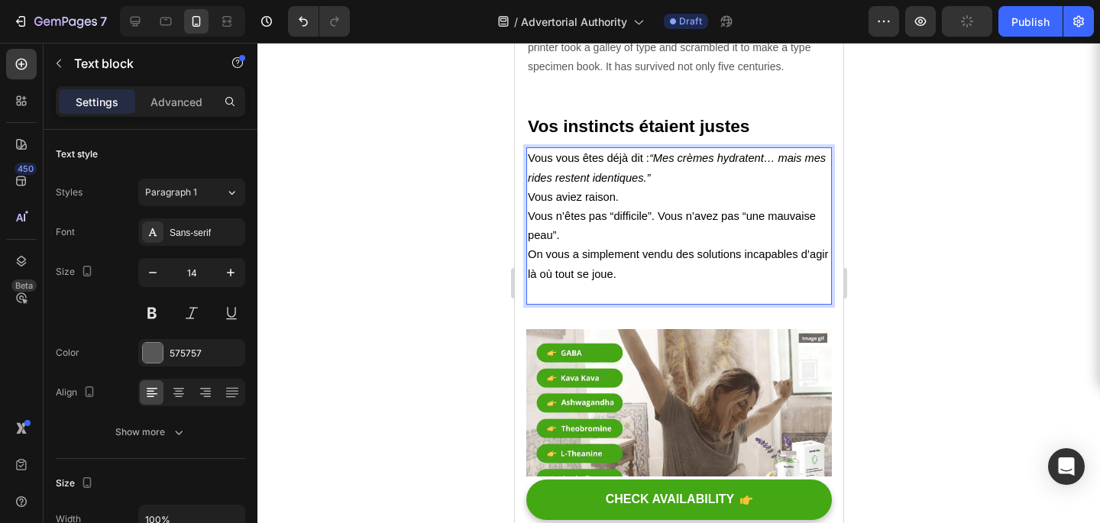
click at [543, 210] on span "Vous n’êtes pas “difficile”. Vous n’avez pas “une mauvaise peau”." at bounding box center [671, 225] width 288 height 31
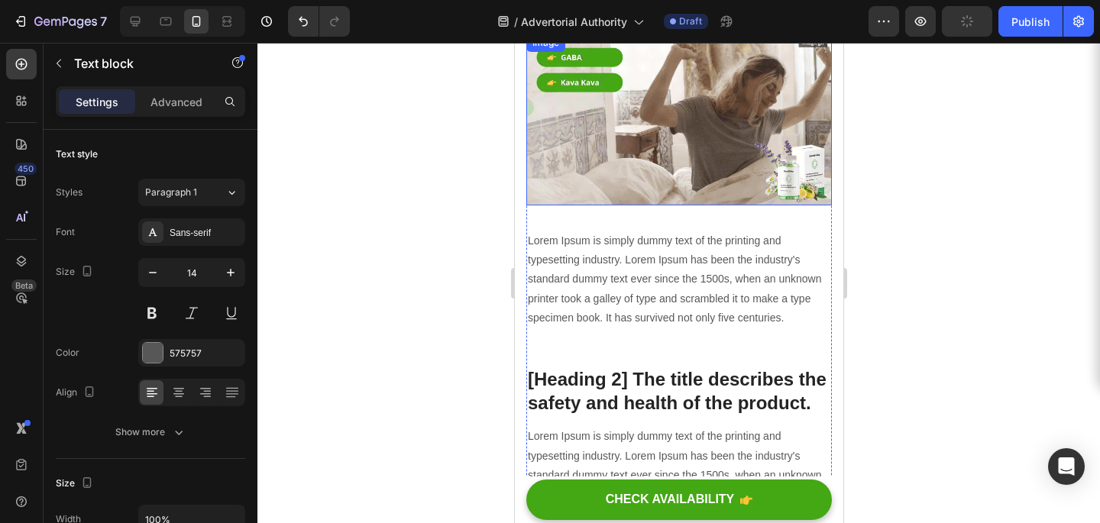
scroll to position [3330, 0]
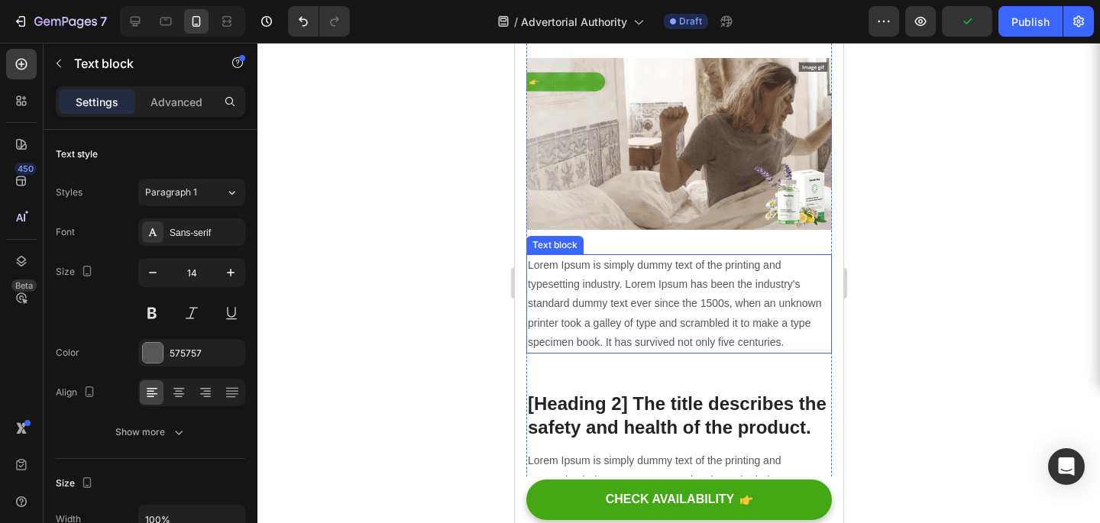
click at [583, 281] on p "Lorem Ipsum is simply dummy text of the printing and typesetting industry. Lore…" at bounding box center [678, 304] width 303 height 96
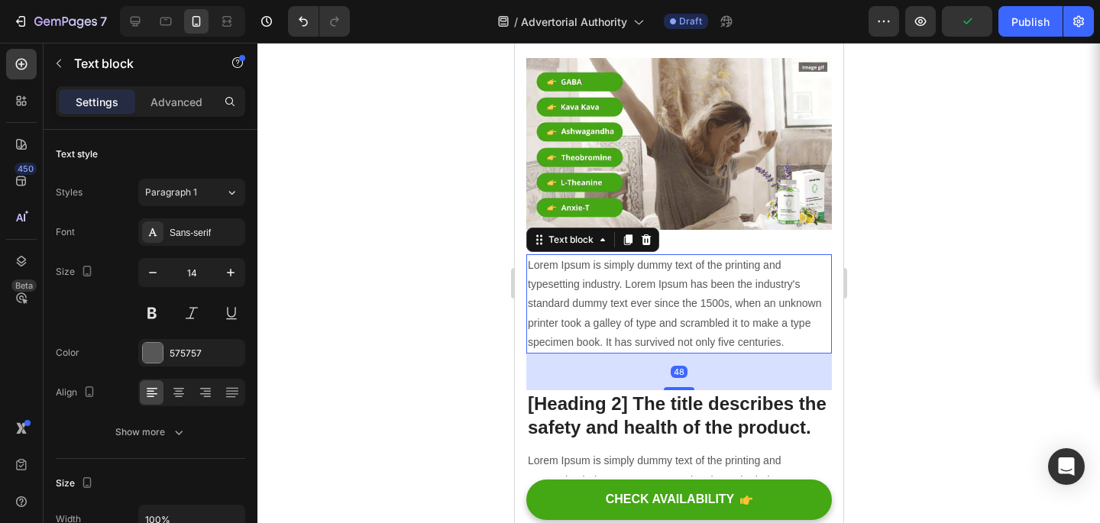
click at [583, 281] on p "Lorem Ipsum is simply dummy text of the printing and typesetting industry. Lore…" at bounding box center [678, 304] width 303 height 96
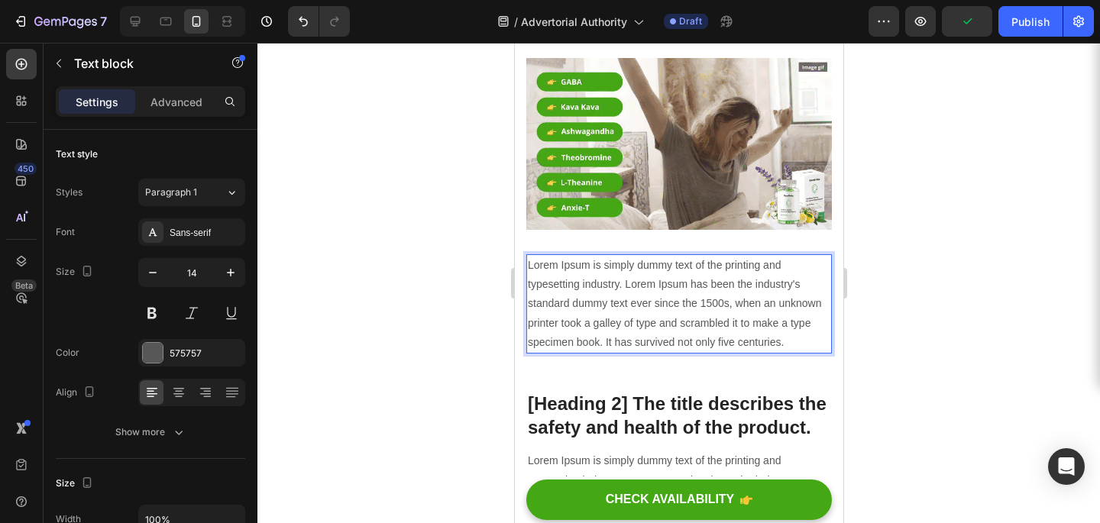
click at [653, 302] on p "Lorem Ipsum is simply dummy text of the printing and typesetting industry. Lore…" at bounding box center [678, 304] width 303 height 96
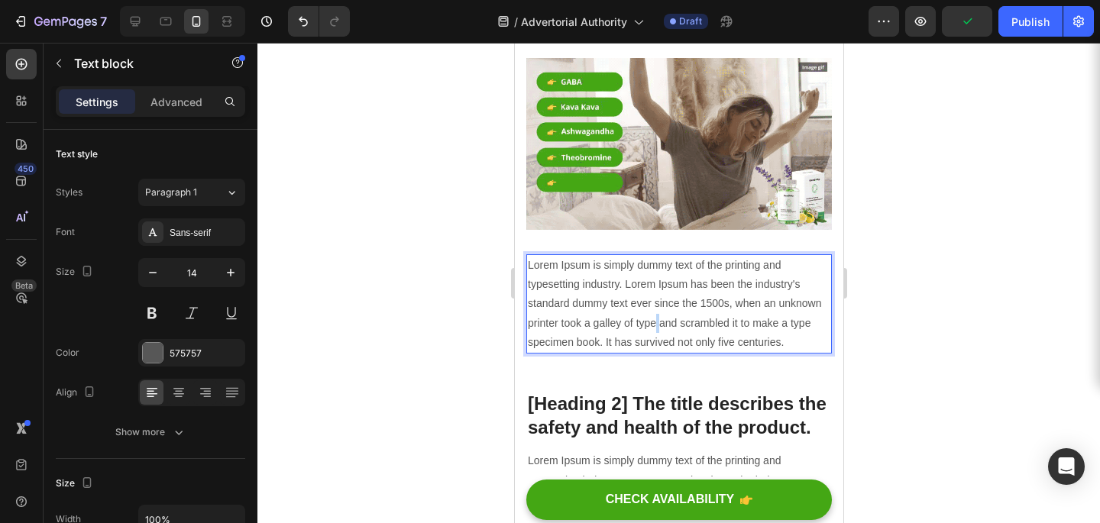
click at [653, 302] on p "Lorem Ipsum is simply dummy text of the printing and typesetting industry. Lore…" at bounding box center [678, 304] width 303 height 96
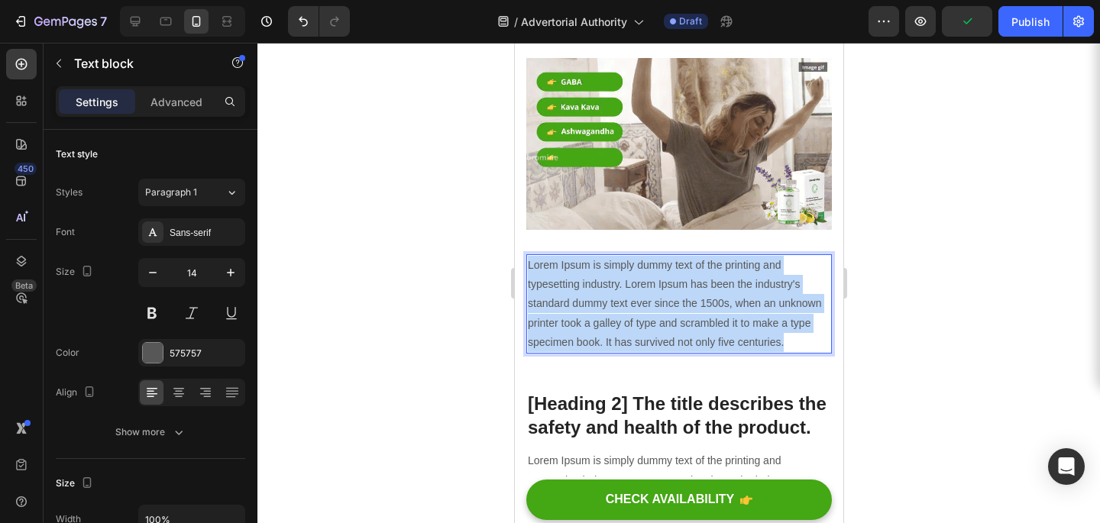
click at [653, 302] on p "Lorem Ipsum is simply dummy text of the printing and typesetting industry. Lore…" at bounding box center [678, 304] width 303 height 96
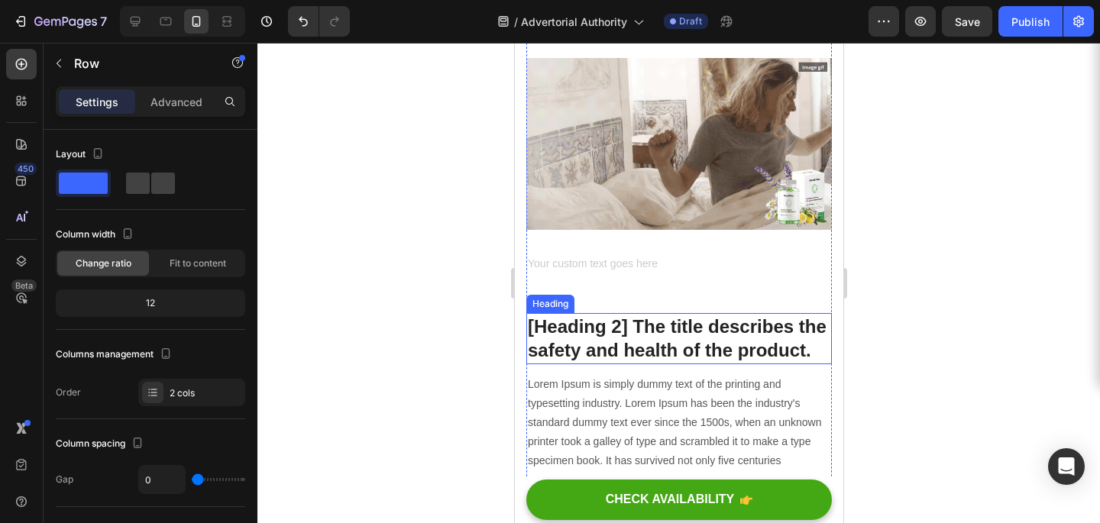
click at [637, 258] on div "Rich Text Editor. Editing area: main" at bounding box center [679, 265] width 306 height 22
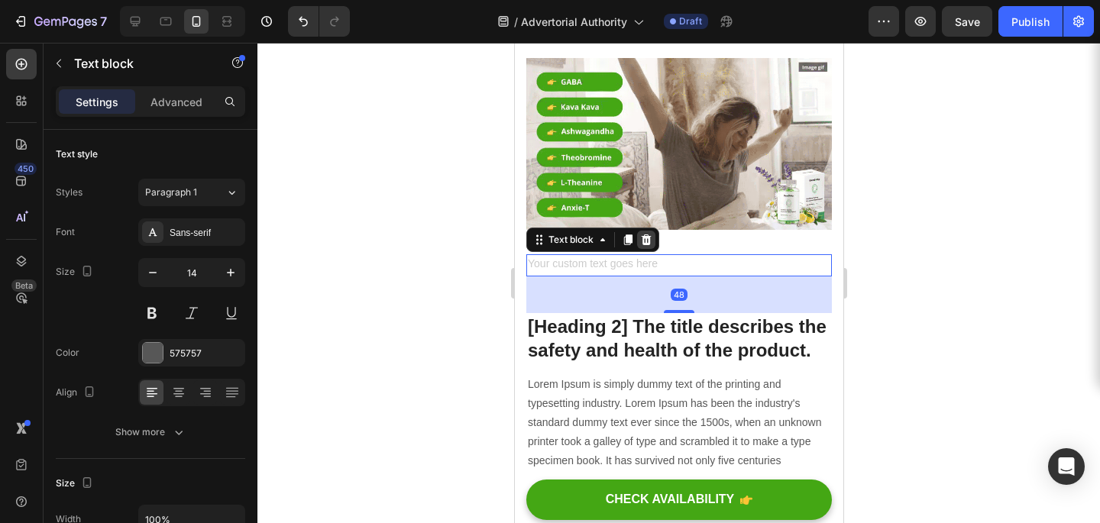
click at [641, 234] on icon at bounding box center [646, 240] width 12 height 12
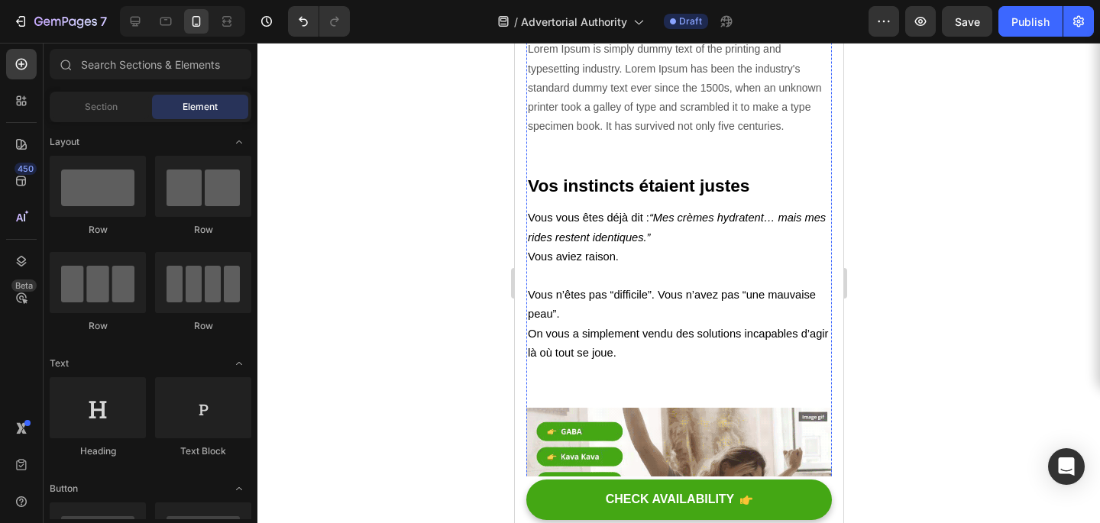
scroll to position [2973, 0]
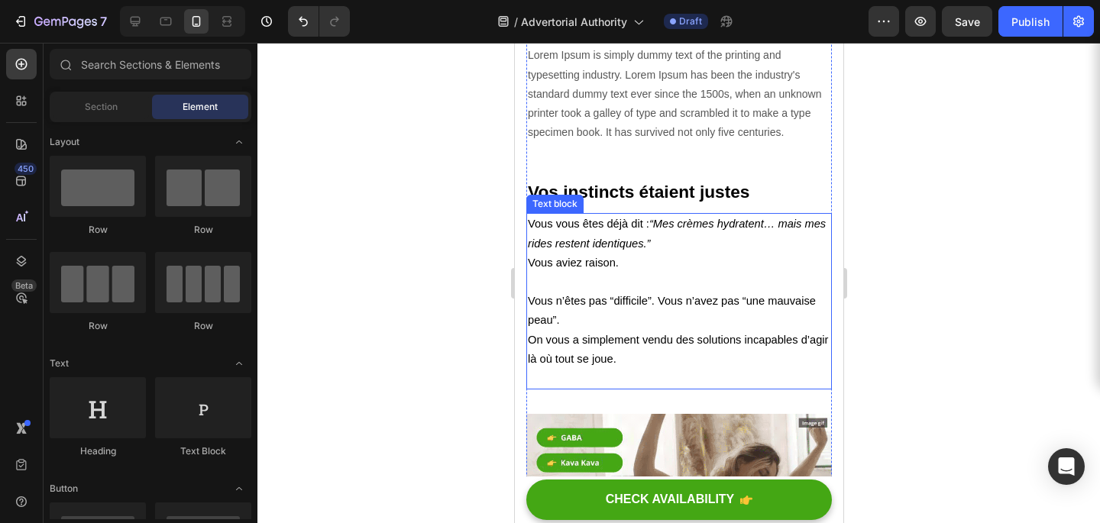
click at [556, 197] on div "Text block" at bounding box center [554, 204] width 51 height 14
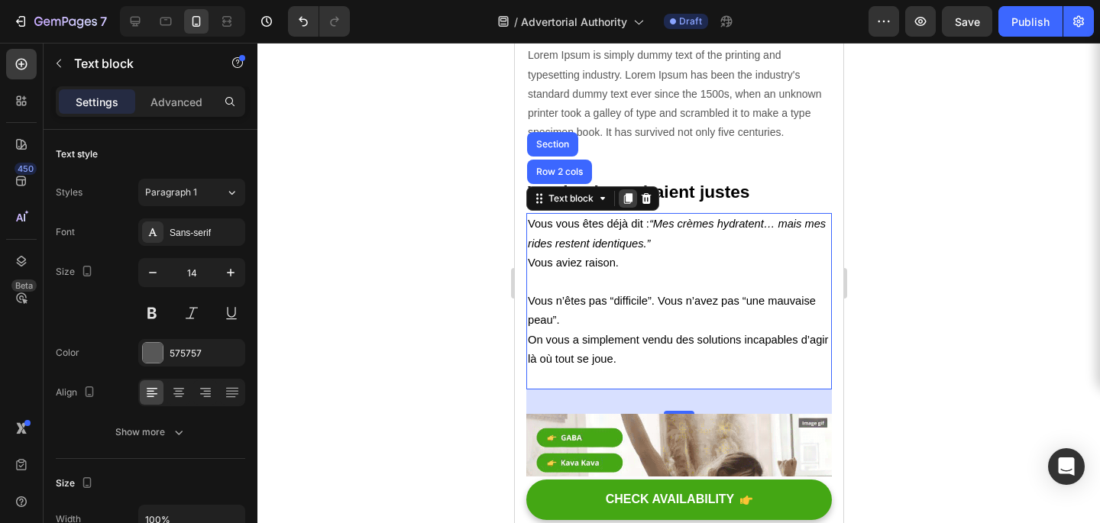
click at [624, 193] on icon at bounding box center [627, 199] width 12 height 12
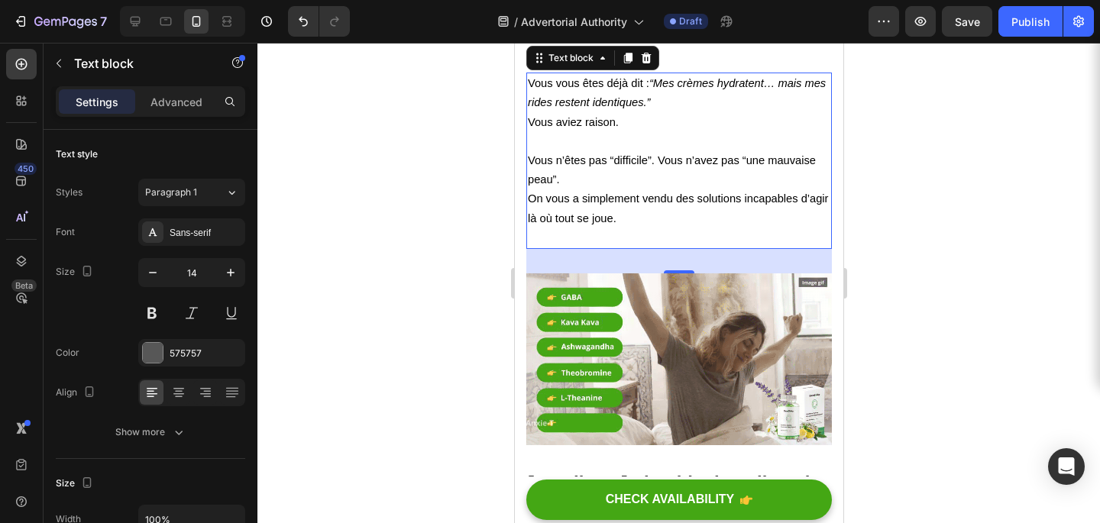
scroll to position [3442, 0]
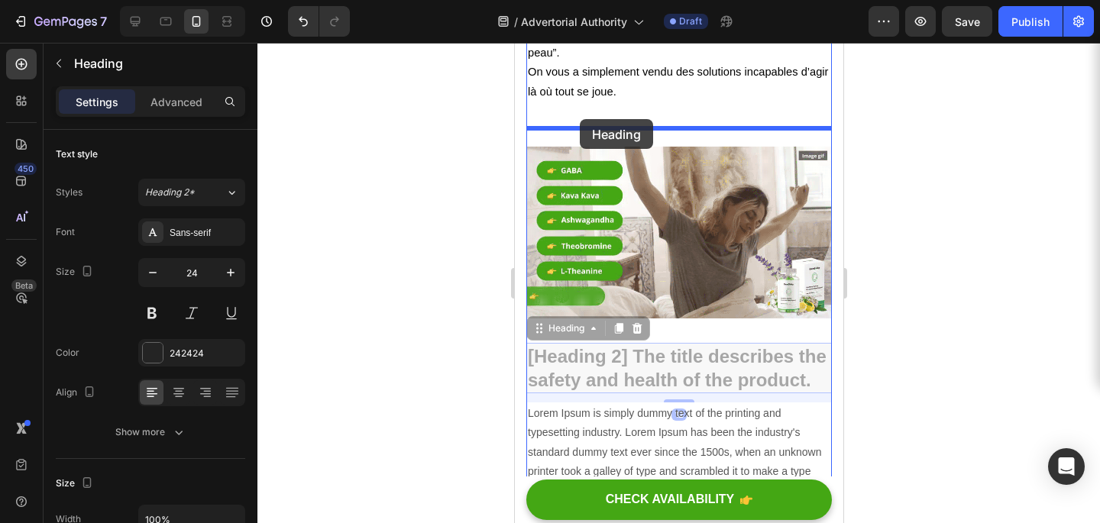
drag, startPoint x: 565, startPoint y: 319, endPoint x: 579, endPoint y: 119, distance: 199.9
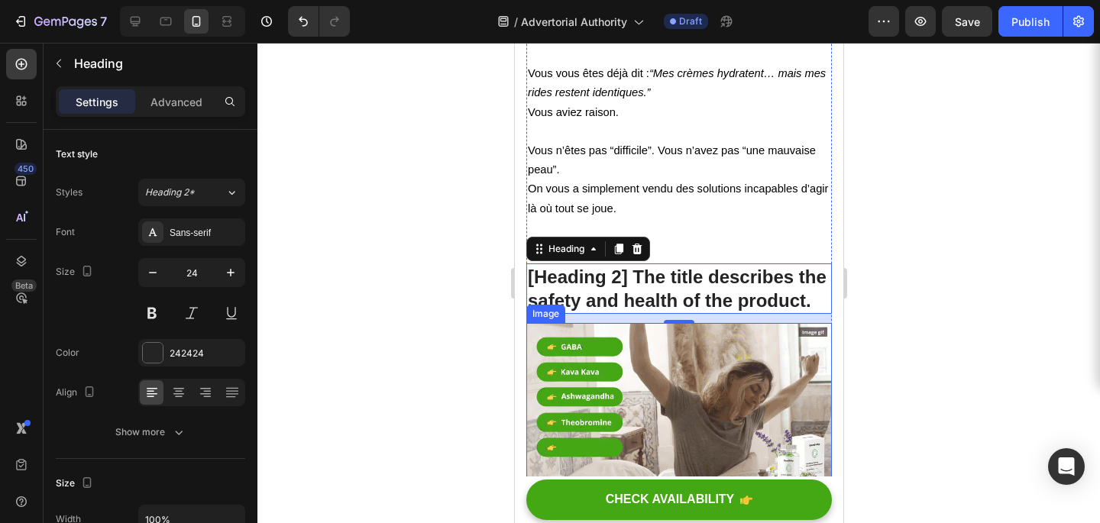
scroll to position [3324, 0]
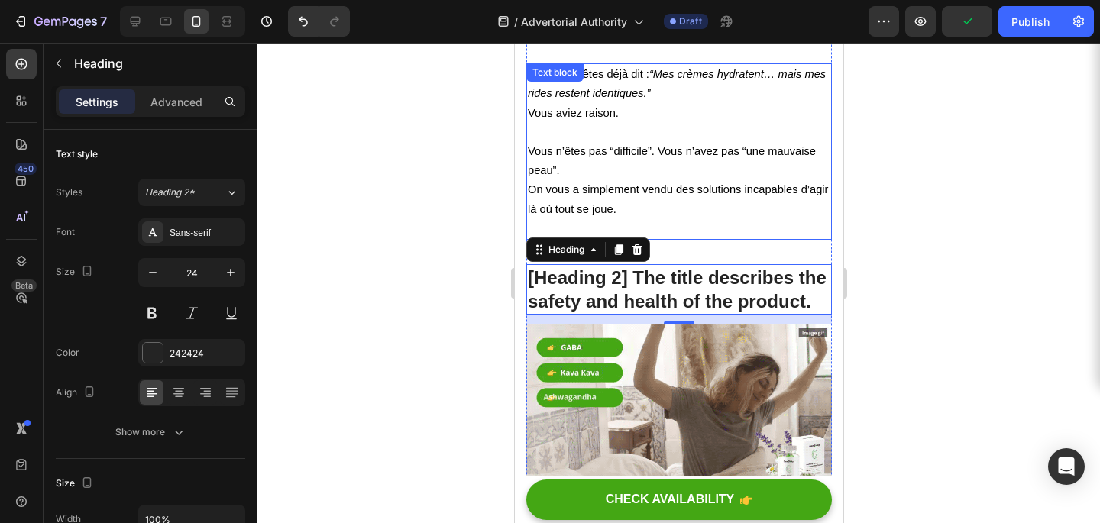
drag, startPoint x: 619, startPoint y: 229, endPoint x: 629, endPoint y: 78, distance: 151.6
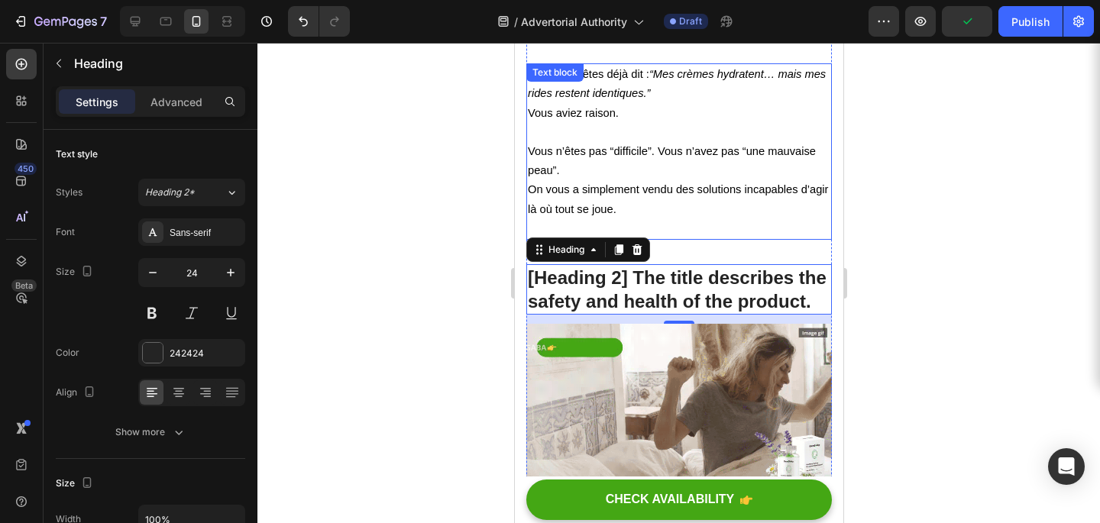
click at [629, 78] on div "Vous devriez paraître plus jeune… mais votre miroir raconte une autre histoire …" at bounding box center [679, 19] width 306 height 6323
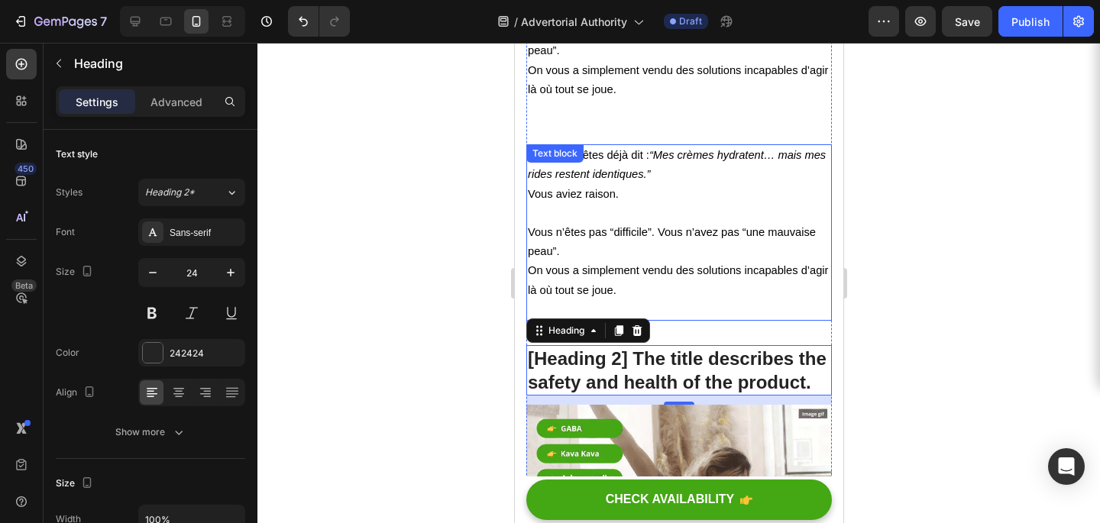
scroll to position [3226, 0]
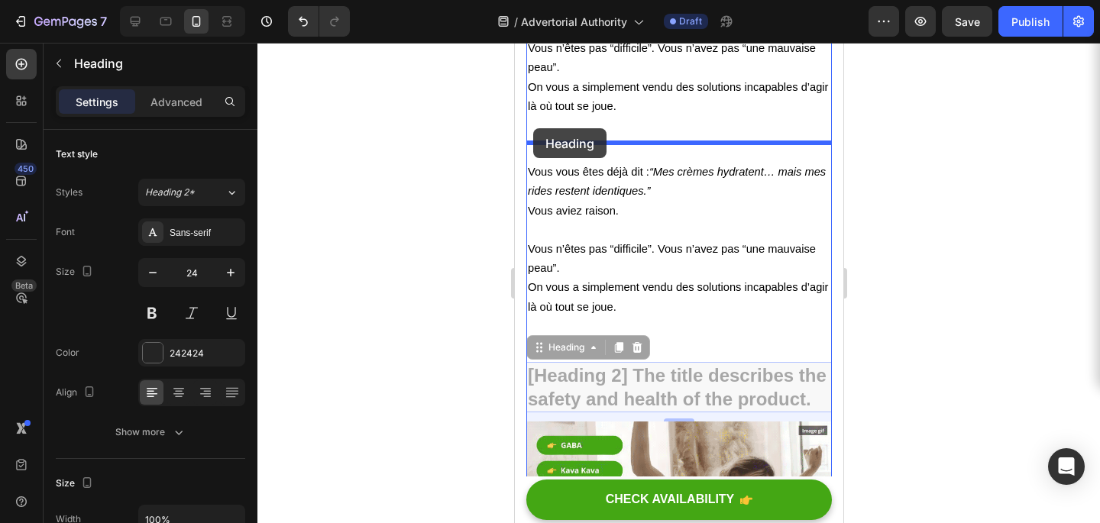
drag, startPoint x: 539, startPoint y: 334, endPoint x: 533, endPoint y: 128, distance: 205.7
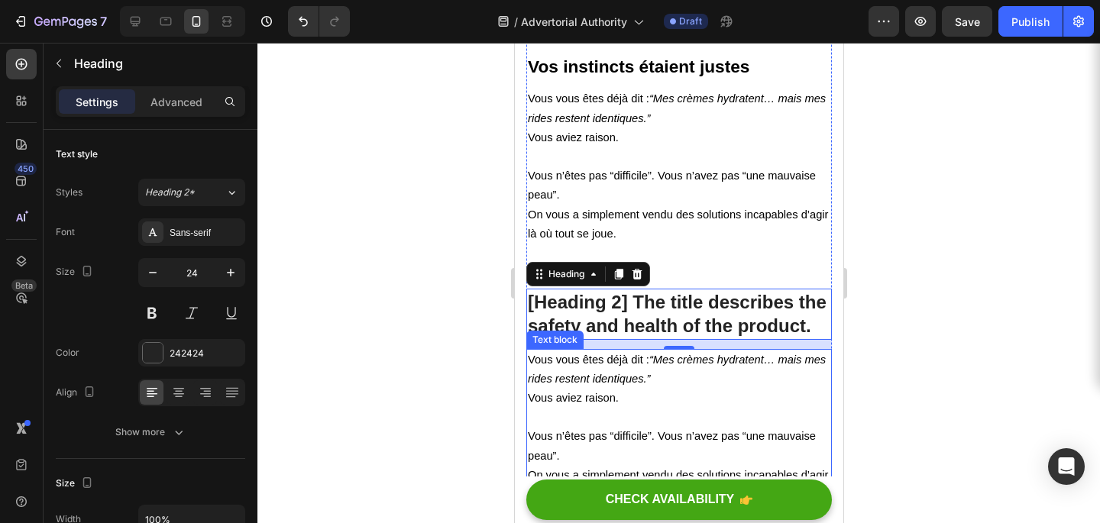
scroll to position [3100, 0]
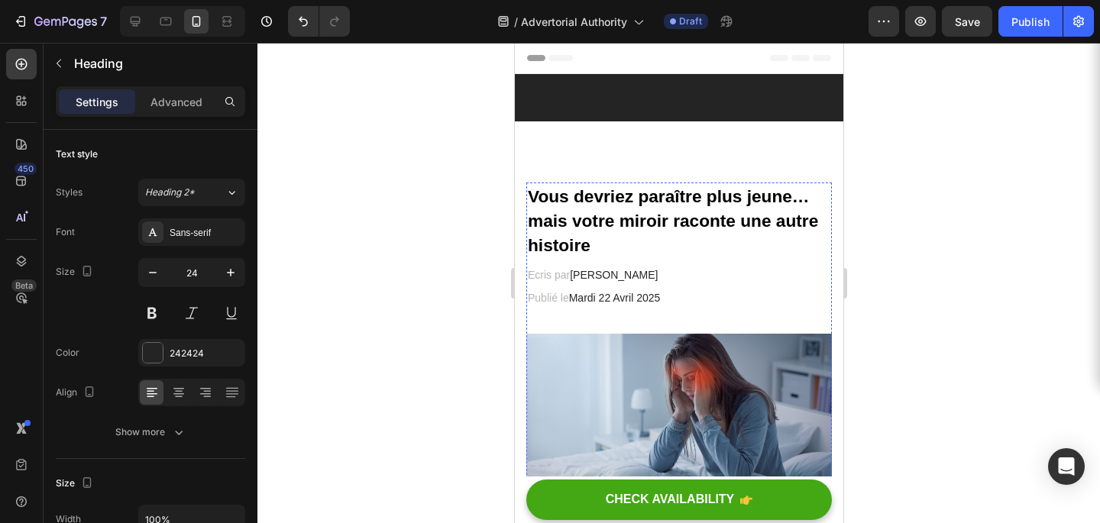
scroll to position [3210, 0]
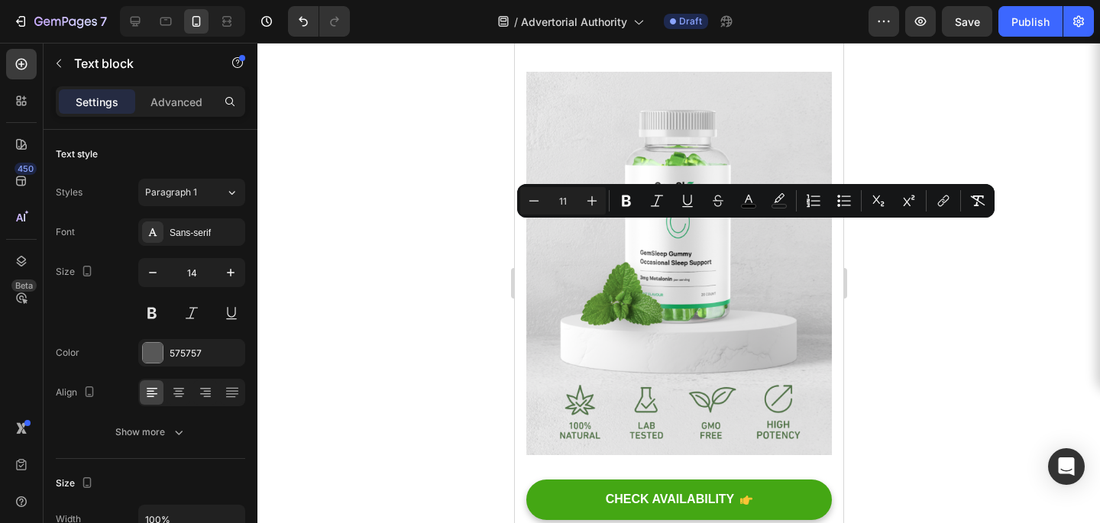
drag, startPoint x: 691, startPoint y: 363, endPoint x: 546, endPoint y: 231, distance: 195.8
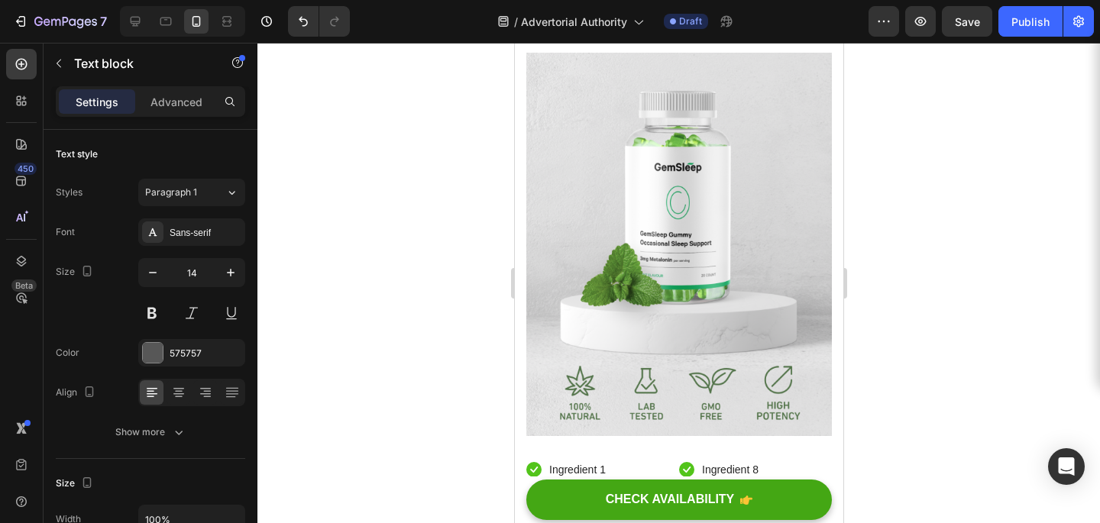
scroll to position [3545, 0]
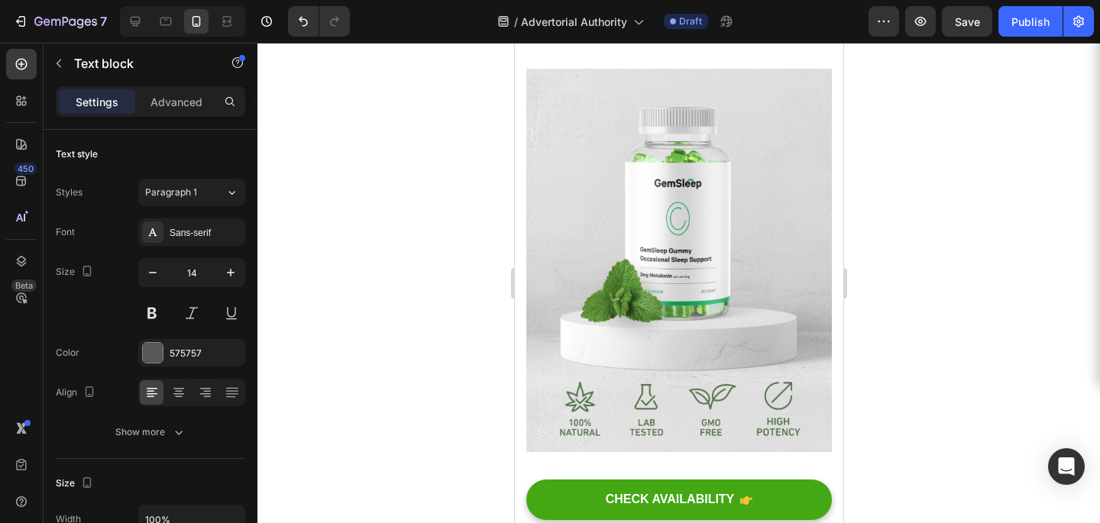
scroll to position [3450, 0]
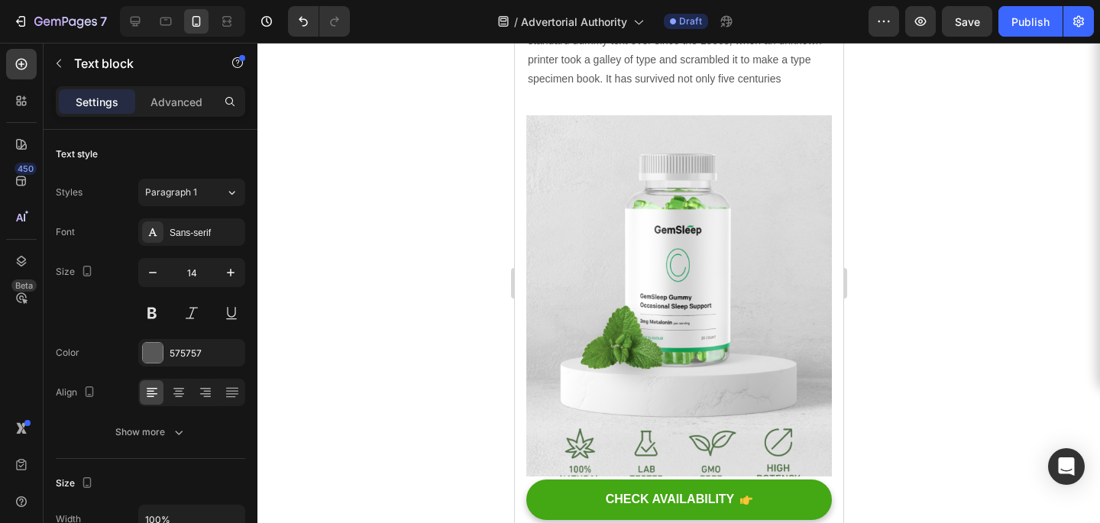
scroll to position [3383, 0]
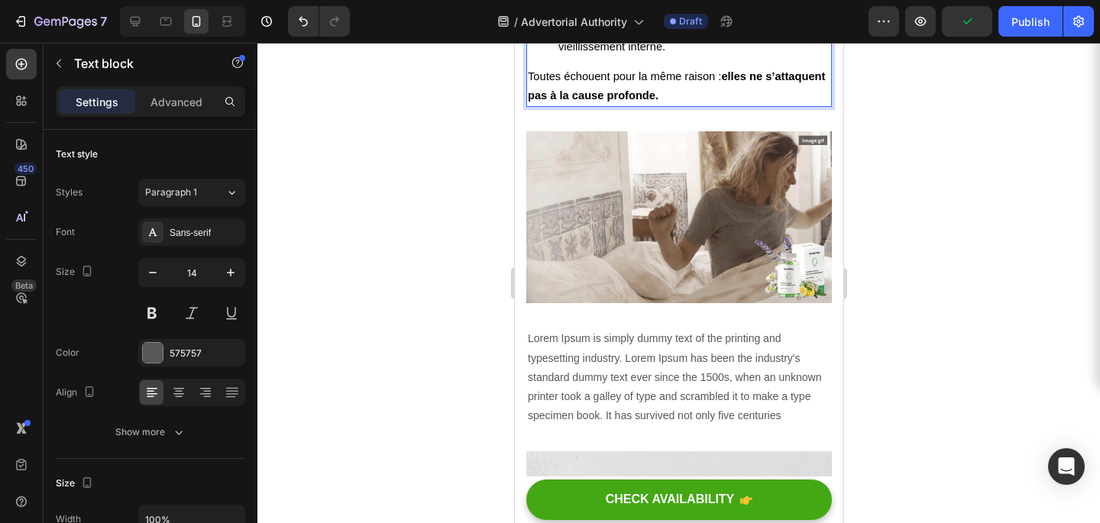
scroll to position [3200, 0]
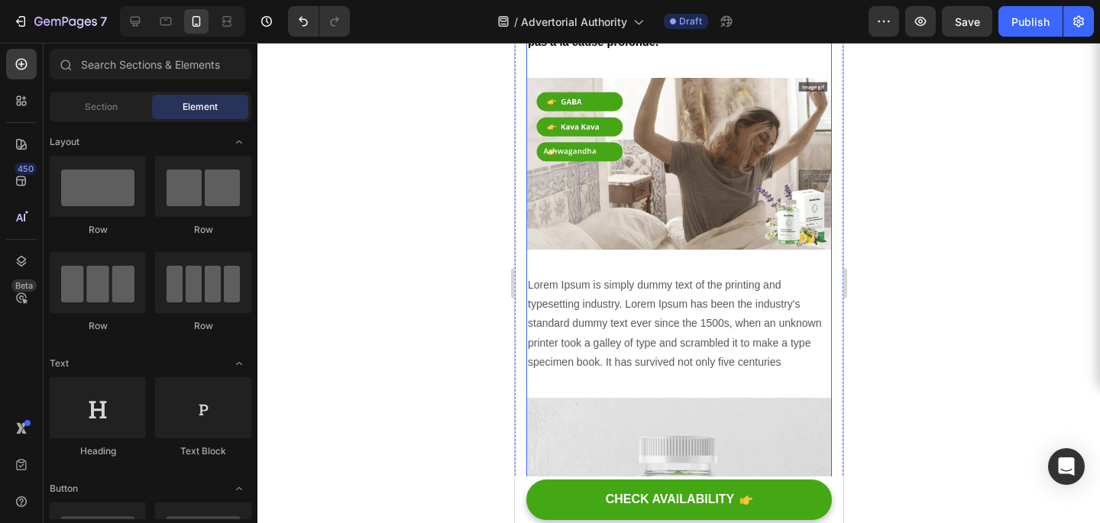
scroll to position [3171, 0]
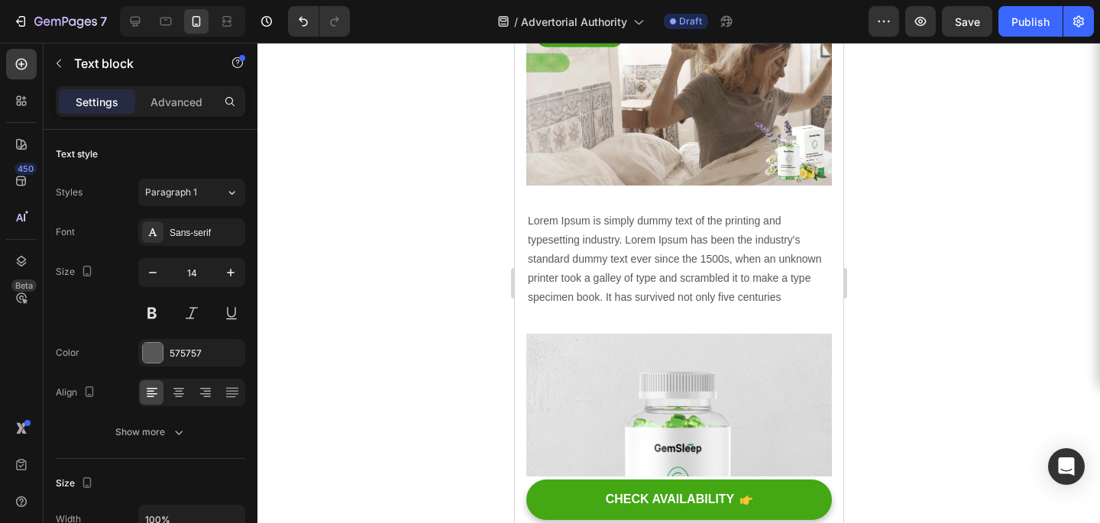
scroll to position [3673, 0]
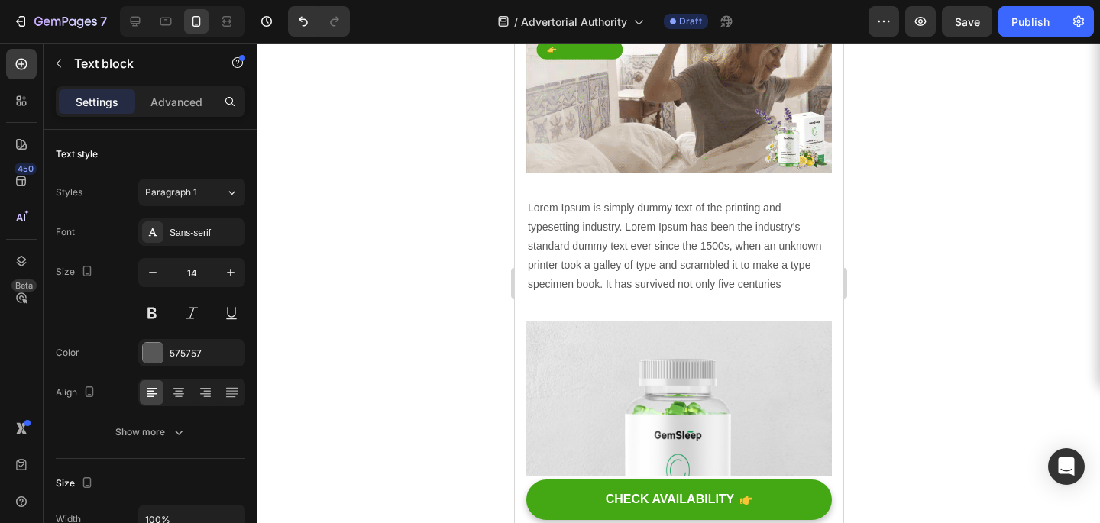
scroll to position [3675, 0]
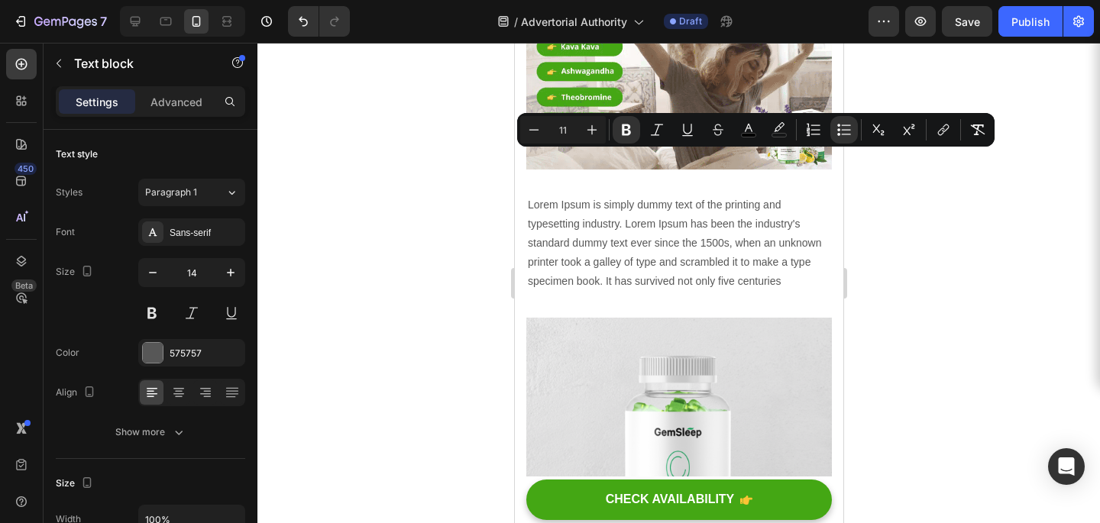
drag, startPoint x: 557, startPoint y: 156, endPoint x: 696, endPoint y: 459, distance: 333.7
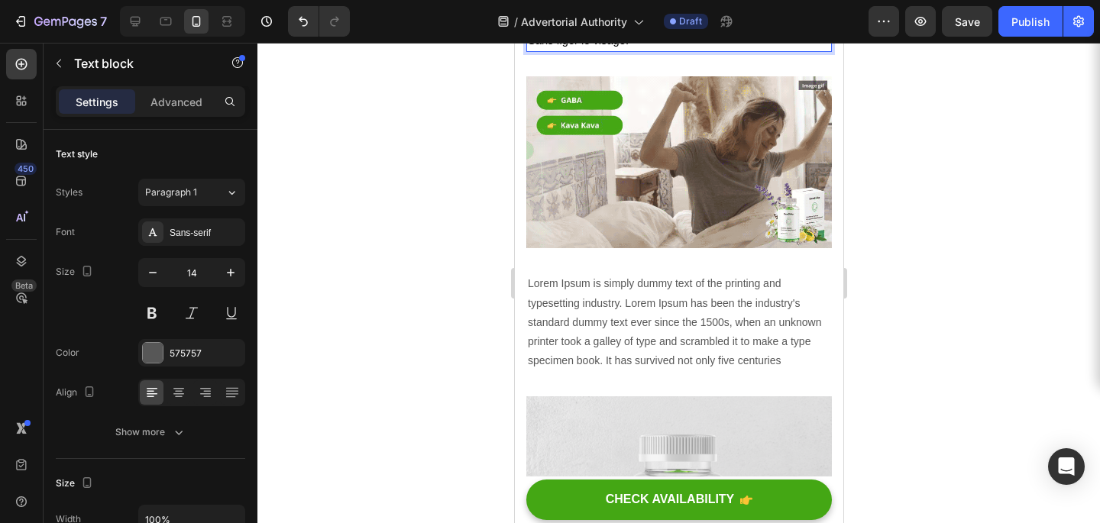
scroll to position [3586, 0]
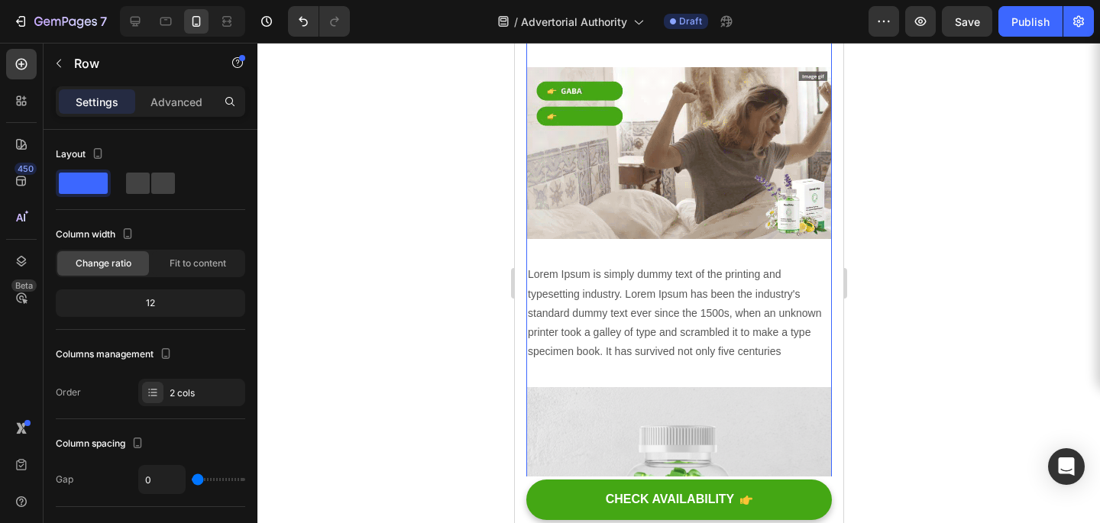
click at [471, 262] on div at bounding box center [679, 283] width 843 height 481
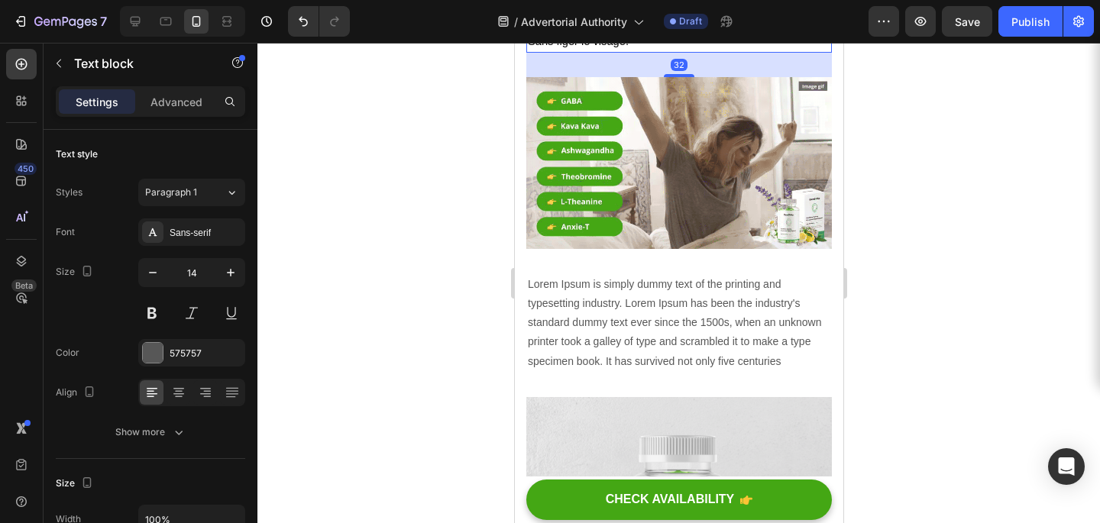
scroll to position [4054, 0]
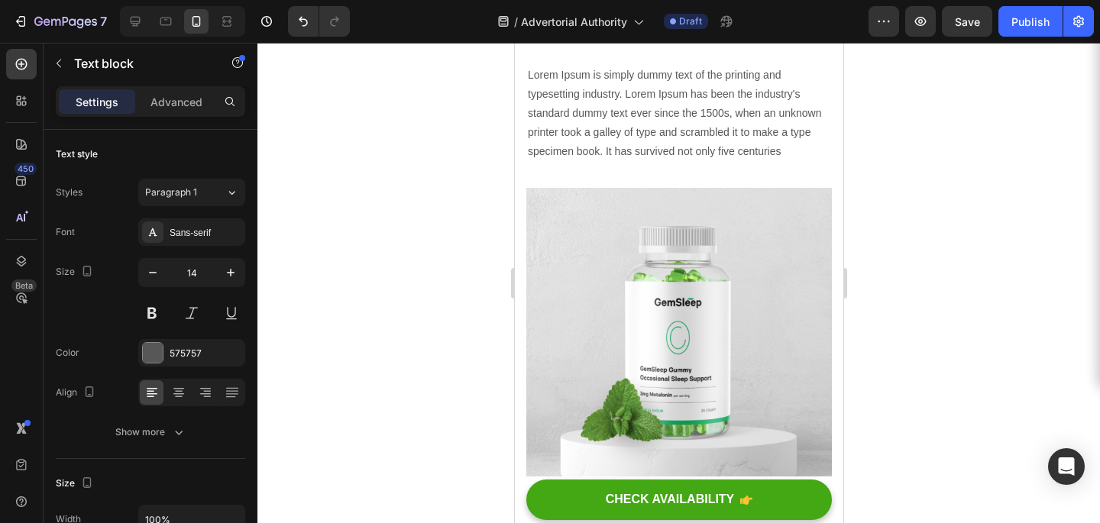
scroll to position [4134, 0]
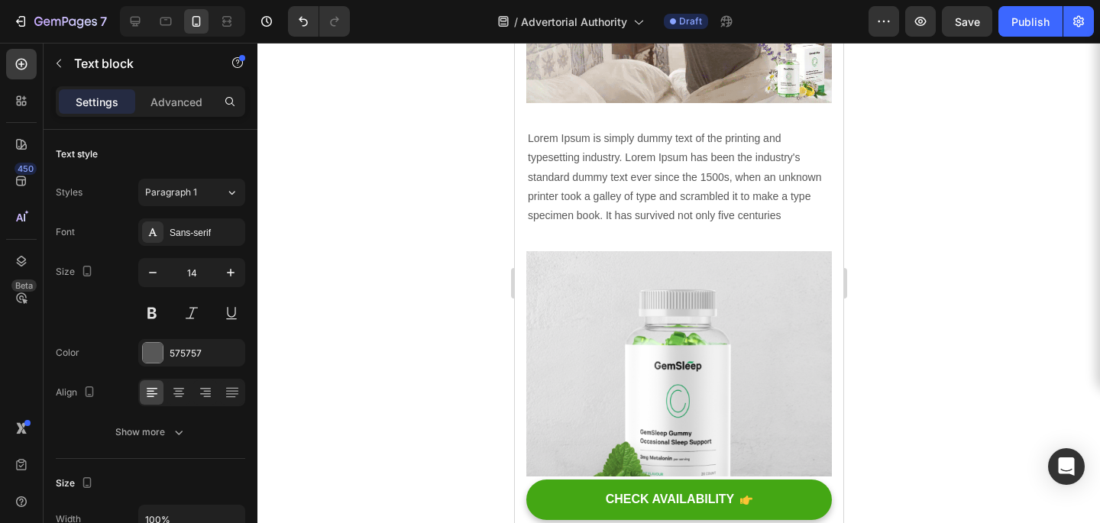
scroll to position [3930, 0]
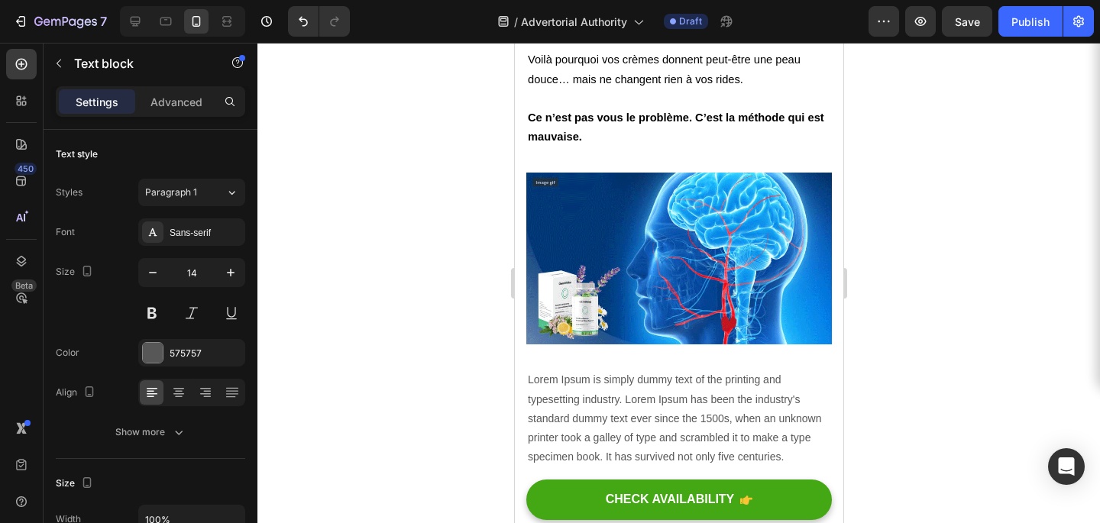
scroll to position [2571, 0]
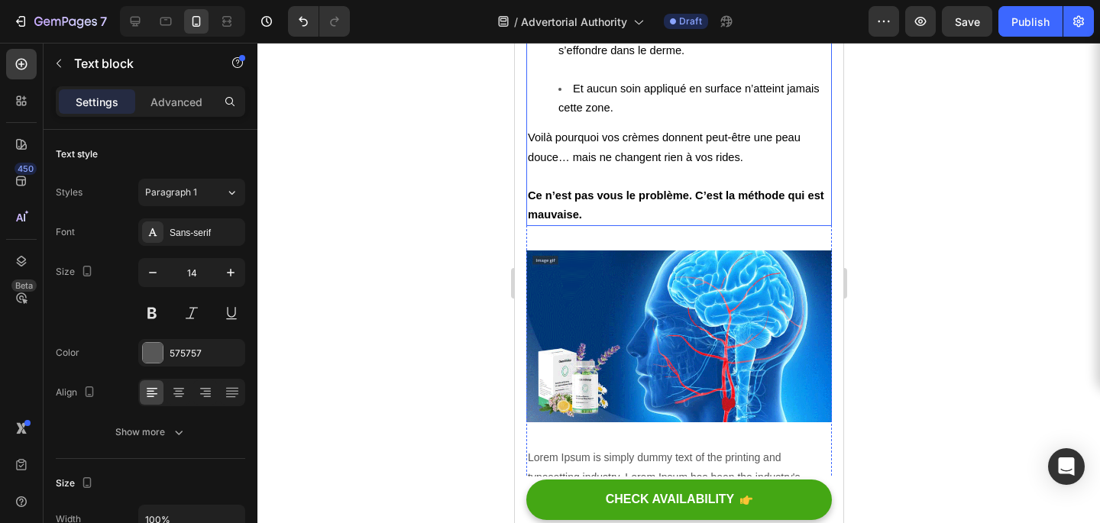
click at [692, 190] on strong "Ce n’est pas vous le problème. C’est la méthode qui est mauvaise." at bounding box center [675, 205] width 297 height 31
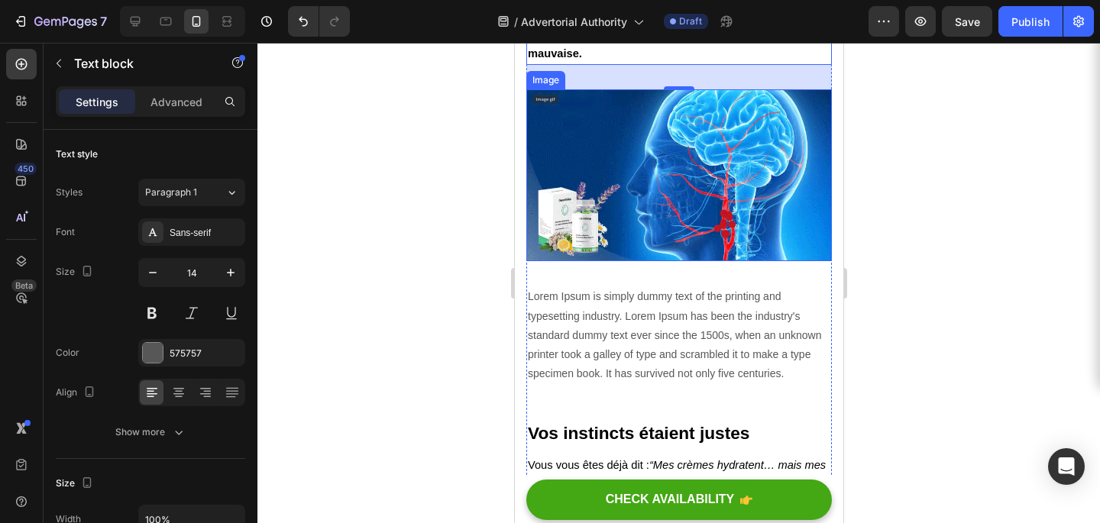
scroll to position [2772, 0]
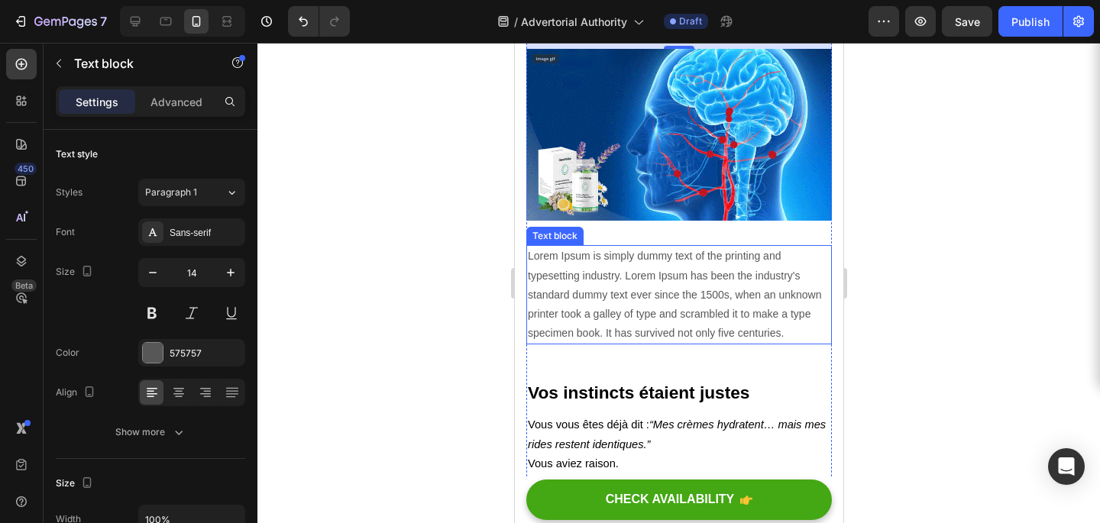
click at [677, 277] on p "Lorem Ipsum is simply dummy text of the printing and typesetting industry. Lore…" at bounding box center [678, 295] width 303 height 96
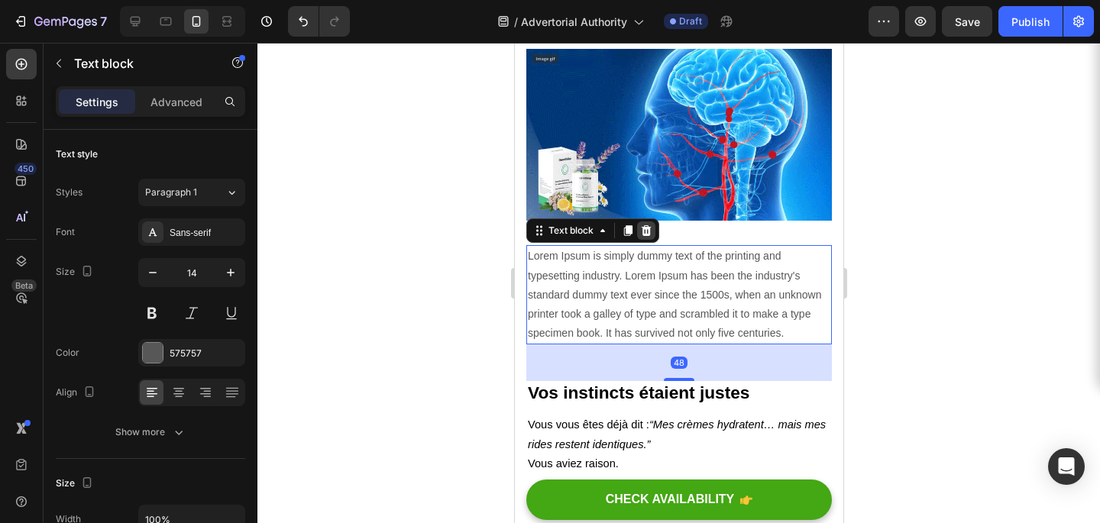
click at [644, 225] on icon at bounding box center [646, 231] width 12 height 12
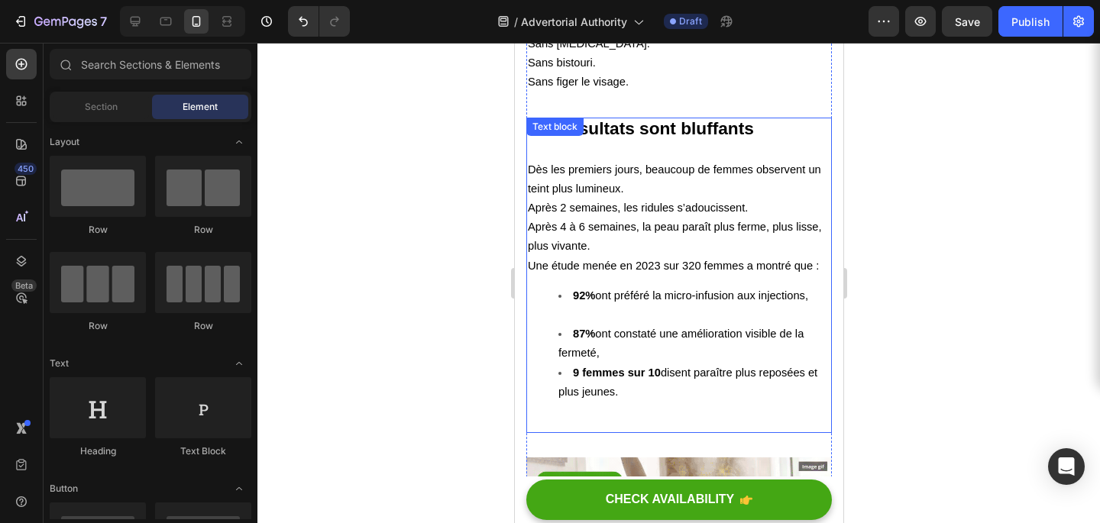
scroll to position [3905, 0]
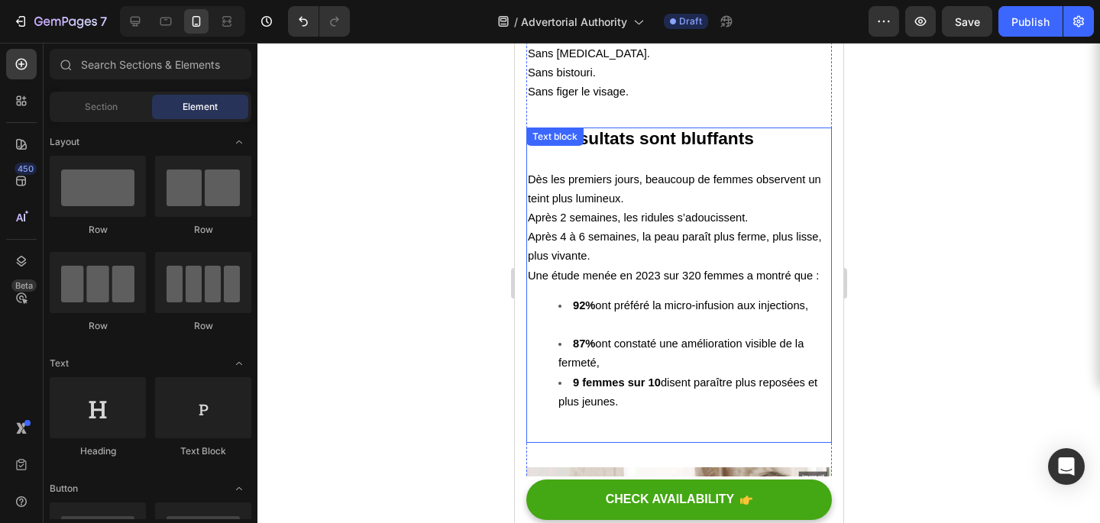
click at [569, 128] on div "Les résultats sont bluffants Dès les premiers jours, beaucoup de femmes observe…" at bounding box center [679, 286] width 306 height 316
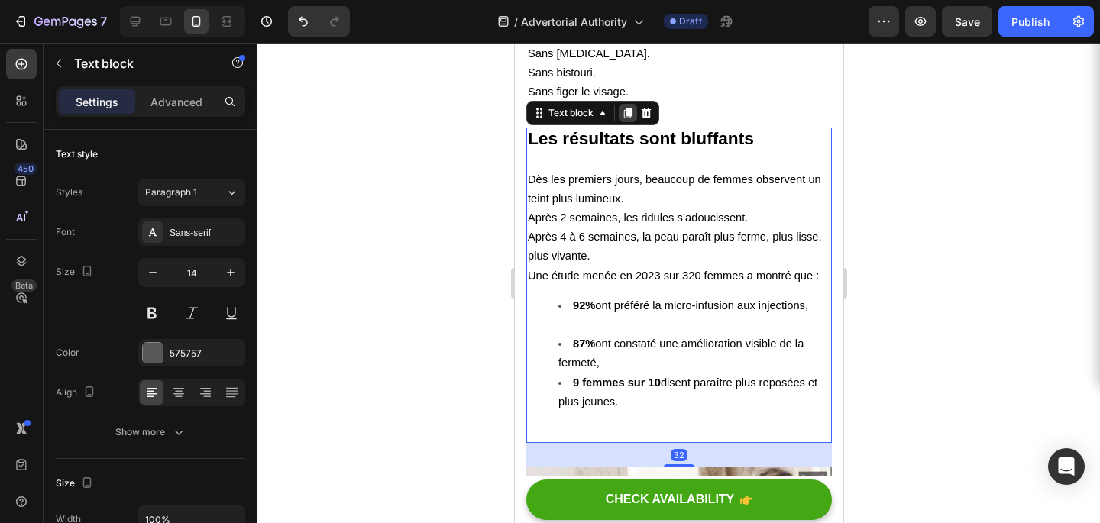
click at [623, 107] on icon at bounding box center [627, 113] width 12 height 12
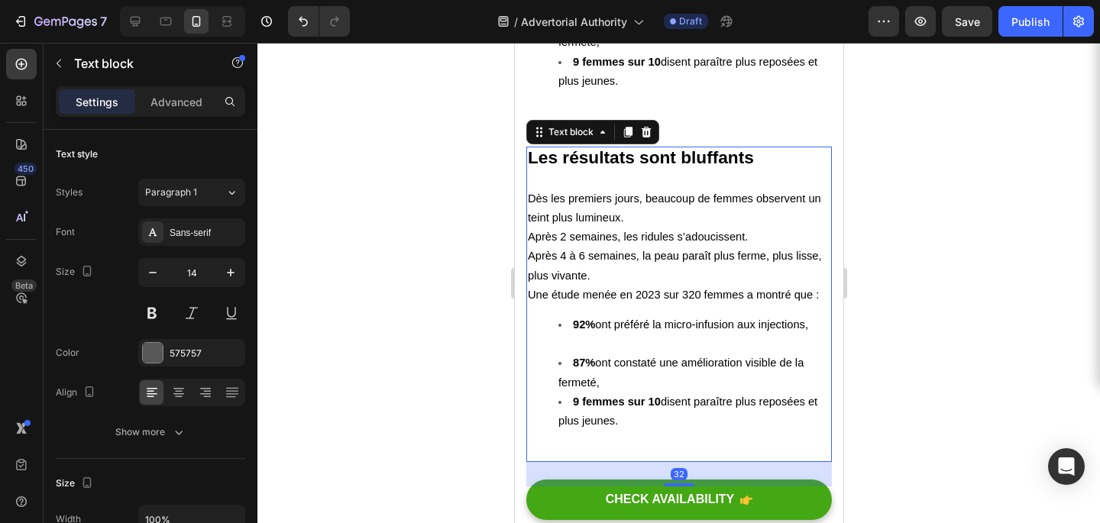
scroll to position [4258, 0]
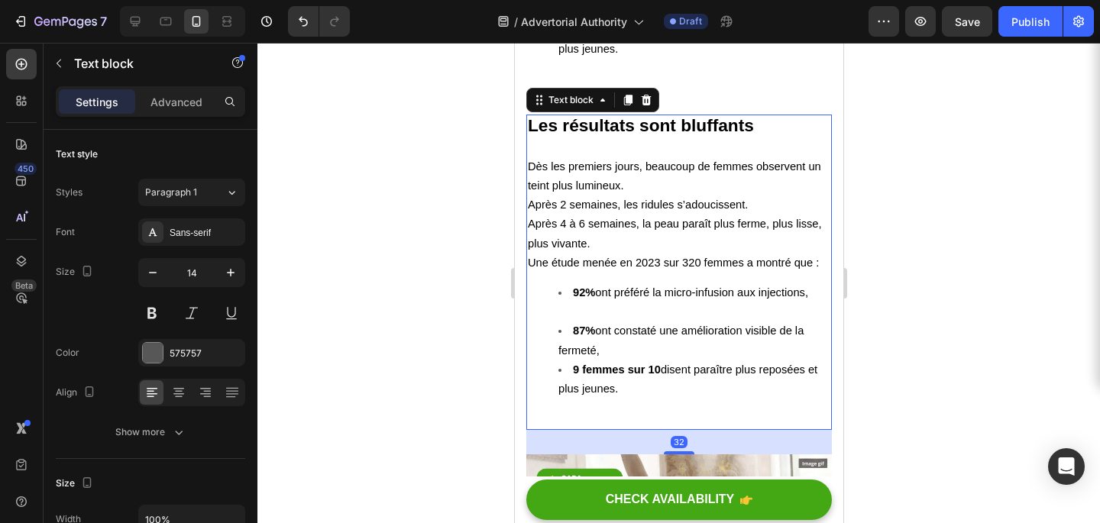
click at [621, 138] on p at bounding box center [678, 147] width 303 height 19
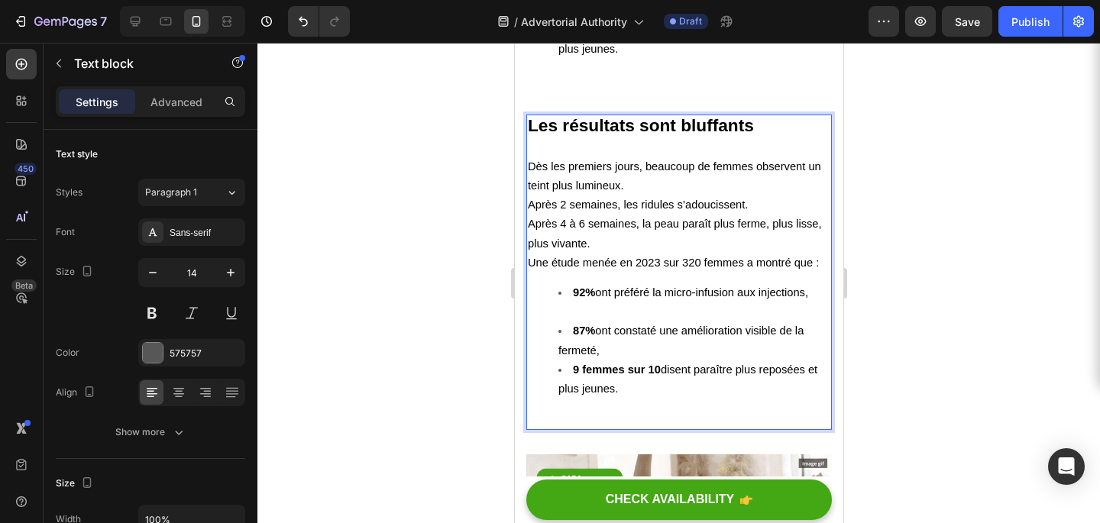
click at [621, 115] on strong "Les résultats sont bluffants" at bounding box center [640, 125] width 226 height 20
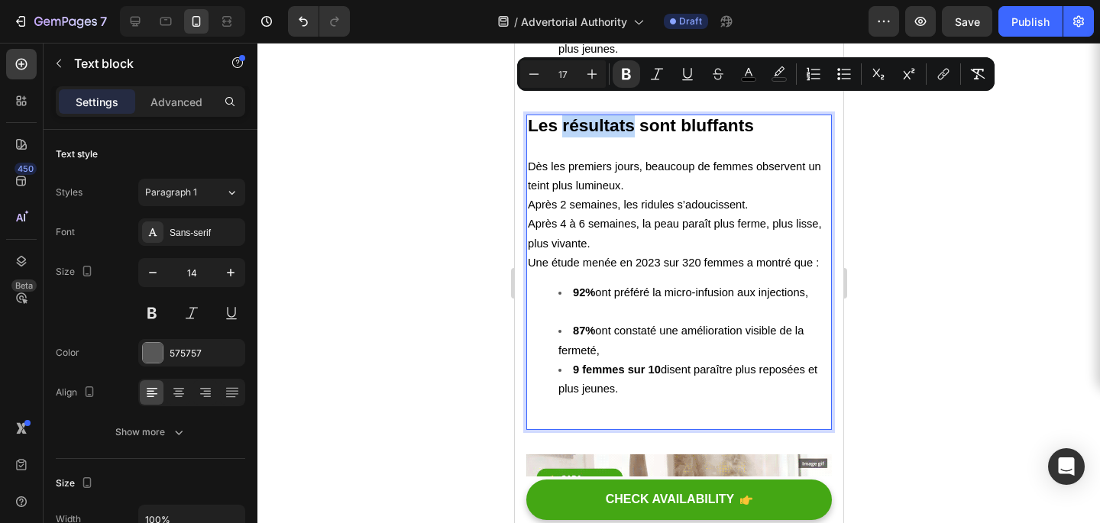
click at [621, 115] on strong "Les résultats sont bluffants" at bounding box center [640, 125] width 226 height 20
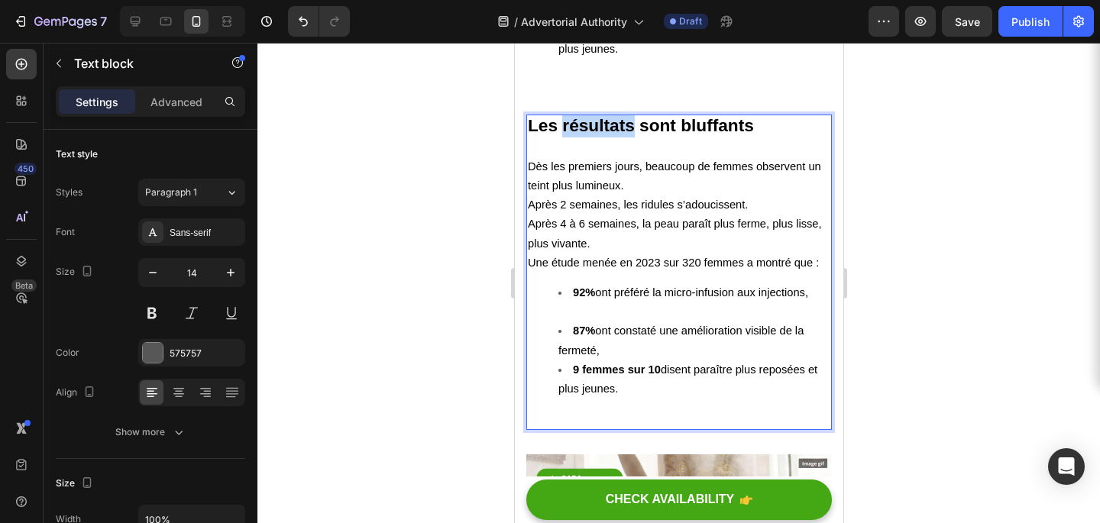
click at [621, 115] on strong "Les résultats sont bluffants" at bounding box center [640, 125] width 226 height 20
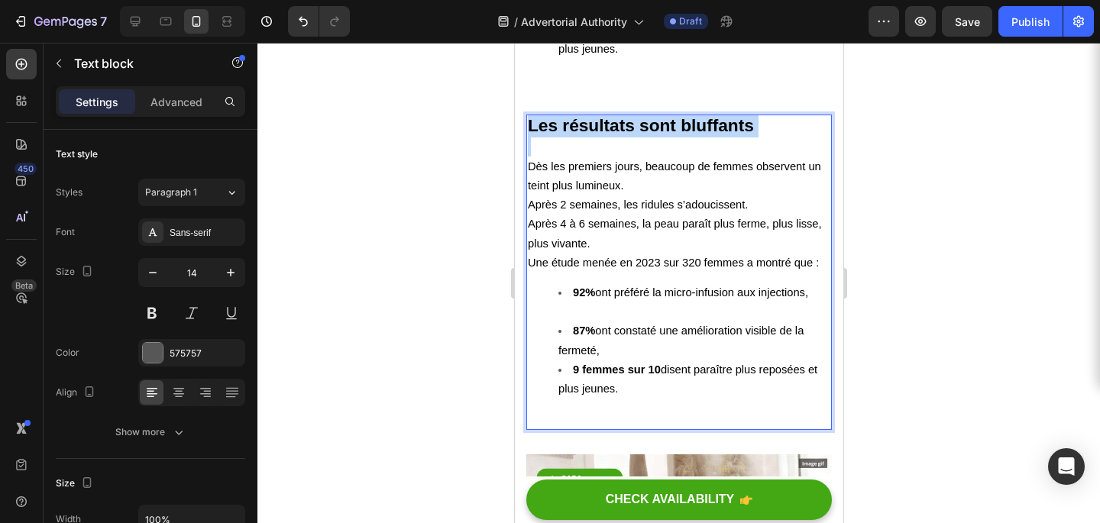
click at [621, 115] on strong "Les résultats sont bluffants" at bounding box center [640, 125] width 226 height 20
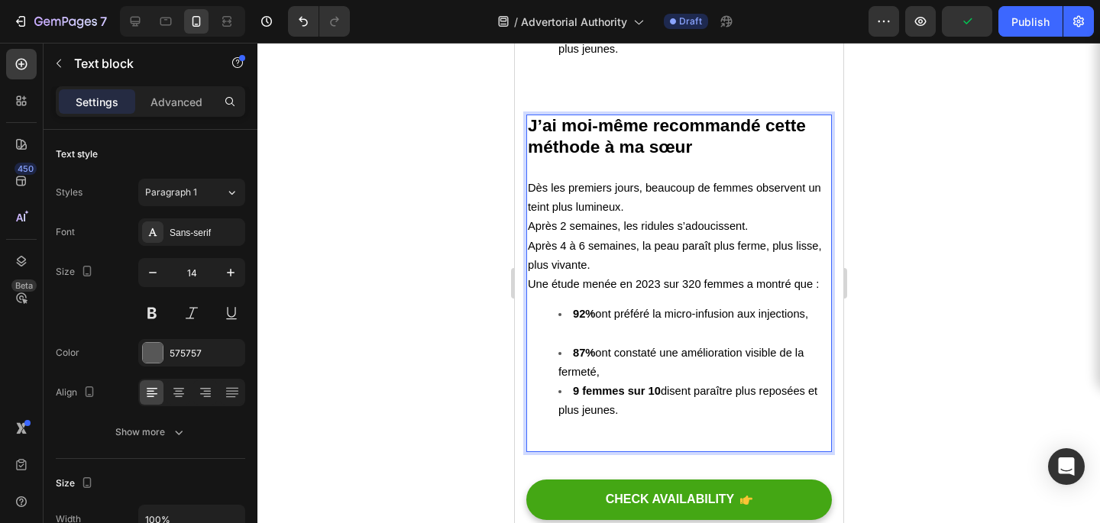
click at [578, 241] on span "Après 4 à 6 semaines, la peau paraît plus ferme, plus lisse, plus vivante." at bounding box center [674, 255] width 294 height 31
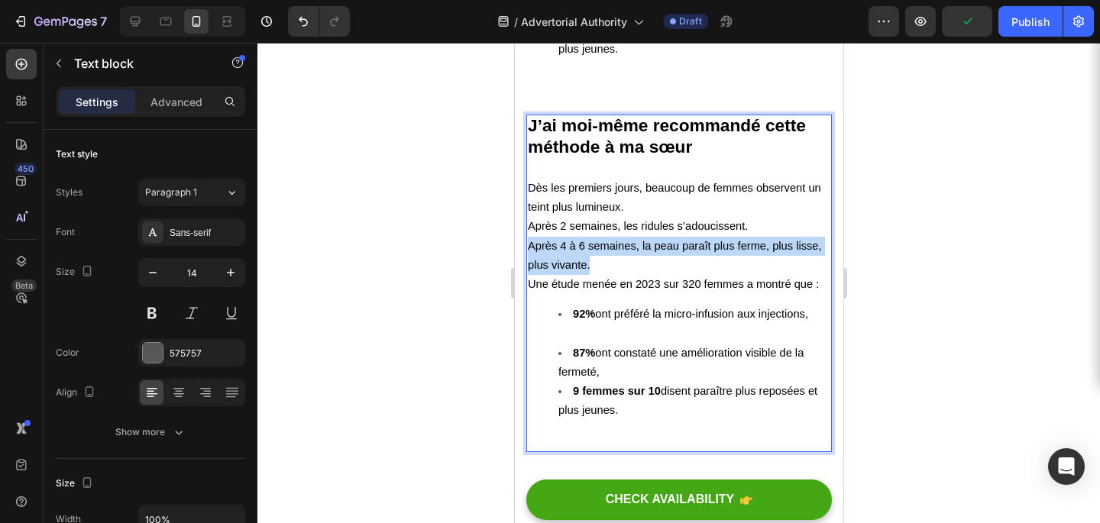
click at [578, 241] on span "Après 4 à 6 semaines, la peau paraît plus ferme, plus lisse, plus vivante." at bounding box center [674, 255] width 294 height 31
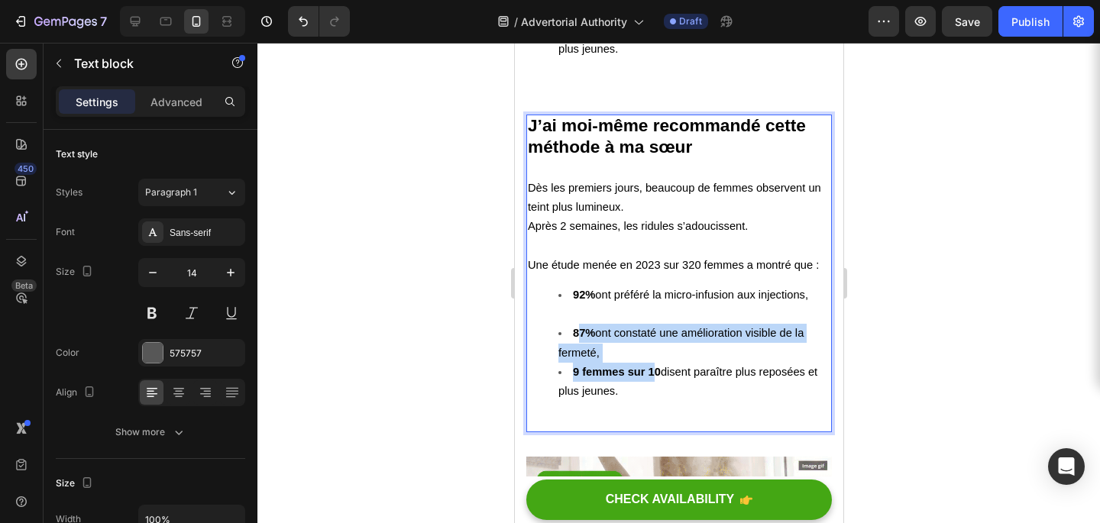
drag, startPoint x: 655, startPoint y: 360, endPoint x: 578, endPoint y: 323, distance: 85.5
click at [578, 323] on ul "92% ont préféré la micro-infusion aux injections, 87% ont constaté une améliora…" at bounding box center [678, 353] width 303 height 134
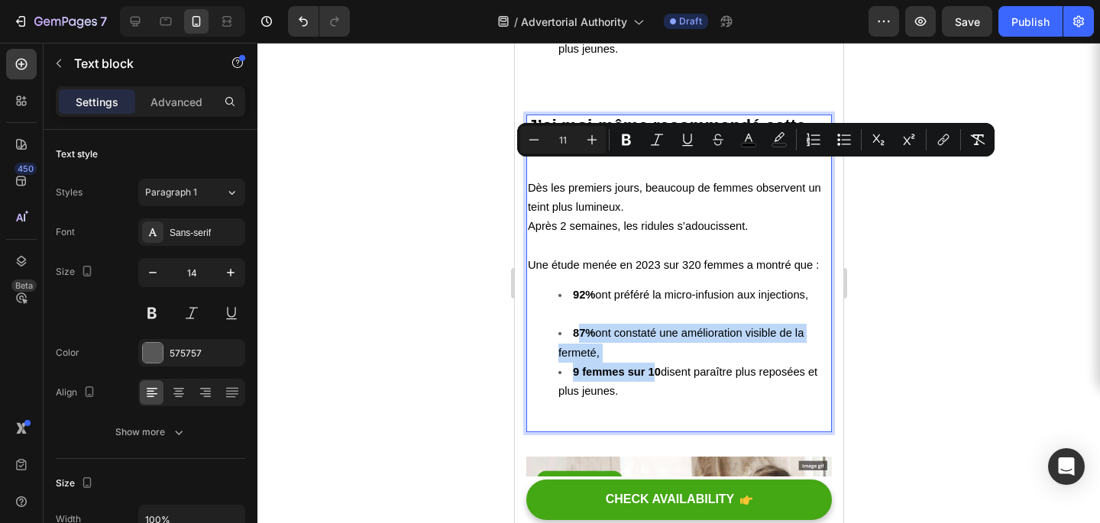
drag, startPoint x: 632, startPoint y: 376, endPoint x: 528, endPoint y: 170, distance: 230.3
click at [528, 170] on div "J’ai moi-même recommandé cette méthode à ma sœur Dès les premiers jours, beauco…" at bounding box center [679, 274] width 306 height 318
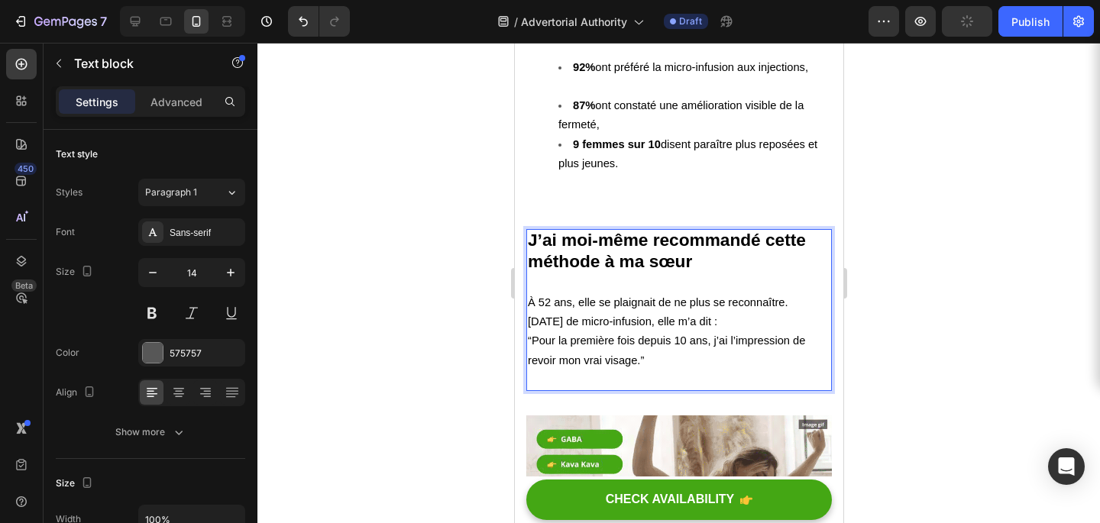
scroll to position [4150, 0]
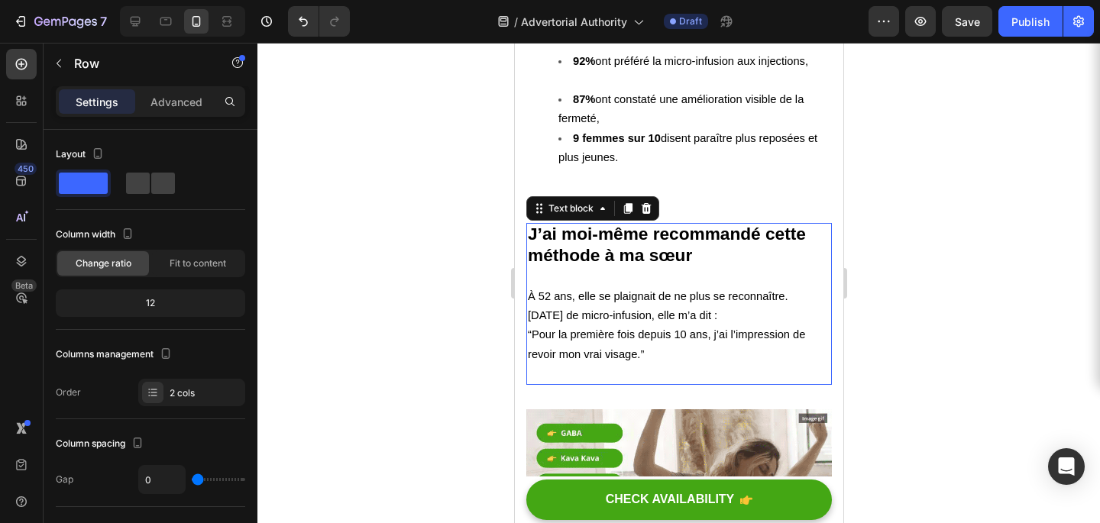
click at [607, 224] on strong "J’ai moi-même recommandé cette méthode à ma sœur" at bounding box center [666, 244] width 278 height 41
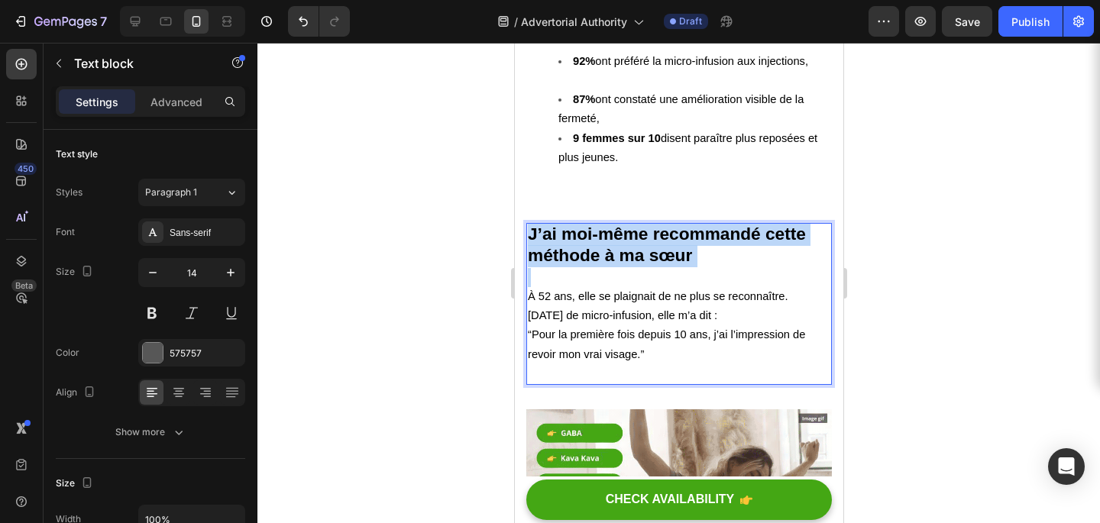
click at [607, 224] on strong "J’ai moi-même recommandé cette méthode à ma sœur" at bounding box center [666, 244] width 278 height 41
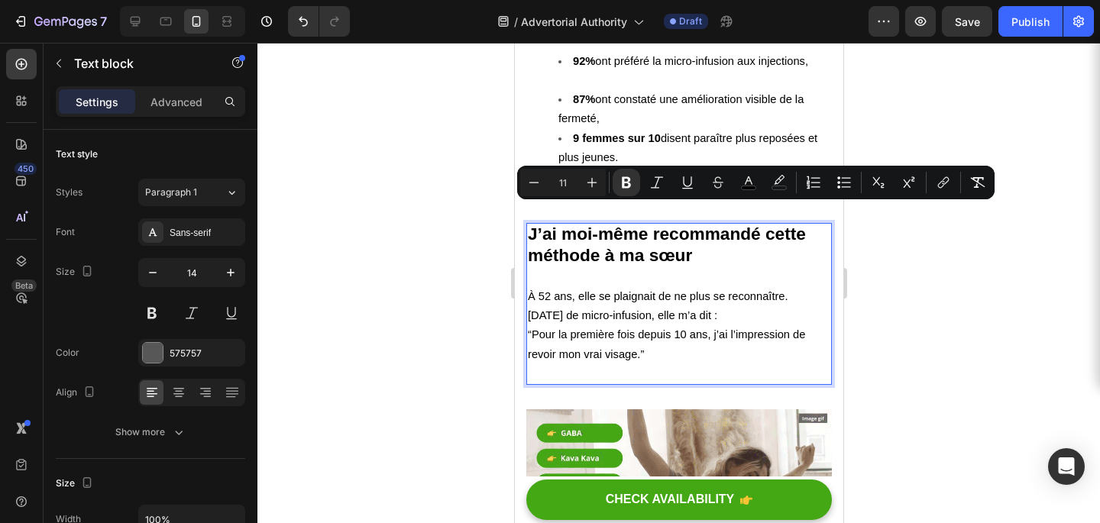
click at [606, 287] on p "À 52 ans, elle se plaignait de ne plus se reconnaître. Après 8 semaines de micr…" at bounding box center [678, 306] width 303 height 38
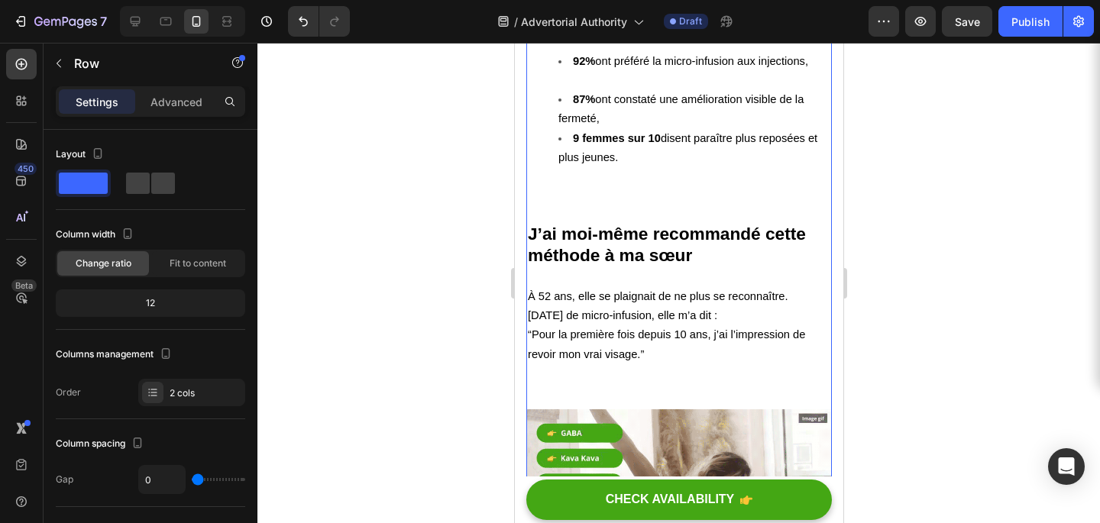
click at [420, 257] on div at bounding box center [679, 283] width 843 height 481
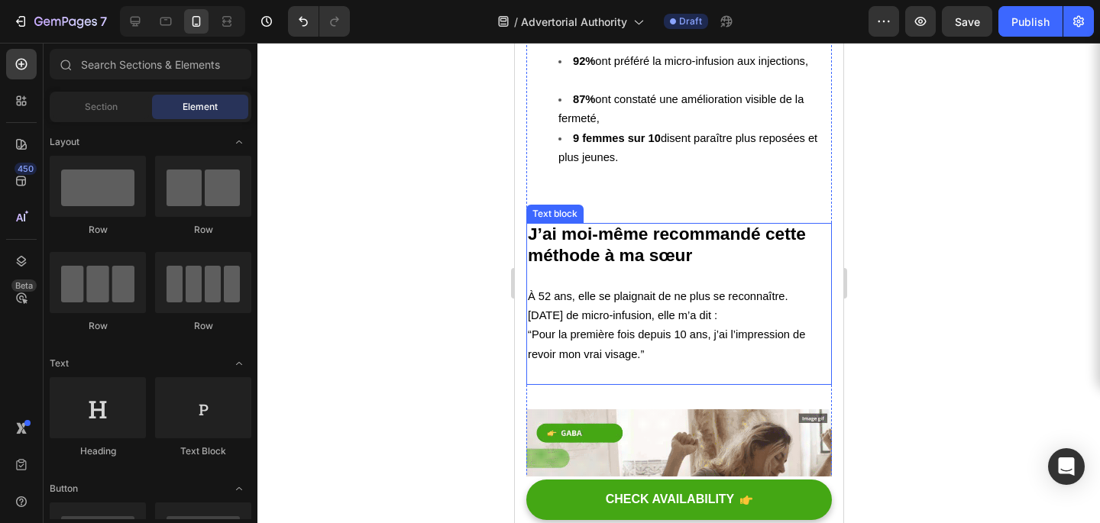
click at [567, 207] on div "Text block" at bounding box center [554, 214] width 51 height 14
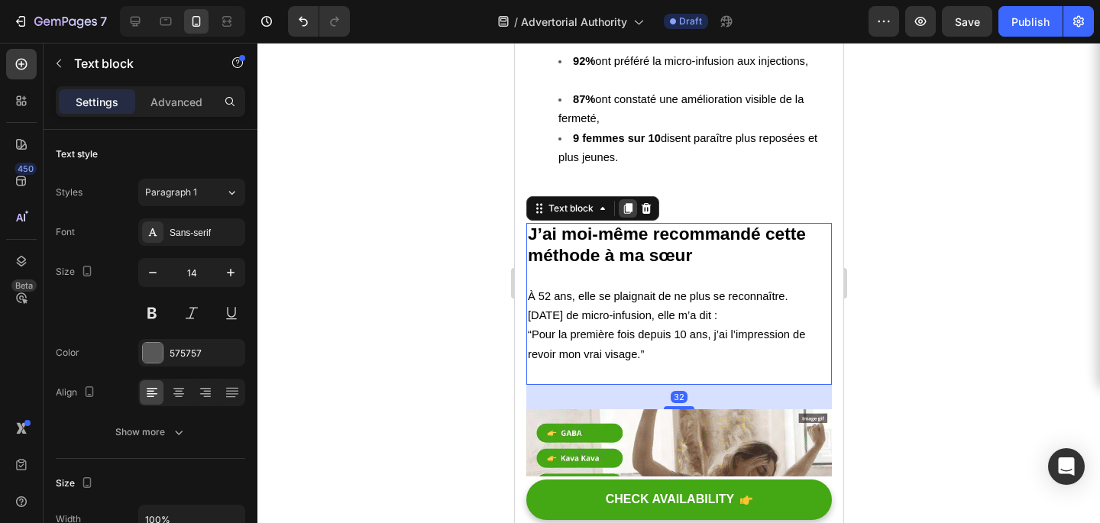
click at [627, 203] on icon at bounding box center [628, 208] width 8 height 11
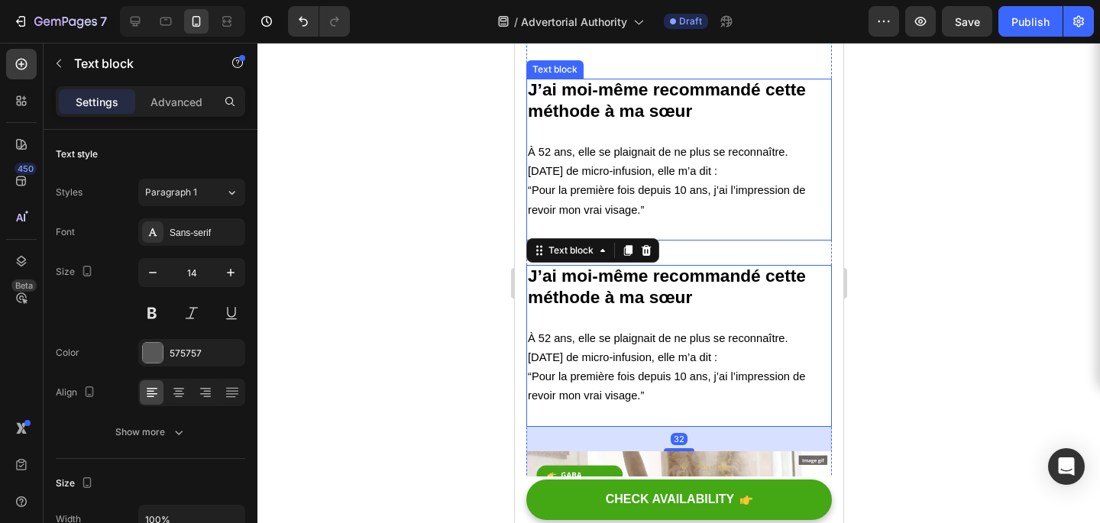
scroll to position [4296, 0]
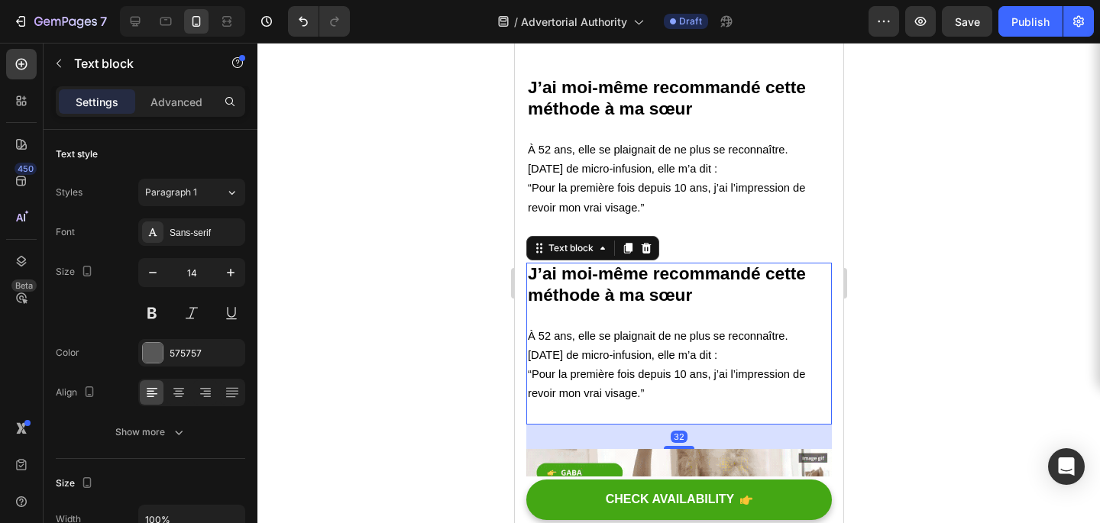
click at [599, 271] on strong "J’ai moi-même recommandé cette méthode à ma sœur" at bounding box center [666, 284] width 278 height 41
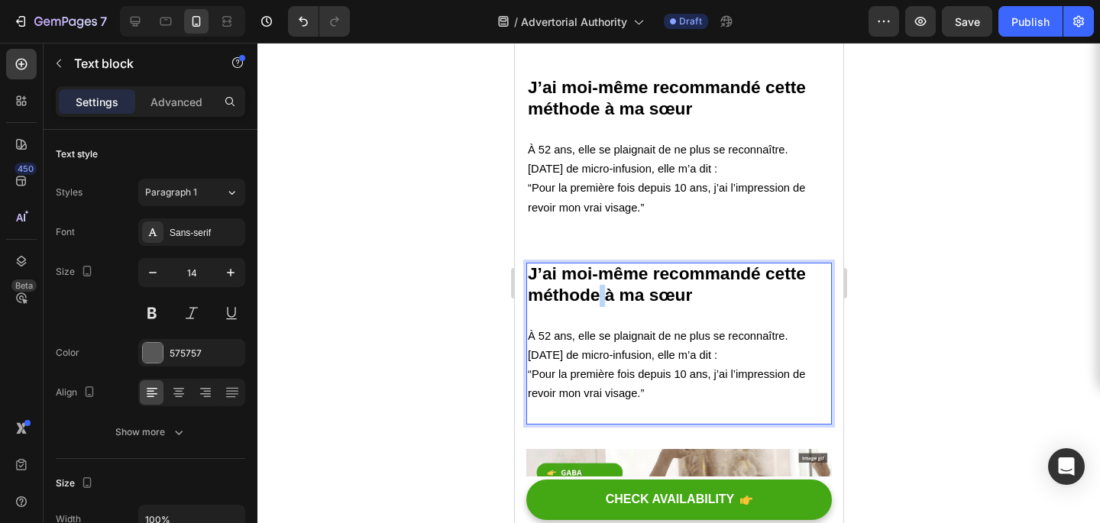
click at [599, 271] on strong "J’ai moi-même recommandé cette méthode à ma sœur" at bounding box center [666, 284] width 278 height 41
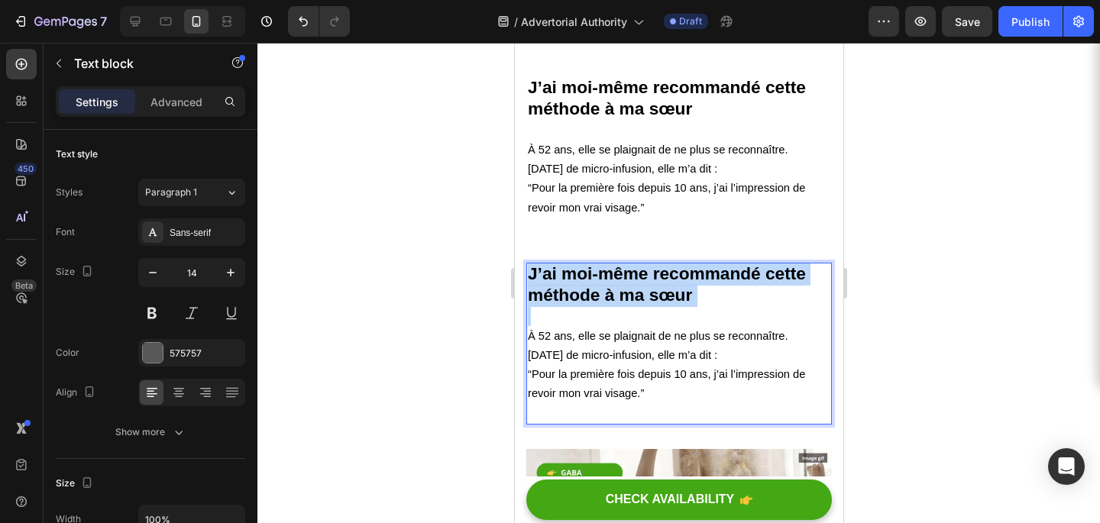
click at [599, 271] on strong "J’ai moi-même recommandé cette méthode à ma sœur" at bounding box center [666, 284] width 278 height 41
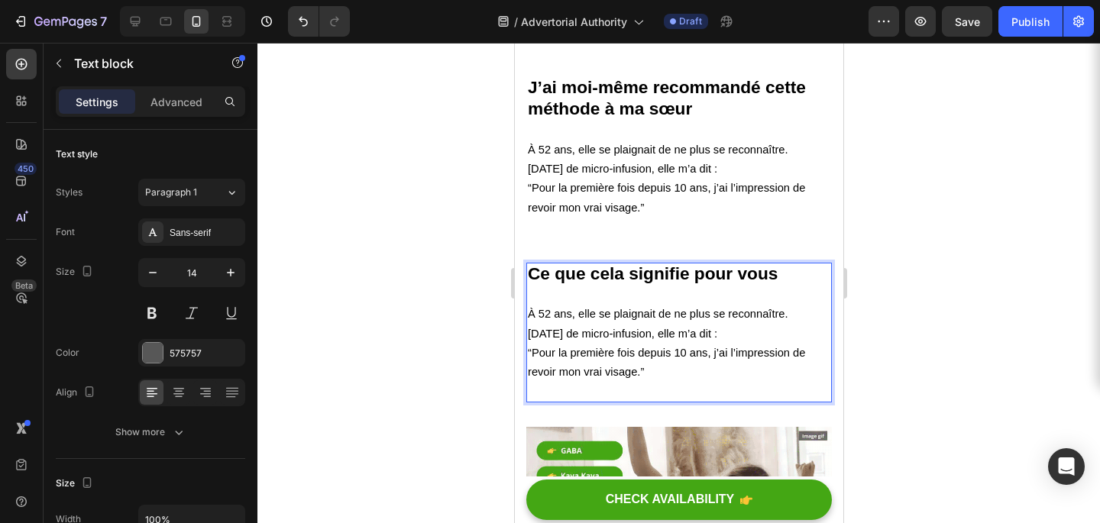
click at [591, 348] on span "“Pour la première fois depuis 10 ans, j’ai l’impression de revoir mon vrai visa…" at bounding box center [665, 362] width 277 height 31
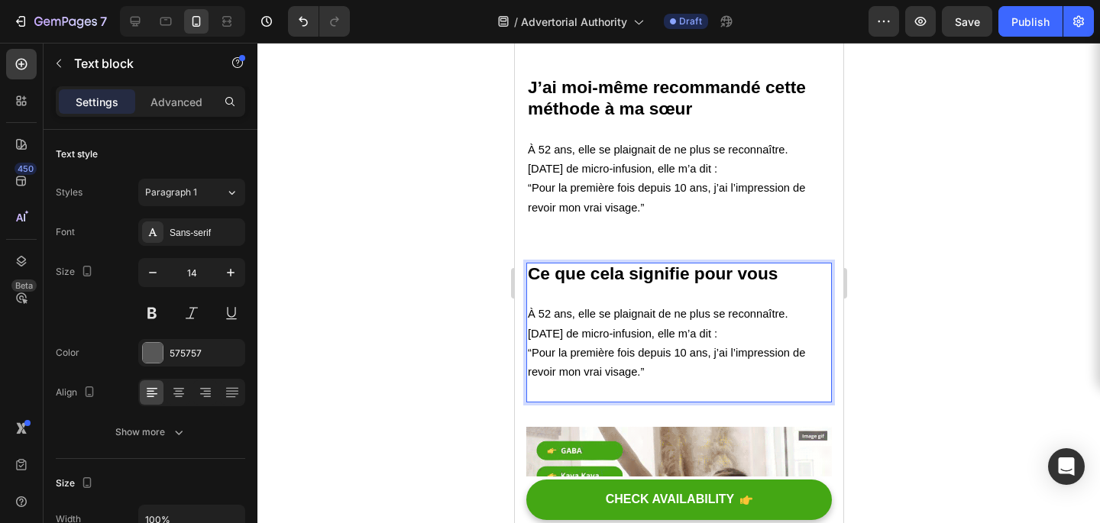
click at [591, 348] on span "“Pour la première fois depuis 10 ans, j’ai l’impression de revoir mon vrai visa…" at bounding box center [665, 362] width 277 height 31
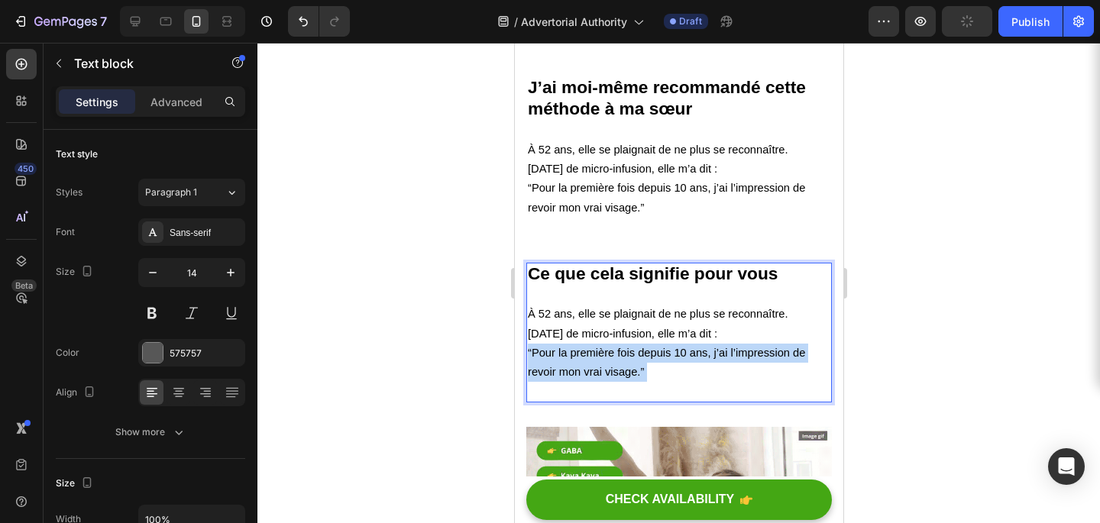
click at [591, 348] on span "“Pour la première fois depuis 10 ans, j’ai l’impression de revoir mon vrai visa…" at bounding box center [665, 362] width 277 height 31
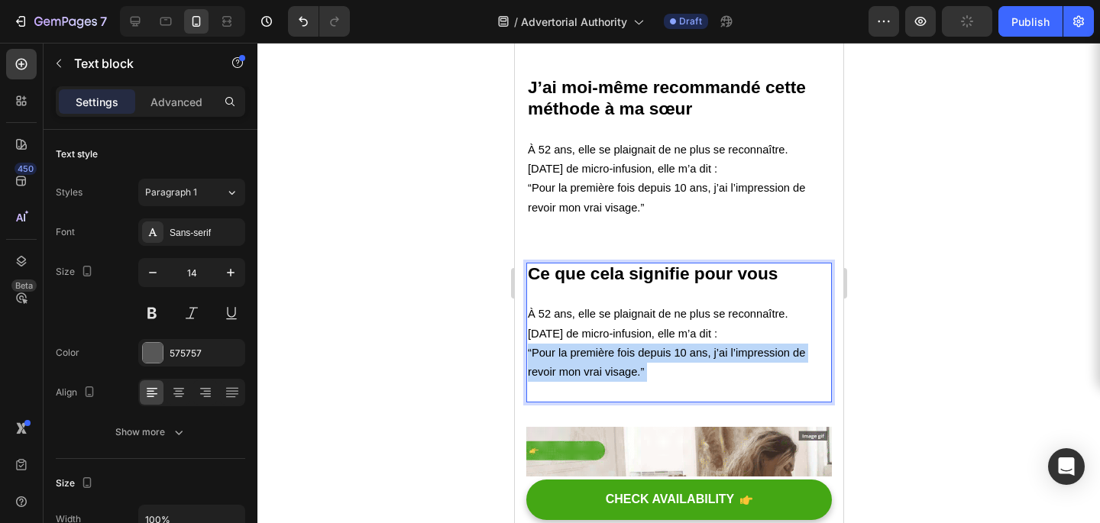
click at [591, 348] on span "“Pour la première fois depuis 10 ans, j’ai l’impression de revoir mon vrai visa…" at bounding box center [665, 362] width 277 height 31
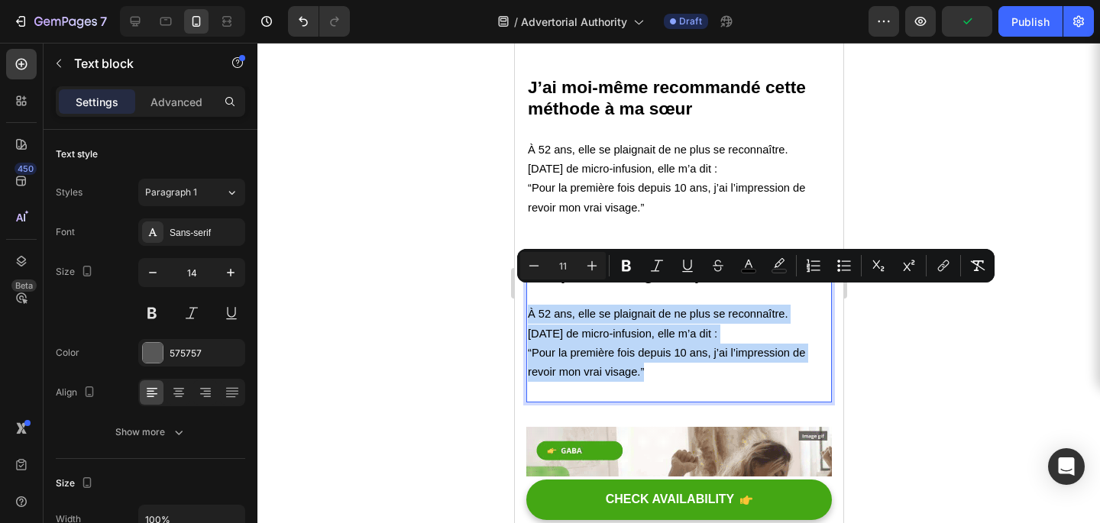
drag, startPoint x: 659, startPoint y: 358, endPoint x: 527, endPoint y: 294, distance: 147.3
click at [527, 294] on div "Ce que cela signifie pour vous À 52 ans, elle se plaignait de ne plus se reconn…" at bounding box center [679, 333] width 306 height 140
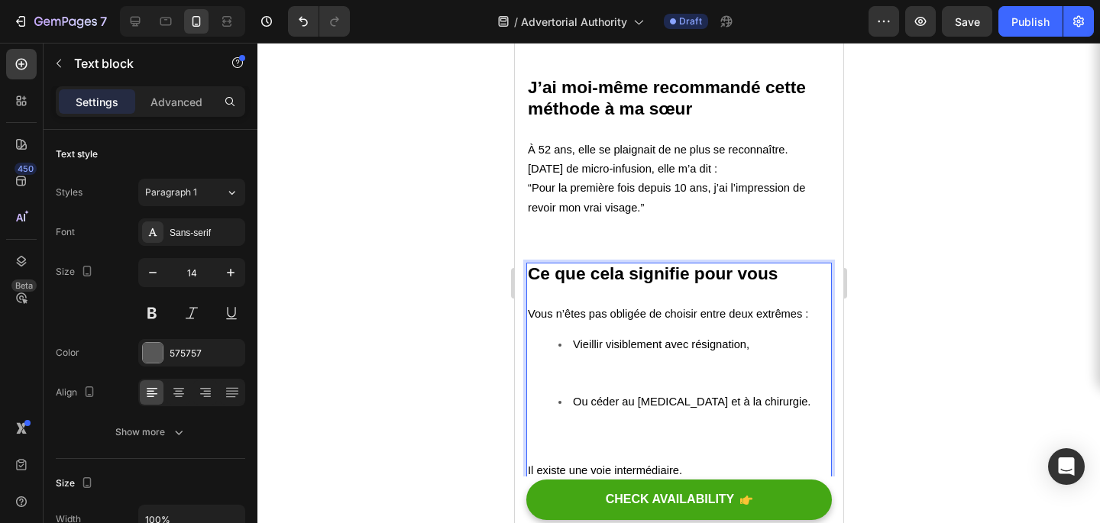
scroll to position [4305, 0]
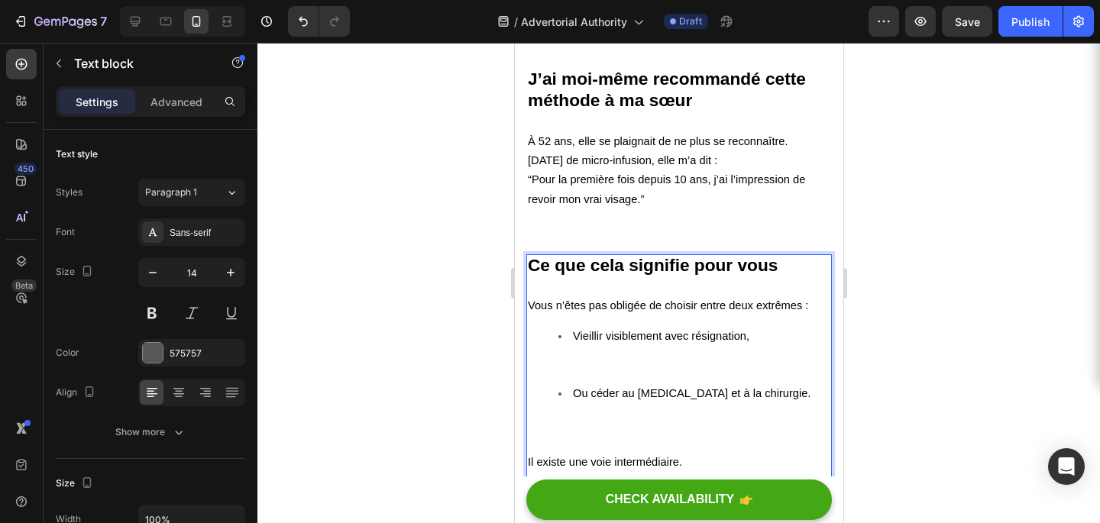
click at [546, 407] on ul "Vieillir visiblement avec résignation, Ou céder au Botox et à la chirurgie." at bounding box center [678, 384] width 303 height 115
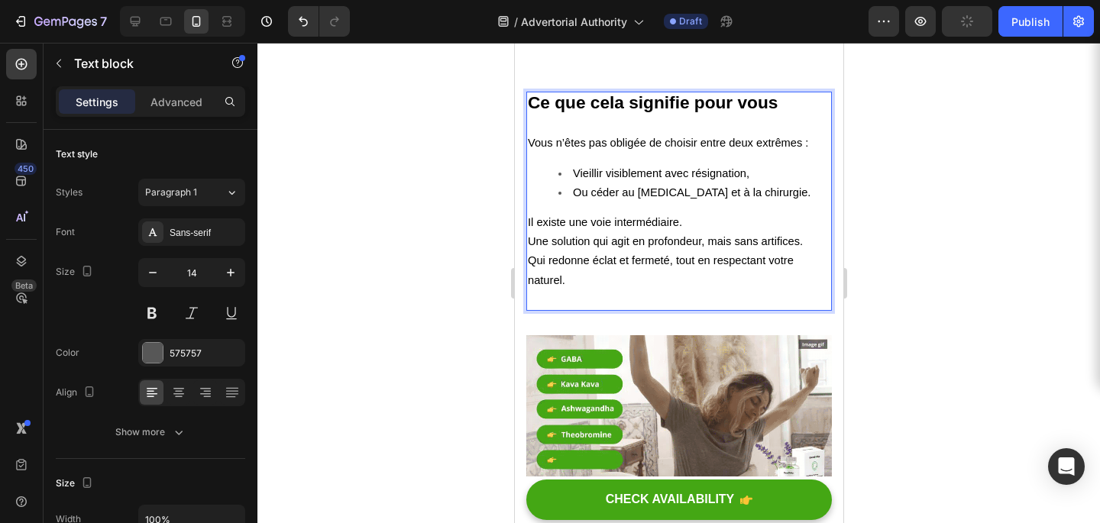
scroll to position [4469, 0]
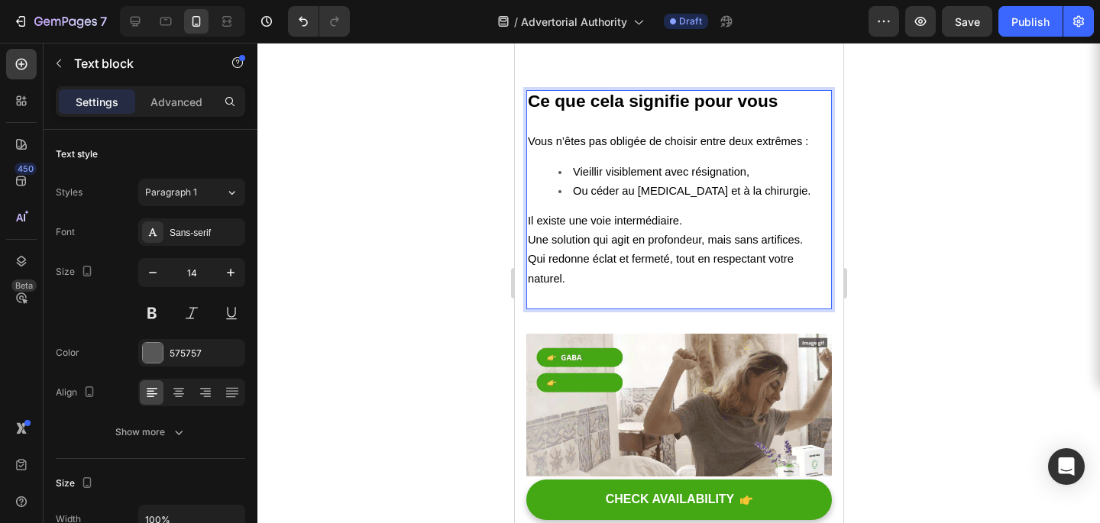
click at [789, 113] on p "Rich Text Editor. Editing area: main" at bounding box center [678, 122] width 303 height 19
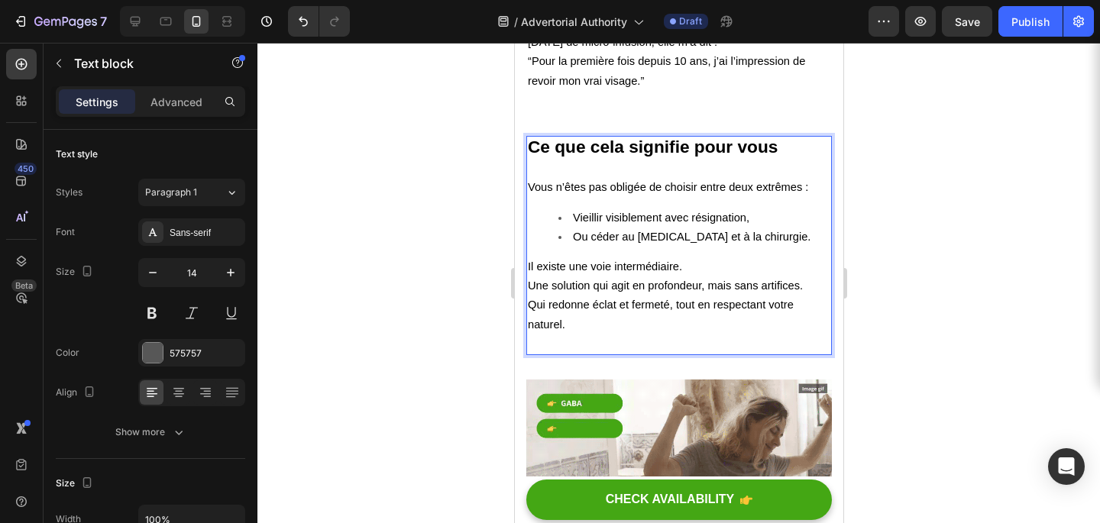
scroll to position [4422, 0]
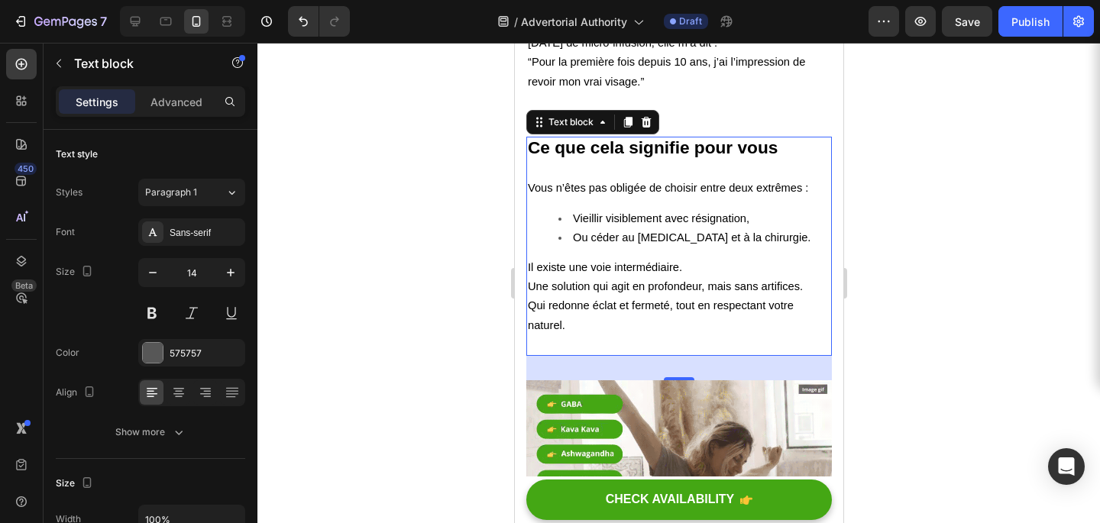
click at [442, 215] on div at bounding box center [679, 283] width 843 height 481
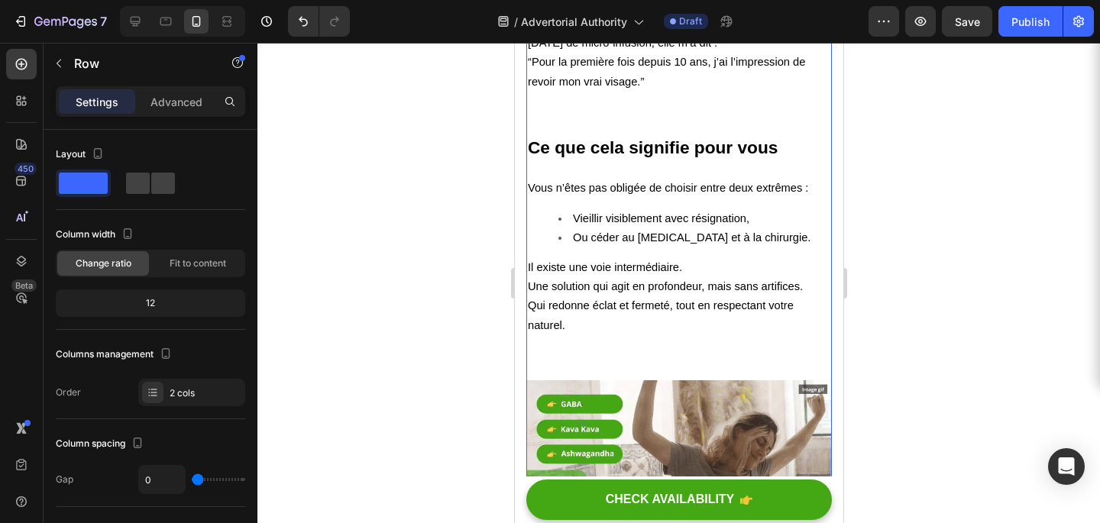
click at [448, 216] on div at bounding box center [679, 283] width 843 height 481
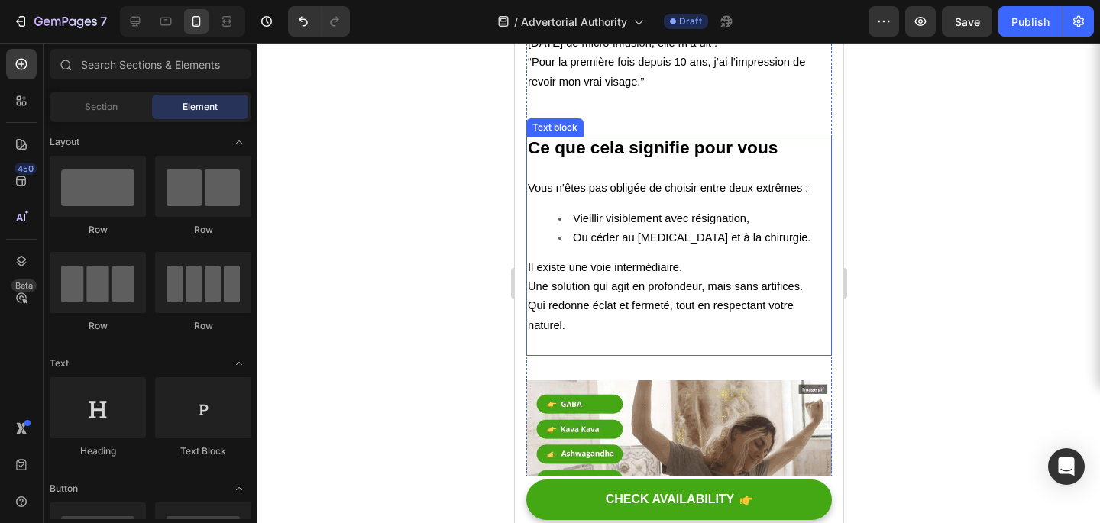
click at [570, 121] on div "Text block" at bounding box center [554, 128] width 51 height 14
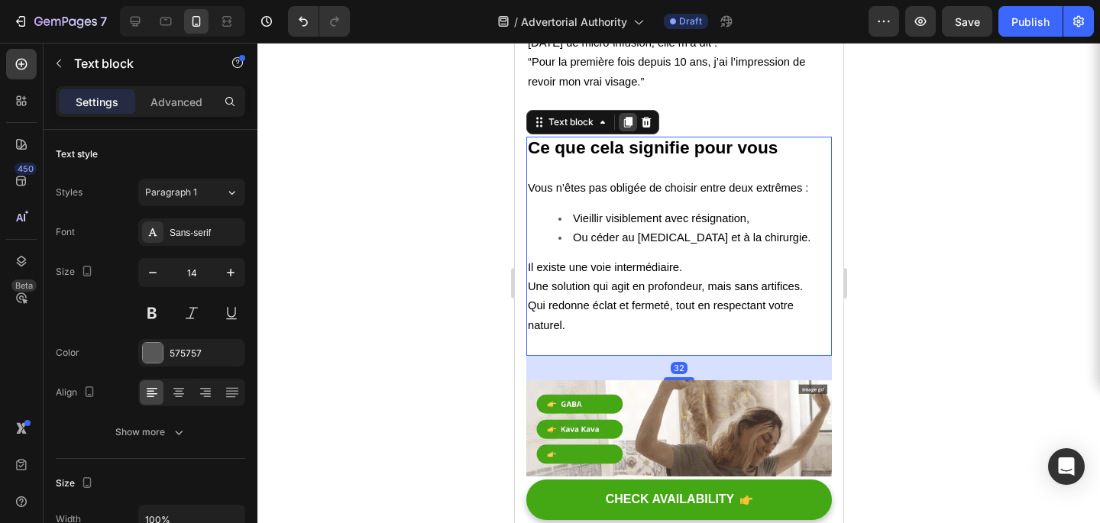
click at [625, 117] on icon at bounding box center [628, 122] width 8 height 11
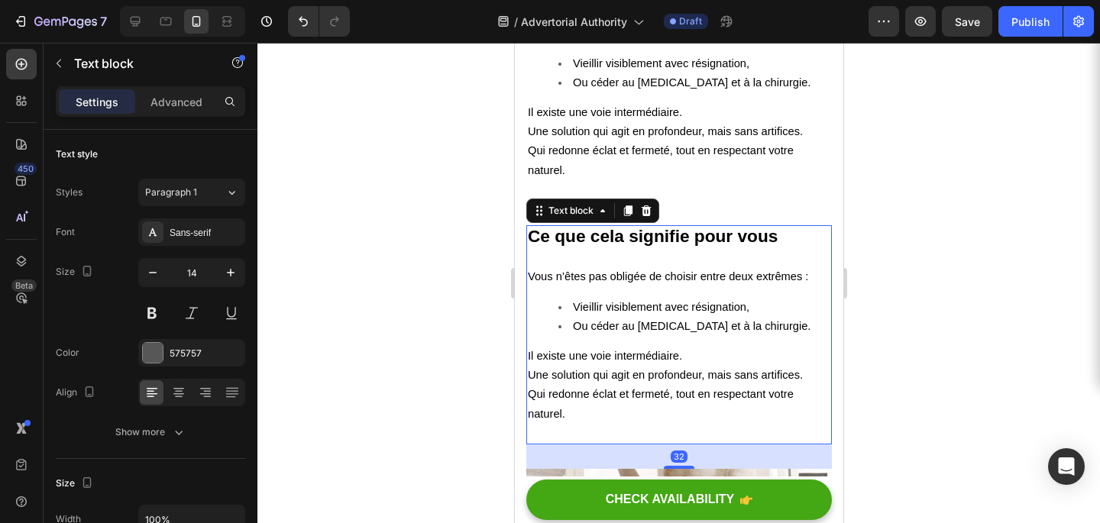
scroll to position [4578, 0]
click at [626, 368] on span "Une solution qui agit en profondeur, mais sans artifices." at bounding box center [664, 374] width 275 height 12
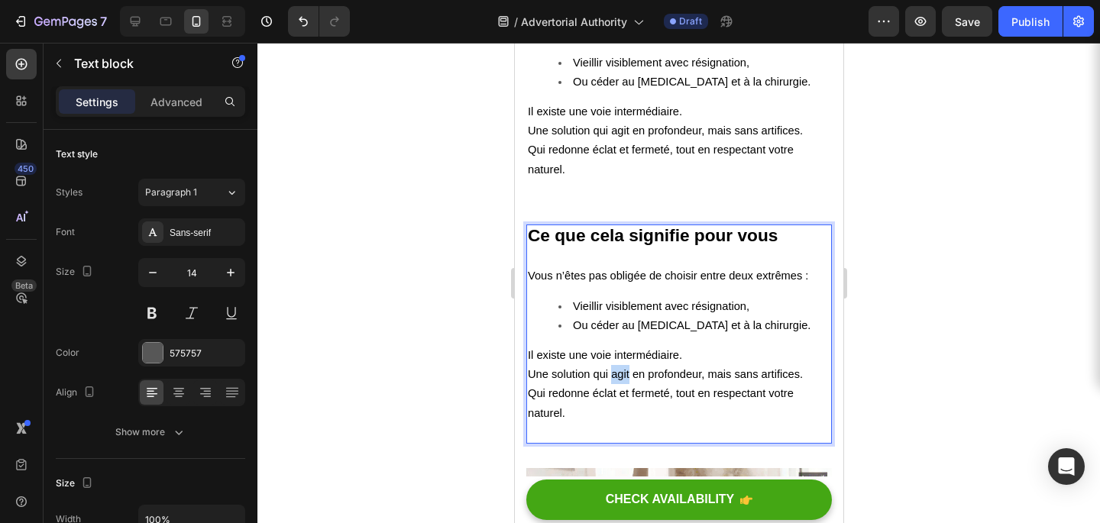
click at [626, 368] on span "Une solution qui agit en profondeur, mais sans artifices." at bounding box center [664, 374] width 275 height 12
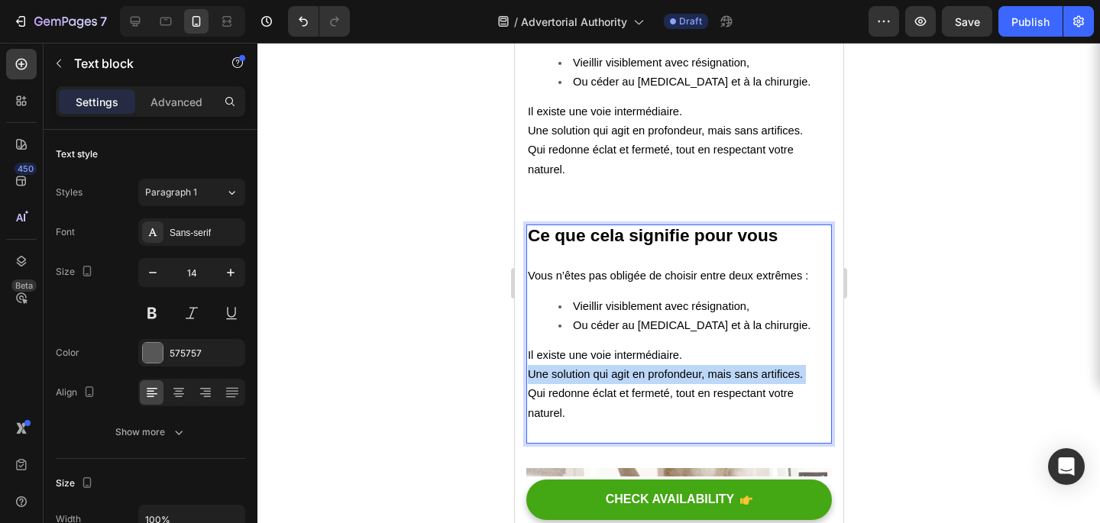
click at [626, 368] on span "Une solution qui agit en profondeur, mais sans artifices." at bounding box center [664, 374] width 275 height 12
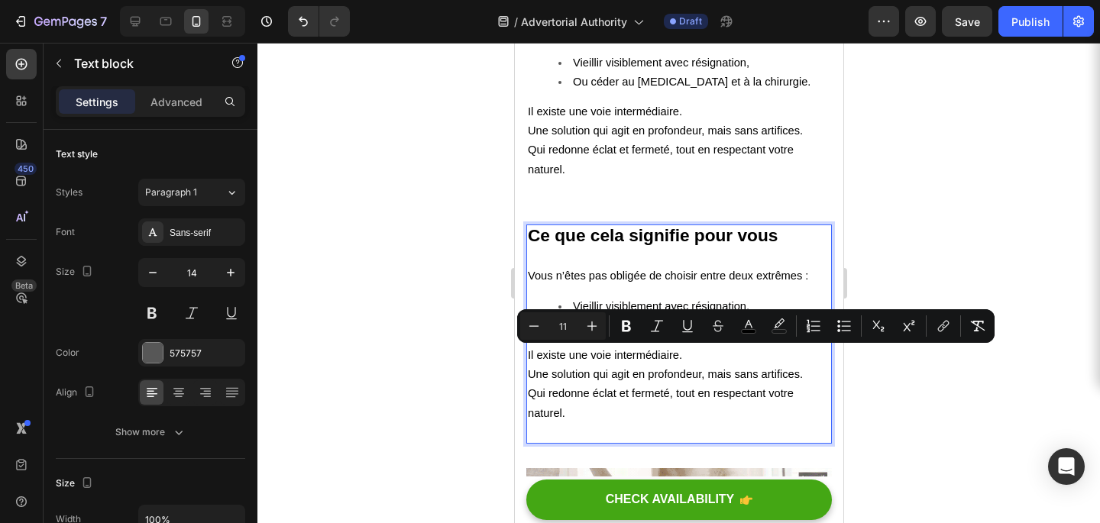
click at [649, 386] on p "Il existe une voie intermédiaire. Une solution qui agit en profondeur, mais san…" at bounding box center [678, 394] width 303 height 96
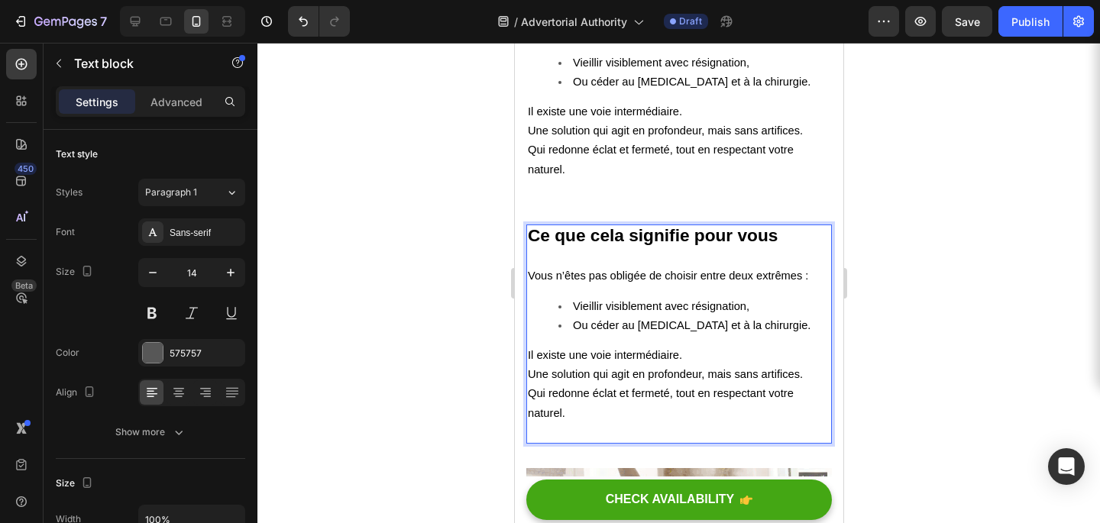
click at [637, 225] on strong "Ce que cela signifie pour vous" at bounding box center [652, 235] width 250 height 20
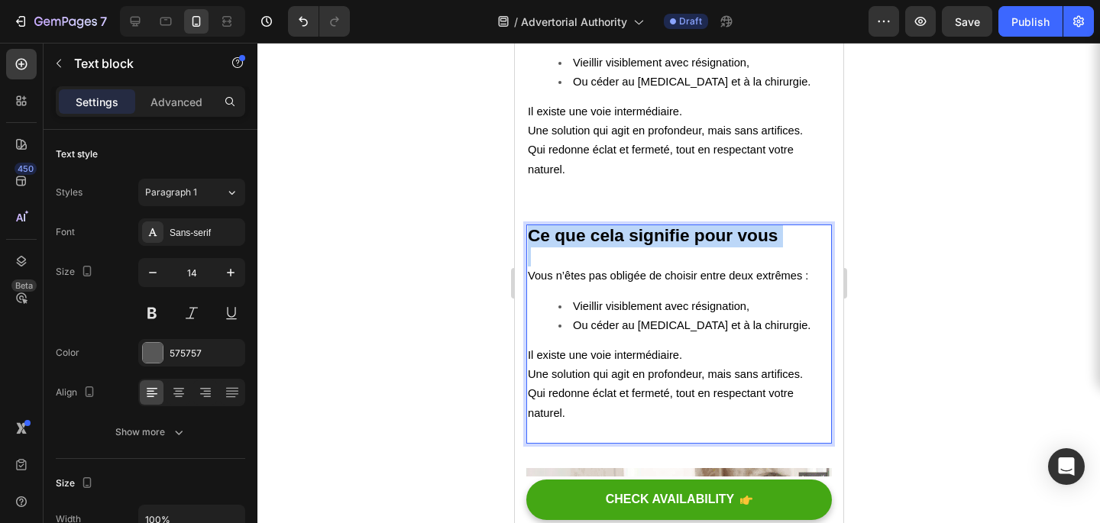
click at [637, 225] on strong "Ce que cela signifie pour vous" at bounding box center [652, 235] width 250 height 20
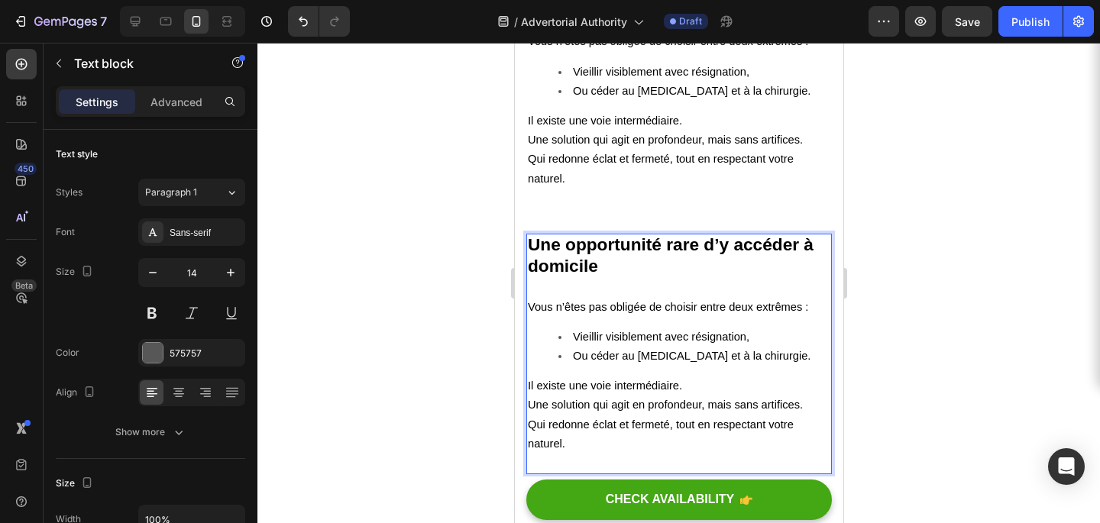
scroll to position [4571, 0]
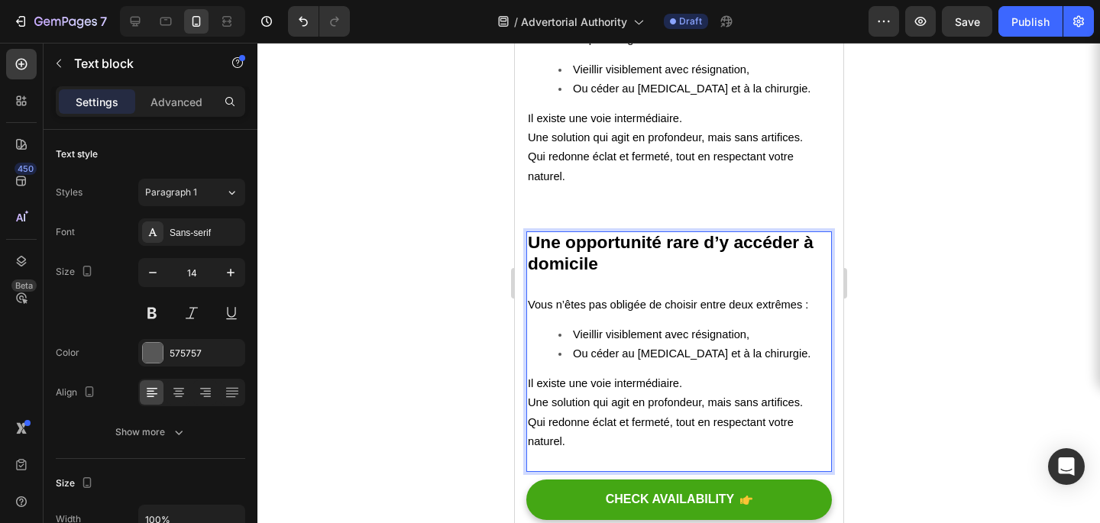
click at [642, 374] on p "Il existe une voie intermédiaire. Une solution qui agit en profondeur, mais san…" at bounding box center [678, 422] width 303 height 96
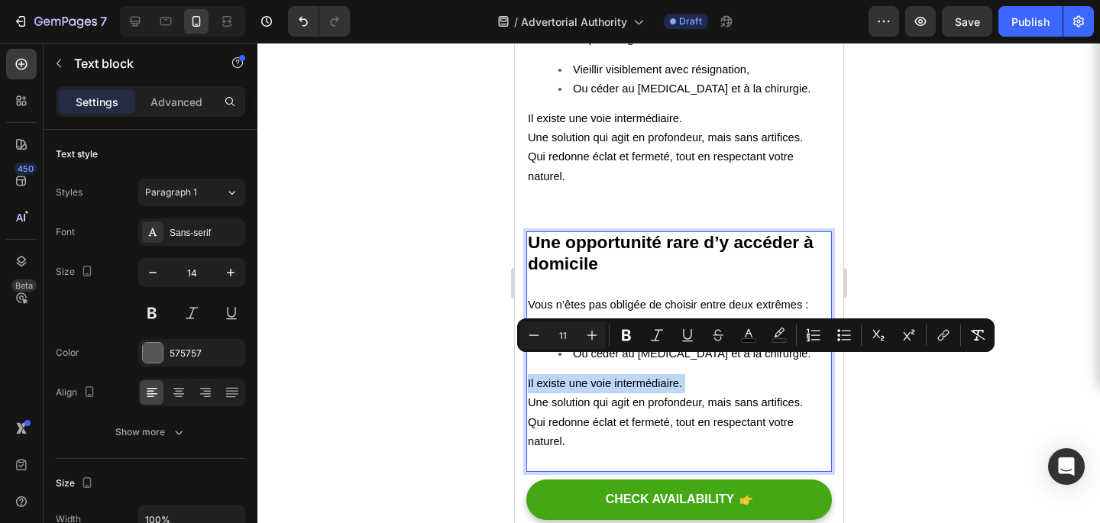
click at [642, 374] on p "Il existe une voie intermédiaire. Une solution qui agit en profondeur, mais san…" at bounding box center [678, 422] width 303 height 96
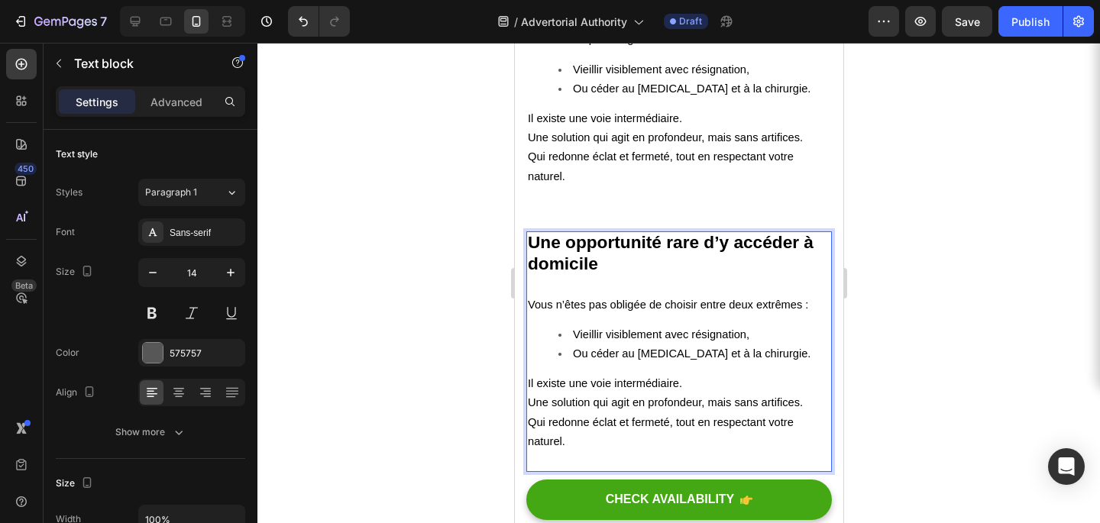
click at [644, 420] on p "Il existe une voie intermédiaire. Une solution qui agit en profondeur, mais san…" at bounding box center [678, 422] width 303 height 96
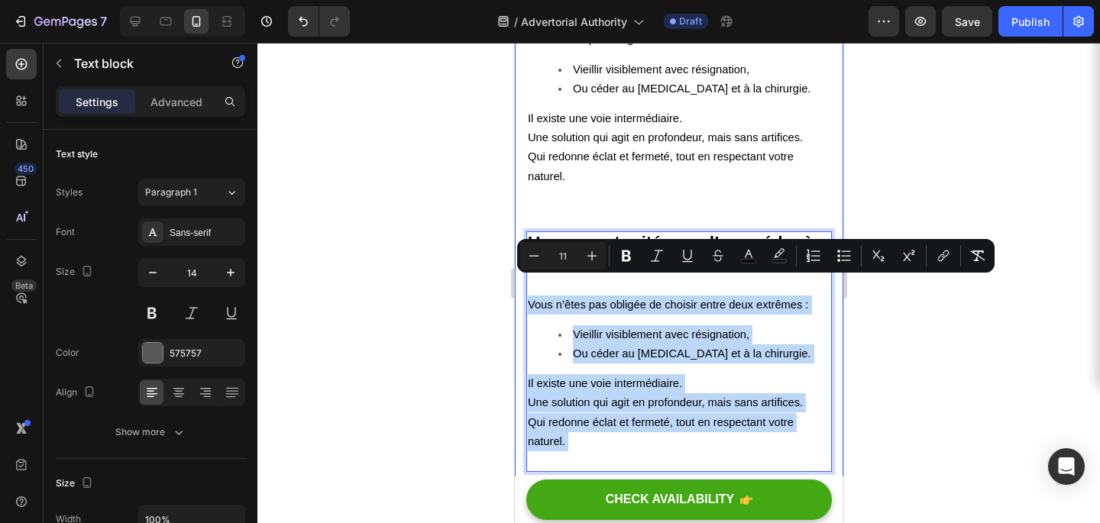
drag, startPoint x: 644, startPoint y: 420, endPoint x: 524, endPoint y: 295, distance: 173.5
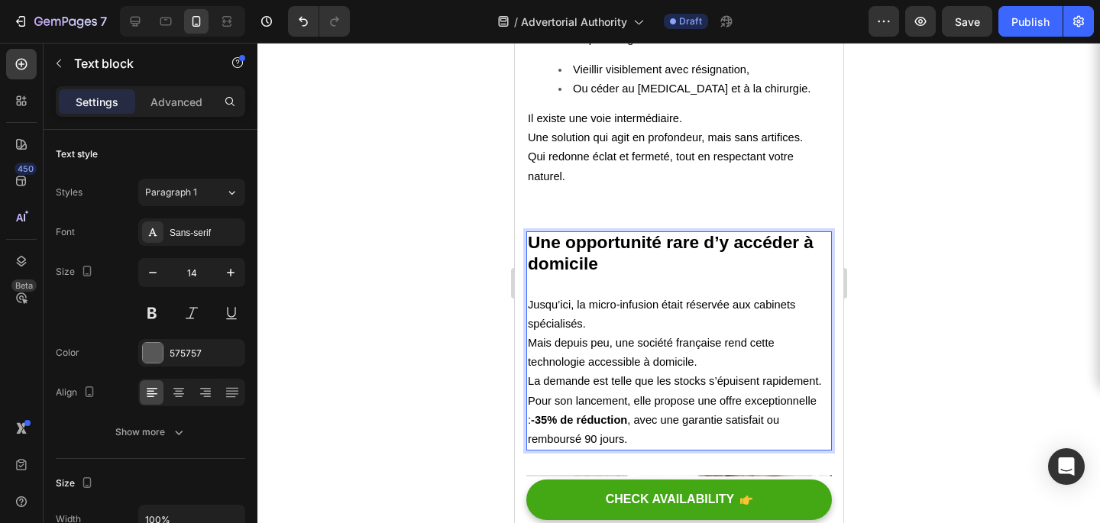
click at [549, 414] on strong "-35% de réduction" at bounding box center [578, 420] width 96 height 12
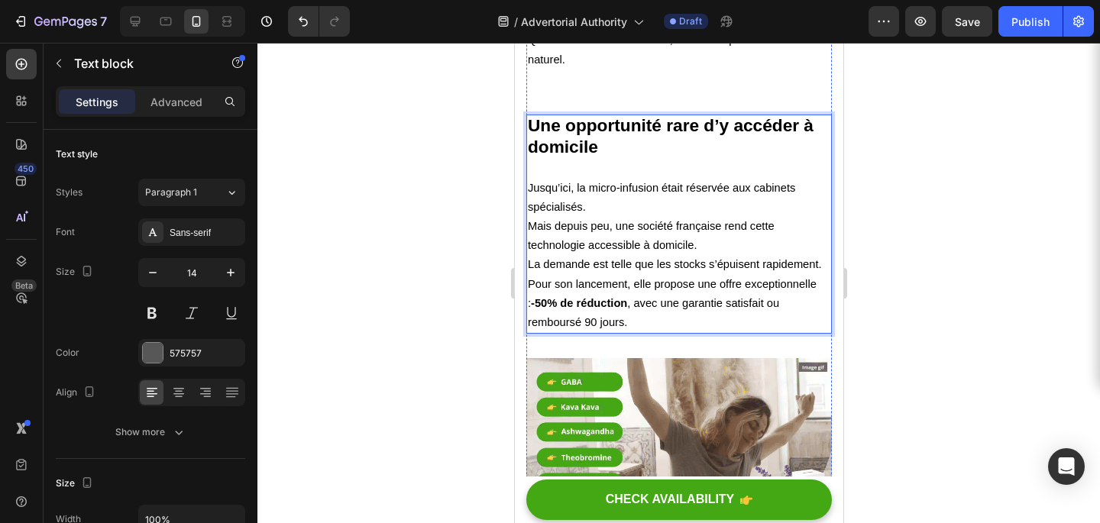
scroll to position [4634, 0]
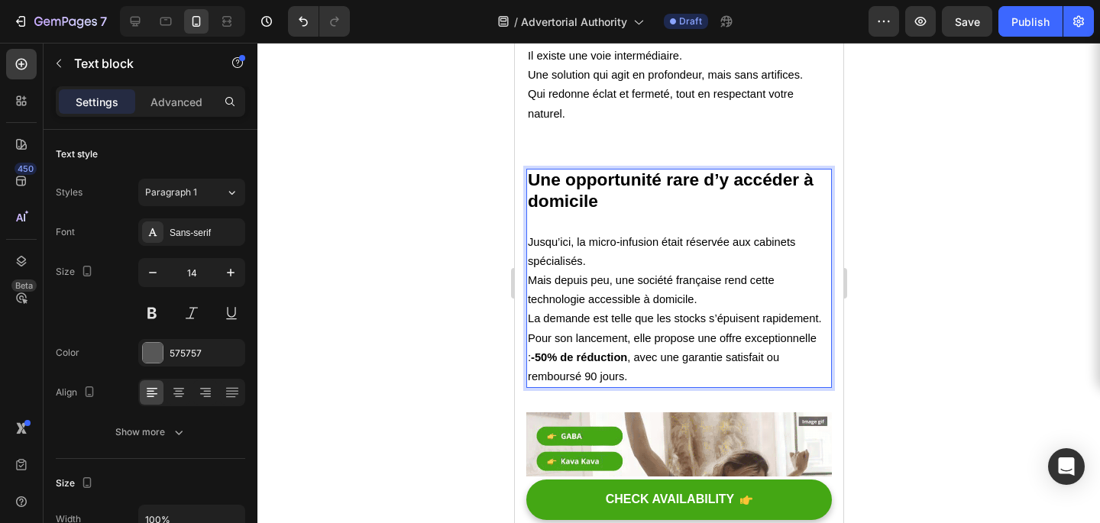
click at [610, 170] on strong "Une opportunité rare d’y accéder à domicile" at bounding box center [670, 190] width 286 height 41
click at [491, 184] on div at bounding box center [679, 283] width 843 height 481
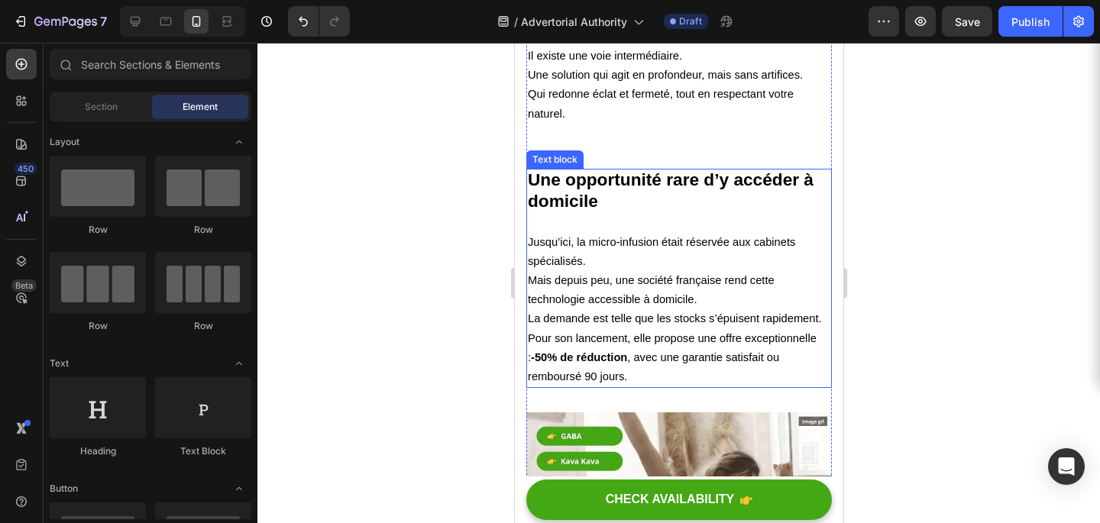
click at [565, 153] on div "Text block" at bounding box center [554, 160] width 51 height 14
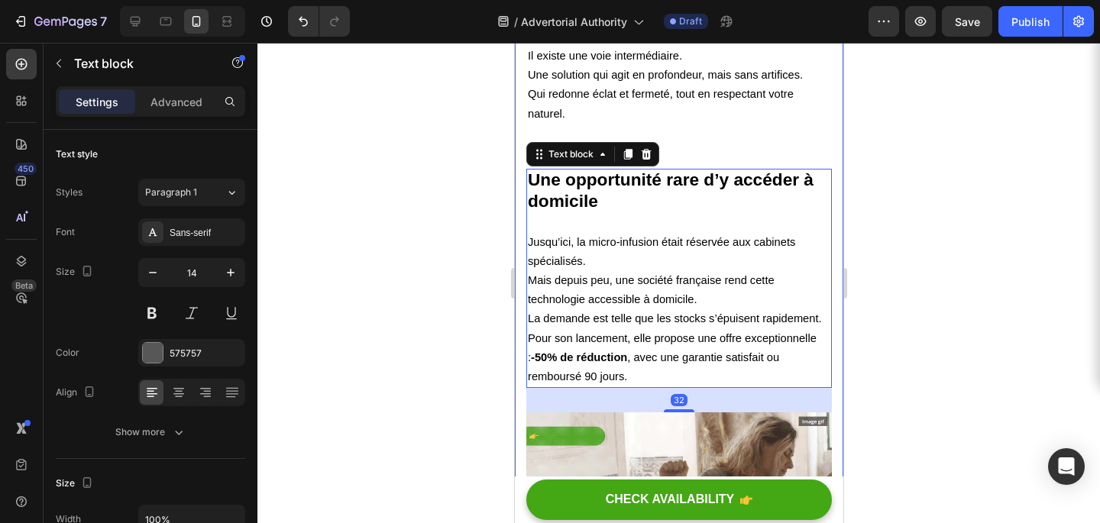
click at [465, 173] on div at bounding box center [679, 283] width 843 height 481
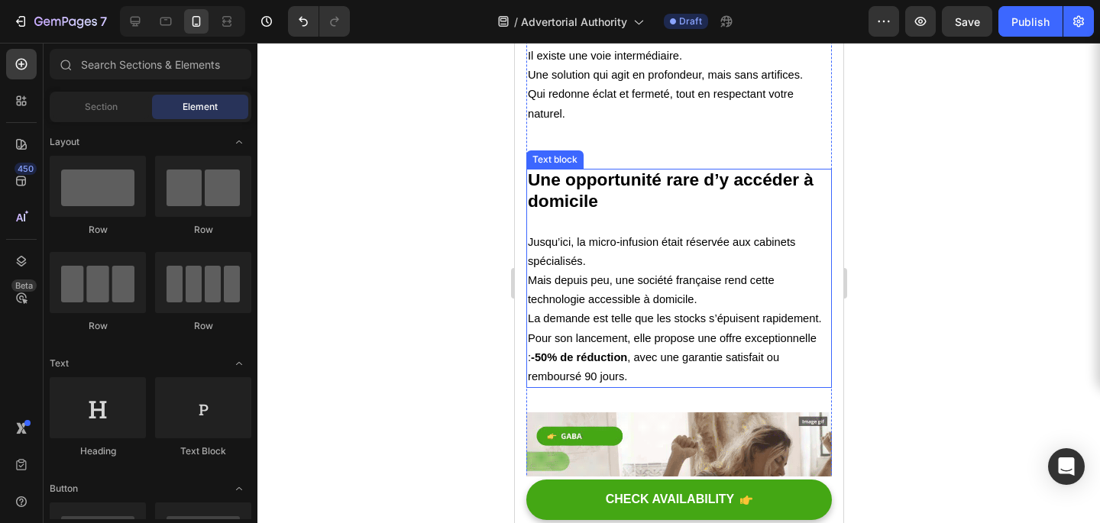
click at [570, 153] on div "Text block" at bounding box center [554, 160] width 51 height 14
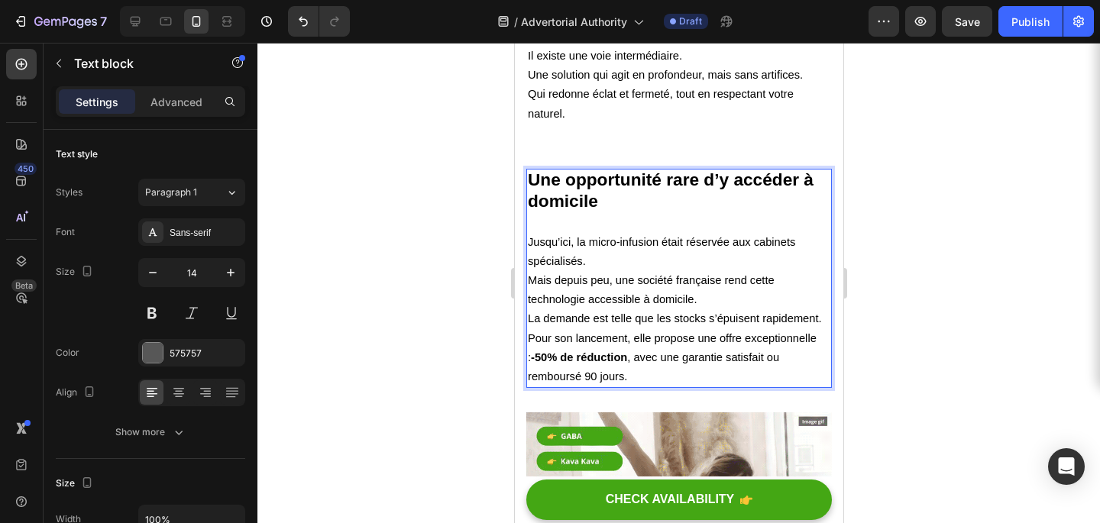
click at [452, 213] on div at bounding box center [679, 283] width 843 height 481
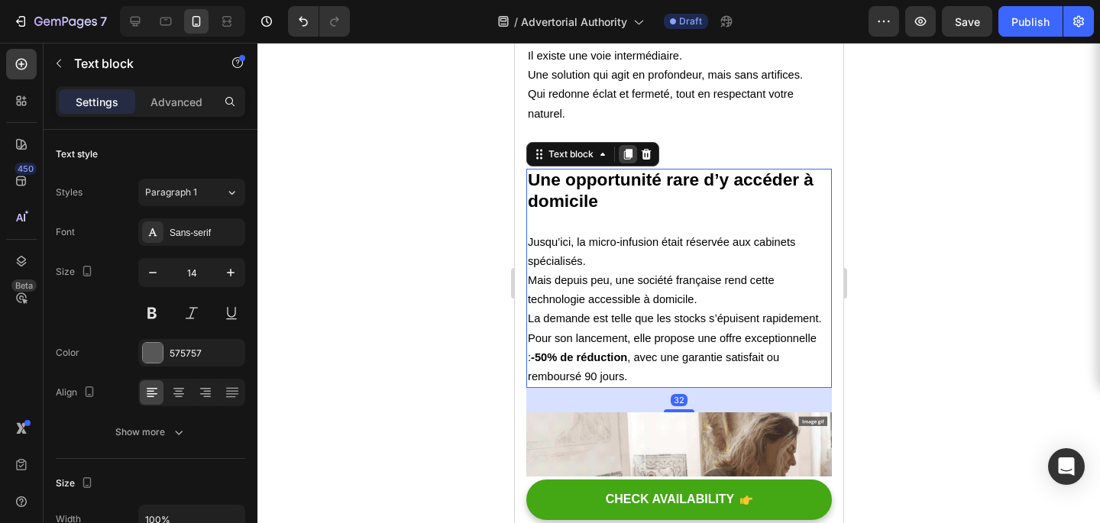
click at [628, 149] on icon at bounding box center [628, 154] width 8 height 11
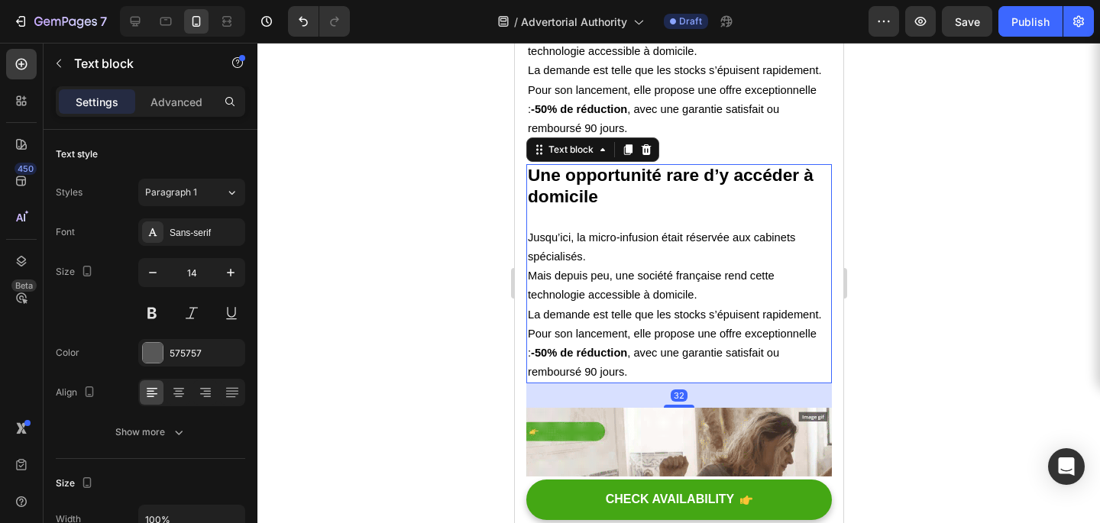
scroll to position [4932, 0]
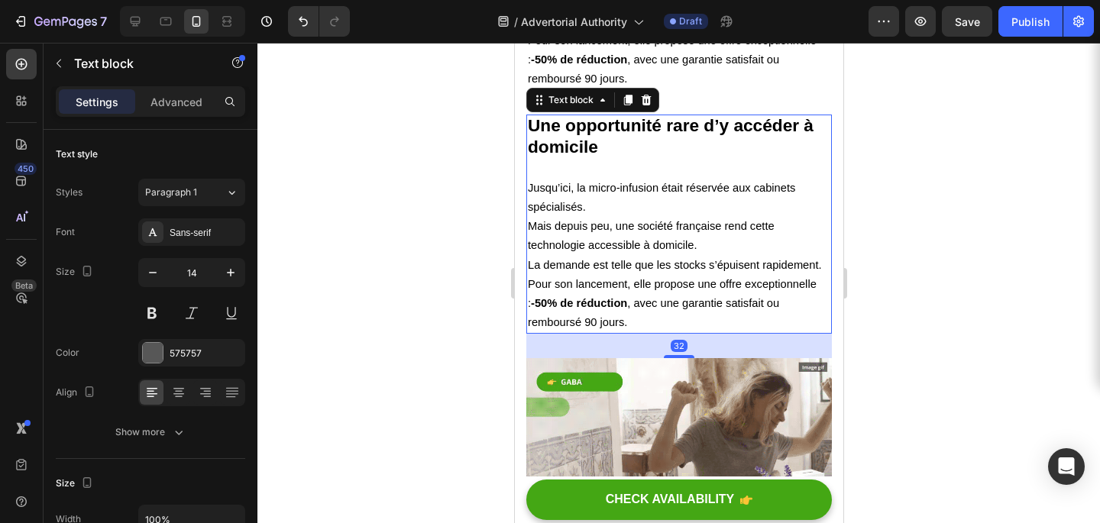
click at [570, 120] on strong "Une opportunité rare d’y accéder à domicile" at bounding box center [670, 135] width 286 height 41
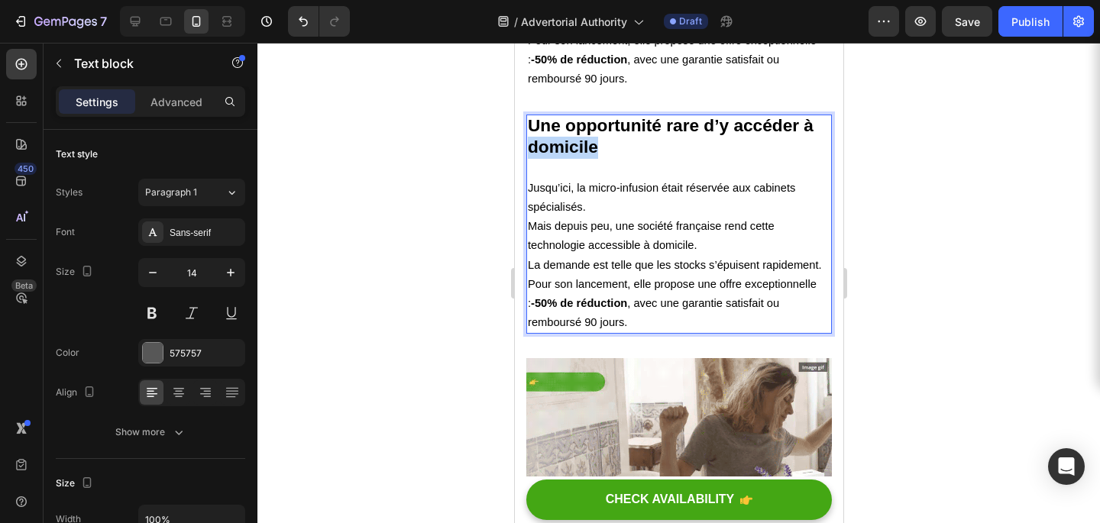
click at [570, 120] on strong "Une opportunité rare d’y accéder à domicile" at bounding box center [670, 135] width 286 height 41
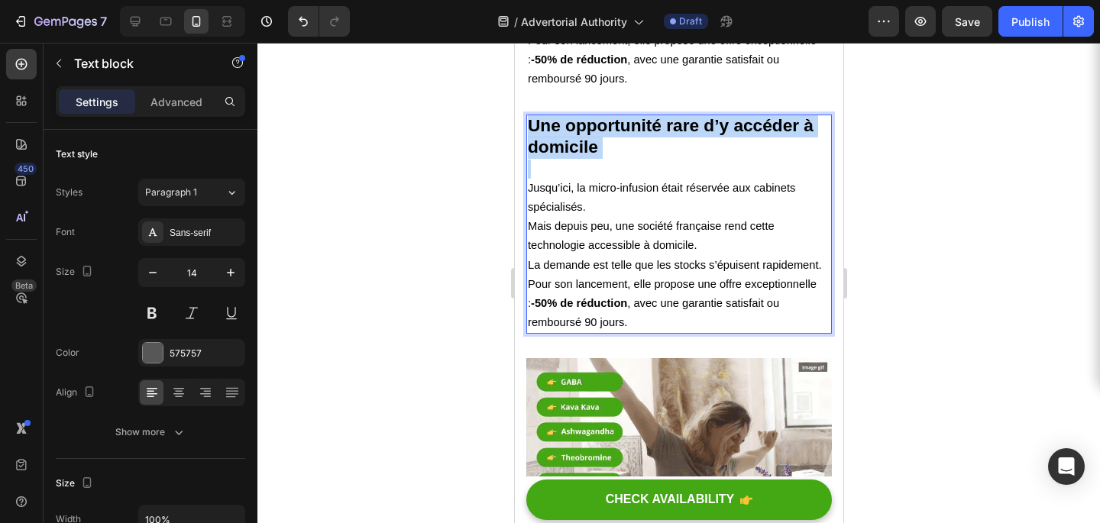
click at [570, 120] on strong "Une opportunité rare d’y accéder à domicile" at bounding box center [670, 135] width 286 height 41
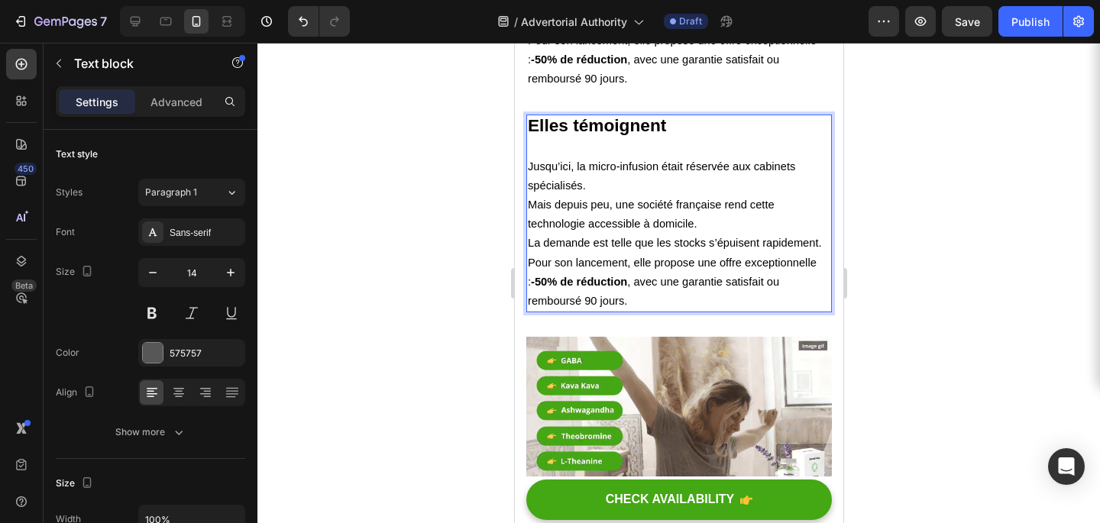
click at [571, 200] on span "Mais depuis peu, une société française rend cette technologie accessible à domi…" at bounding box center [650, 214] width 247 height 31
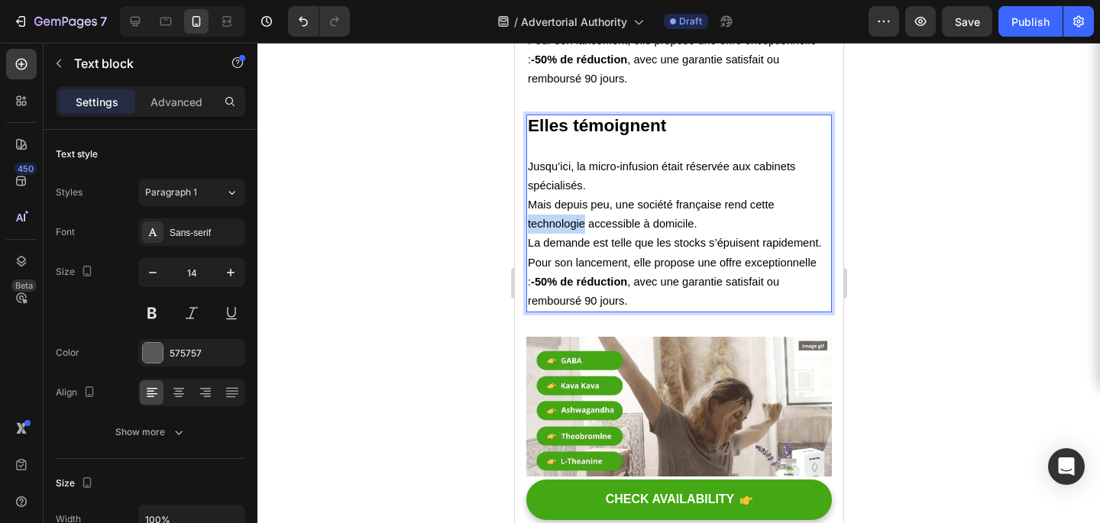
click at [571, 200] on span "Mais depuis peu, une société française rend cette technologie accessible à domi…" at bounding box center [650, 214] width 247 height 31
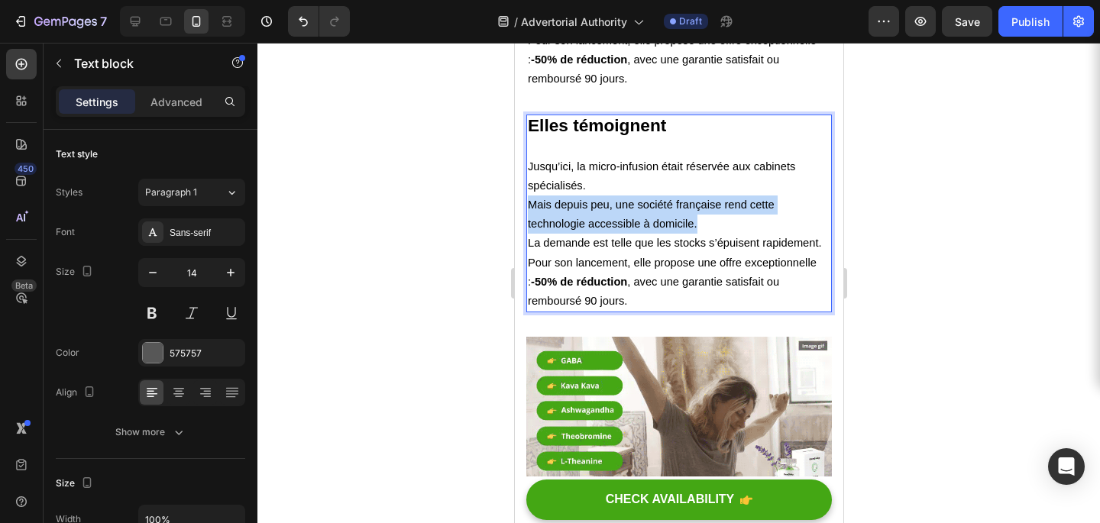
click at [571, 200] on span "Mais depuis peu, une société française rend cette technologie accessible à domi…" at bounding box center [650, 214] width 247 height 31
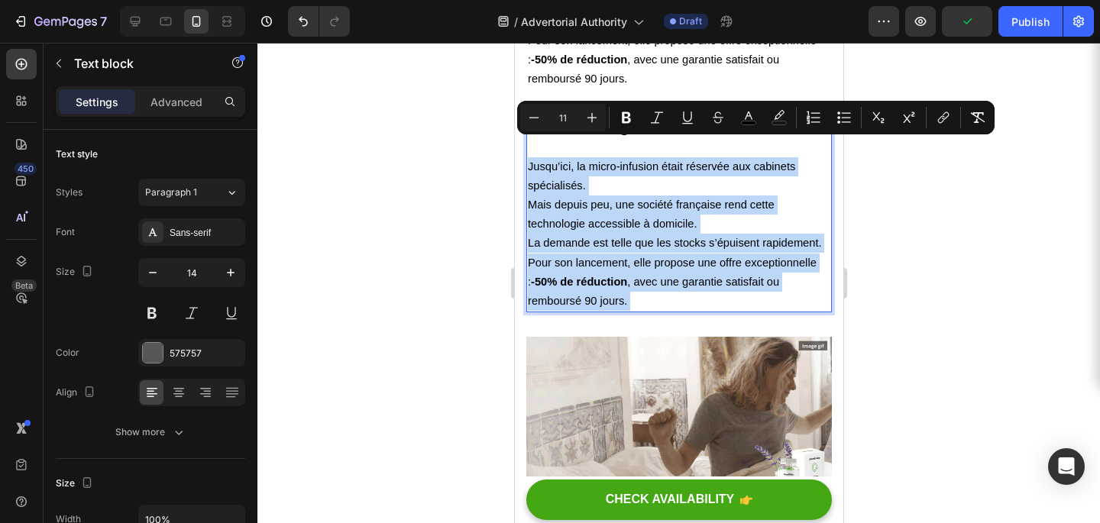
drag, startPoint x: 638, startPoint y: 274, endPoint x: 527, endPoint y: 148, distance: 167.8
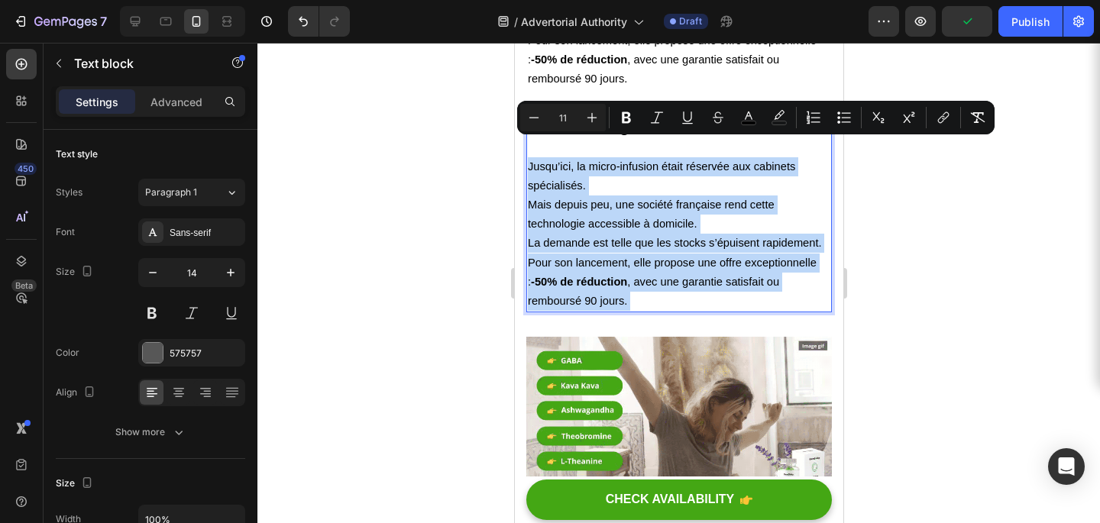
click at [527, 148] on div "Elles témoignent Jusqu’ici, la micro-infusion était réservée aux cabinets spéci…" at bounding box center [679, 214] width 306 height 198
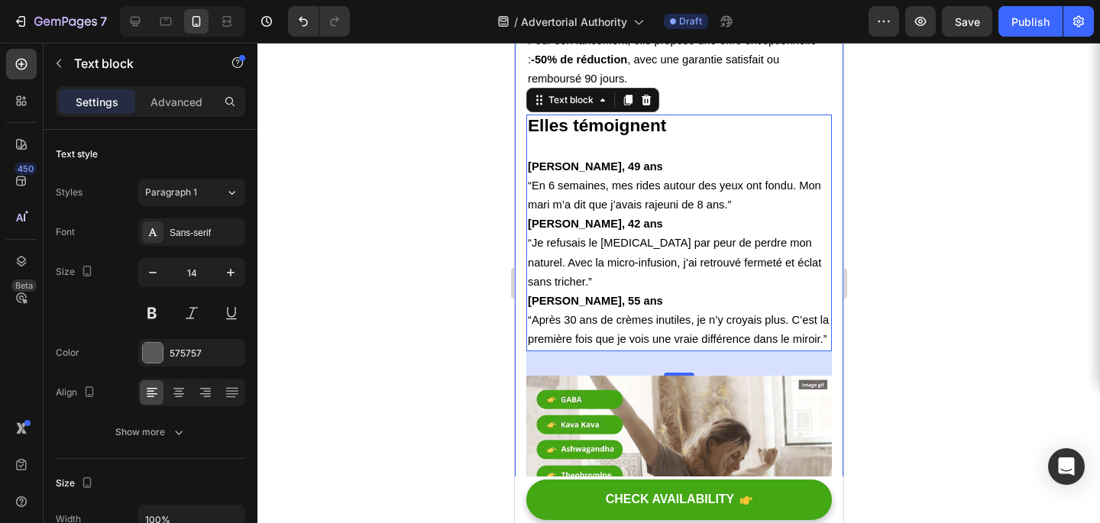
drag, startPoint x: 8, startPoint y: 71, endPoint x: 479, endPoint y: 141, distance: 476.0
click at [479, 141] on div at bounding box center [679, 283] width 843 height 481
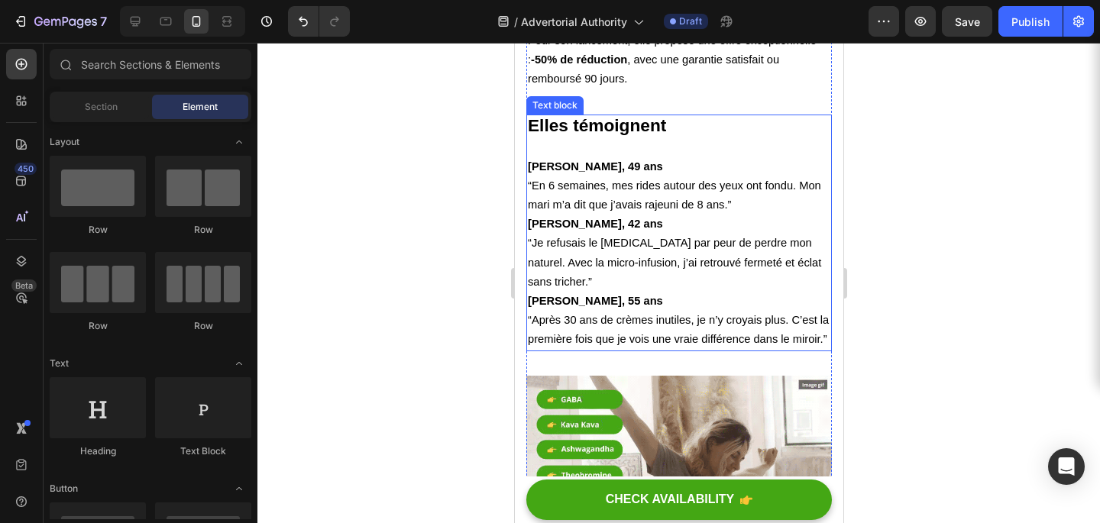
click at [568, 96] on div "Text block" at bounding box center [554, 105] width 57 height 18
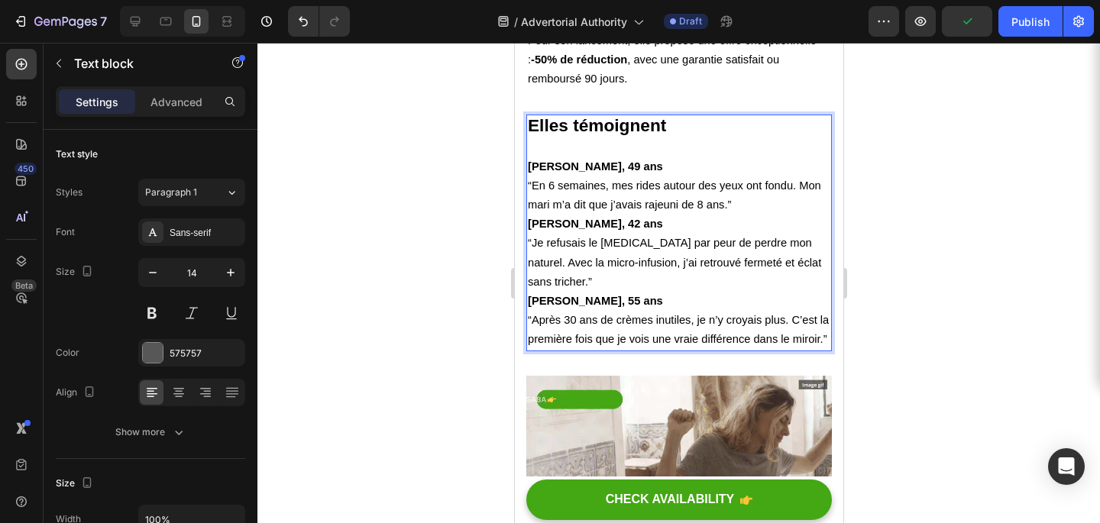
click at [455, 128] on div at bounding box center [679, 283] width 843 height 481
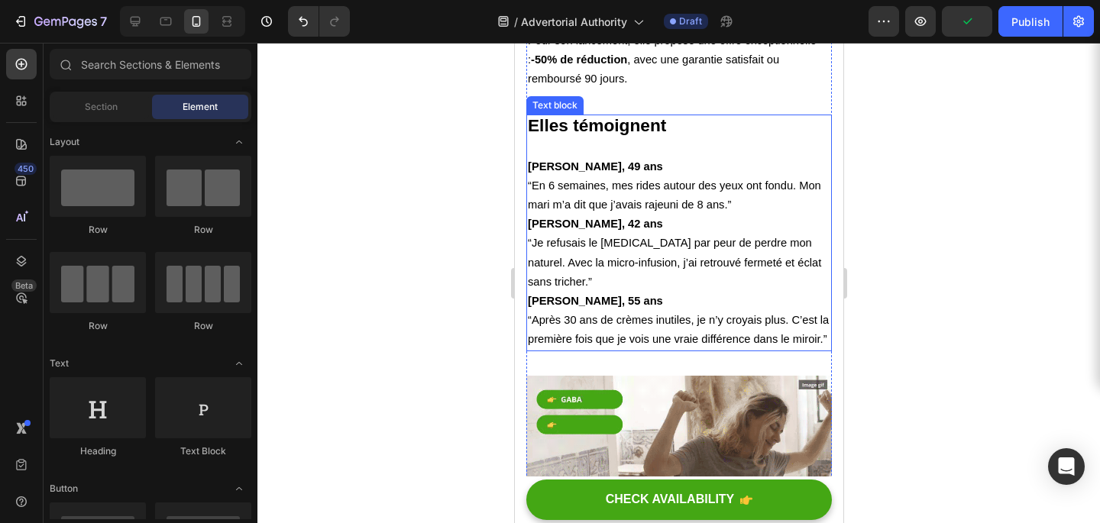
click at [560, 96] on div "Text block" at bounding box center [554, 105] width 57 height 18
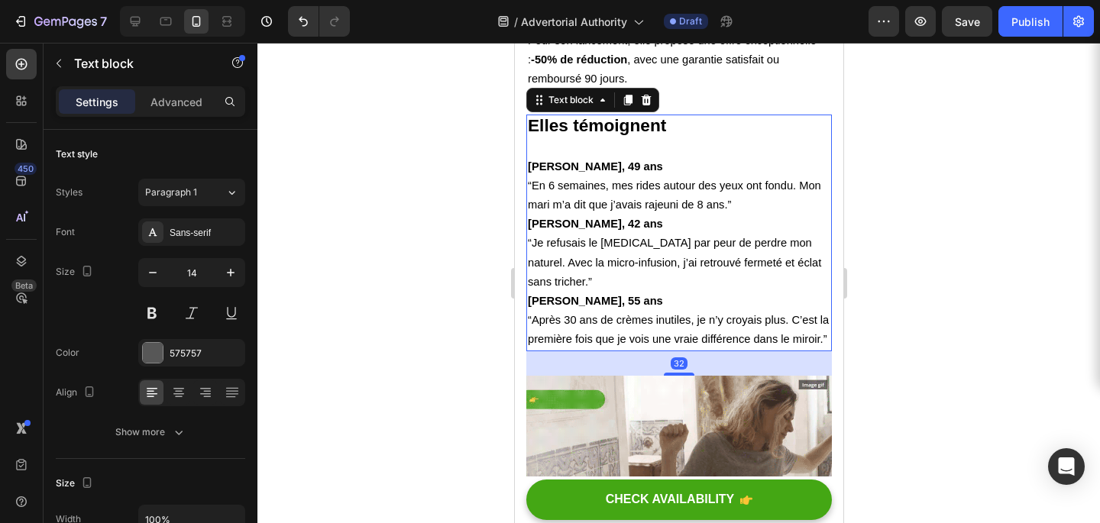
click at [477, 144] on div at bounding box center [679, 283] width 843 height 481
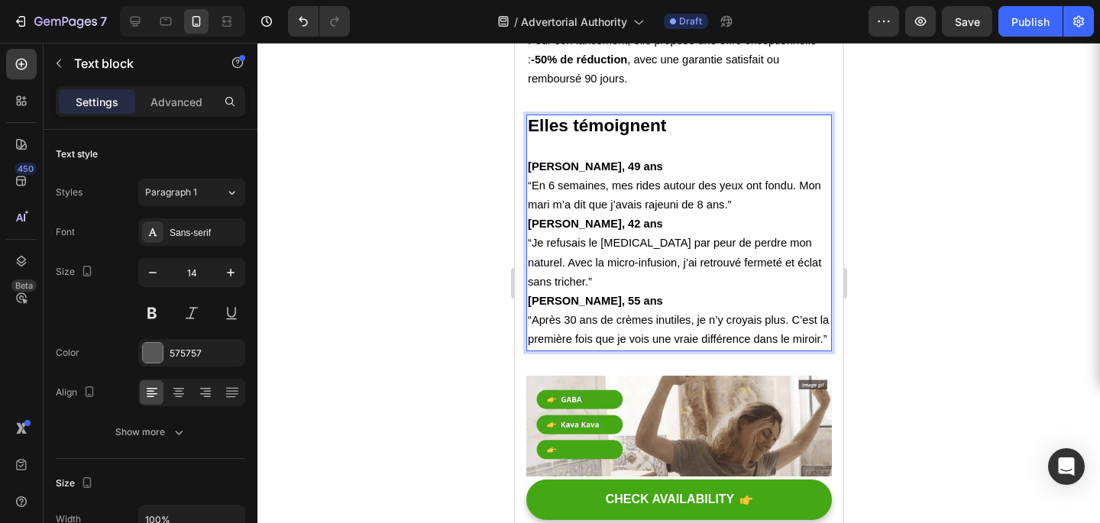
click at [477, 157] on div at bounding box center [679, 283] width 843 height 481
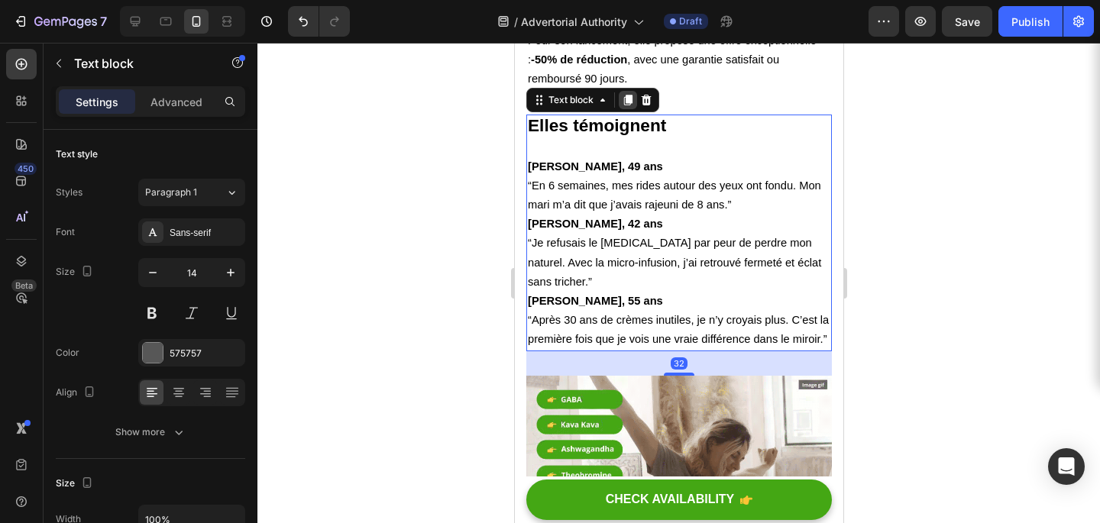
click at [623, 94] on icon at bounding box center [627, 100] width 12 height 12
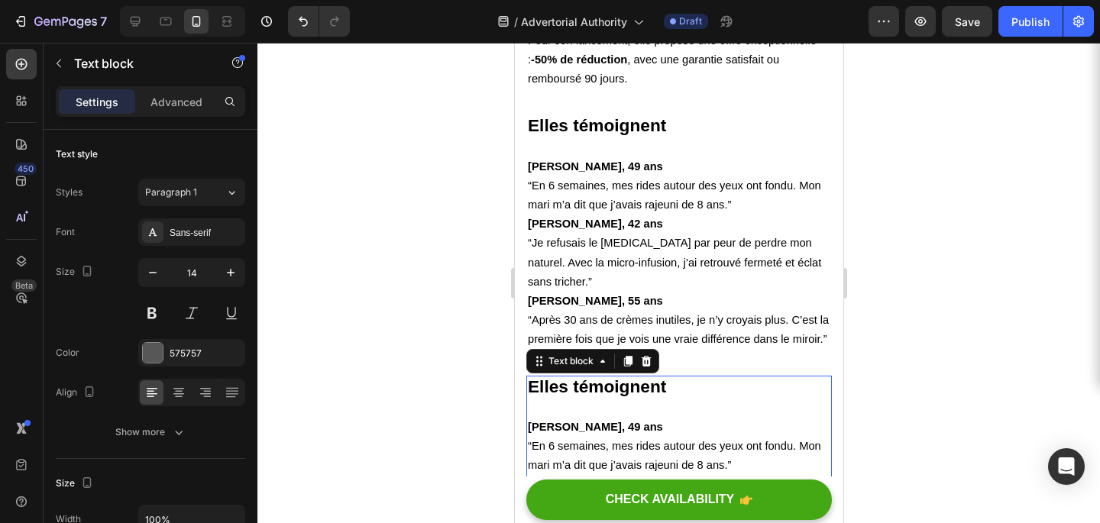
click at [601, 377] on strong "Elles témoignent" at bounding box center [596, 387] width 138 height 20
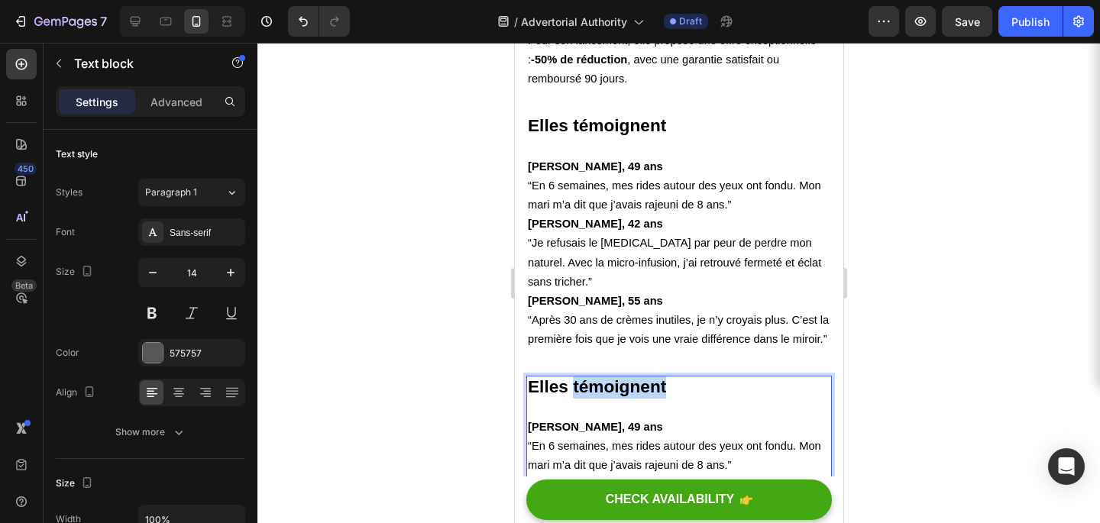
click at [601, 377] on strong "Elles témoignent" at bounding box center [596, 387] width 138 height 20
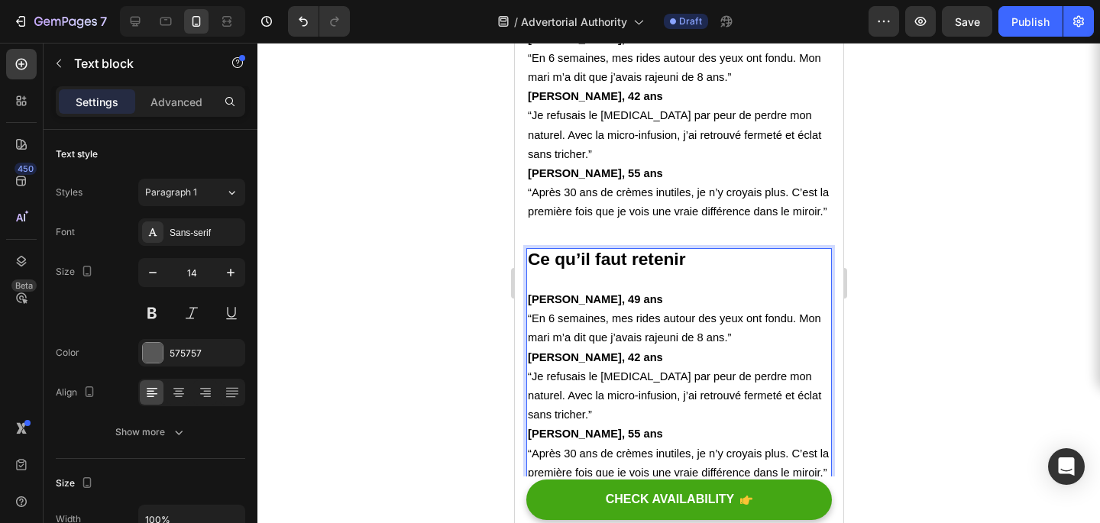
scroll to position [5063, 0]
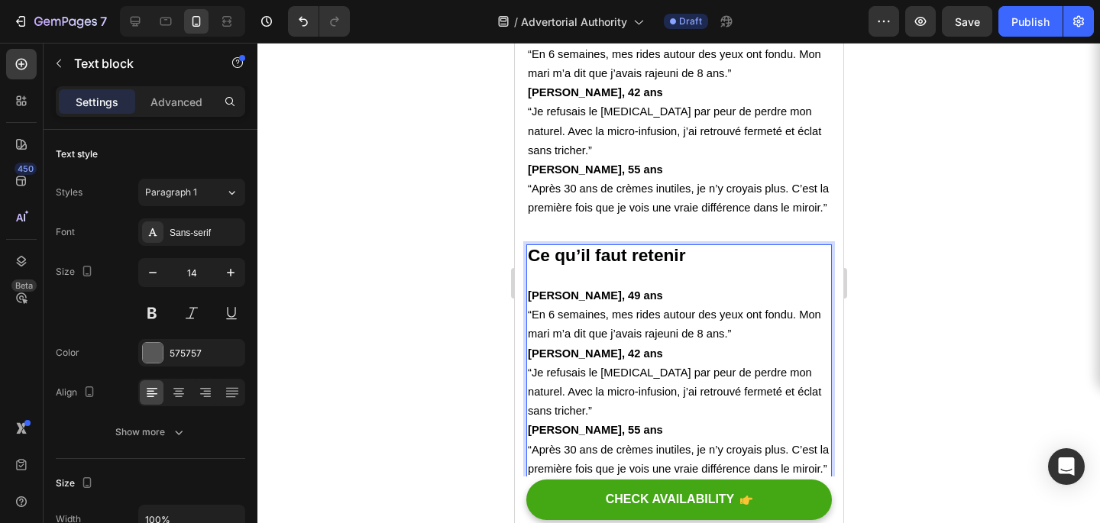
click at [532, 309] on span "“En 6 semaines, mes rides autour des yeux ont fondu. Mon mari m’a dit que j’ava…" at bounding box center [673, 324] width 293 height 31
click at [532, 290] on strong "Sophie, 49 ans" at bounding box center [594, 296] width 135 height 12
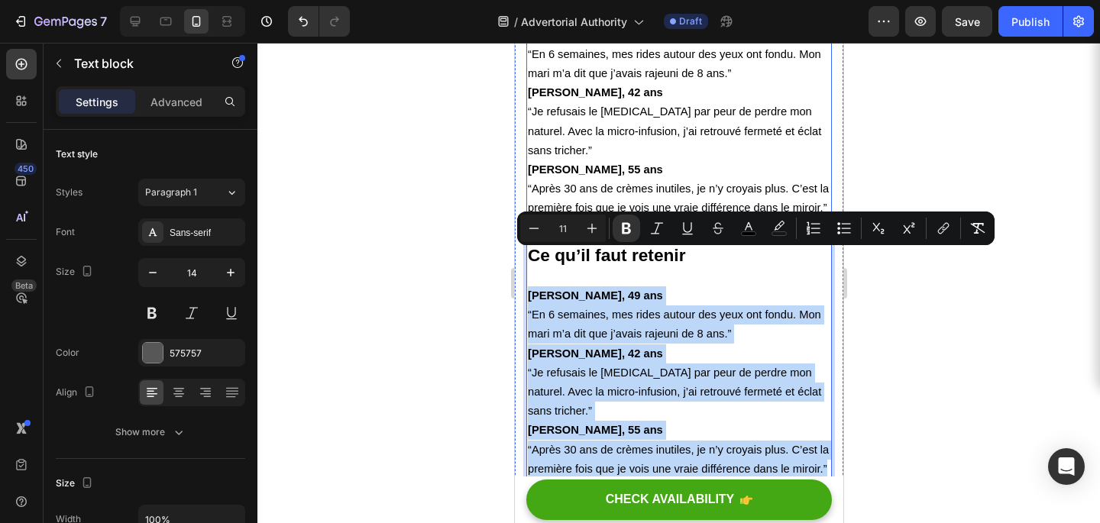
drag, startPoint x: 530, startPoint y: 261, endPoint x: 708, endPoint y: 436, distance: 250.2
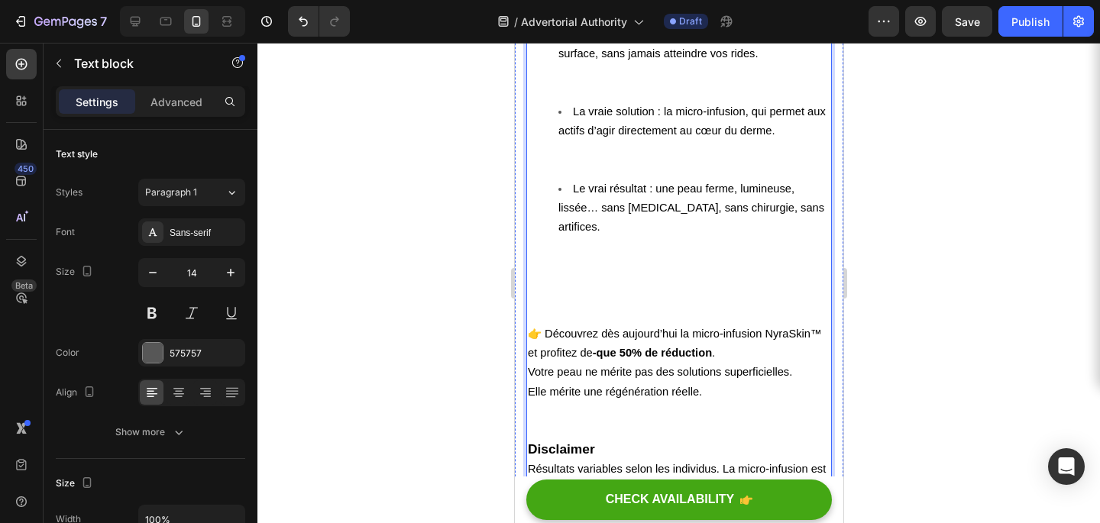
scroll to position [5301, 0]
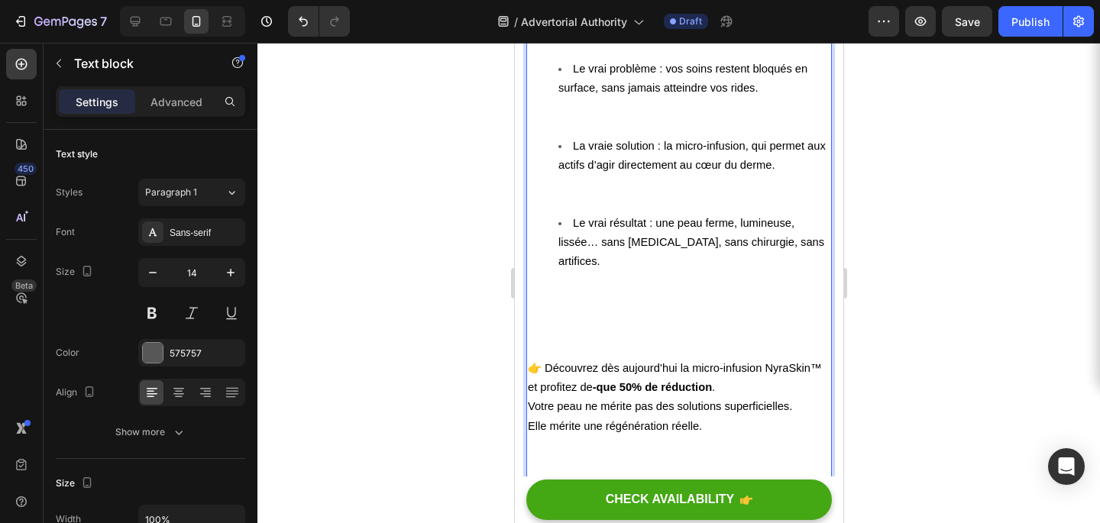
click at [529, 362] on span "👉 Découvrez dès aujourd’hui la micro-infusion NyraSkin™ et profitez de -que 50%…" at bounding box center [674, 377] width 294 height 31
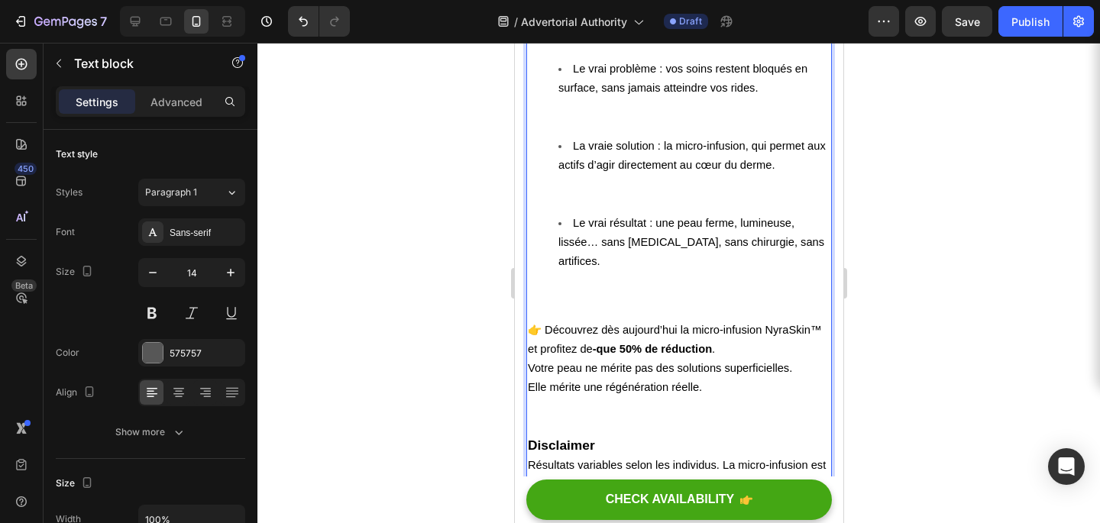
click at [538, 191] on ul "Le vrai problème : vos soins restent bloqués en surface, sans jamais atteindre …" at bounding box center [678, 185] width 303 height 251
click at [553, 240] on ul "Le vrai problème : vos soins restent bloqués en surface, sans jamais atteindre …" at bounding box center [678, 185] width 303 height 251
click at [549, 178] on ul "Le vrai problème : vos soins restent bloqués en surface, sans jamais atteindre …" at bounding box center [678, 185] width 303 height 251
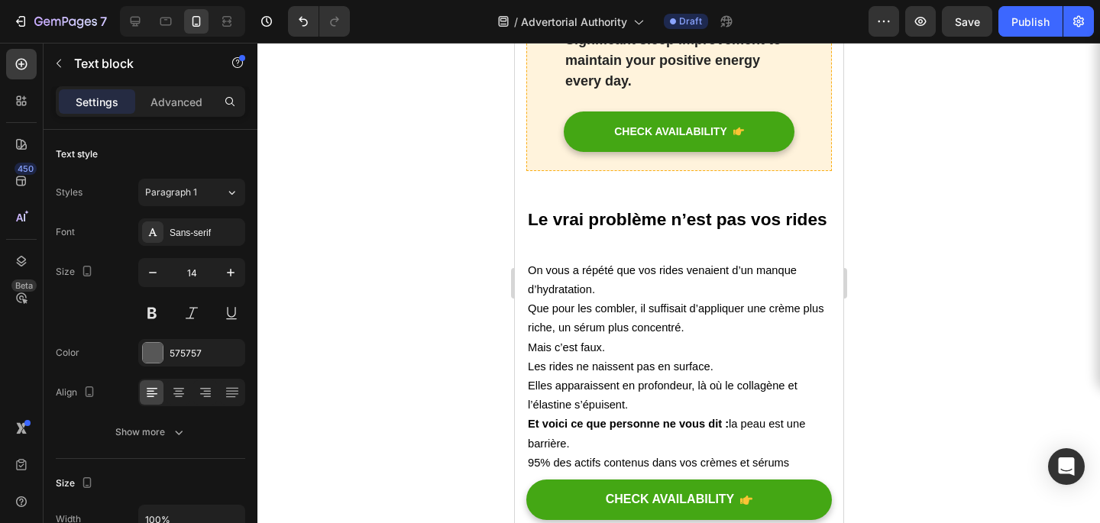
scroll to position [932, 0]
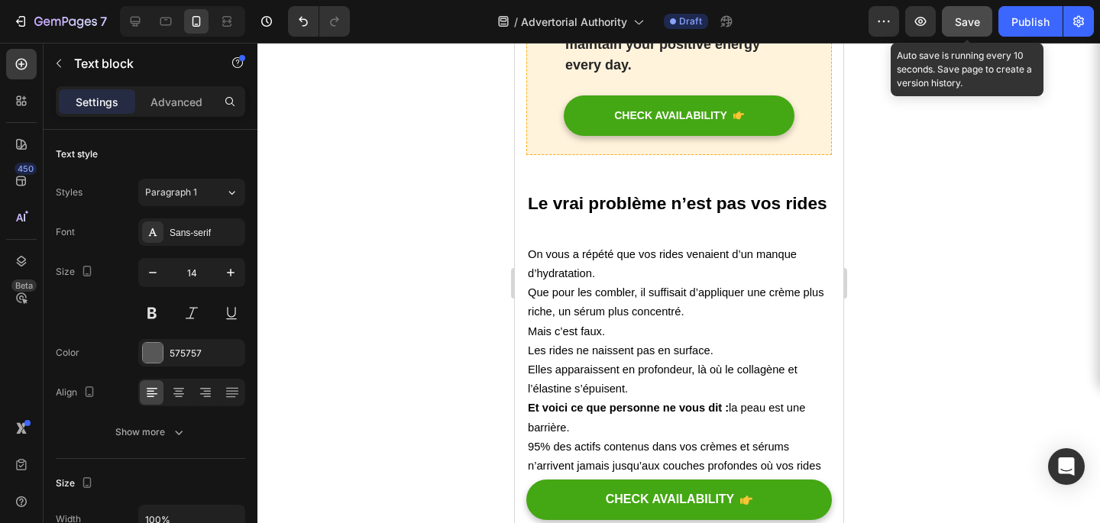
click at [969, 22] on span "Save" at bounding box center [967, 21] width 25 height 13
